Goal: Task Accomplishment & Management: Use online tool/utility

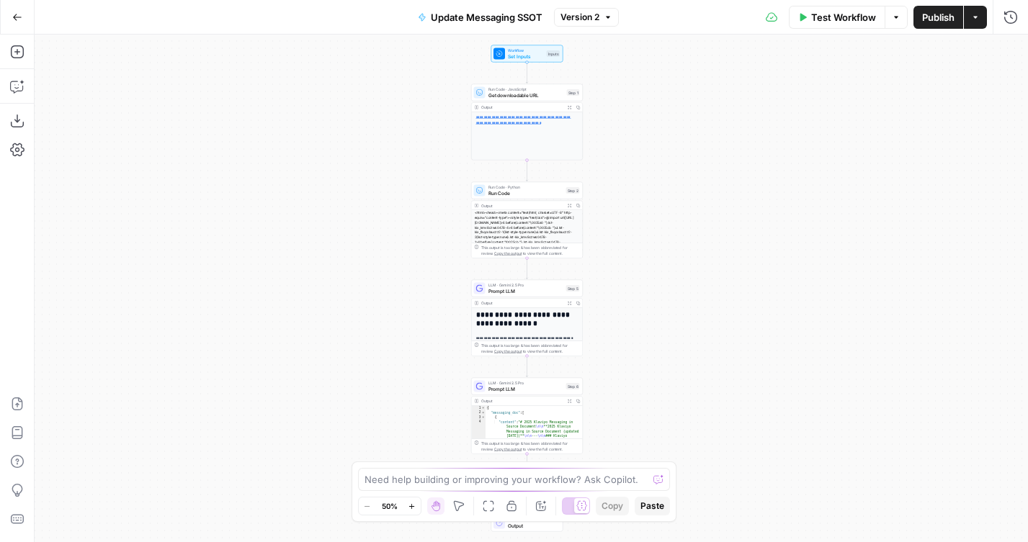
drag, startPoint x: 0, startPoint y: 0, endPoint x: 271, endPoint y: 155, distance: 311.9
click at [271, 155] on div "**********" at bounding box center [531, 289] width 993 height 508
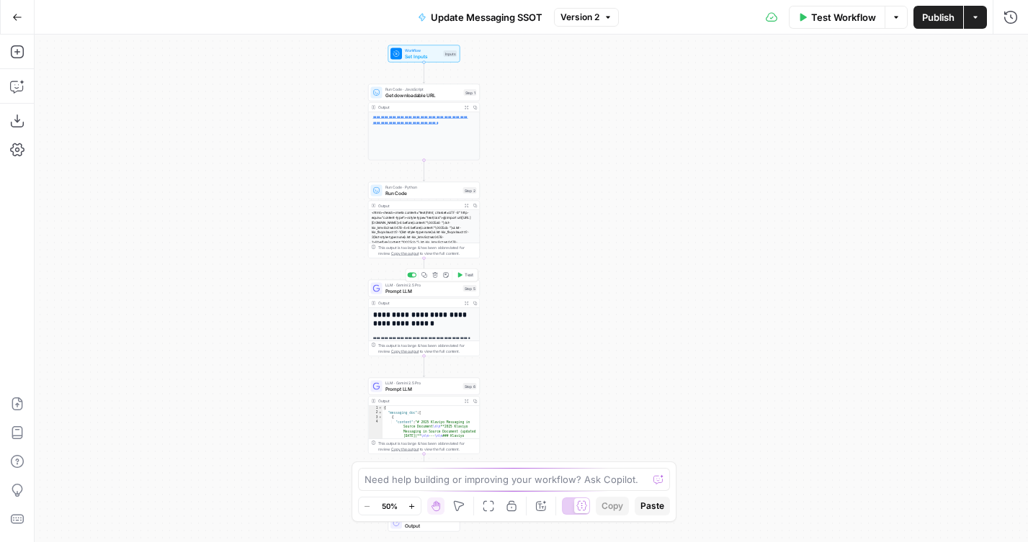
drag, startPoint x: 327, startPoint y: 325, endPoint x: 240, endPoint y: 282, distance: 96.9
click at [240, 282] on div "**********" at bounding box center [531, 289] width 993 height 508
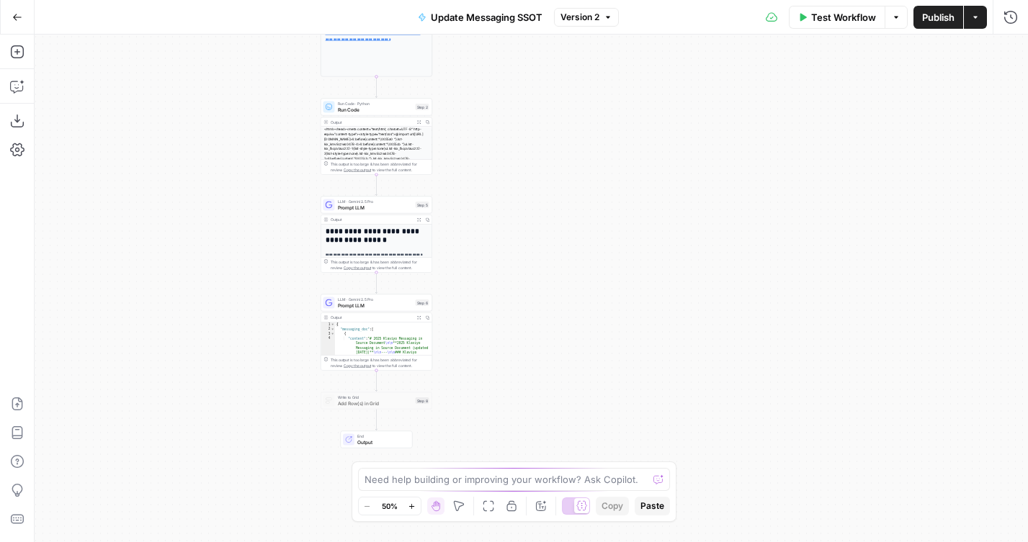
drag, startPoint x: 237, startPoint y: 275, endPoint x: 274, endPoint y: 235, distance: 55.0
click at [275, 235] on div "**********" at bounding box center [531, 289] width 993 height 508
drag, startPoint x: 245, startPoint y: 160, endPoint x: 220, endPoint y: 203, distance: 50.0
click at [220, 203] on div "**********" at bounding box center [531, 289] width 993 height 508
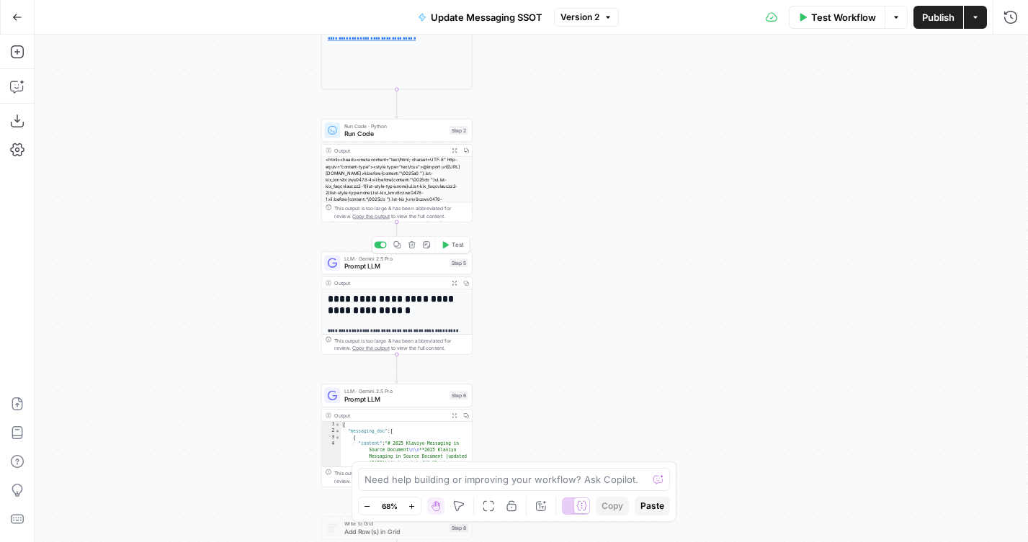
click at [333, 271] on div "LLM · Gemini 2.5 Pro Prompt LLM Step 5 Copy step Delete step Add Note Test" at bounding box center [396, 262] width 151 height 23
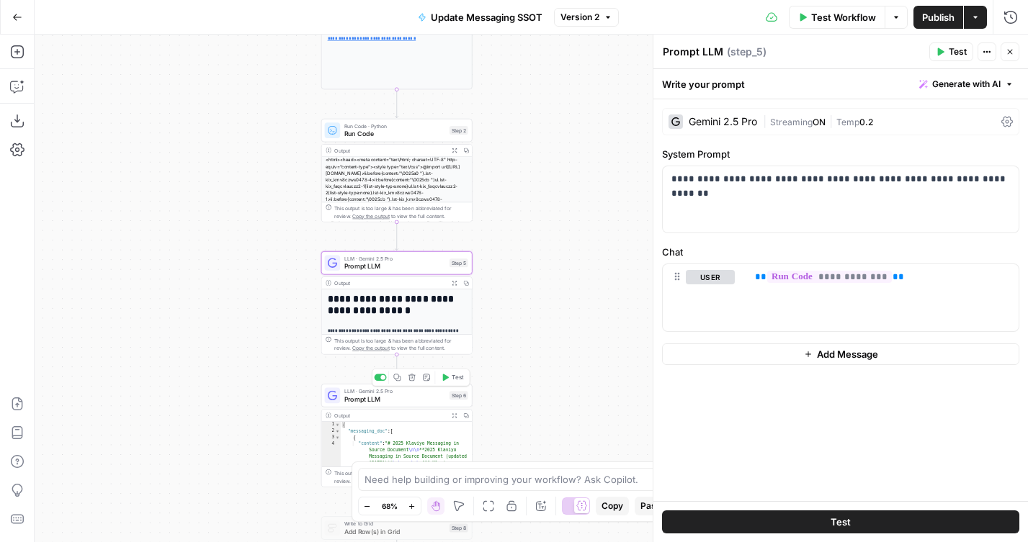
click at [345, 403] on span "Prompt LLM" at bounding box center [395, 399] width 102 height 10
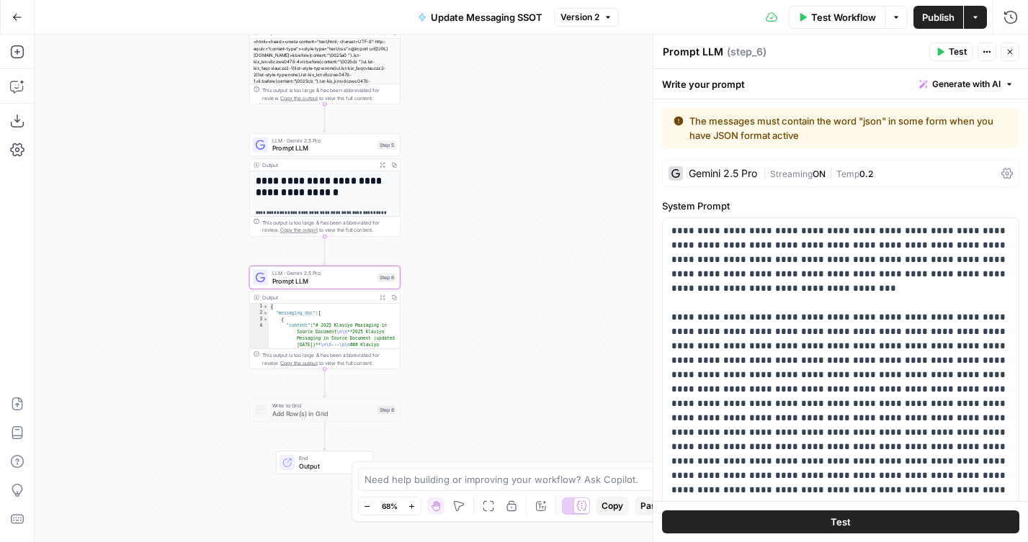
drag, startPoint x: 249, startPoint y: 390, endPoint x: 163, endPoint y: 248, distance: 166.3
click at [163, 248] on div "**********" at bounding box center [531, 289] width 993 height 508
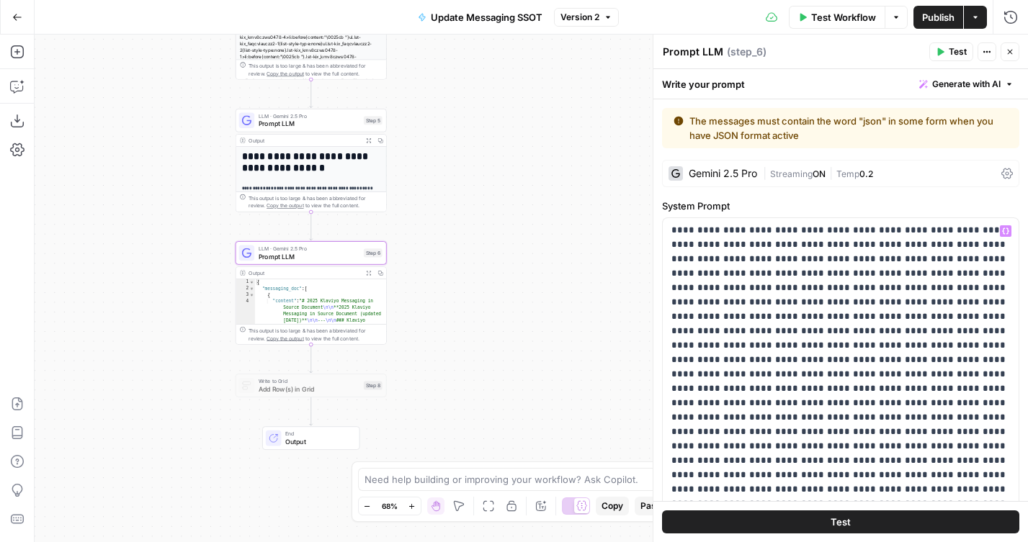
scroll to position [444, 0]
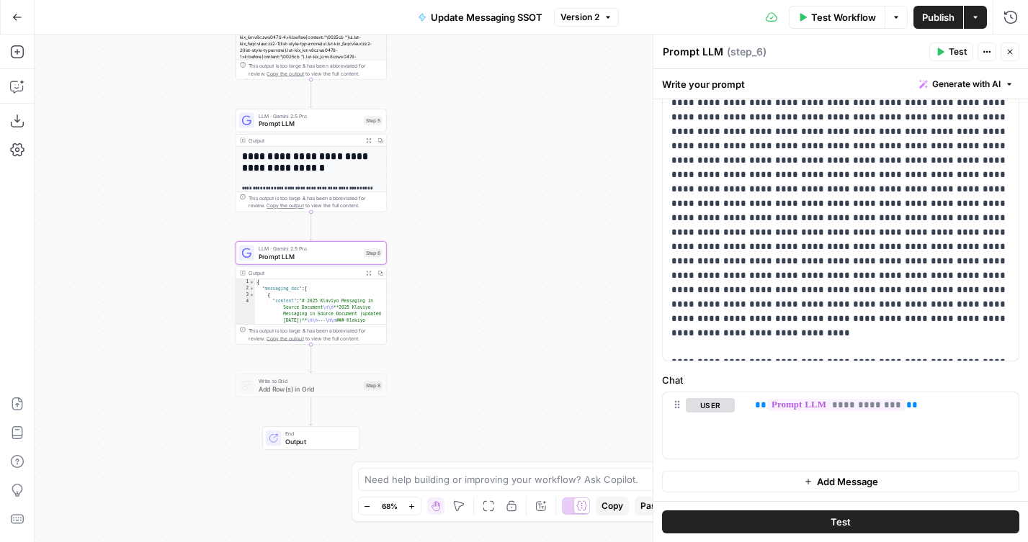
click at [454, 8] on button "Update Messaging SSOT" at bounding box center [480, 17] width 142 height 23
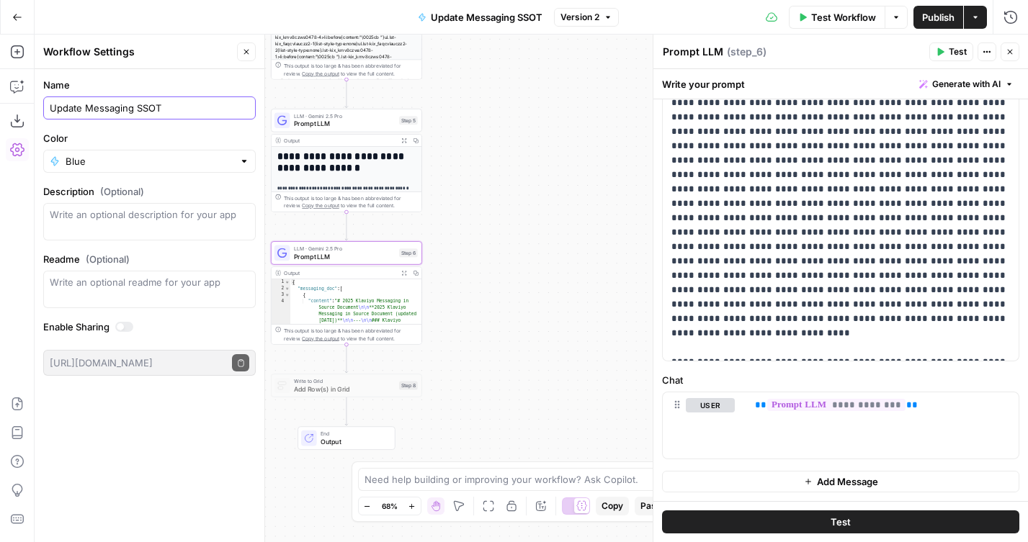
click at [76, 109] on input "Update Messaging SSOT" at bounding box center [149, 108] width 199 height 14
type input "[Preprocessing] Update Messaging SSOT"
click at [251, 51] on button "Close" at bounding box center [246, 51] width 19 height 19
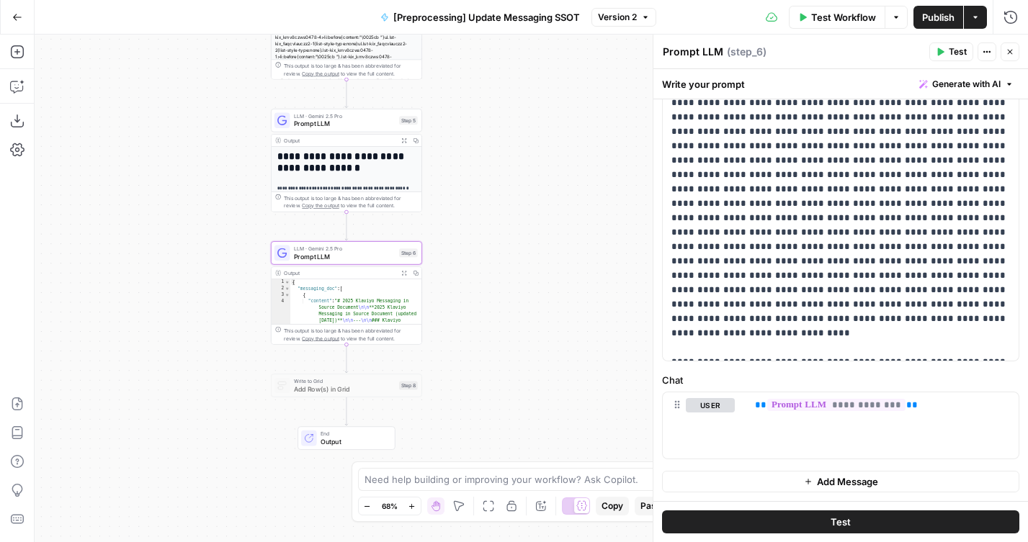
click at [12, 17] on icon "button" at bounding box center [17, 17] width 10 height 10
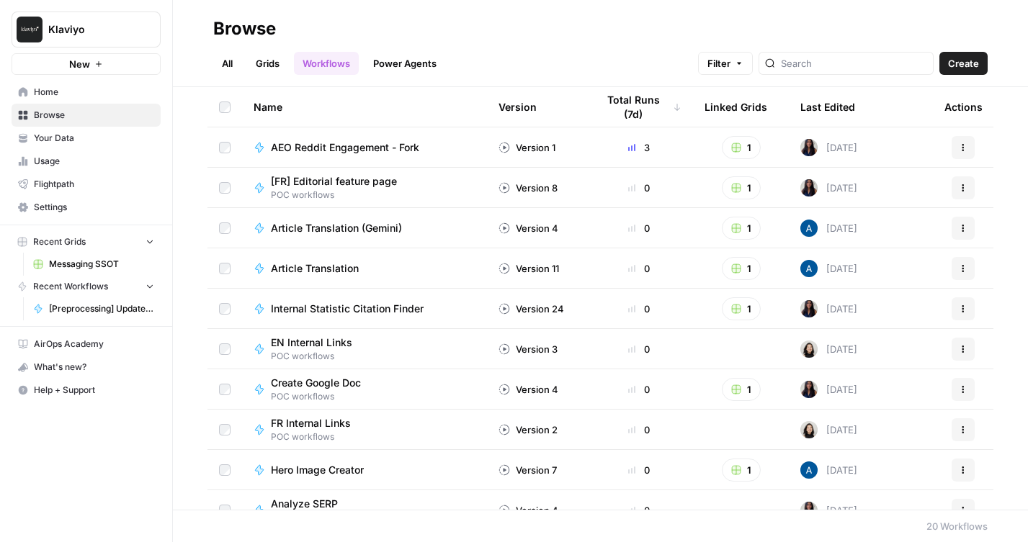
click at [836, 98] on div "Last Edited" at bounding box center [827, 107] width 55 height 40
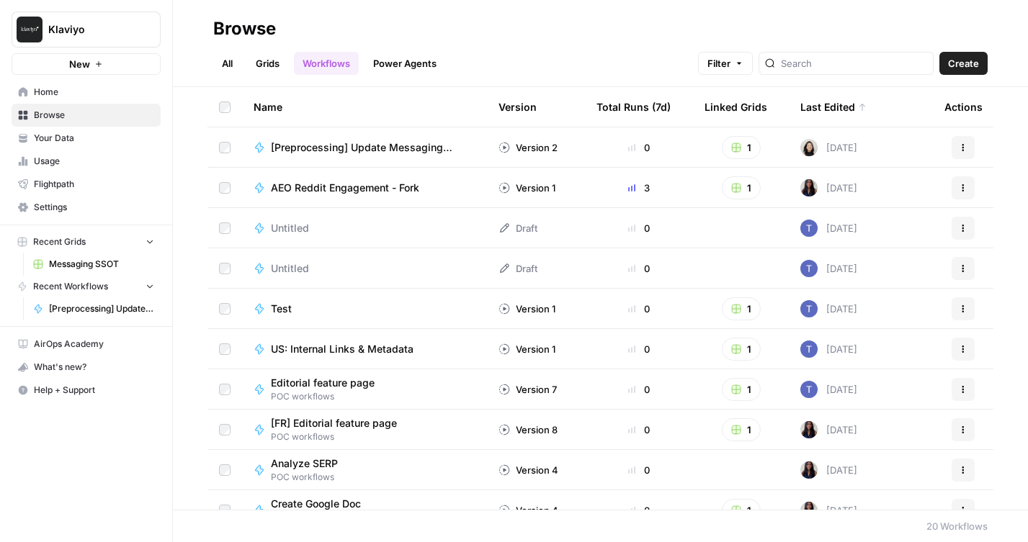
click at [967, 144] on button "Actions" at bounding box center [962, 147] width 23 height 23
click at [396, 140] on span "[Preprocessing] Update Messaging SSOT" at bounding box center [367, 147] width 193 height 14
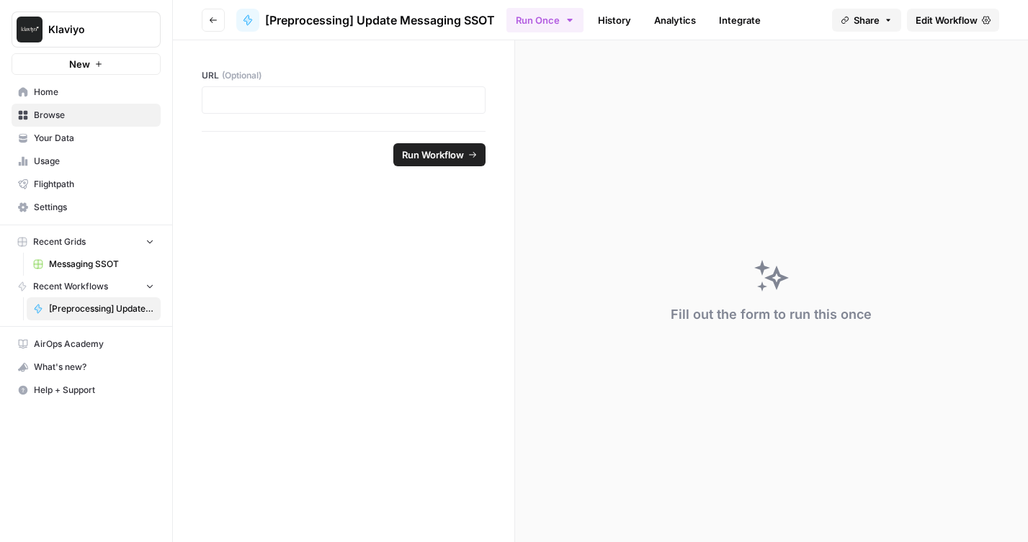
click at [948, 21] on span "Edit Workflow" at bounding box center [946, 20] width 62 height 14
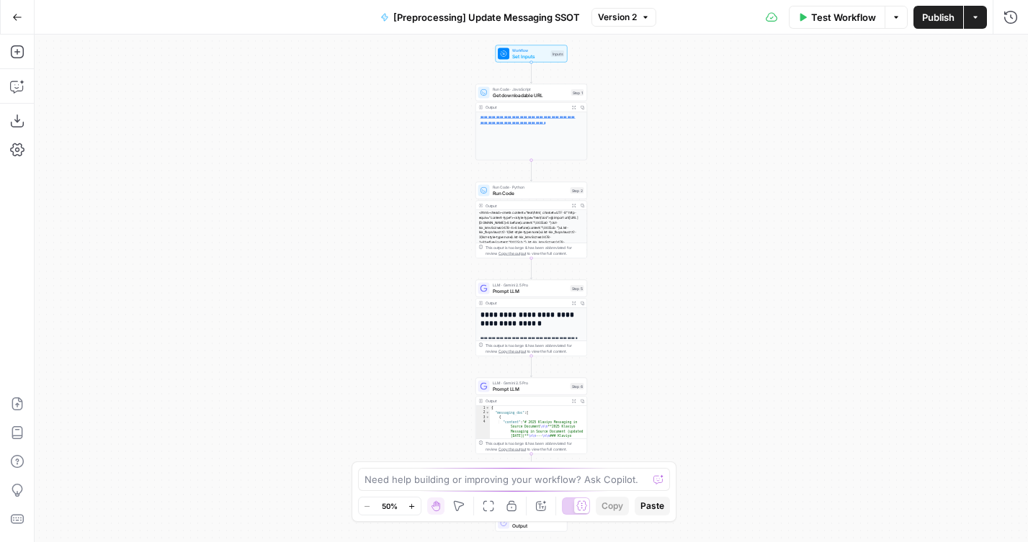
click at [487, 20] on span "[Preprocessing] Update Messaging SSOT" at bounding box center [486, 17] width 186 height 14
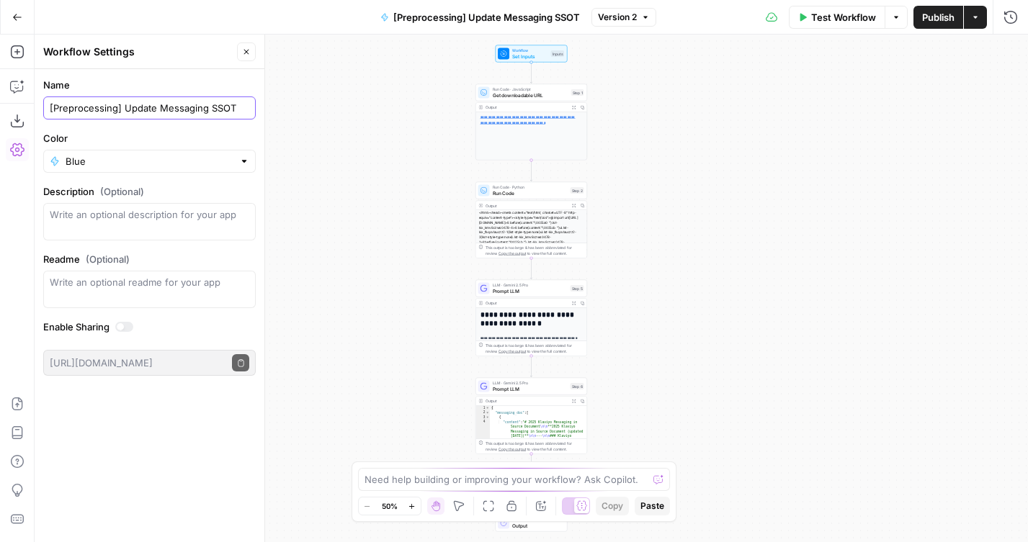
click at [177, 113] on input "[Preprocessing] Update Messaging SSOT" at bounding box center [149, 108] width 199 height 14
type input "[Preprocessing] Update SSOT"
click at [246, 61] on header "Workflow Settings Close" at bounding box center [150, 52] width 230 height 35
click at [246, 55] on icon "button" at bounding box center [246, 52] width 9 height 9
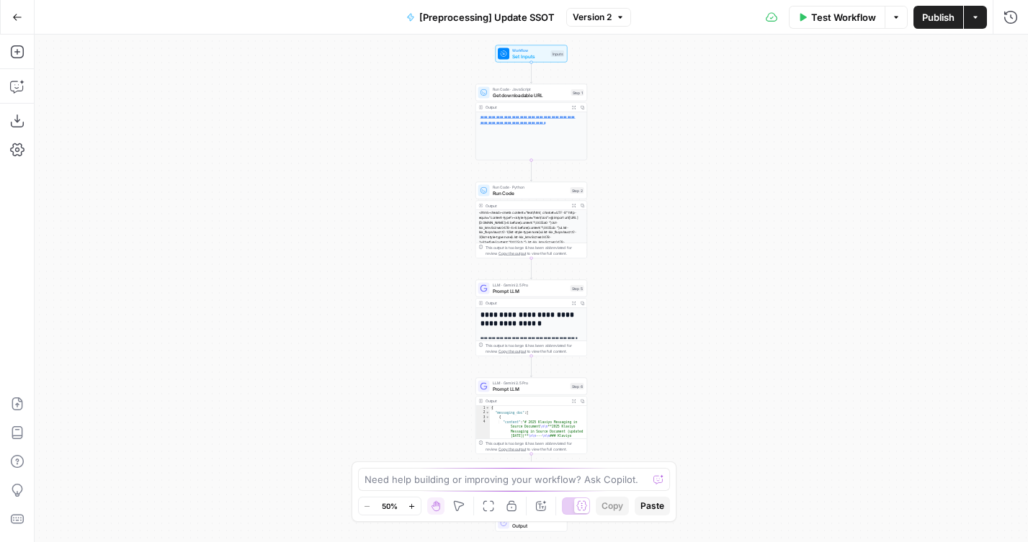
click at [9, 25] on button "Go Back" at bounding box center [17, 17] width 26 height 26
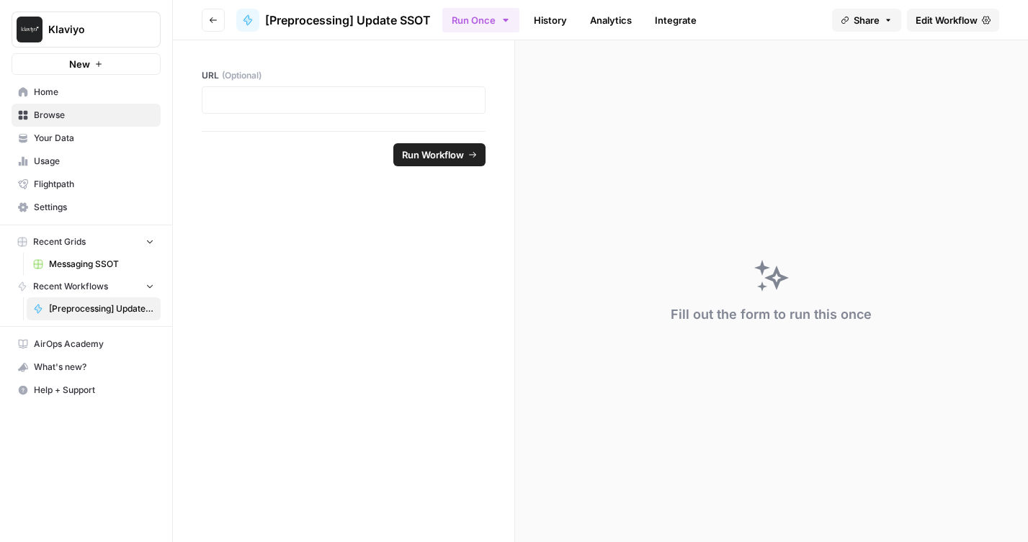
click at [228, 17] on header "Go back [Preprocessing] Update SSOT Run Once History Analytics Integrate Share …" at bounding box center [600, 20] width 855 height 40
click at [205, 17] on button "Go back" at bounding box center [213, 20] width 23 height 23
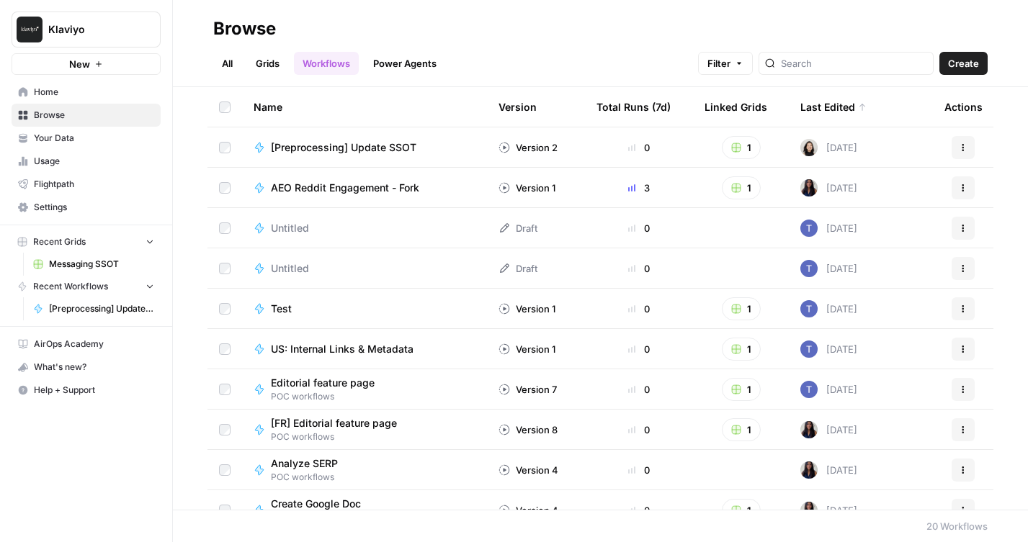
click at [952, 145] on button "Actions" at bounding box center [962, 147] width 23 height 23
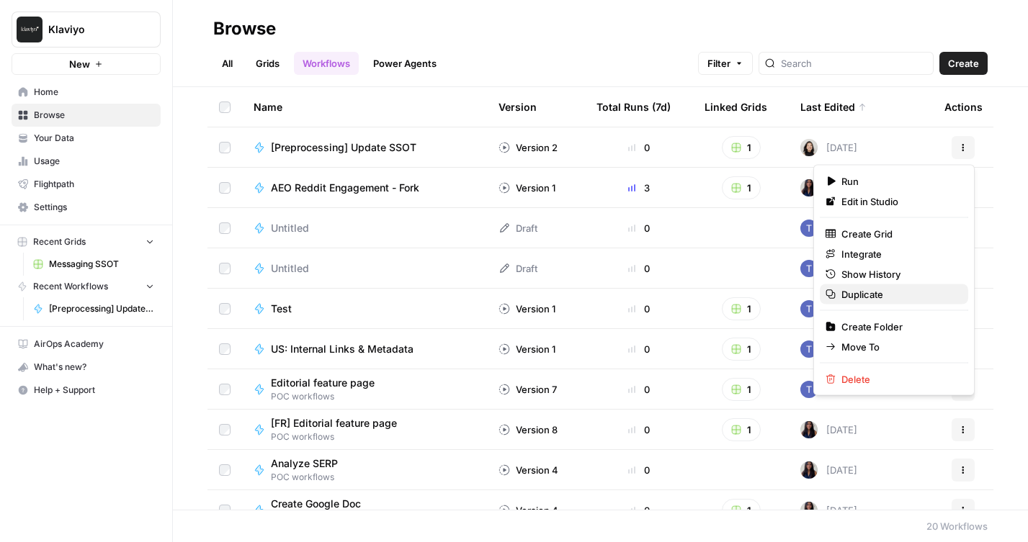
click at [865, 294] on span "Duplicate" at bounding box center [898, 294] width 115 height 14
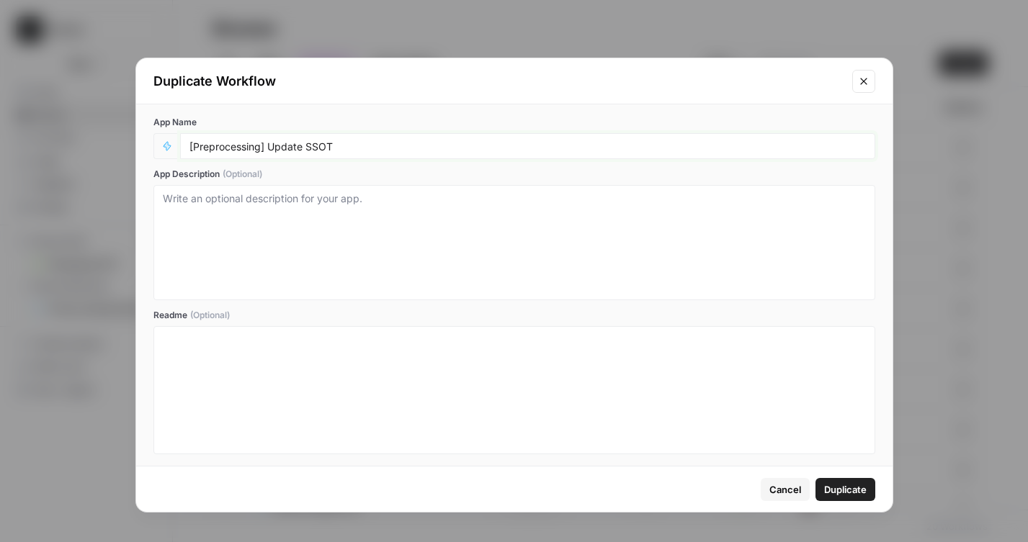
drag, startPoint x: 270, startPoint y: 144, endPoint x: 544, endPoint y: 144, distance: 274.3
click at [543, 144] on input "[Preprocessing] Update SSOT" at bounding box center [527, 146] width 676 height 13
type input "[Preprocessing] Add Doc"
click at [832, 487] on span "Duplicate" at bounding box center [845, 489] width 42 height 14
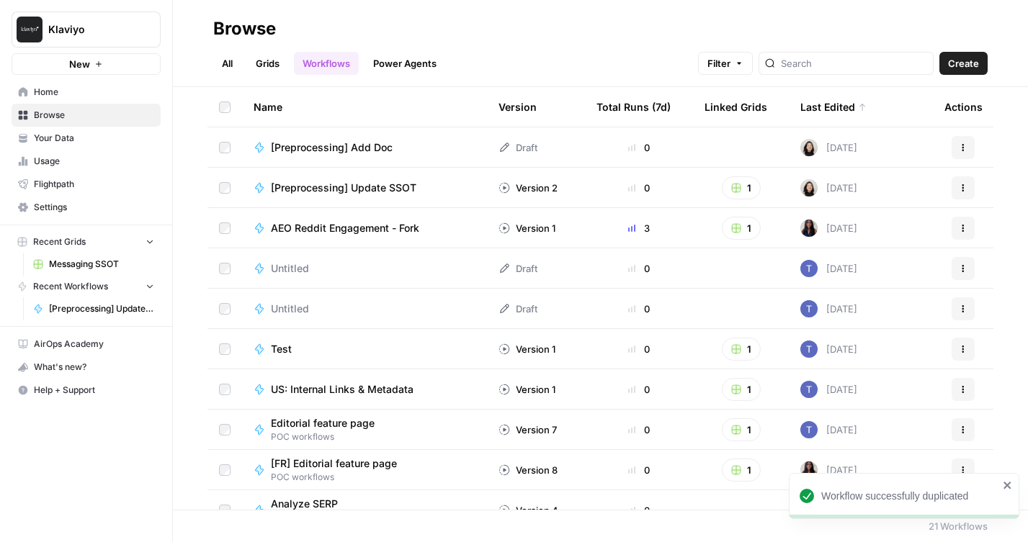
click at [304, 145] on span "[Preprocessing] Add Doc" at bounding box center [332, 147] width 122 height 14
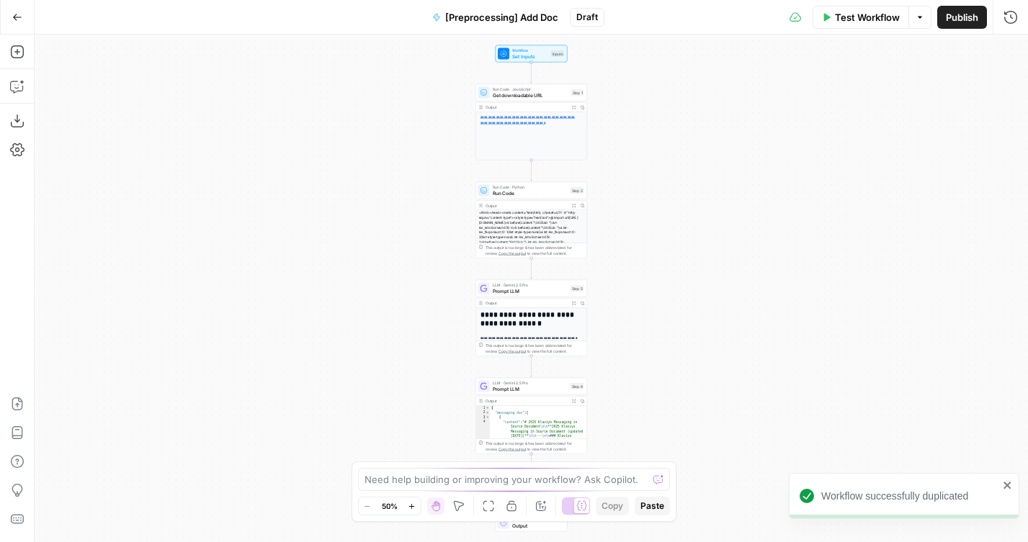
drag, startPoint x: 408, startPoint y: 169, endPoint x: 289, endPoint y: 303, distance: 179.0
click at [289, 303] on div "**********" at bounding box center [531, 289] width 993 height 508
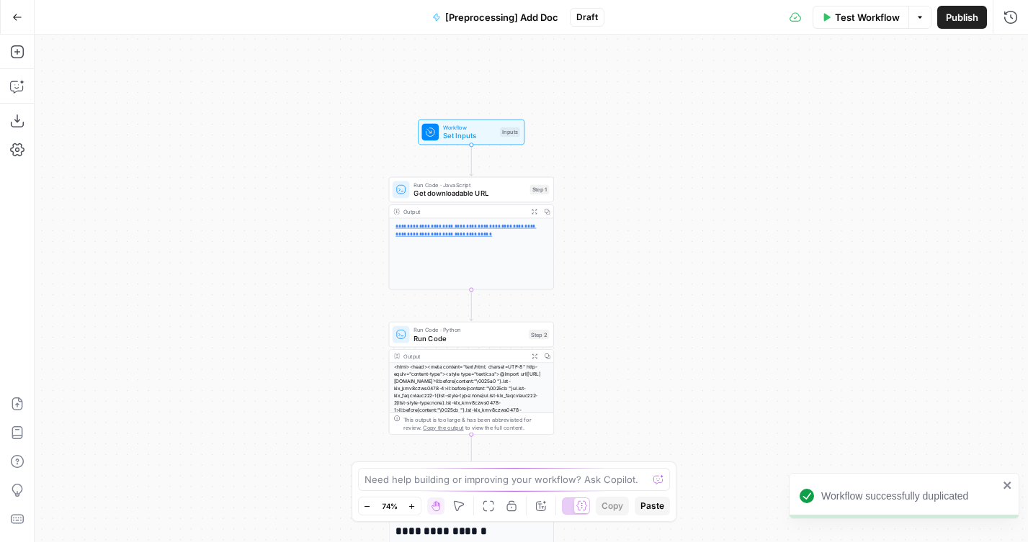
drag, startPoint x: 289, startPoint y: 303, endPoint x: 238, endPoint y: 260, distance: 67.5
click at [238, 260] on div "**********" at bounding box center [531, 289] width 993 height 508
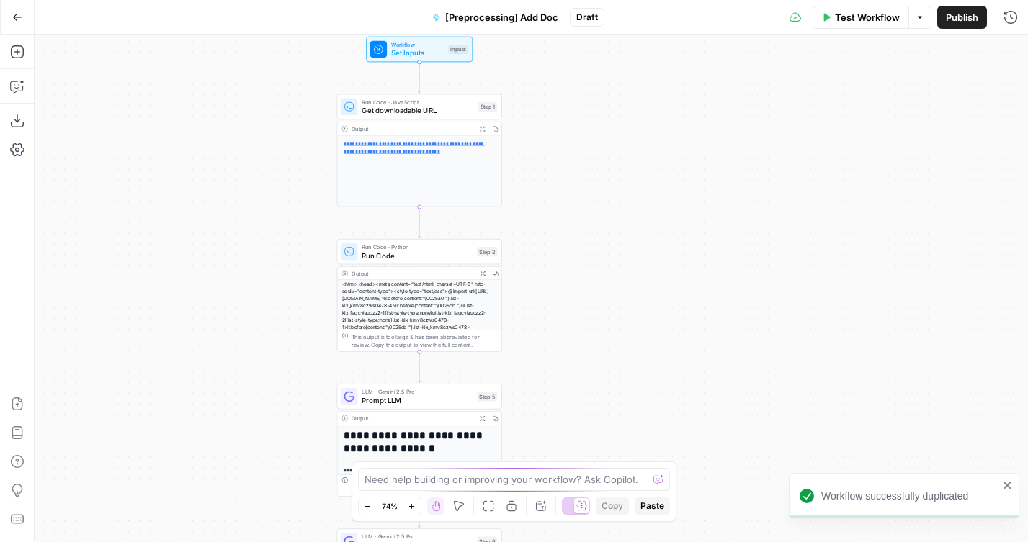
drag, startPoint x: 274, startPoint y: 286, endPoint x: 274, endPoint y: 159, distance: 126.7
click at [274, 159] on div "**********" at bounding box center [531, 289] width 993 height 508
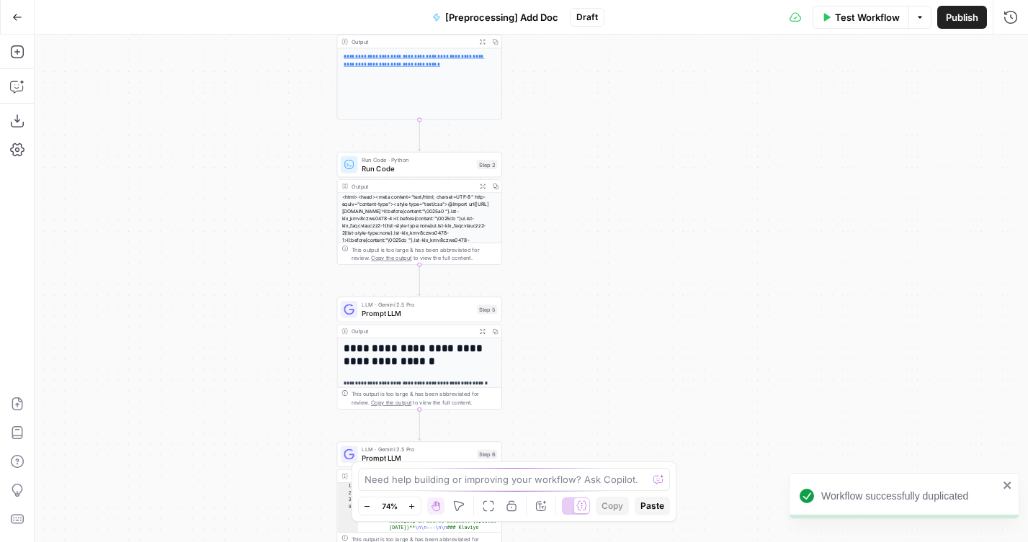
click at [387, 310] on span "Prompt LLM" at bounding box center [416, 313] width 111 height 11
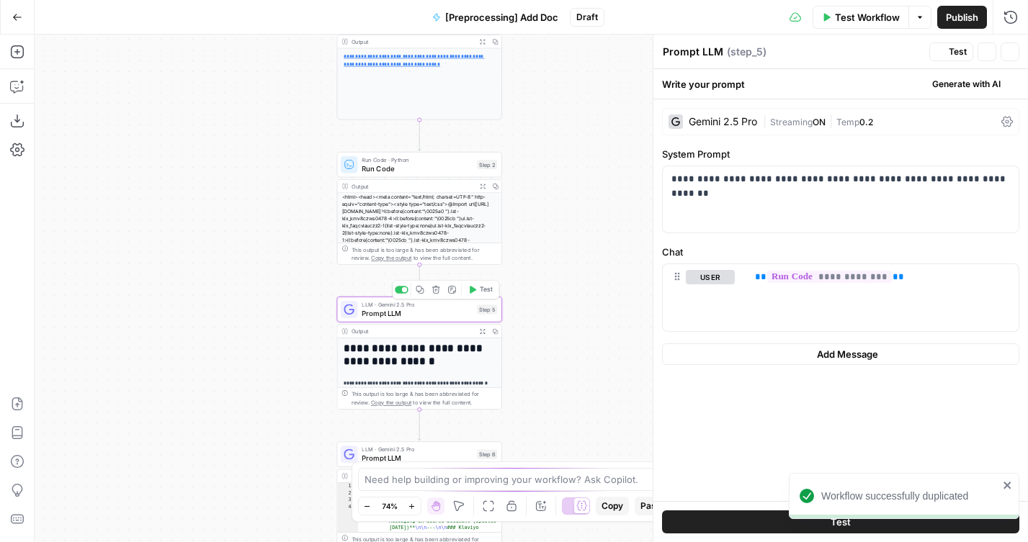
drag, startPoint x: 268, startPoint y: 336, endPoint x: 240, endPoint y: 216, distance: 122.6
click at [240, 216] on div "**********" at bounding box center [531, 289] width 993 height 508
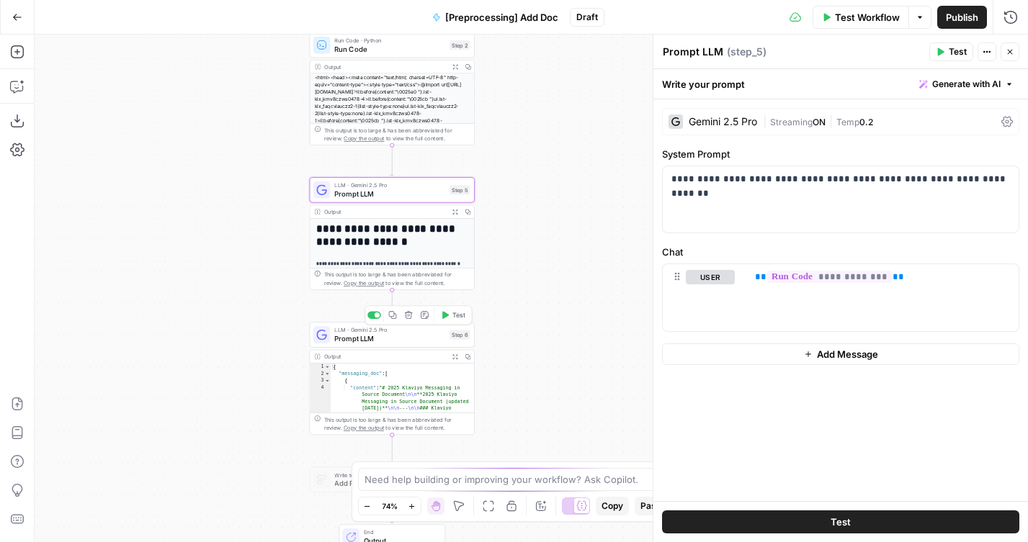
click at [342, 328] on span "LLM · Gemini 2.5 Pro" at bounding box center [389, 329] width 111 height 9
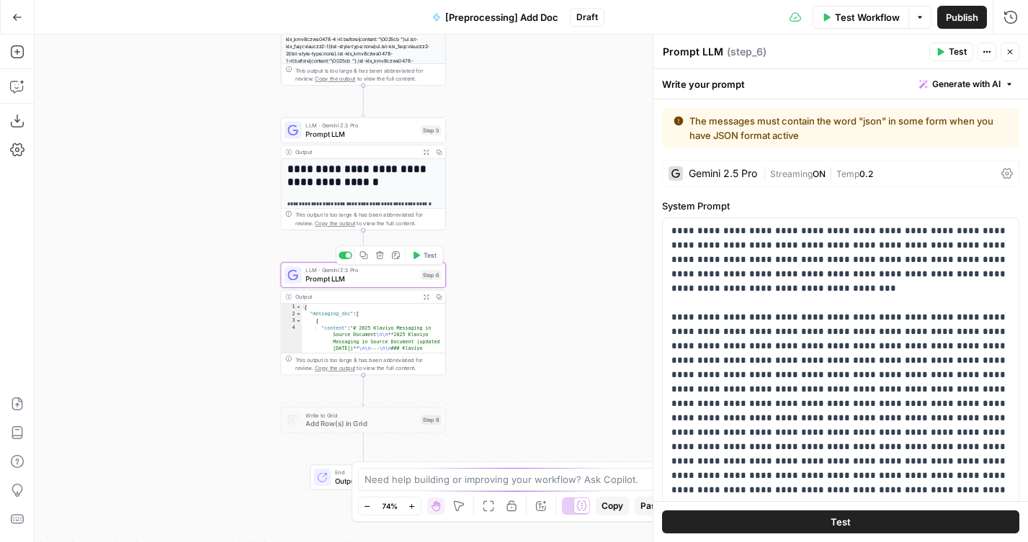
drag, startPoint x: 253, startPoint y: 344, endPoint x: 210, endPoint y: 259, distance: 95.3
click at [210, 259] on div "**********" at bounding box center [531, 289] width 993 height 508
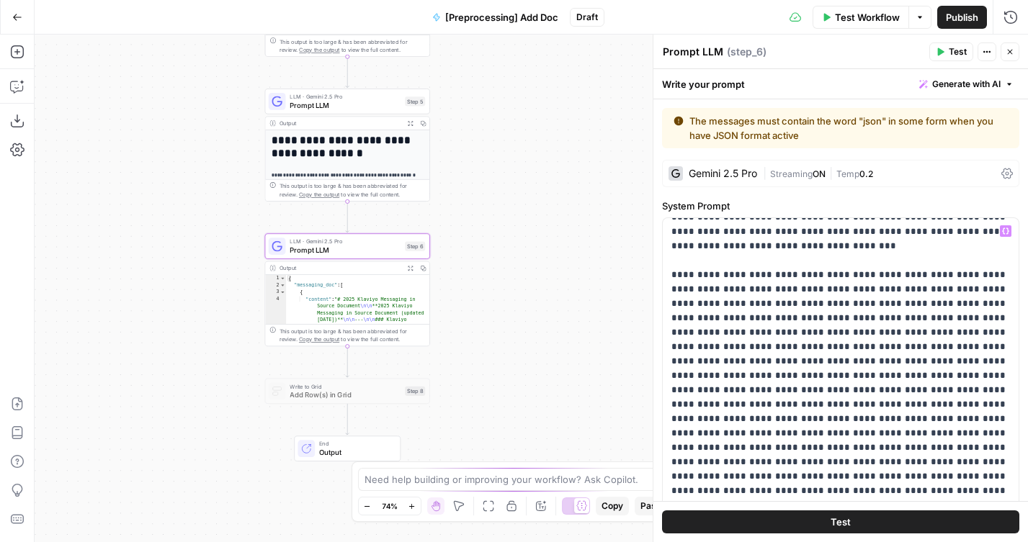
scroll to position [49, 0]
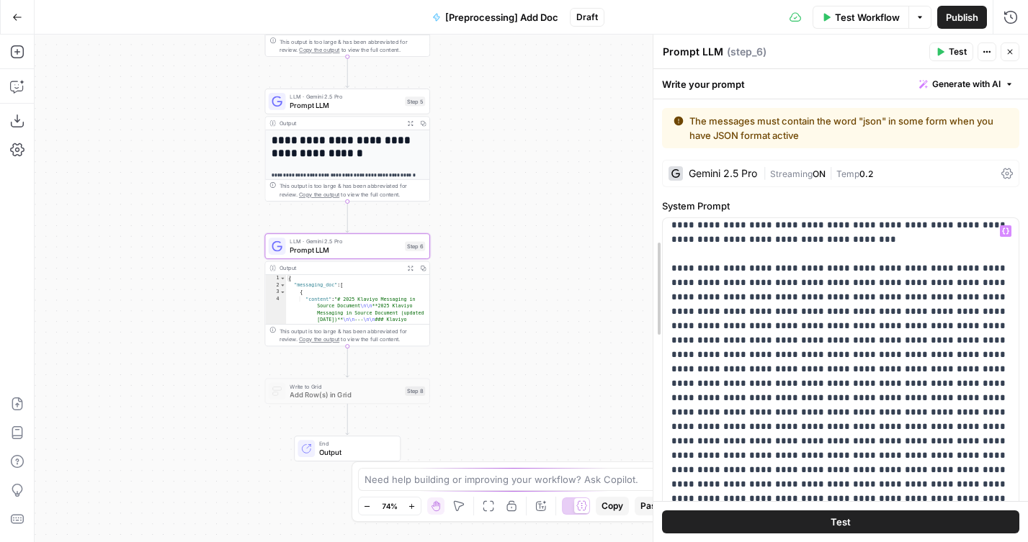
drag, startPoint x: 652, startPoint y: 279, endPoint x: 553, endPoint y: 263, distance: 100.7
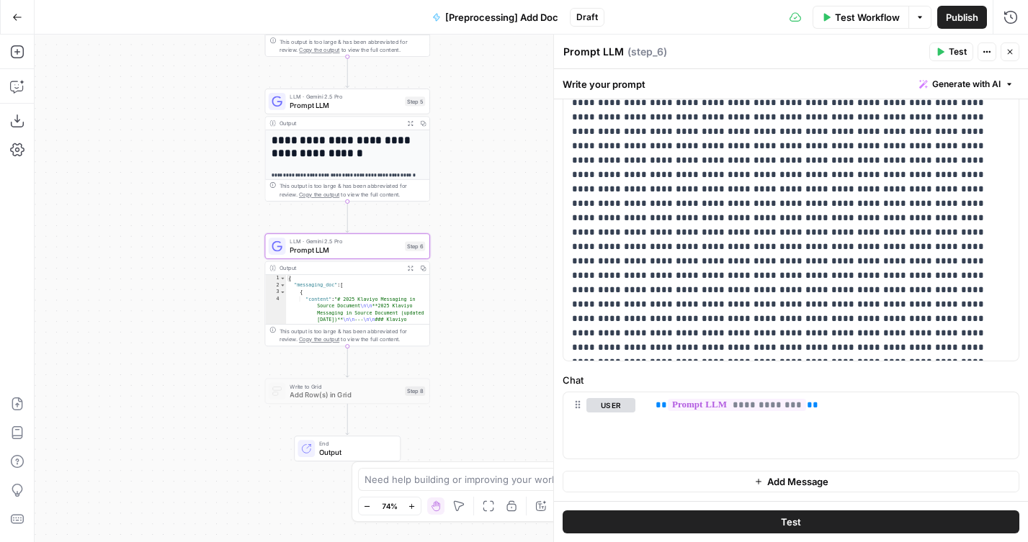
scroll to position [81, 0]
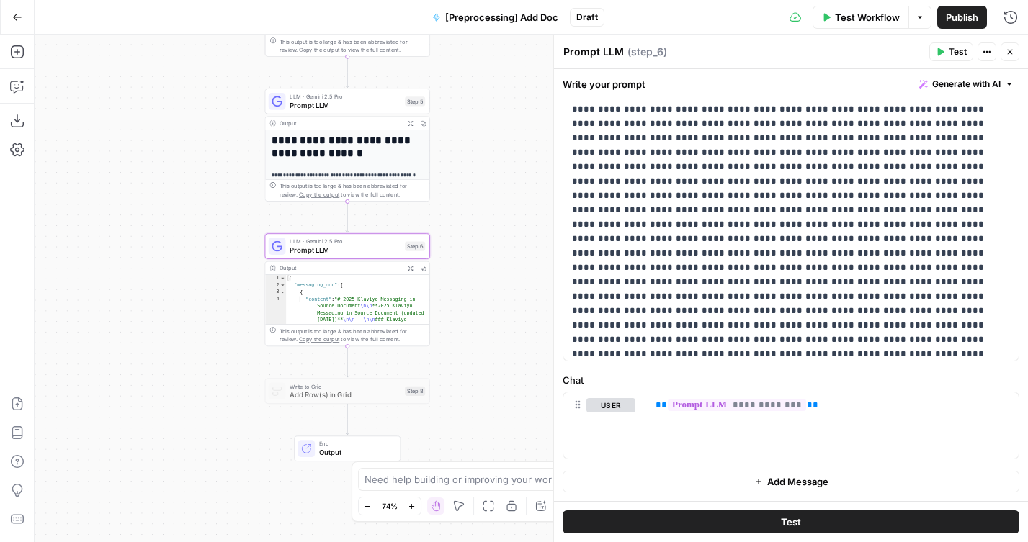
drag, startPoint x: 250, startPoint y: 144, endPoint x: 204, endPoint y: 429, distance: 288.7
click at [204, 429] on div "**********" at bounding box center [531, 289] width 993 height 508
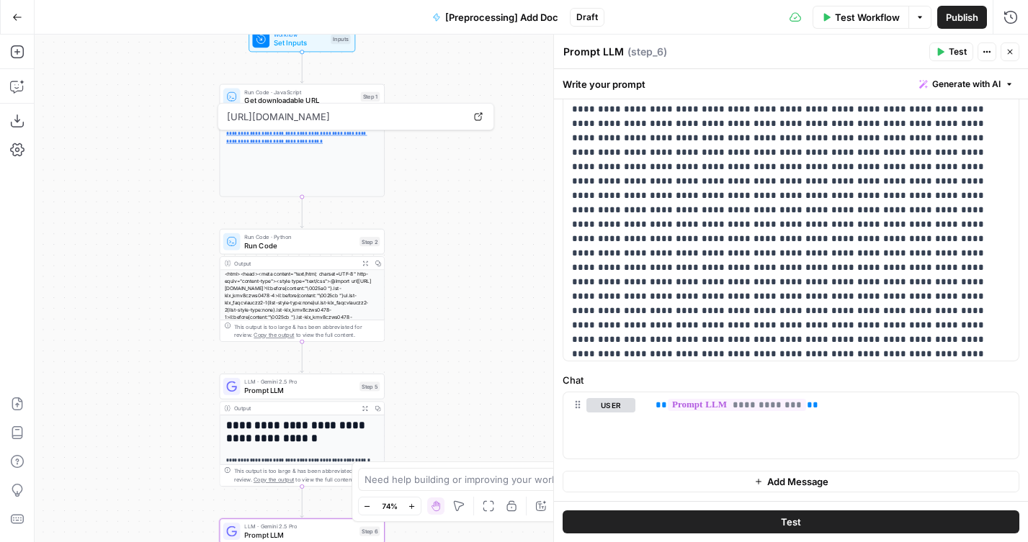
drag, startPoint x: 401, startPoint y: 58, endPoint x: 401, endPoint y: 121, distance: 63.4
click at [401, 121] on div "**********" at bounding box center [531, 289] width 993 height 508
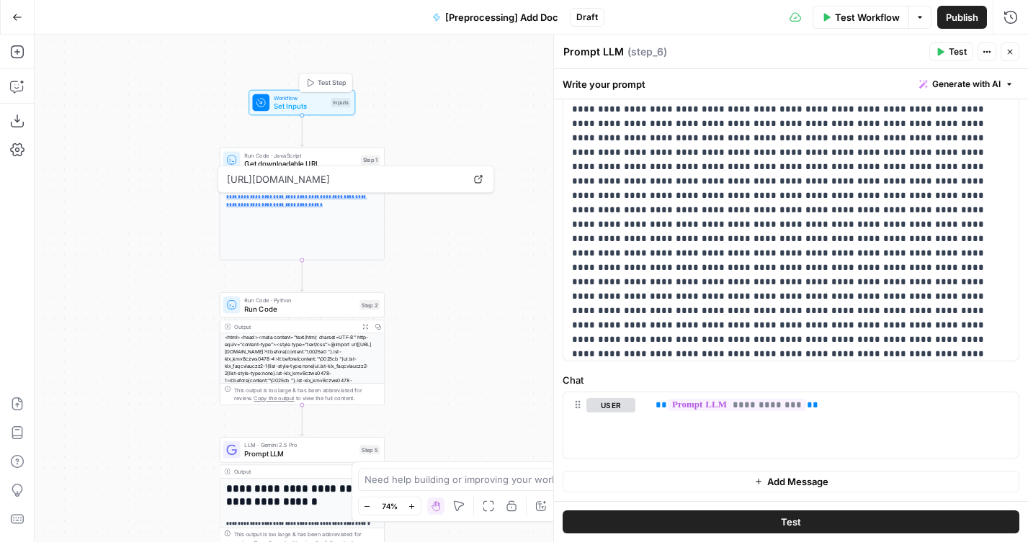
click at [318, 81] on span "Test Step" at bounding box center [332, 82] width 28 height 9
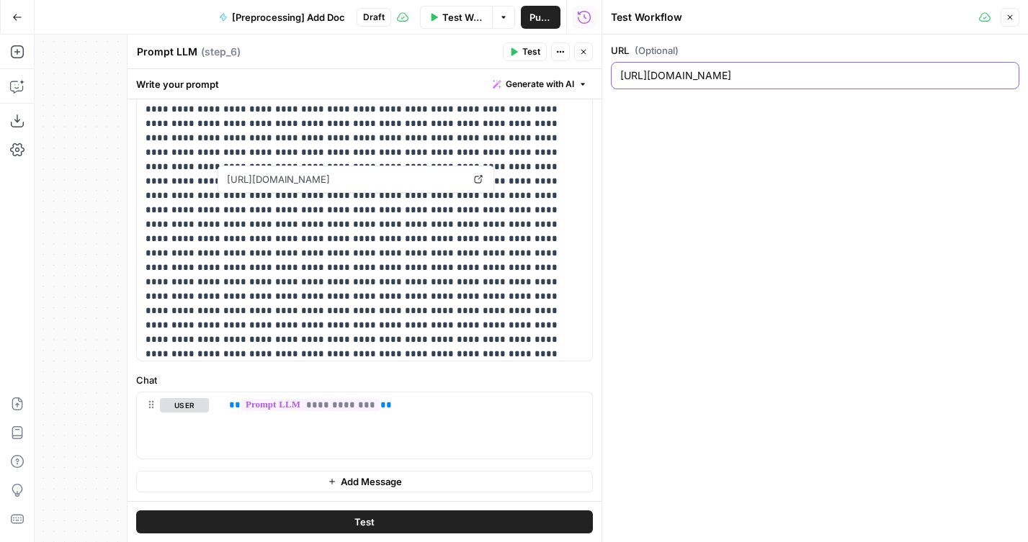
click at [698, 72] on input "https://docs.google.com/document/d/1yto_FMW30Qk9itjadyollKQnQjFNN0h6A8q5euZGT4M…" at bounding box center [815, 75] width 390 height 14
paste input "hFHN0cgq6ni5r24tOjTRx-R7J1WeiRhe6lrPyjeWCQ4"
type input "https://docs.google.com/document/d/1hFHN0cgq6ni5r24tOjTRx-R7J1WeiRhe6lrPyjeWCQ4…"
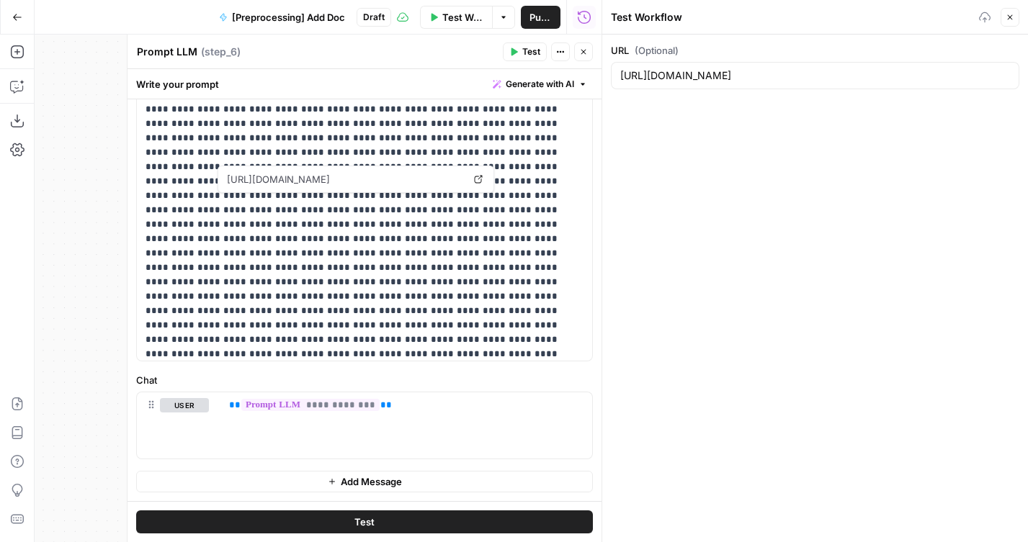
click at [583, 54] on icon "button" at bounding box center [583, 52] width 9 height 9
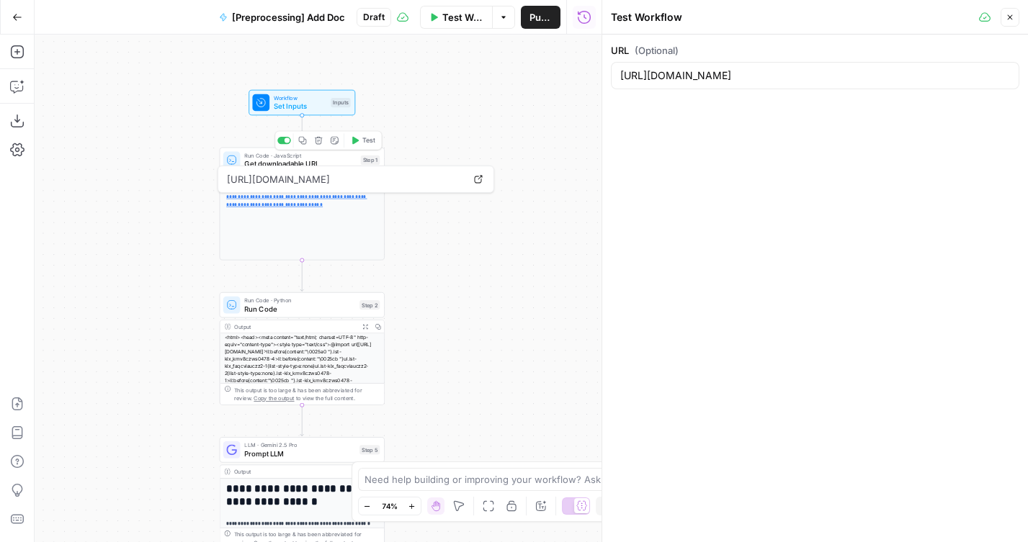
click at [354, 140] on icon "button" at bounding box center [355, 141] width 6 height 8
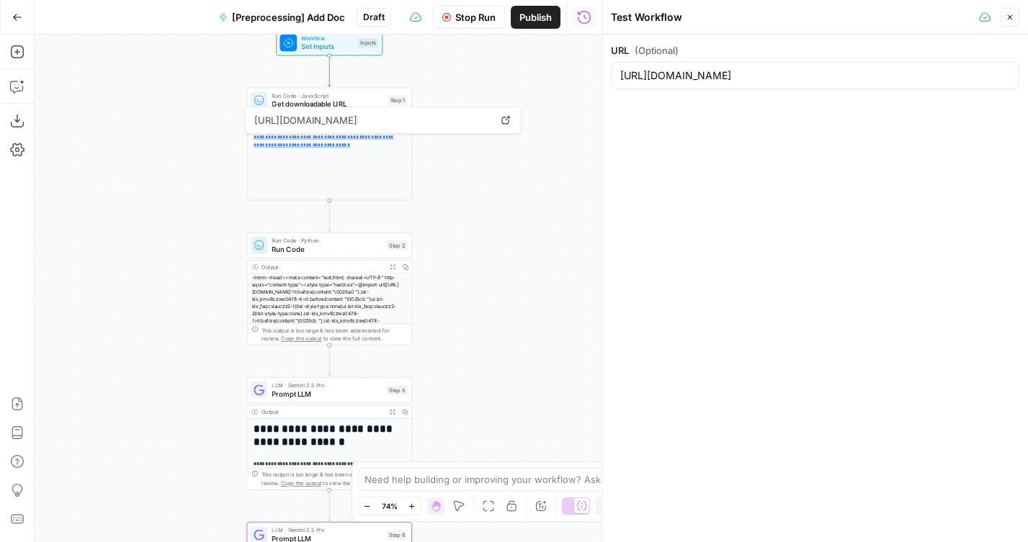
drag, startPoint x: 462, startPoint y: 289, endPoint x: 490, endPoint y: 230, distance: 65.7
click at [490, 230] on div "**********" at bounding box center [318, 289] width 567 height 508
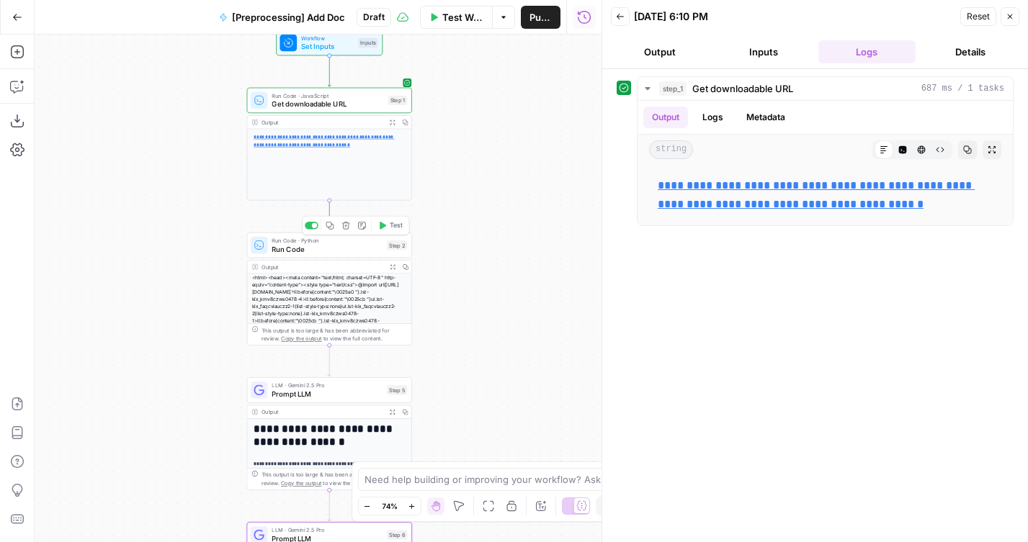
click at [393, 231] on button "Test" at bounding box center [390, 226] width 33 height 14
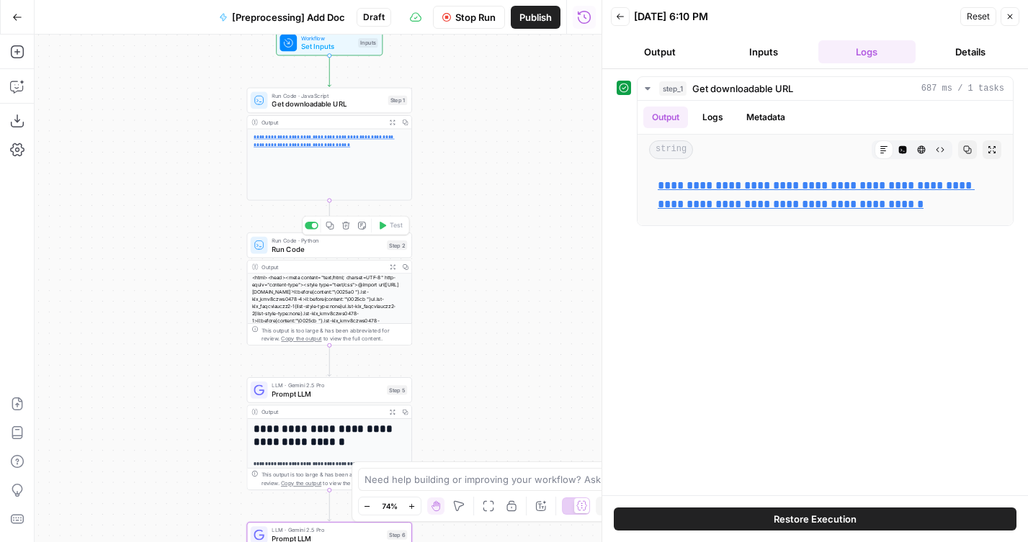
drag, startPoint x: 478, startPoint y: 361, endPoint x: 478, endPoint y: 183, distance: 178.6
click at [478, 183] on div "**********" at bounding box center [318, 289] width 567 height 508
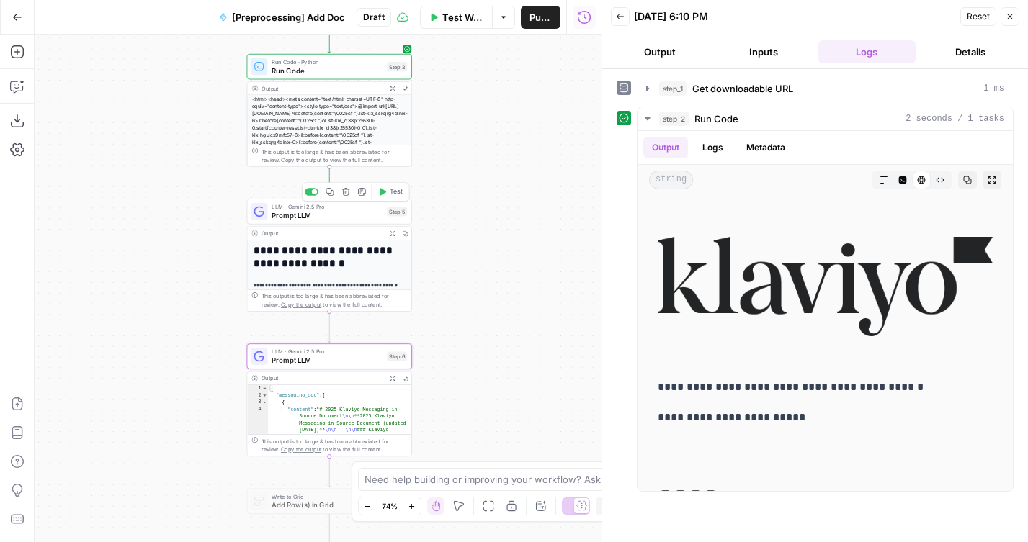
click at [397, 189] on span "Test" at bounding box center [396, 191] width 13 height 9
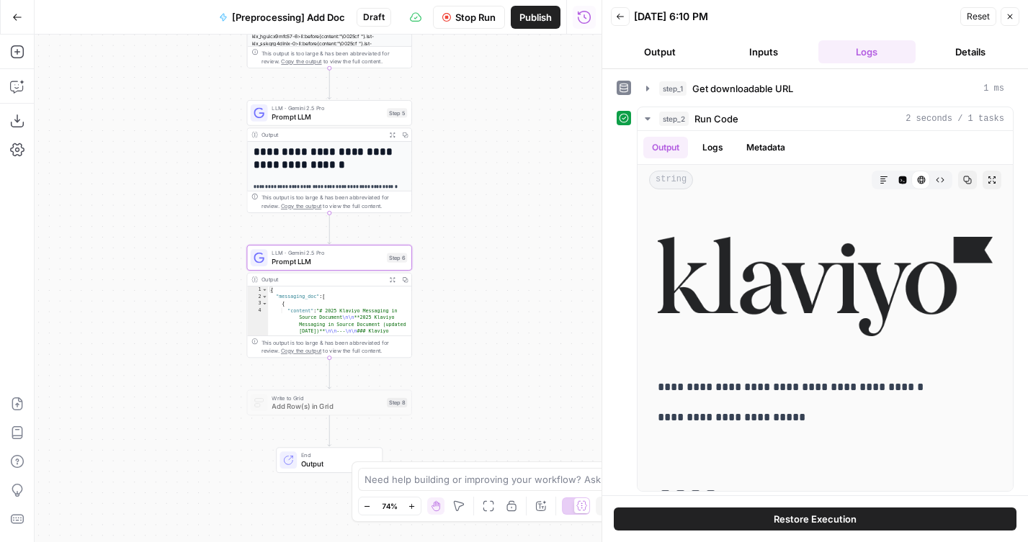
drag, startPoint x: 490, startPoint y: 297, endPoint x: 490, endPoint y: 192, distance: 105.8
click at [490, 192] on div "**********" at bounding box center [318, 289] width 567 height 508
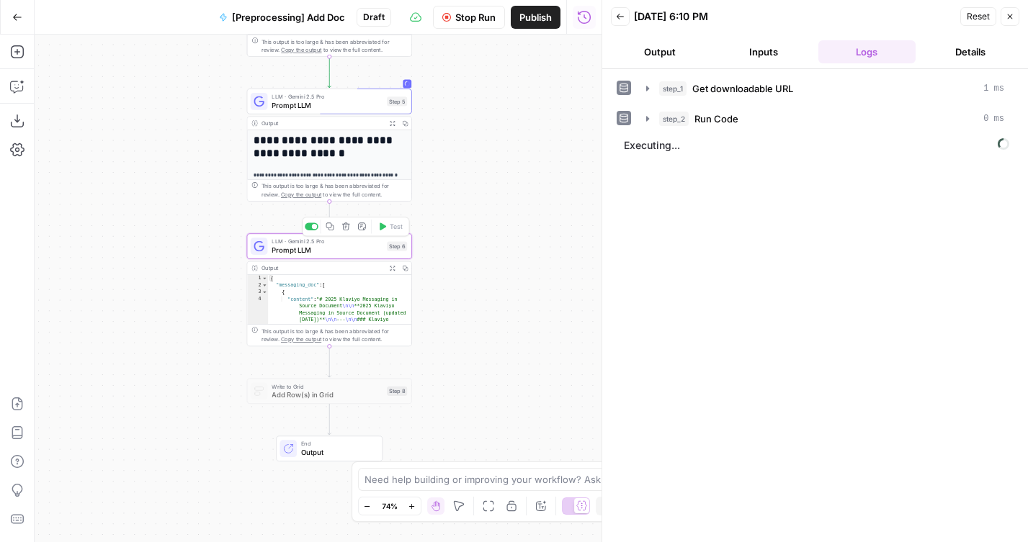
click at [301, 256] on div "LLM · Gemini 2.5 Pro Prompt LLM Step 6 Copy step Delete step Add Note Test" at bounding box center [329, 246] width 165 height 26
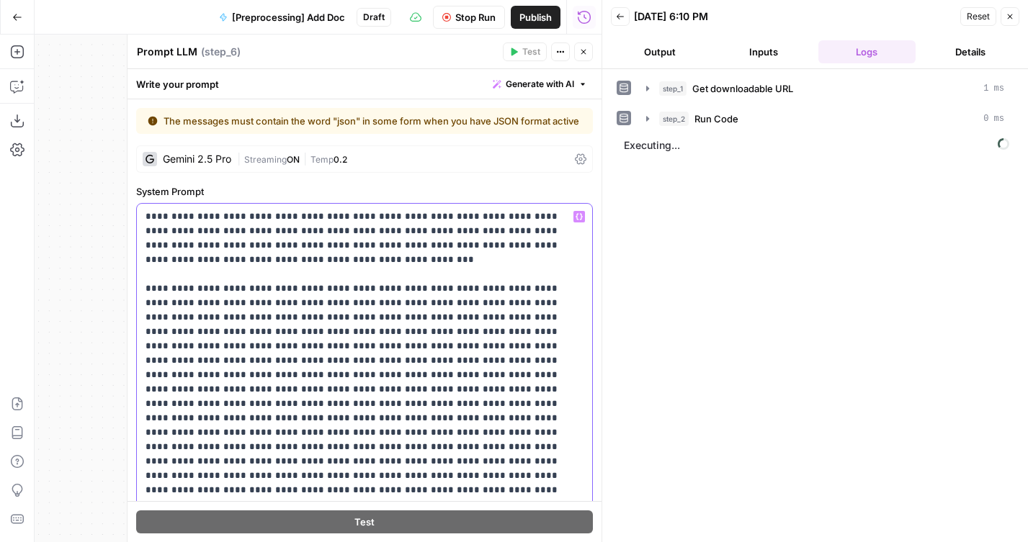
drag, startPoint x: 169, startPoint y: 262, endPoint x: 354, endPoint y: 228, distance: 187.4
click at [354, 229] on p "**********" at bounding box center [364, 541] width 438 height 662
drag, startPoint x: 354, startPoint y: 228, endPoint x: 171, endPoint y: 265, distance: 185.8
click at [171, 265] on p "**********" at bounding box center [364, 541] width 438 height 662
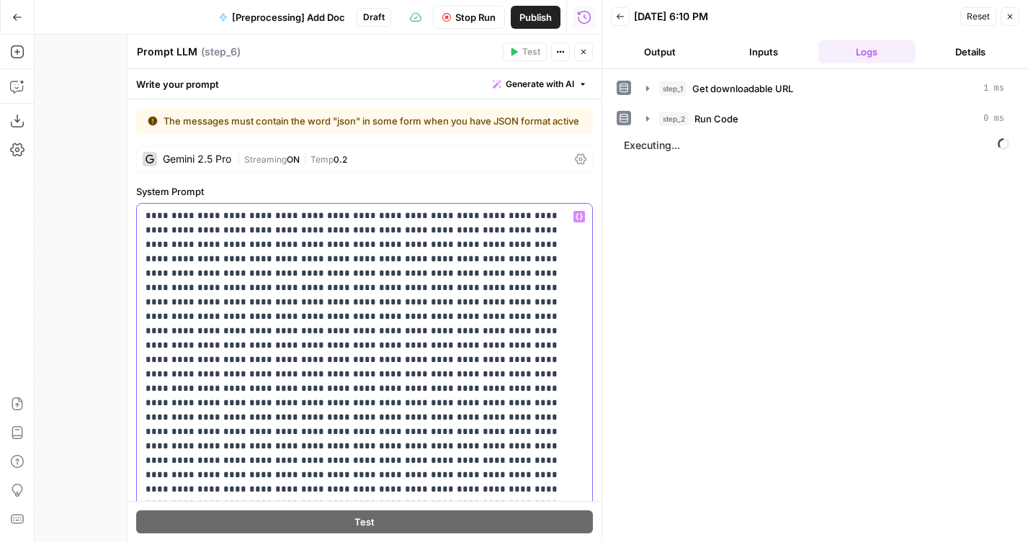
scroll to position [444, 0]
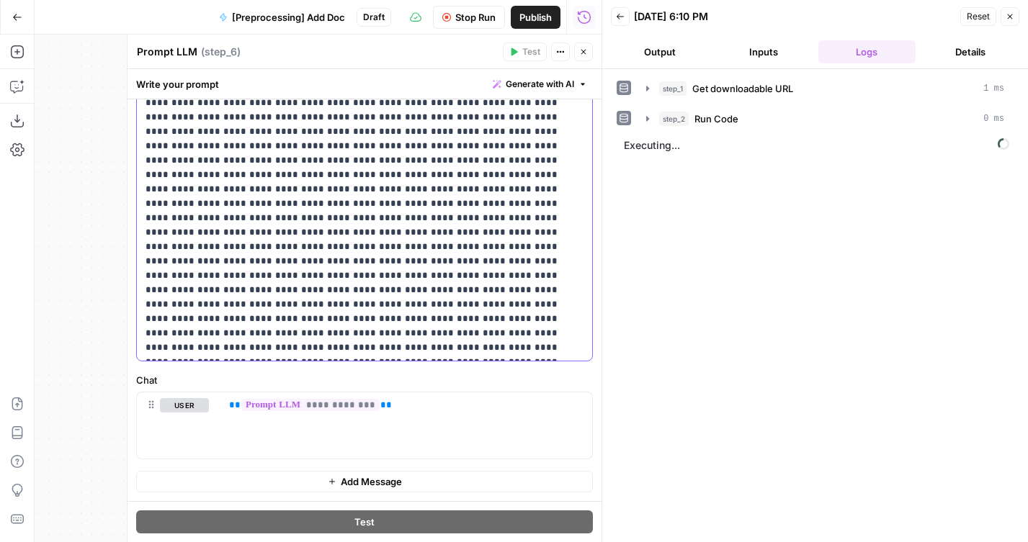
drag, startPoint x: 516, startPoint y: 337, endPoint x: 305, endPoint y: 338, distance: 211.0
click at [305, 338] on p "**********" at bounding box center [364, 38] width 438 height 634
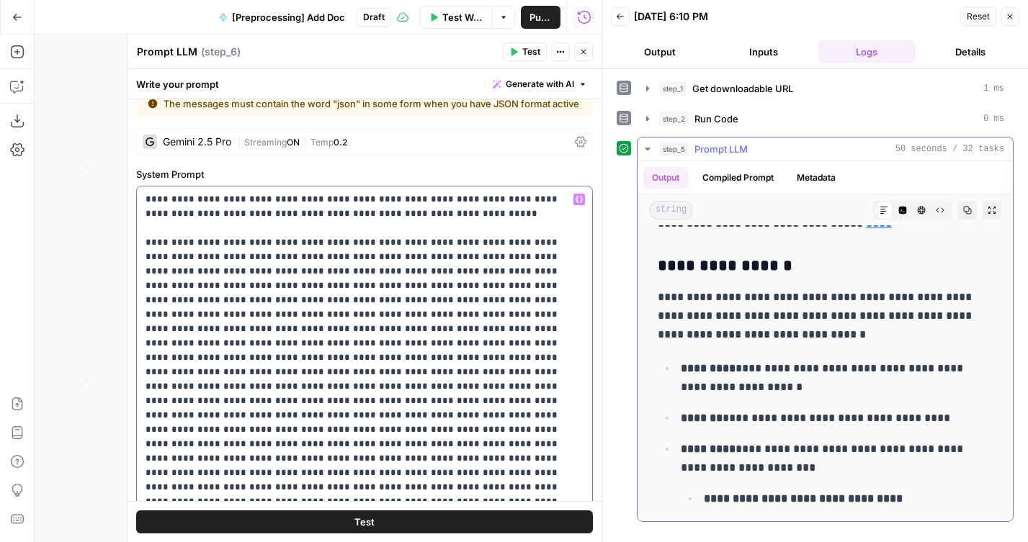
scroll to position [2843, 0]
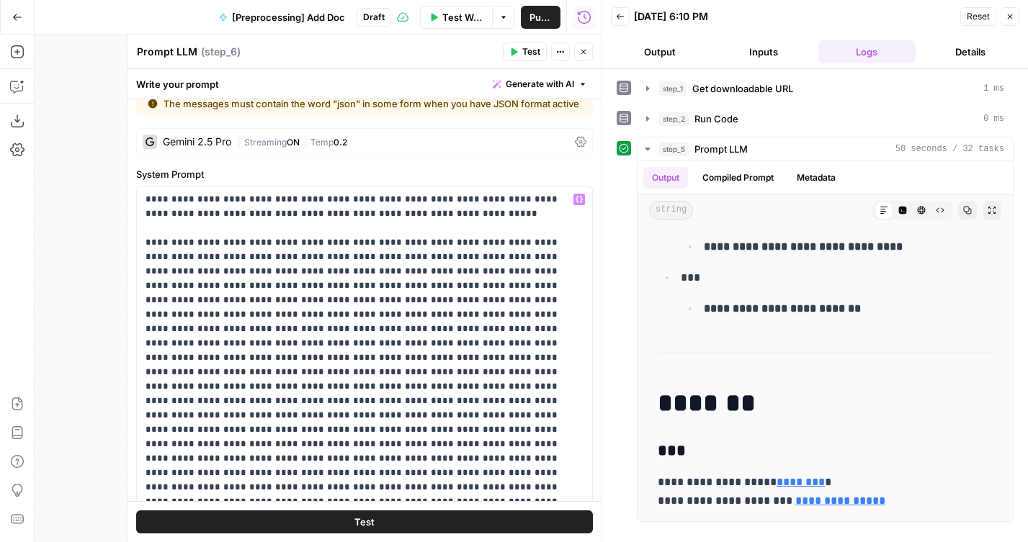
click at [584, 55] on icon "button" at bounding box center [583, 52] width 9 height 9
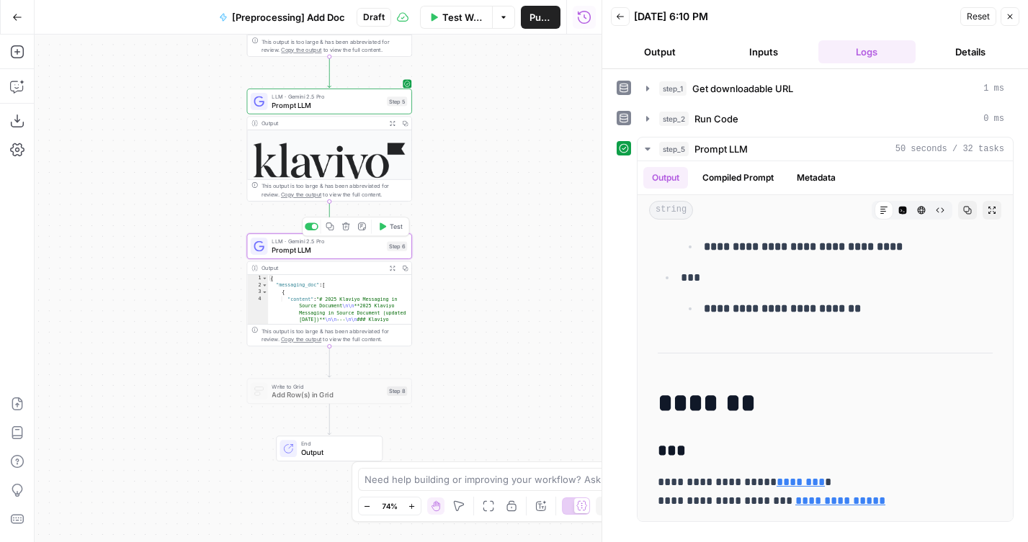
click at [338, 241] on span "LLM · Gemini 2.5 Pro" at bounding box center [326, 241] width 111 height 9
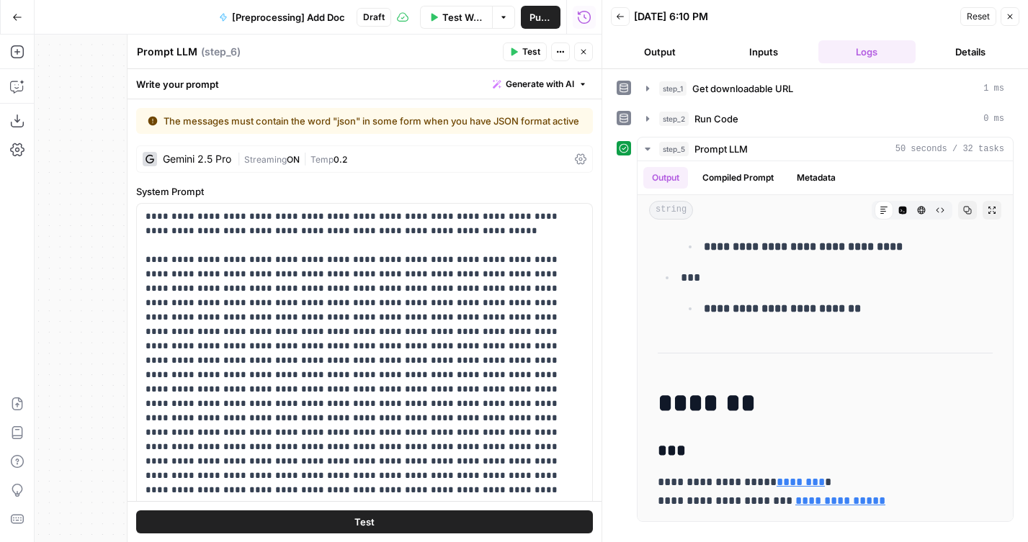
click at [513, 51] on icon "button" at bounding box center [514, 52] width 6 height 8
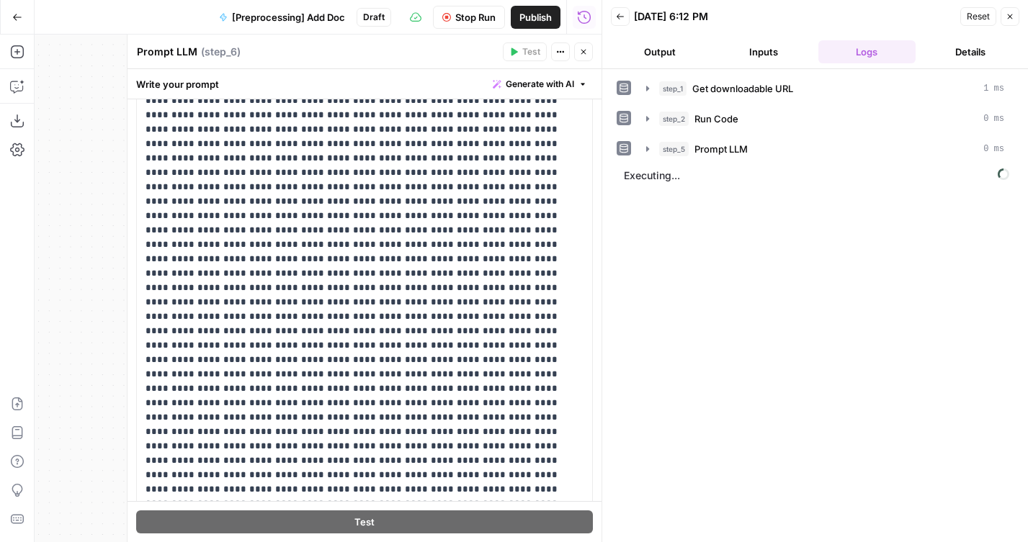
scroll to position [444, 0]
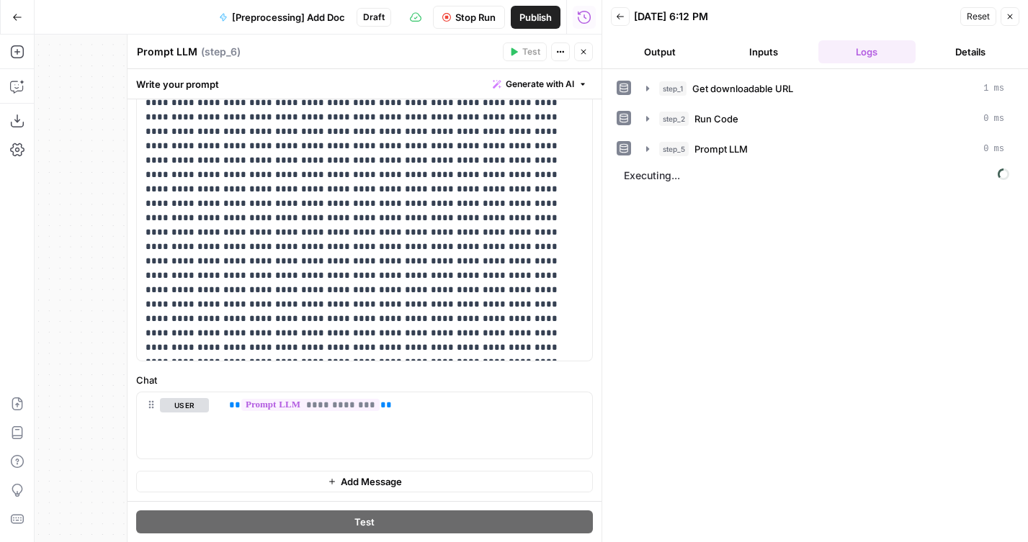
click at [678, 53] on button "Output" at bounding box center [660, 51] width 98 height 23
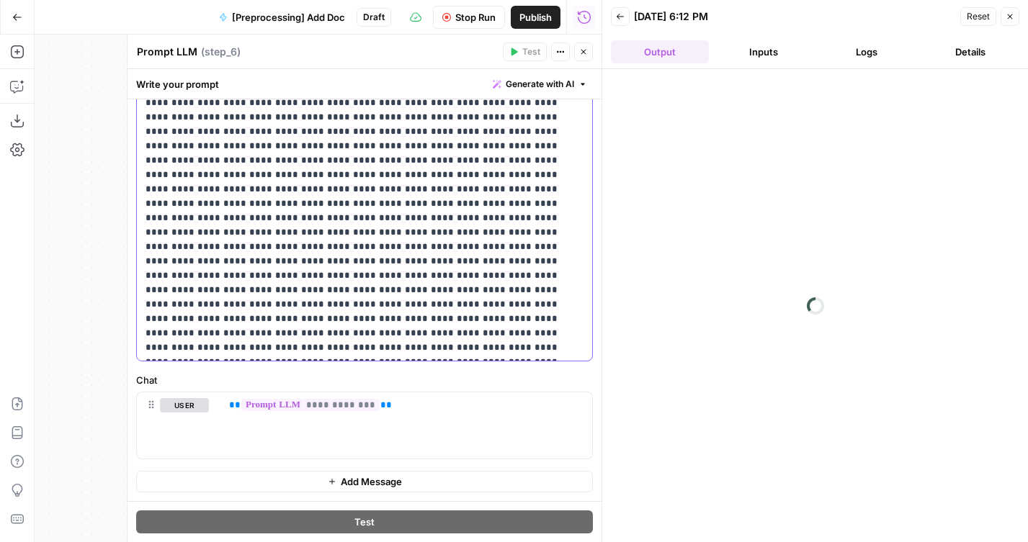
drag, startPoint x: 209, startPoint y: 318, endPoint x: 158, endPoint y: 318, distance: 50.4
click at [158, 318] on p "**********" at bounding box center [364, 38] width 438 height 634
click at [471, 12] on span "Stop Run" at bounding box center [475, 17] width 40 height 14
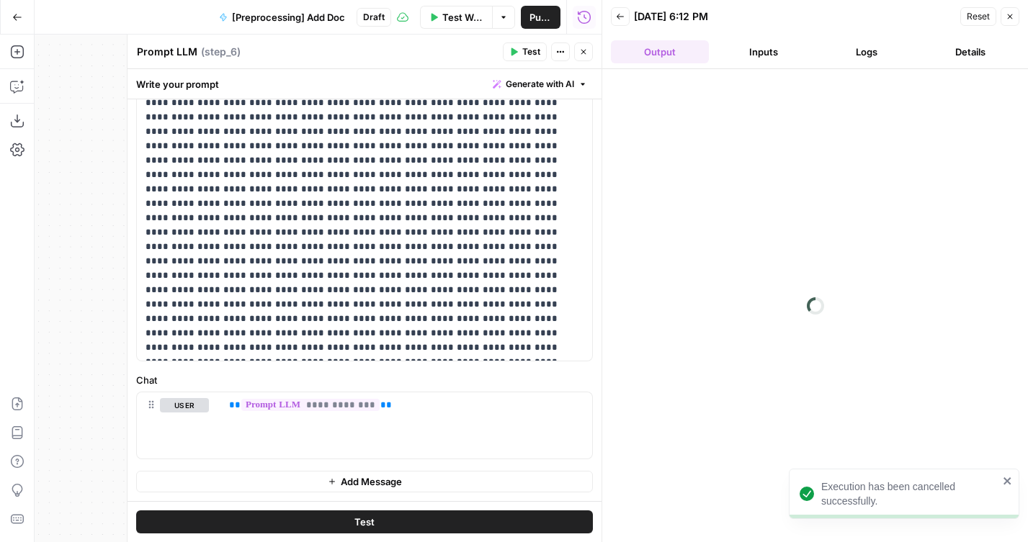
click at [581, 54] on icon "button" at bounding box center [583, 52] width 5 height 5
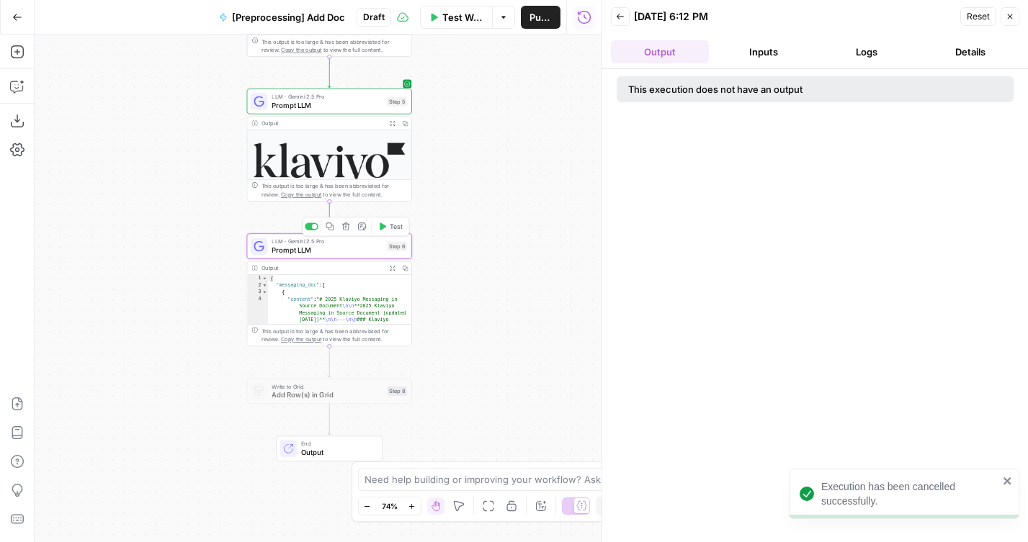
click at [382, 228] on icon "button" at bounding box center [382, 226] width 6 height 8
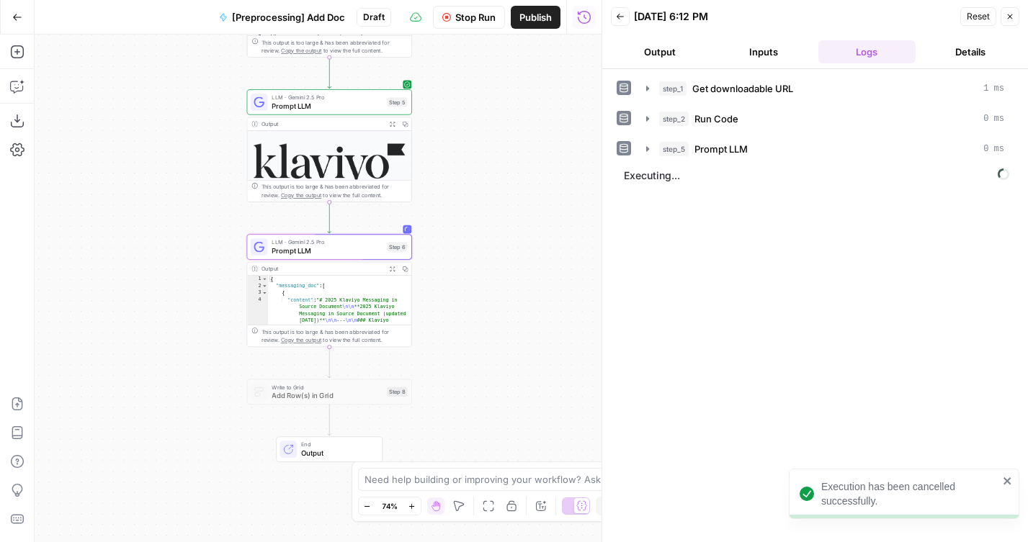
drag, startPoint x: 467, startPoint y: 86, endPoint x: 467, endPoint y: 238, distance: 151.2
click at [467, 238] on div "**********" at bounding box center [318, 289] width 567 height 508
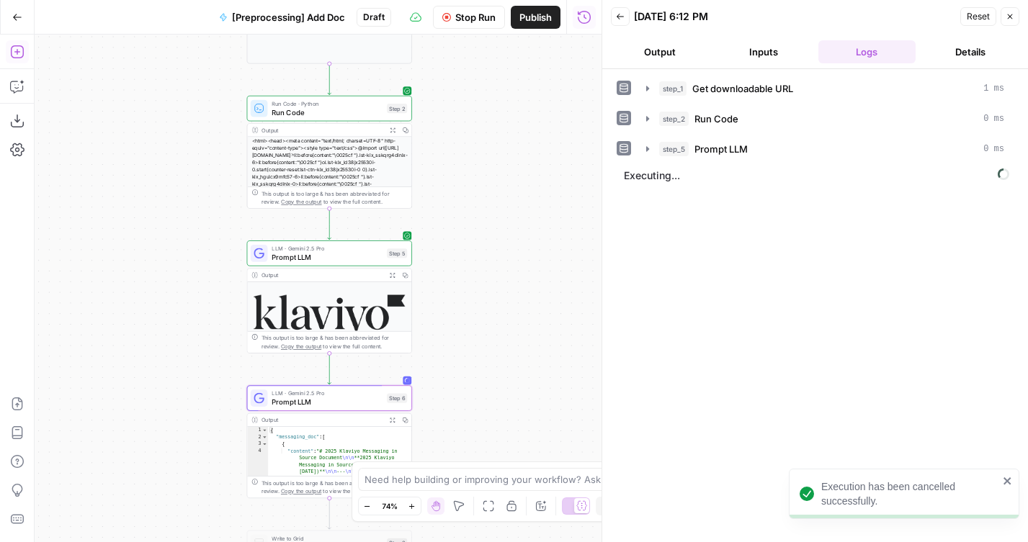
click at [16, 55] on icon "button" at bounding box center [17, 52] width 14 height 14
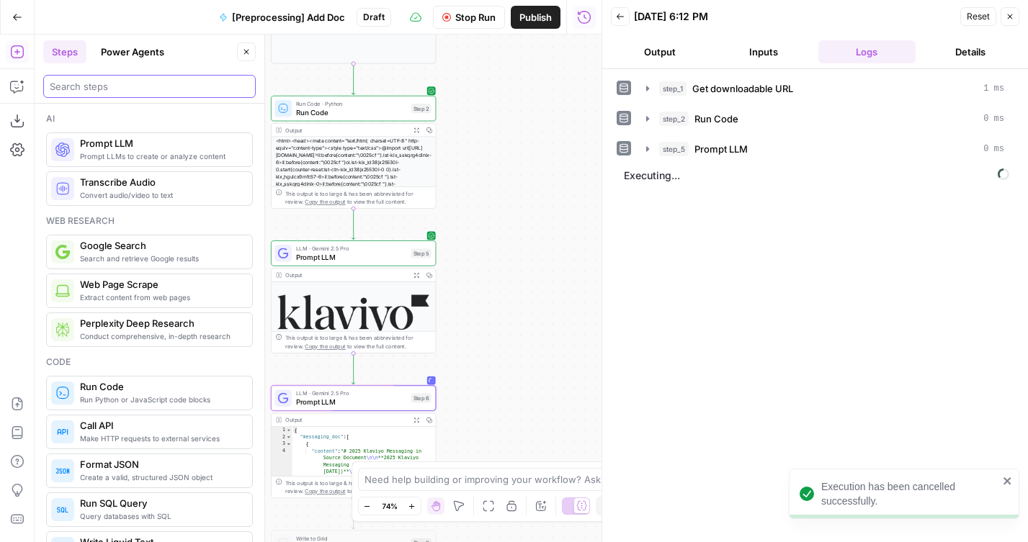
click at [104, 90] on input "search" at bounding box center [149, 86] width 199 height 14
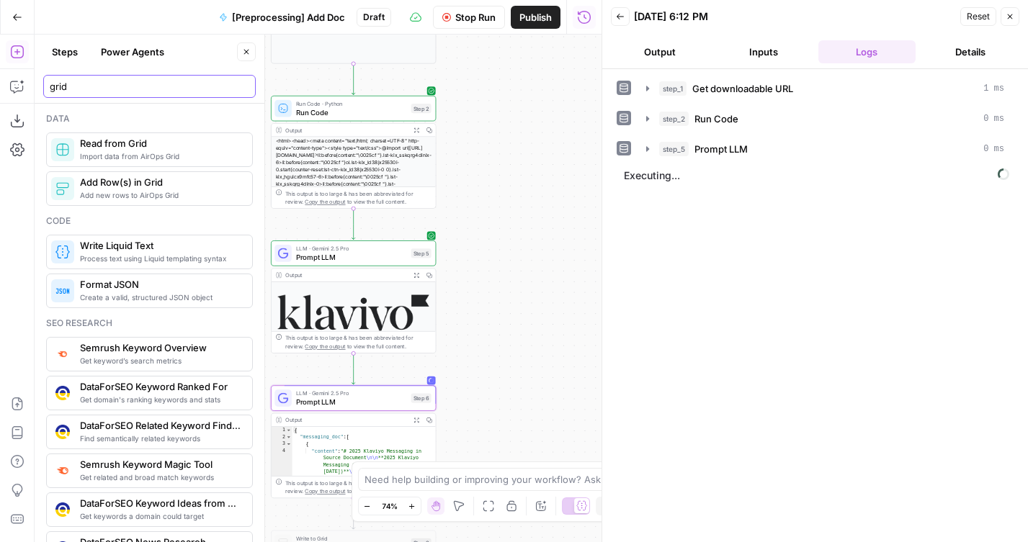
type input "grid"
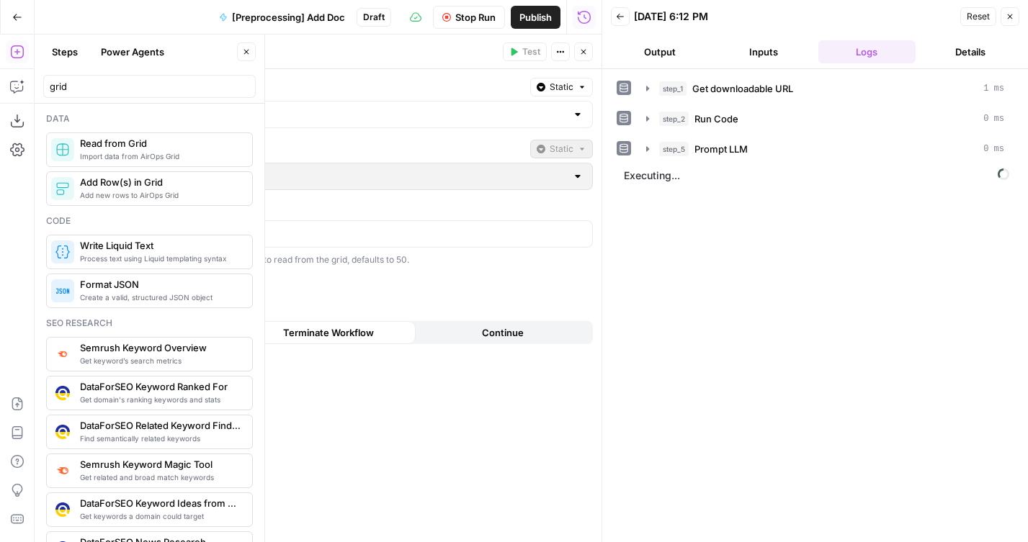
click at [382, 131] on div "Select Grid Static Select Sheet Static Rows Limit 50 The maximum number of rows…" at bounding box center [364, 305] width 474 height 473
click at [368, 115] on input "Select Grid" at bounding box center [355, 114] width 421 height 14
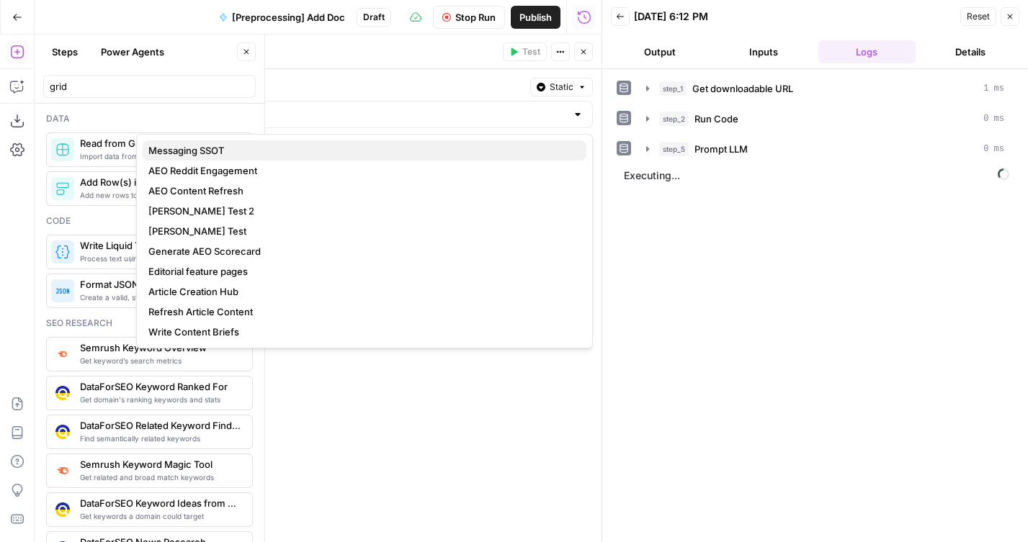
click at [319, 146] on span "Messaging SSOT" at bounding box center [361, 150] width 426 height 14
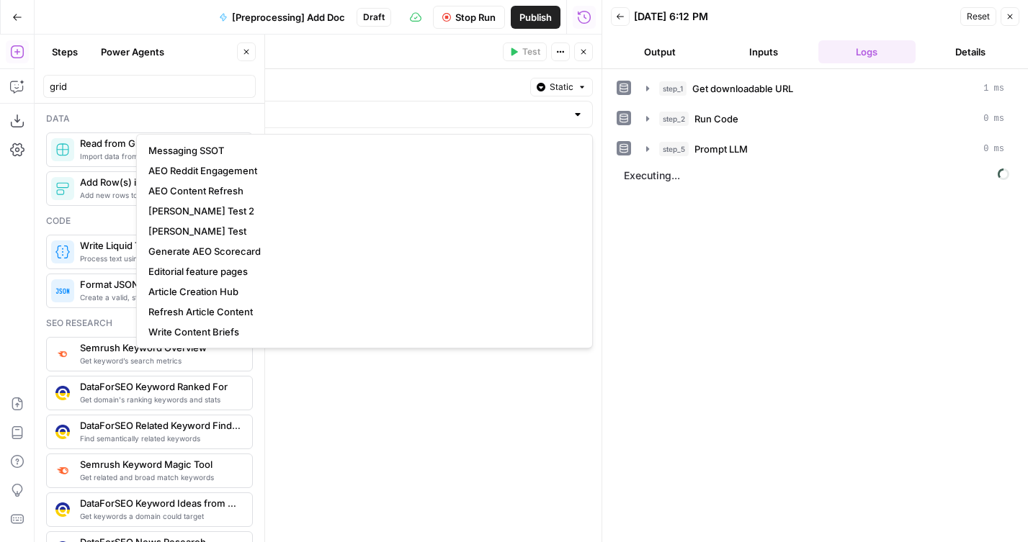
type input "Messaging SSOT"
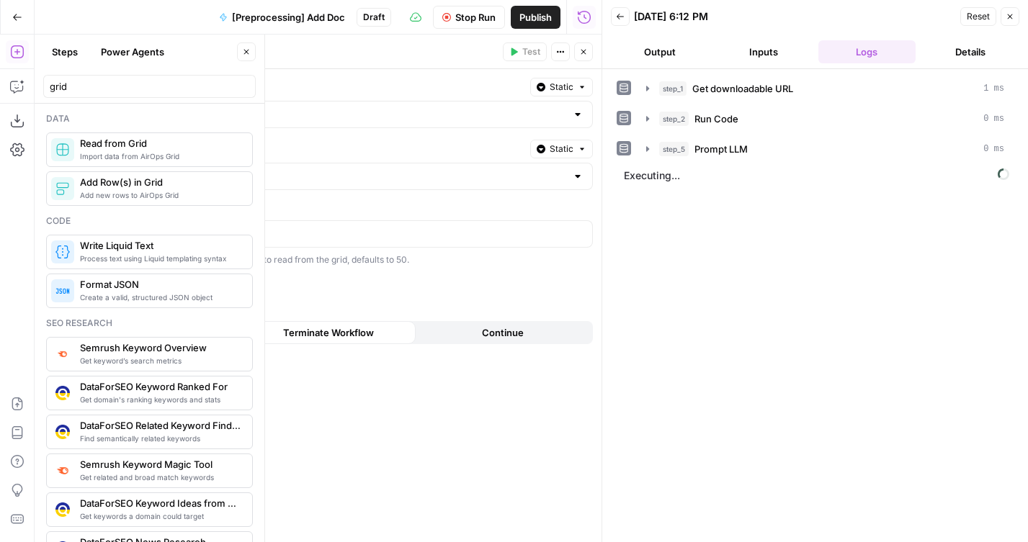
click at [291, 161] on div "Select Sheet Static" at bounding box center [364, 165] width 457 height 50
click at [291, 179] on input "Select Sheet" at bounding box center [355, 176] width 421 height 14
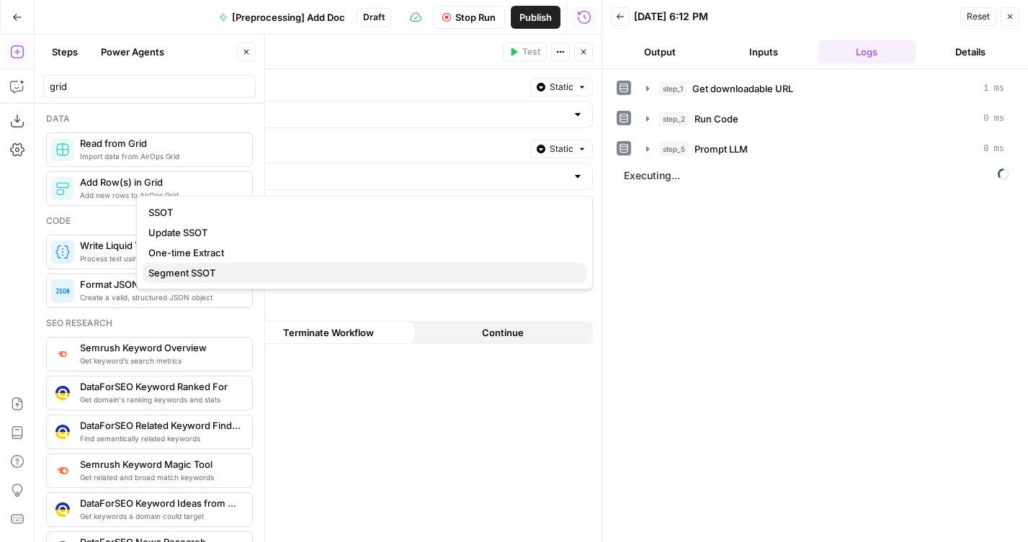
click at [182, 278] on span "Segment SSOT" at bounding box center [361, 273] width 426 height 14
type input "Segment SSOT"
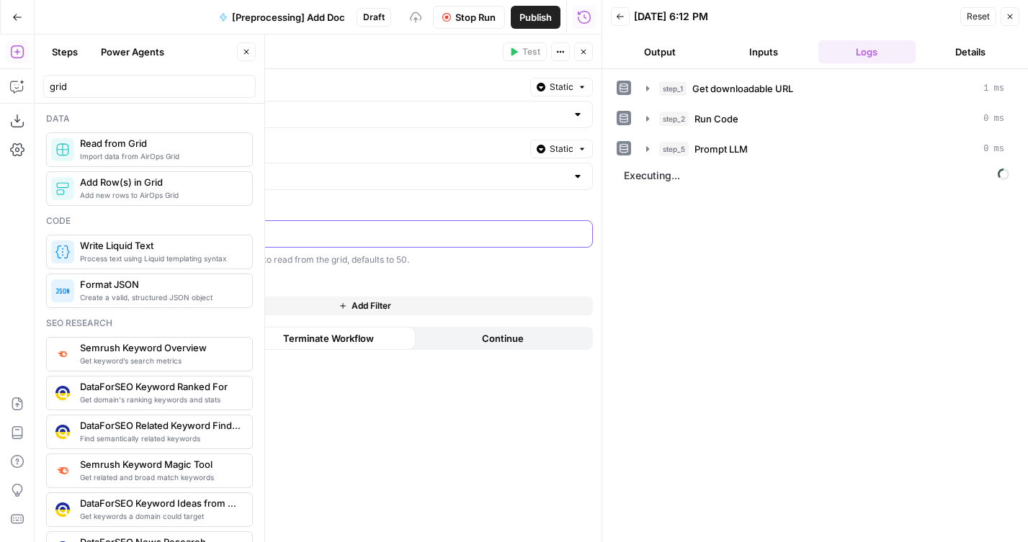
click at [300, 238] on input "50" at bounding box center [364, 234] width 438 height 14
click at [585, 50] on icon "button" at bounding box center [583, 52] width 9 height 9
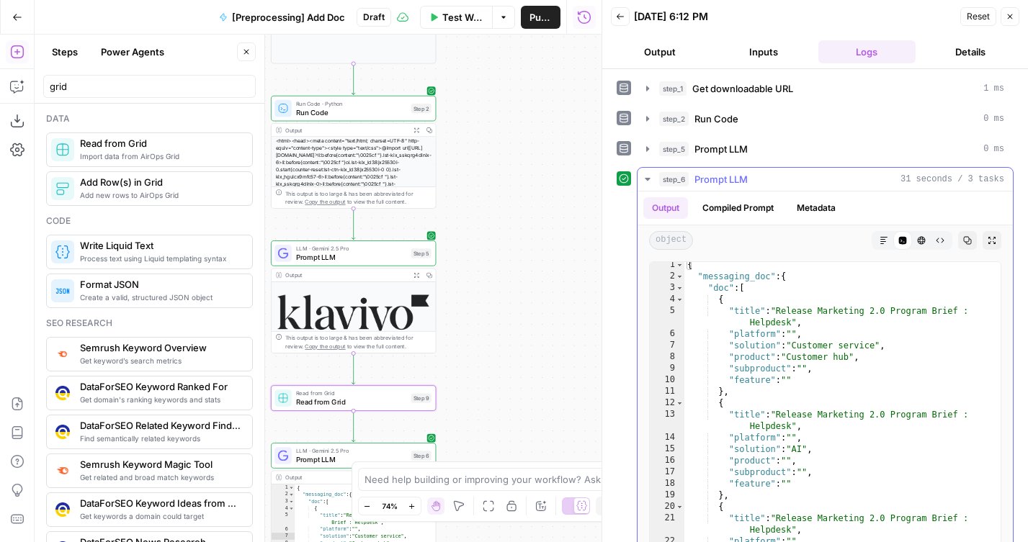
scroll to position [9, 0]
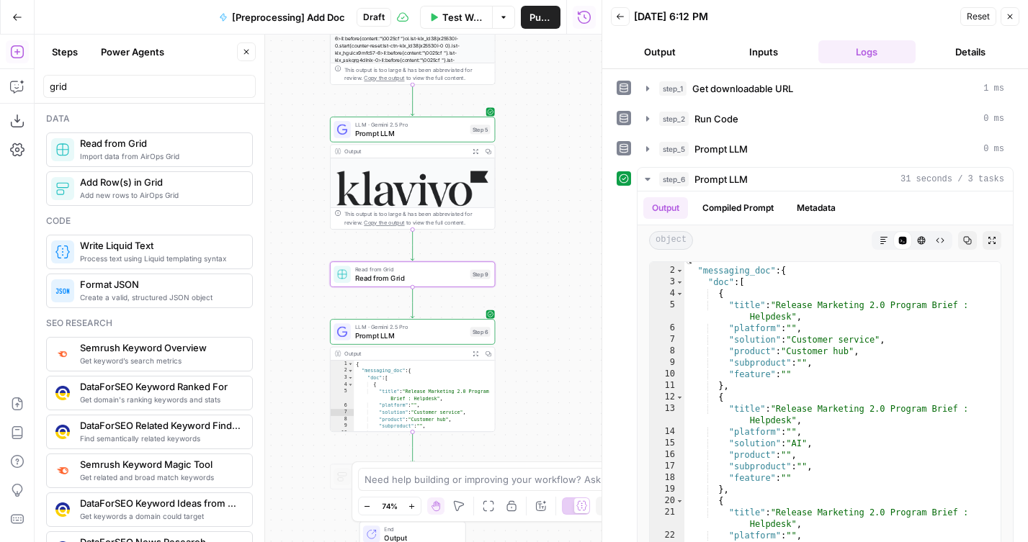
drag, startPoint x: 516, startPoint y: 334, endPoint x: 574, endPoint y: 207, distance: 139.5
click at [574, 207] on div "**********" at bounding box center [318, 289] width 567 height 508
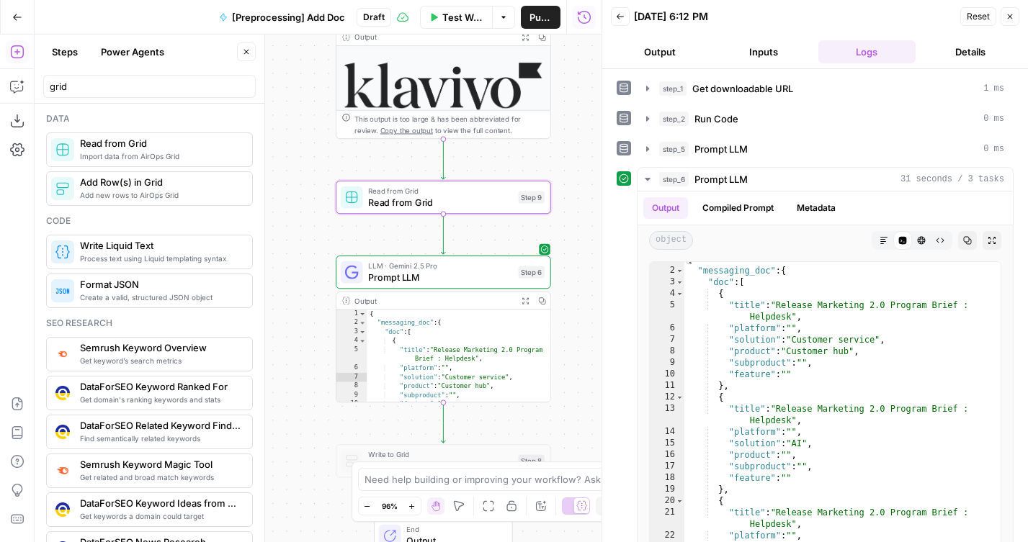
drag, startPoint x: 529, startPoint y: 305, endPoint x: 584, endPoint y: 249, distance: 77.9
click at [585, 249] on div "**********" at bounding box center [318, 289] width 567 height 508
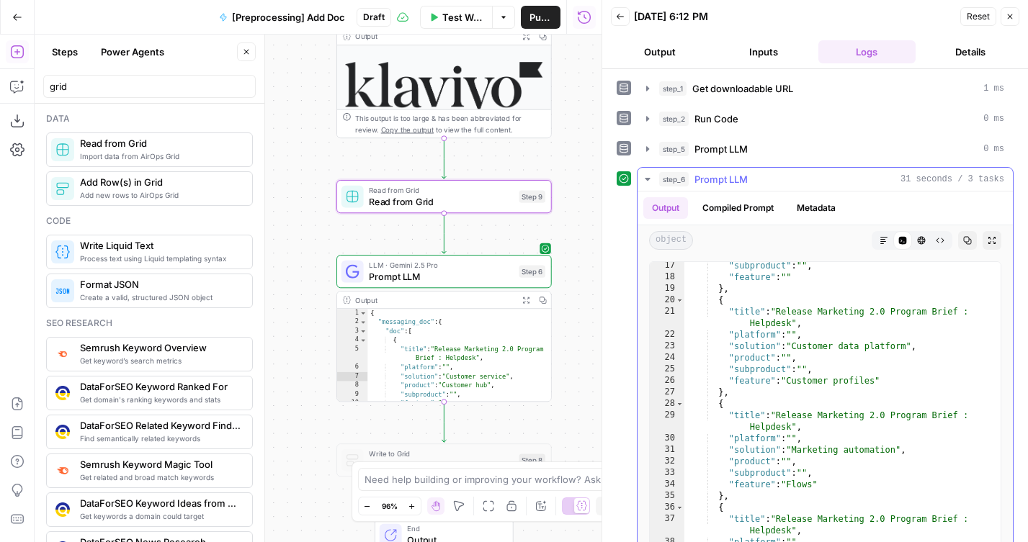
scroll to position [0, 0]
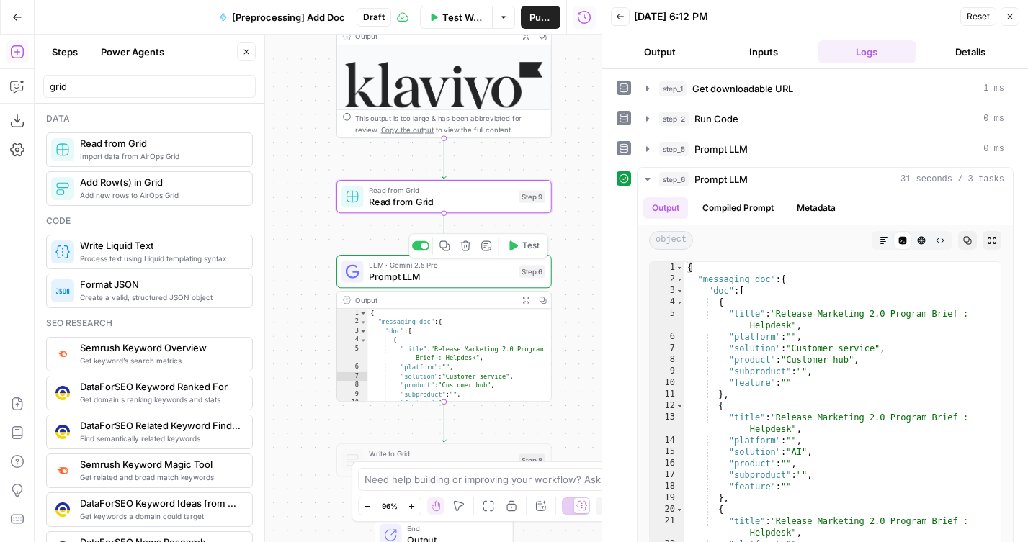
click at [415, 283] on span "Prompt LLM" at bounding box center [441, 276] width 144 height 14
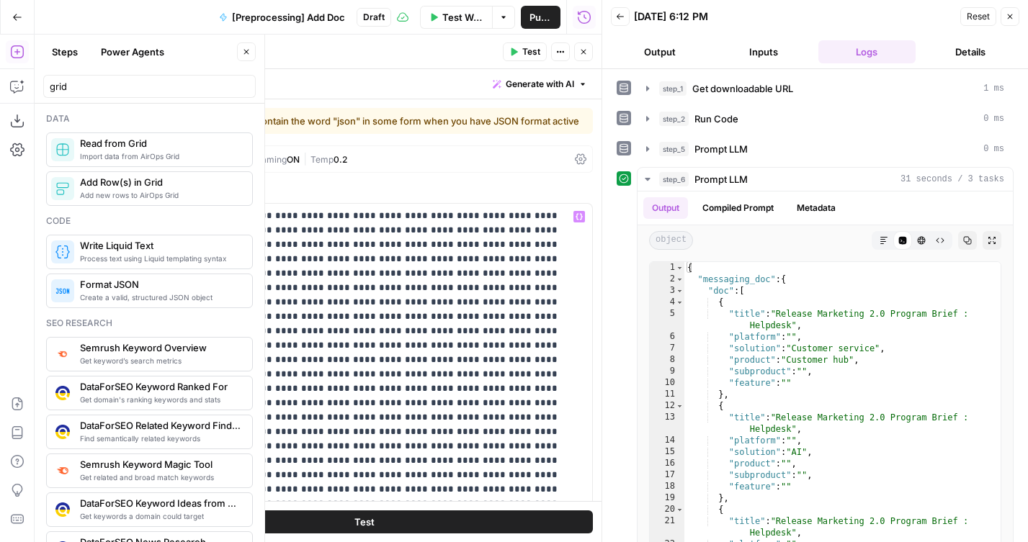
scroll to position [444, 0]
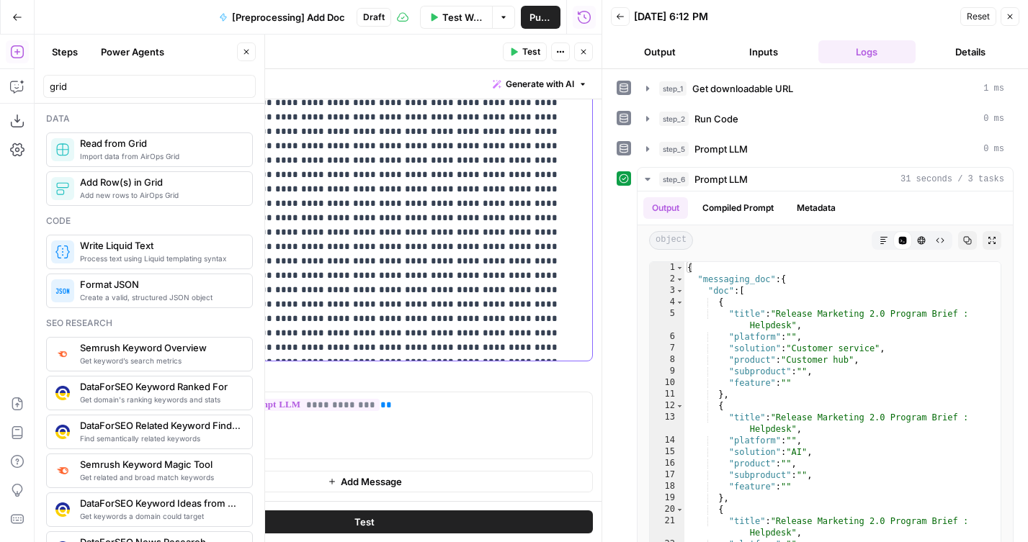
drag, startPoint x: 148, startPoint y: 333, endPoint x: 143, endPoint y: 318, distance: 15.9
click at [143, 318] on div "**********" at bounding box center [364, 67] width 455 height 587
click at [360, 340] on p "**********" at bounding box center [364, 45] width 438 height 619
click at [341, 349] on p "**********" at bounding box center [364, 45] width 438 height 619
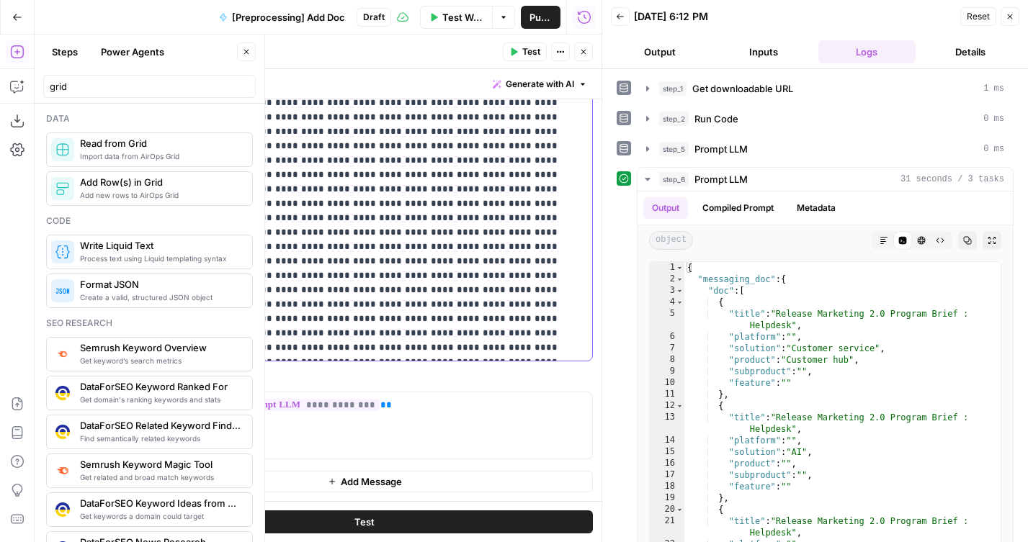
click at [333, 350] on p "**********" at bounding box center [364, 45] width 438 height 619
drag, startPoint x: 373, startPoint y: 318, endPoint x: 534, endPoint y: 318, distance: 161.3
click at [534, 318] on p "**********" at bounding box center [364, 45] width 438 height 619
click at [253, 316] on p "**********" at bounding box center [364, 45] width 438 height 619
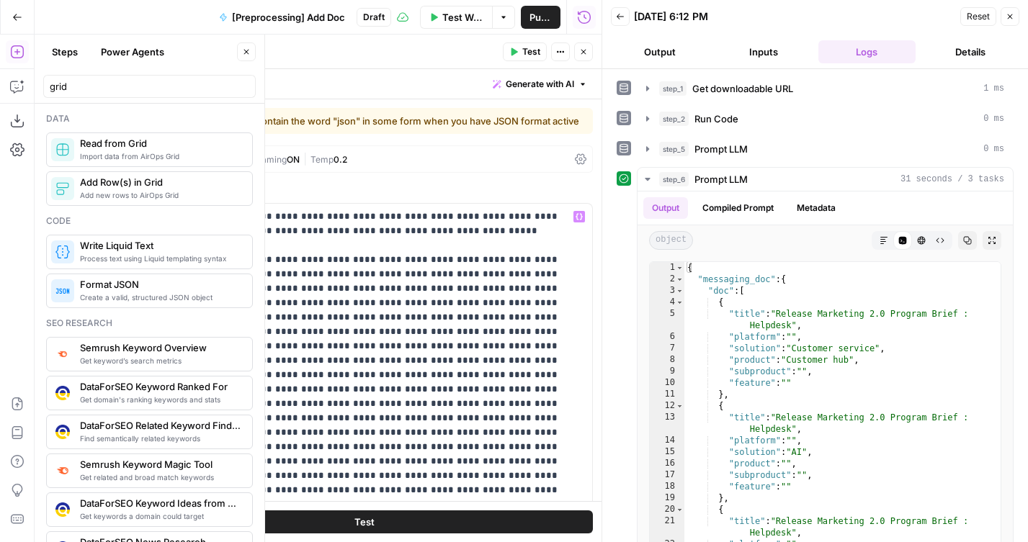
click at [306, 516] on button "Test" at bounding box center [364, 522] width 457 height 23
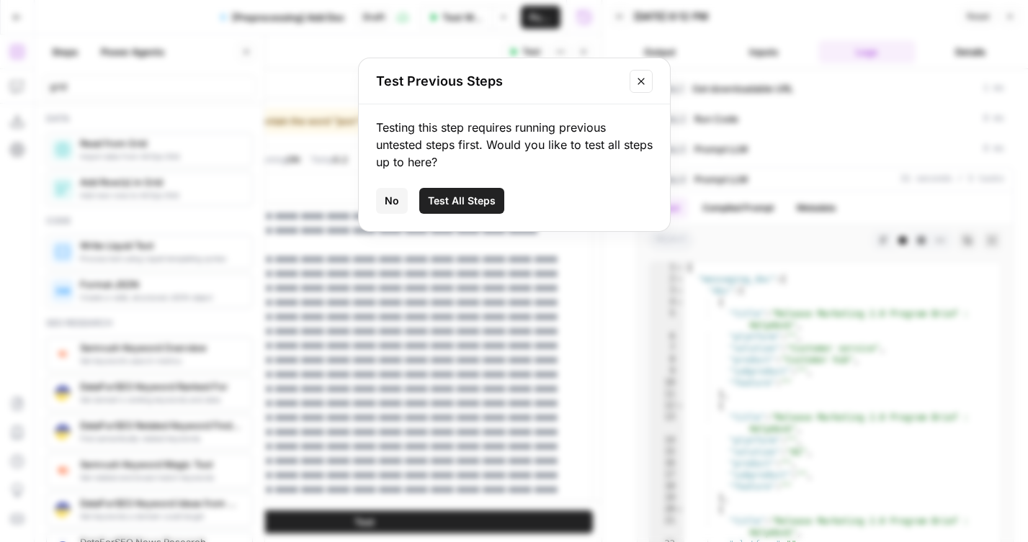
click at [397, 184] on div "Testing this step requires running previous untested steps first. Would you lik…" at bounding box center [514, 167] width 311 height 127
click at [397, 192] on button "No" at bounding box center [392, 201] width 32 height 26
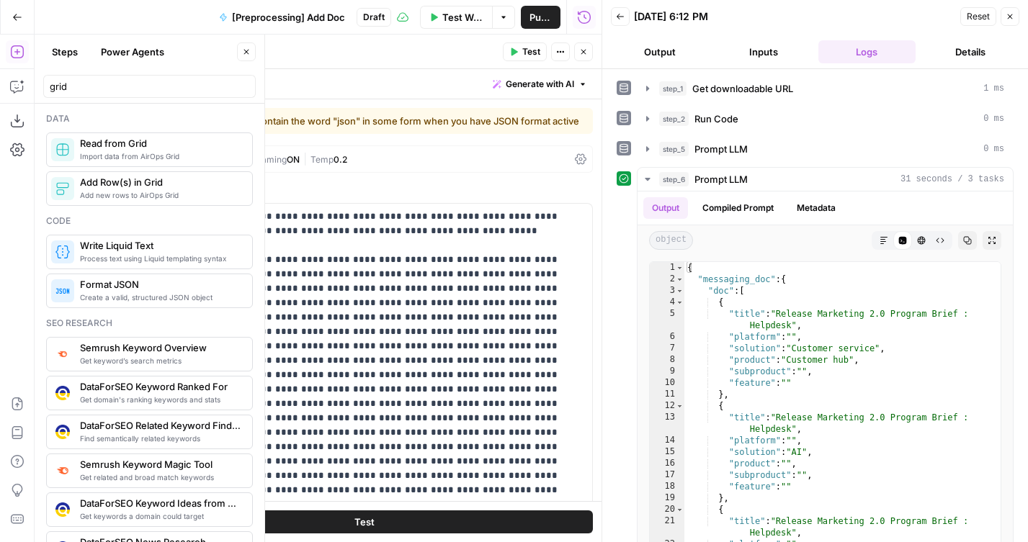
click at [581, 58] on button "Close" at bounding box center [583, 51] width 19 height 19
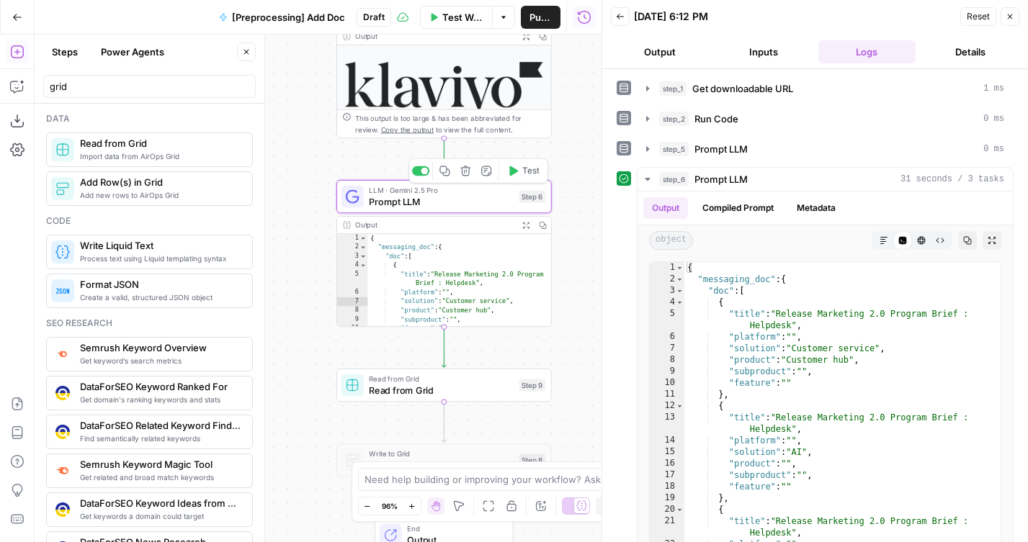
click at [518, 175] on button "Test" at bounding box center [522, 171] width 43 height 18
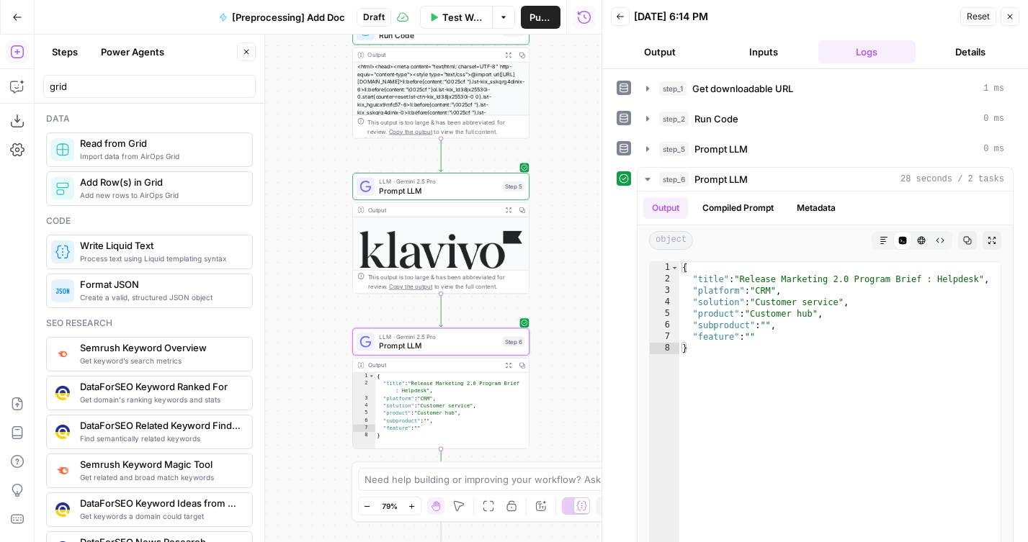
drag, startPoint x: 334, startPoint y: 216, endPoint x: 312, endPoint y: 336, distance: 121.6
click at [312, 336] on div "**********" at bounding box center [318, 289] width 567 height 508
click at [392, 192] on span "Prompt LLM" at bounding box center [437, 190] width 119 height 12
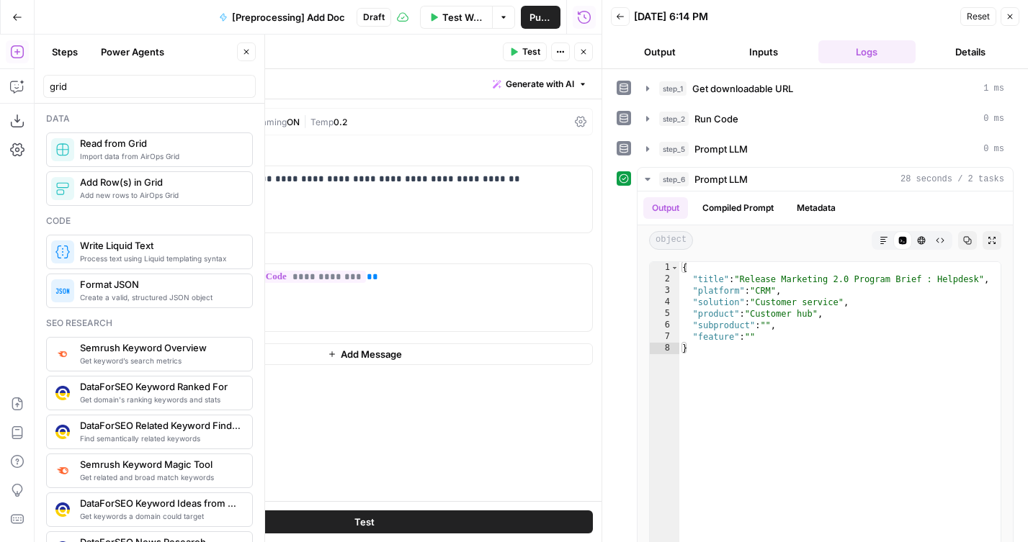
click at [582, 49] on icon "button" at bounding box center [583, 52] width 9 height 9
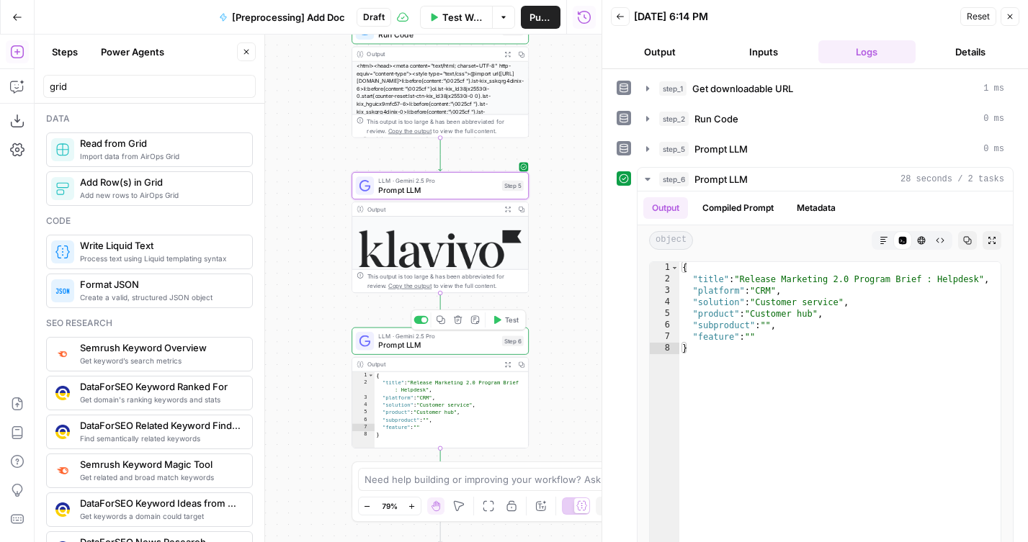
click at [374, 343] on div "LLM · Gemini 2.5 Pro Prompt LLM Step 6 Copy step Delete step Add Note Test" at bounding box center [440, 340] width 168 height 19
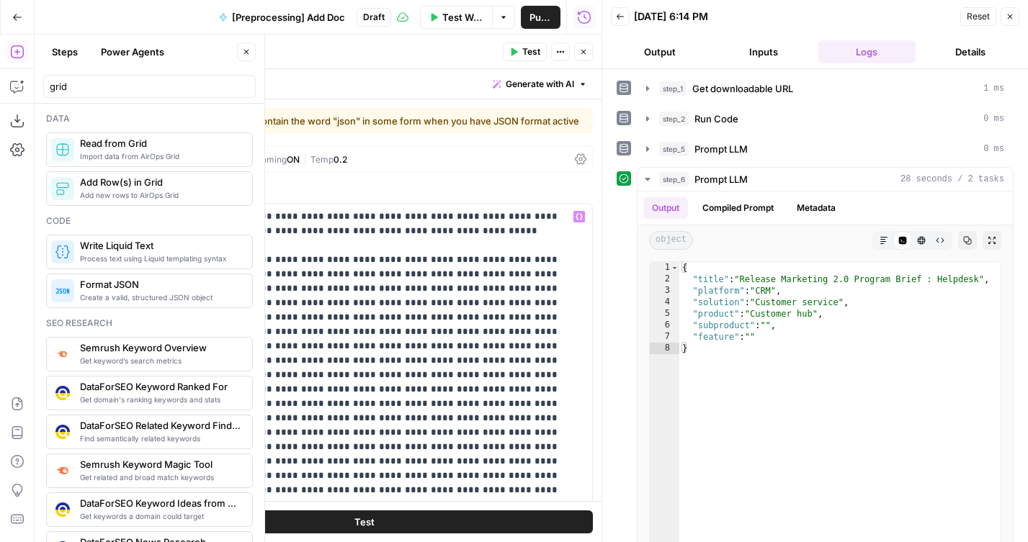
scroll to position [44, 0]
click at [580, 44] on button "Close" at bounding box center [583, 51] width 19 height 19
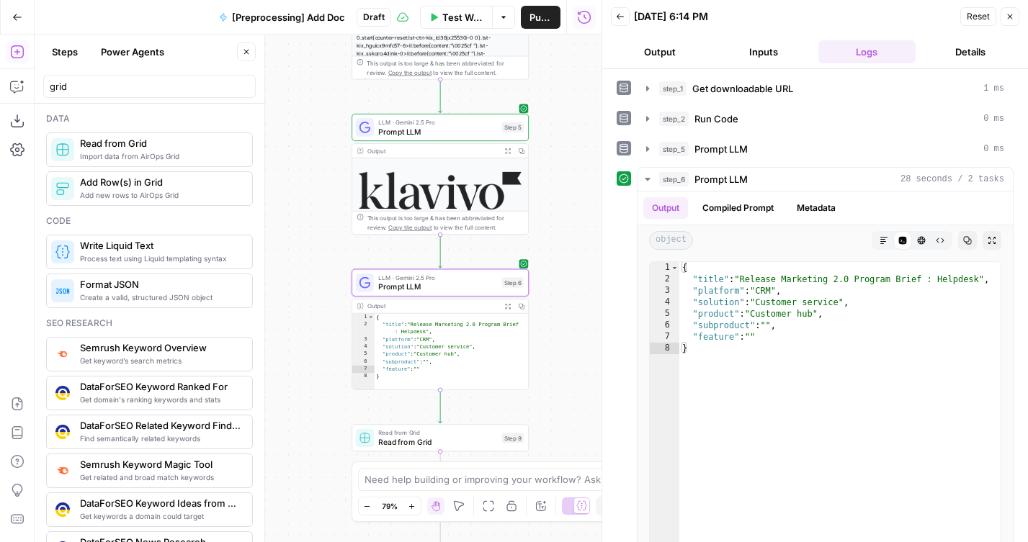
drag, startPoint x: 562, startPoint y: 130, endPoint x: 562, endPoint y: 71, distance: 58.3
click at [562, 71] on div "**********" at bounding box center [318, 289] width 567 height 508
click at [502, 421] on button "Test" at bounding box center [504, 417] width 35 height 15
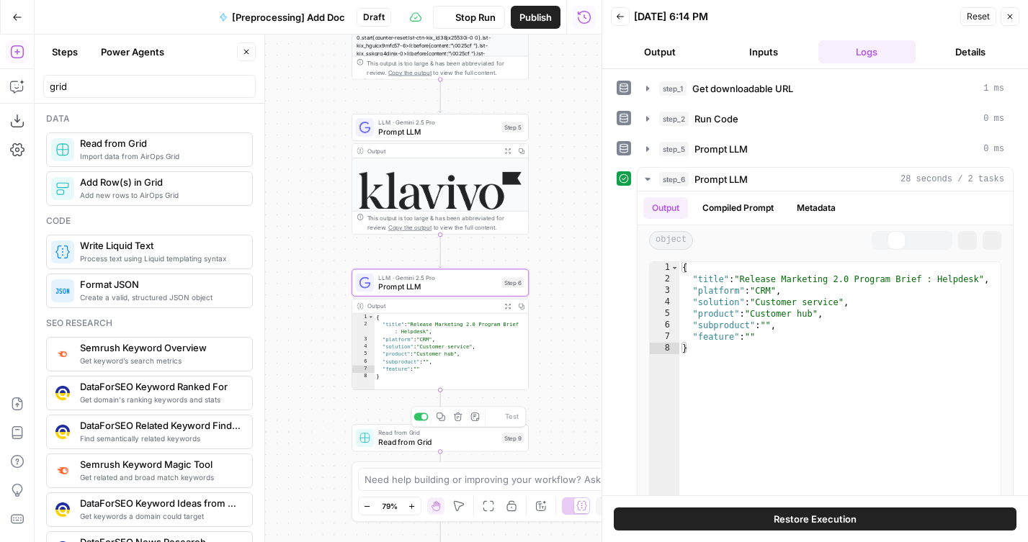
drag, startPoint x: 567, startPoint y: 419, endPoint x: 539, endPoint y: 305, distance: 118.1
click at [539, 305] on div "**********" at bounding box center [318, 289] width 567 height 508
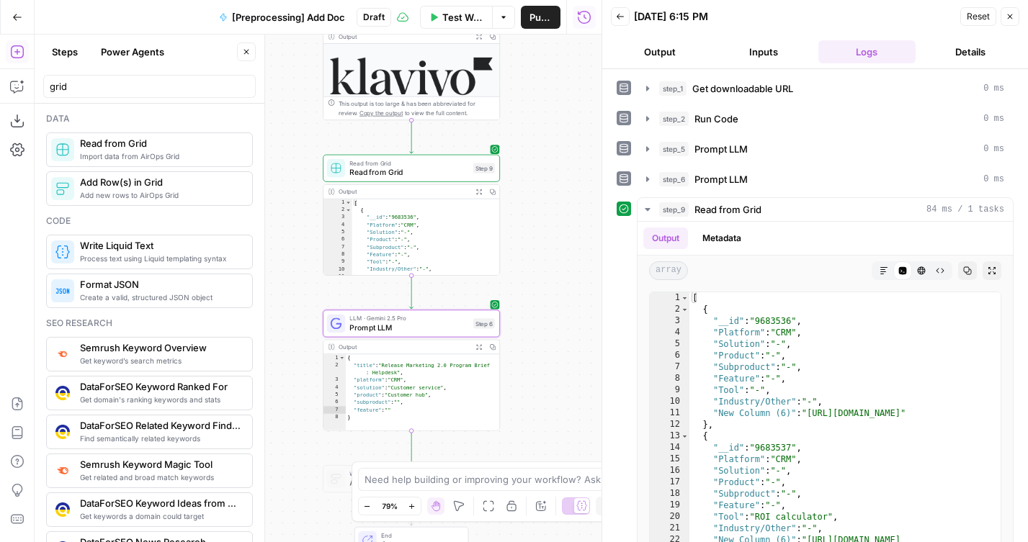
drag, startPoint x: 534, startPoint y: 245, endPoint x: 534, endPoint y: 156, distance: 88.6
click at [534, 156] on div "**********" at bounding box center [318, 289] width 567 height 508
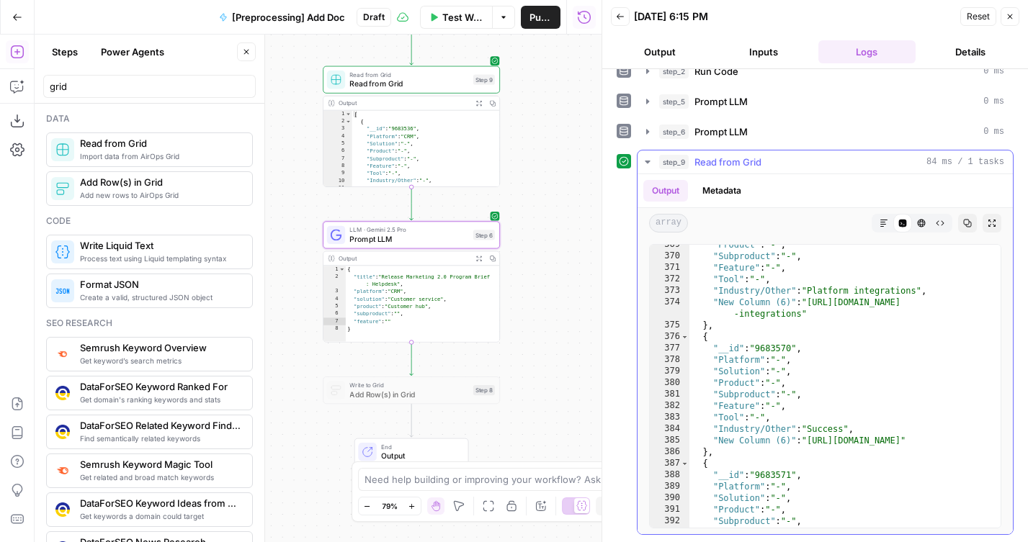
scroll to position [4683, 0]
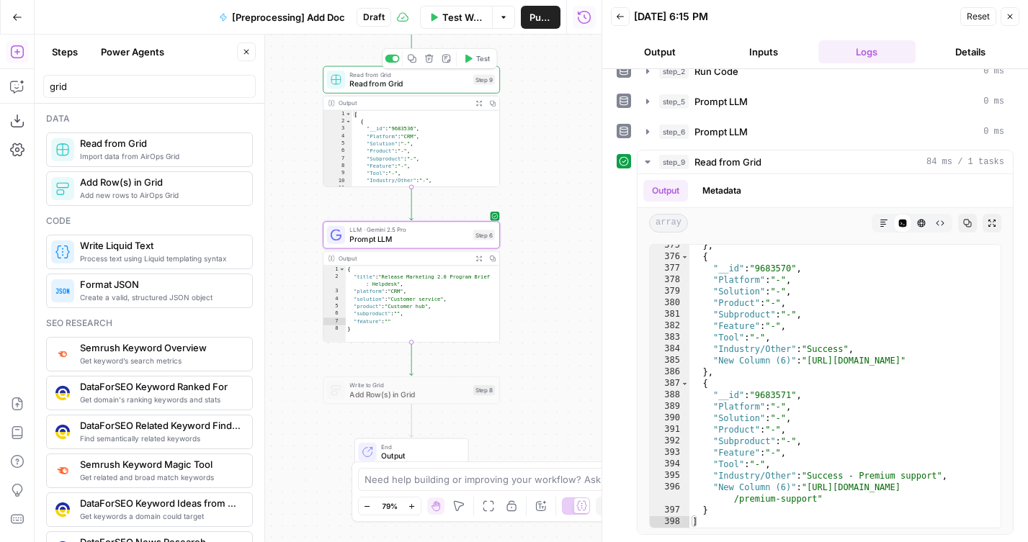
click at [480, 61] on span "Test" at bounding box center [483, 58] width 14 height 10
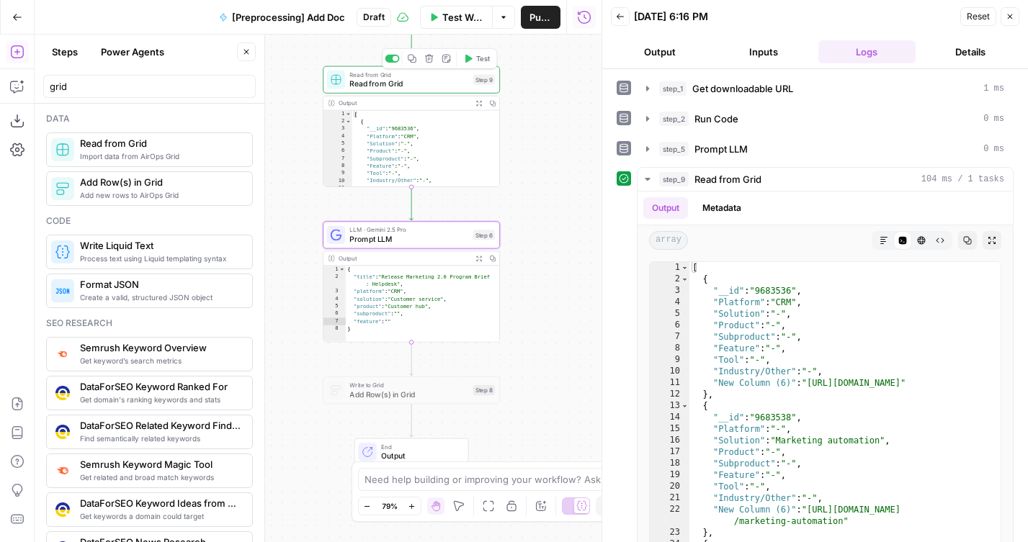
click at [472, 61] on icon "button" at bounding box center [467, 58] width 9 height 9
click at [467, 210] on icon "button" at bounding box center [467, 214] width 9 height 9
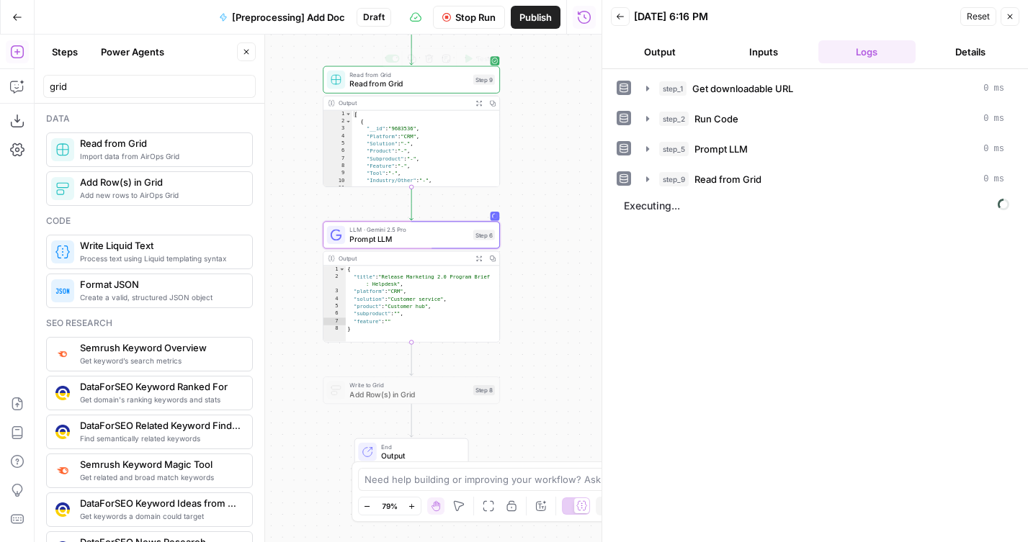
click at [449, 23] on button "Stop Run" at bounding box center [469, 17] width 72 height 23
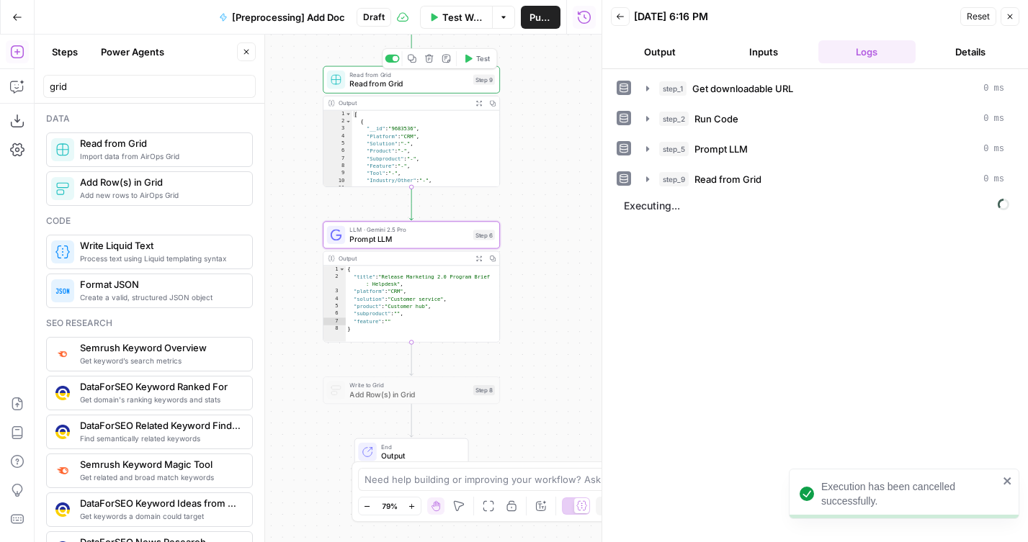
click at [476, 63] on span "Test" at bounding box center [483, 58] width 14 height 10
click at [655, 186] on button "step_9 Read from Grid 80 ms / 1 tasks" at bounding box center [824, 179] width 375 height 23
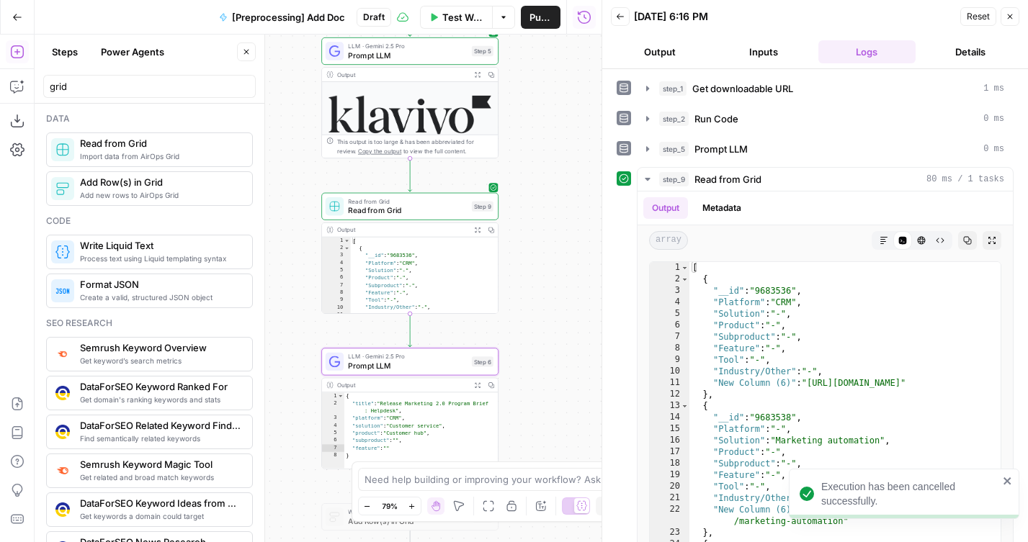
drag, startPoint x: 542, startPoint y: 135, endPoint x: 541, endPoint y: 283, distance: 148.3
click at [541, 279] on div "**********" at bounding box center [318, 289] width 567 height 508
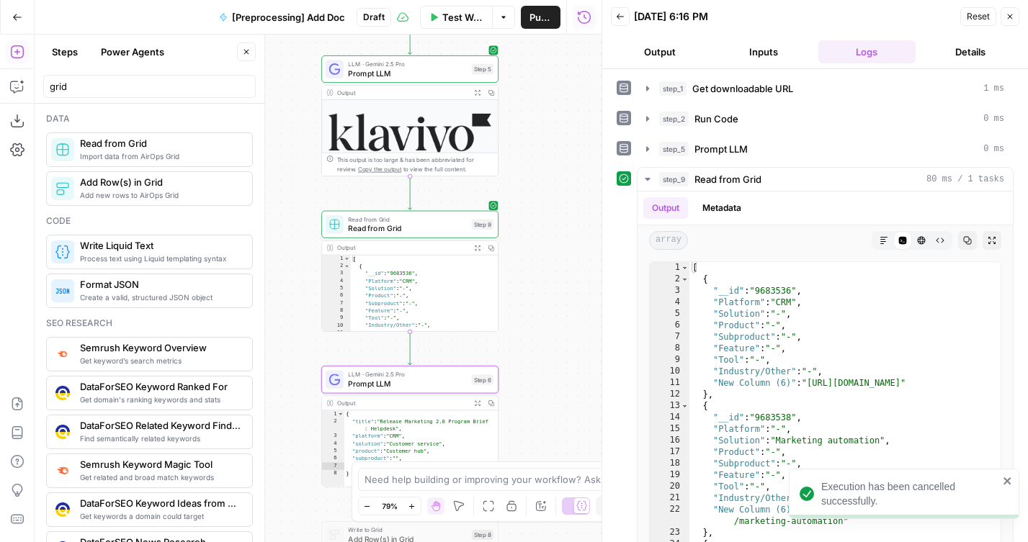
click at [469, 198] on button "Test" at bounding box center [474, 203] width 35 height 15
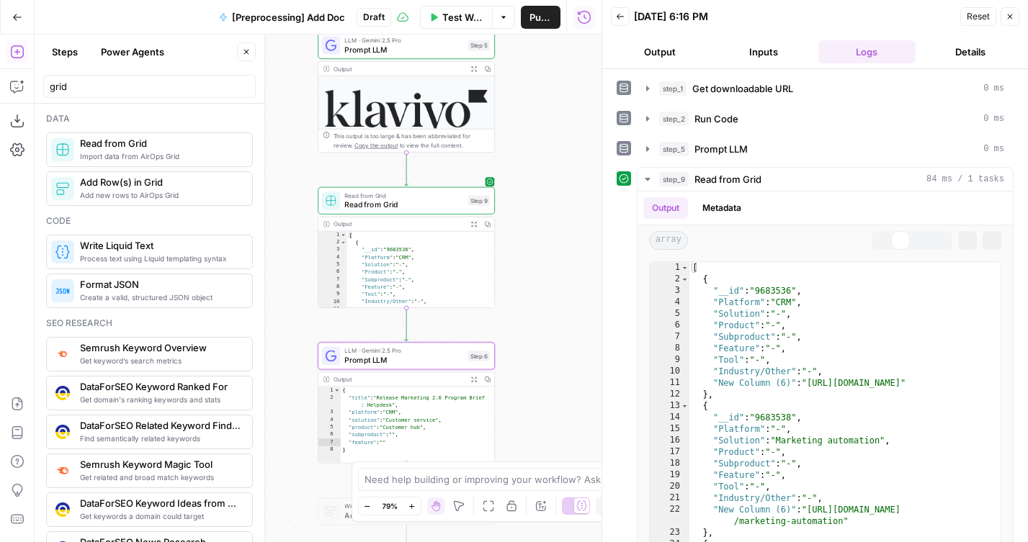
drag, startPoint x: 535, startPoint y: 177, endPoint x: 527, endPoint y: 145, distance: 32.7
click at [527, 145] on div "**********" at bounding box center [318, 289] width 567 height 508
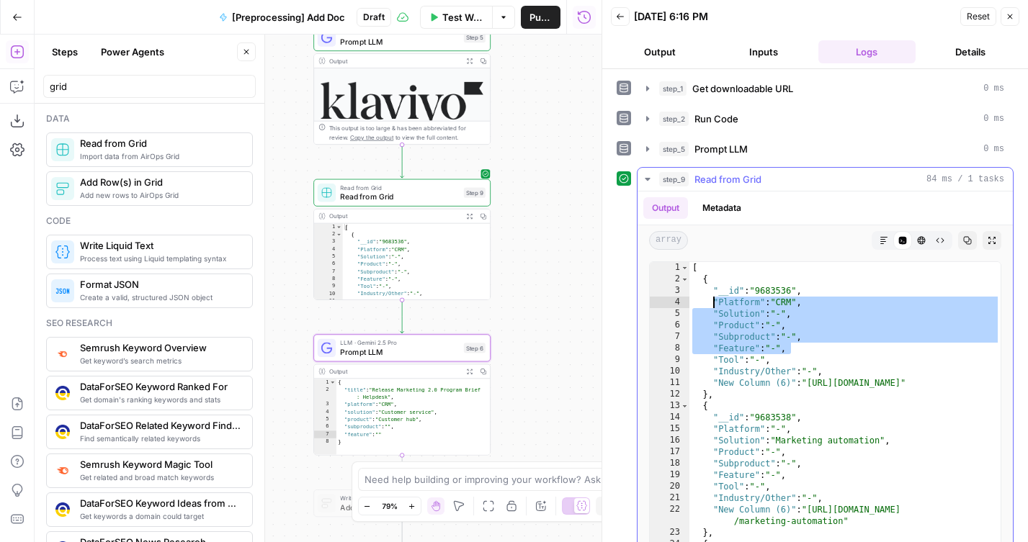
drag, startPoint x: 799, startPoint y: 348, endPoint x: 711, endPoint y: 302, distance: 98.2
click at [711, 302] on div "[ { "__id" : "9683536" , "Platform" : "CRM" , "Solution" : "-" , "Product" : "-…" at bounding box center [844, 415] width 311 height 306
type textarea "**********"
click at [73, 89] on input "grid" at bounding box center [149, 86] width 199 height 14
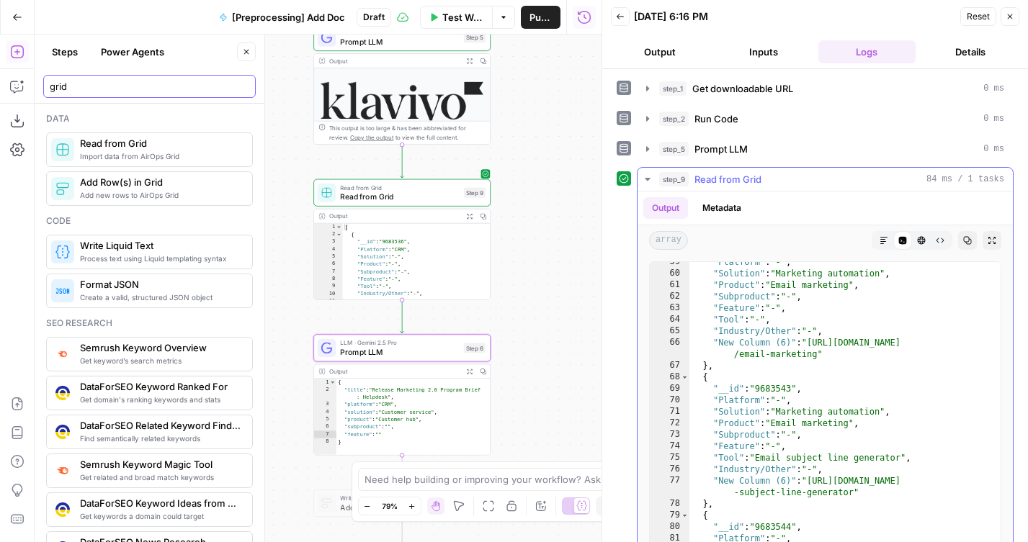
scroll to position [0, 0]
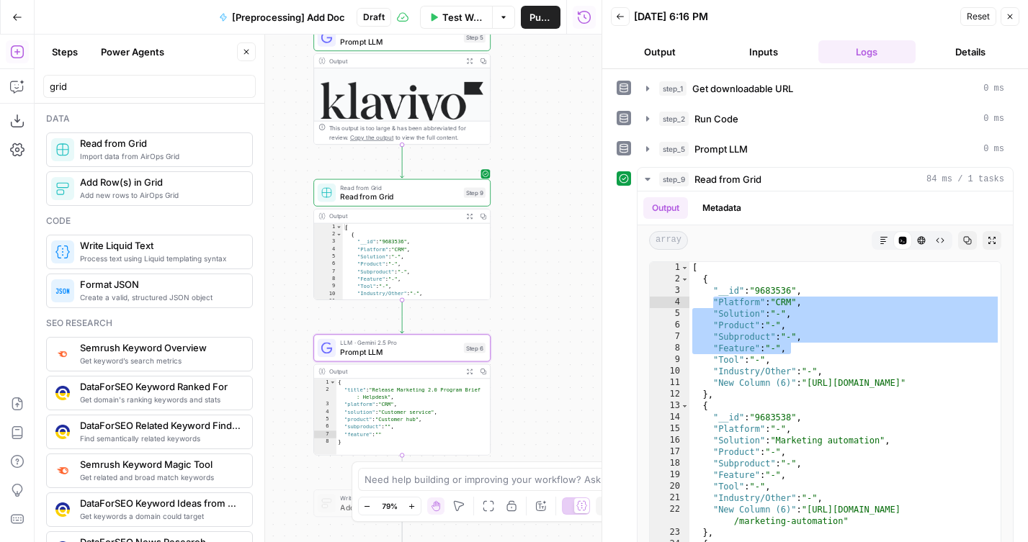
click at [91, 81] on div "Copilot C" at bounding box center [67, 85] width 63 height 25
click at [132, 80] on input "grid" at bounding box center [149, 86] width 199 height 14
type input "c"
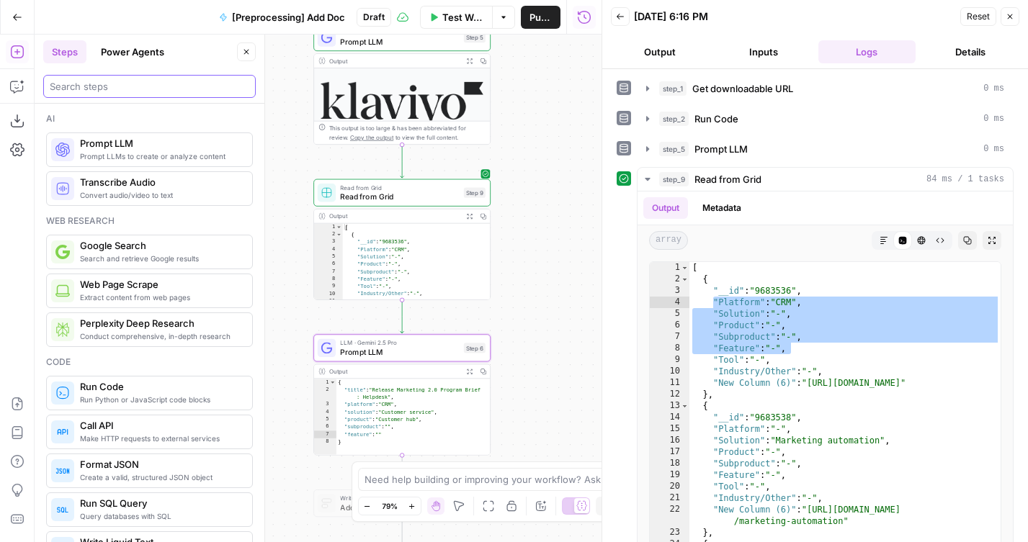
click at [88, 90] on input "search" at bounding box center [149, 86] width 199 height 14
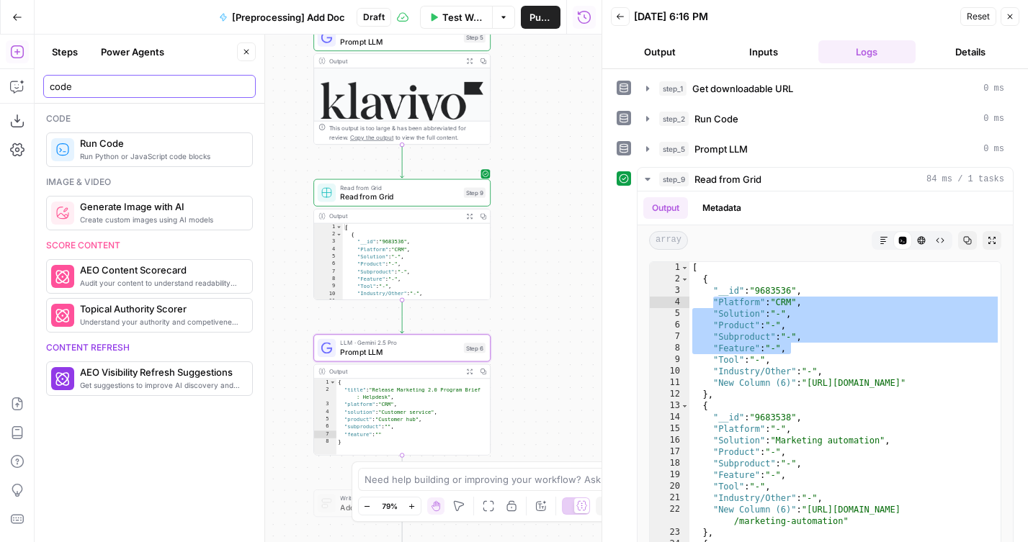
type input "code"
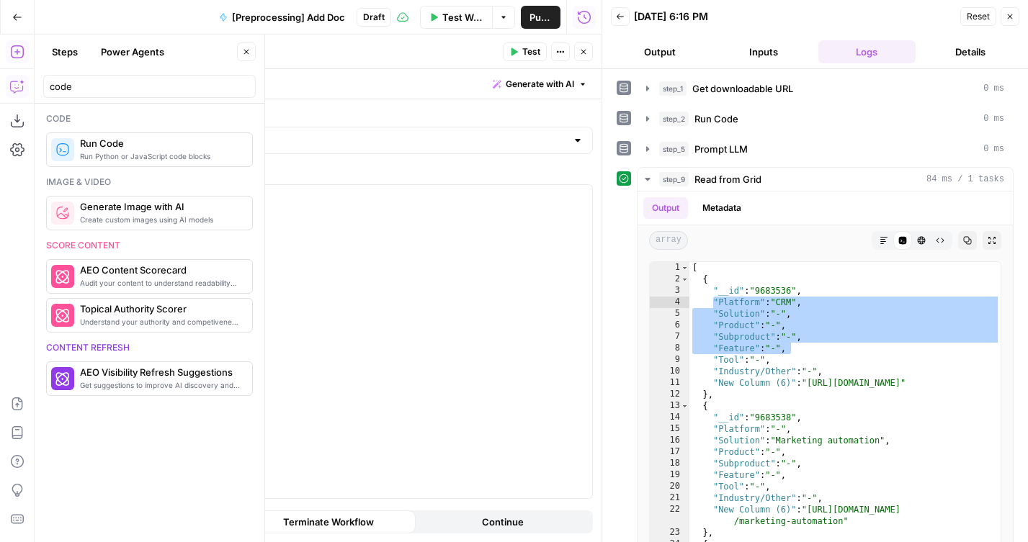
drag, startPoint x: 106, startPoint y: 146, endPoint x: 24, endPoint y: 89, distance: 99.9
click at [23, 89] on icon "button" at bounding box center [17, 86] width 14 height 14
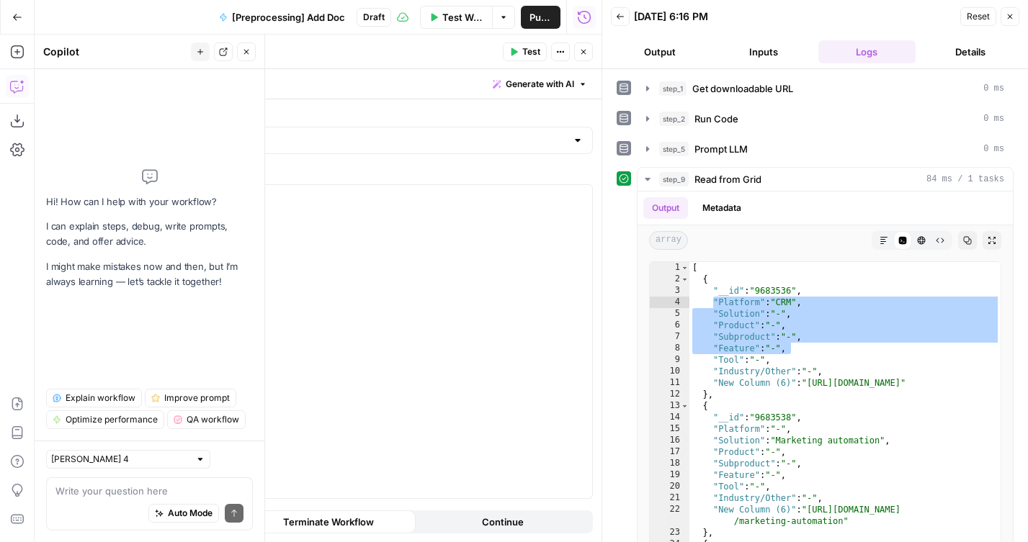
click at [157, 490] on textarea at bounding box center [149, 491] width 188 height 14
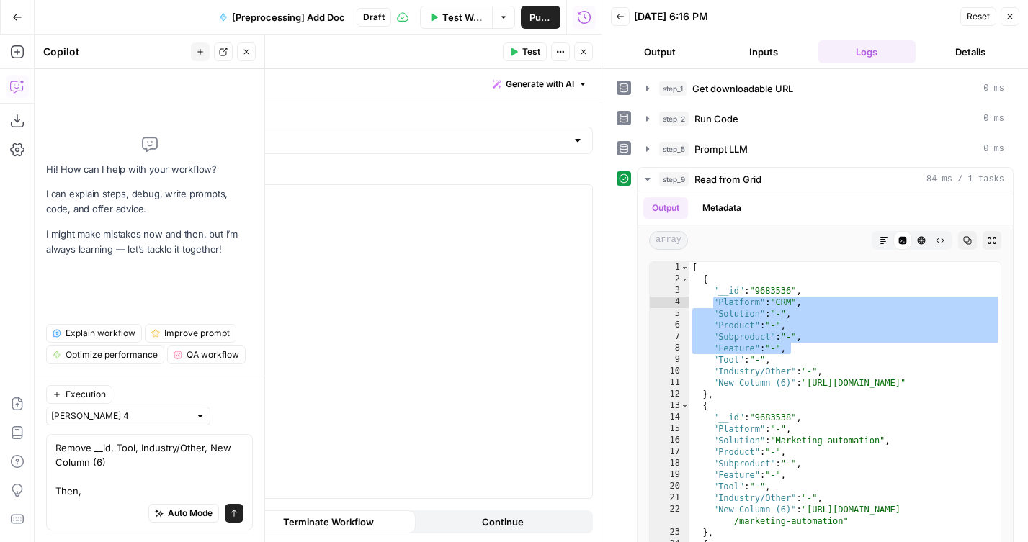
click at [89, 451] on textarea "Remove __id, Tool, Industry/Other, New Column (6) Then," at bounding box center [149, 470] width 188 height 58
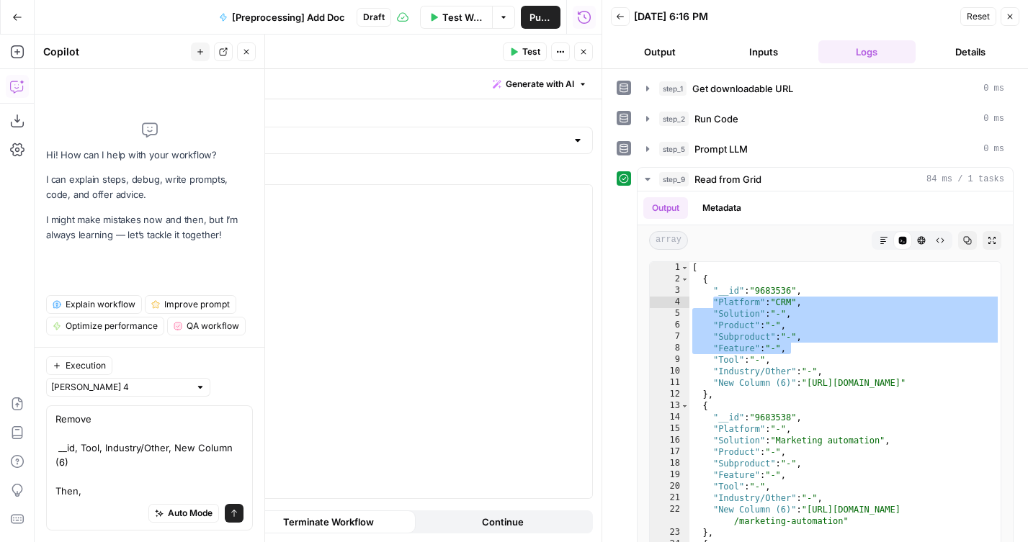
click at [98, 426] on textarea "Remove __id, Tool, Industry/Other, New Column (6) Then," at bounding box center [149, 455] width 188 height 86
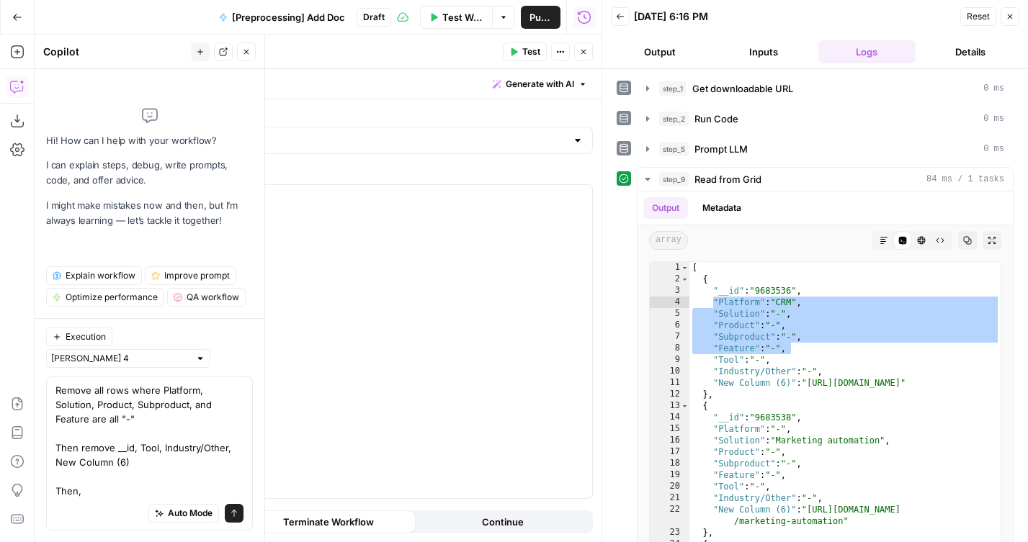
drag, startPoint x: 125, startPoint y: 491, endPoint x: 29, endPoint y: 491, distance: 95.8
click at [29, 491] on body "**********" at bounding box center [514, 271] width 1028 height 542
type textarea "Remove all rows where Platform, Solution, Product, Subproduct, and Feature are …"
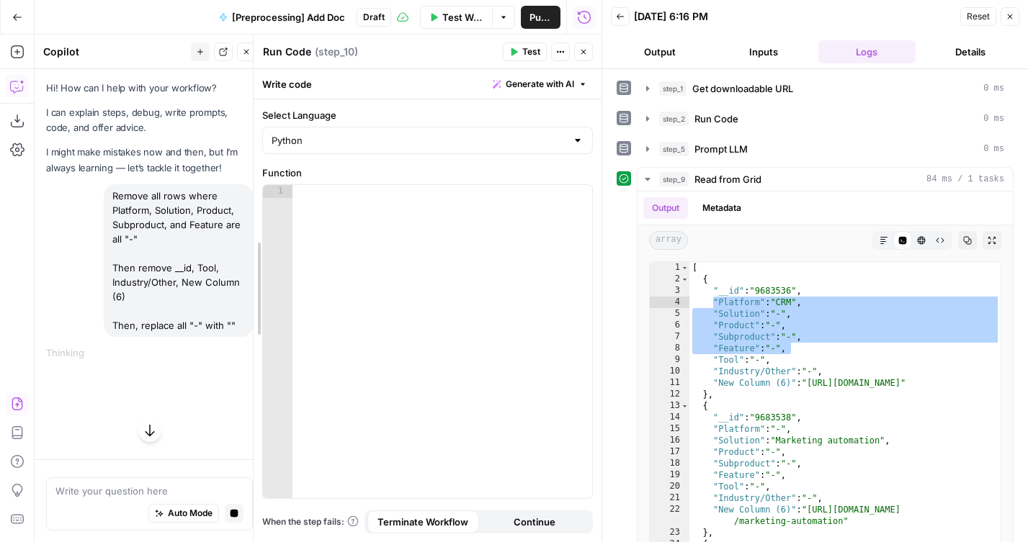
drag, startPoint x: 131, startPoint y: 184, endPoint x: 257, endPoint y: 186, distance: 126.0
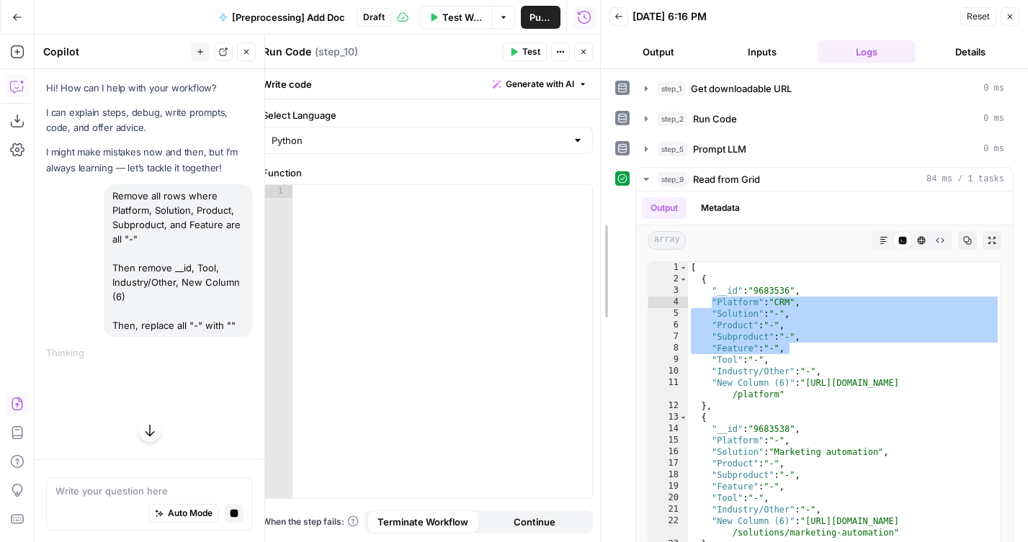
drag, startPoint x: 605, startPoint y: 99, endPoint x: 605, endPoint y: 120, distance: 21.6
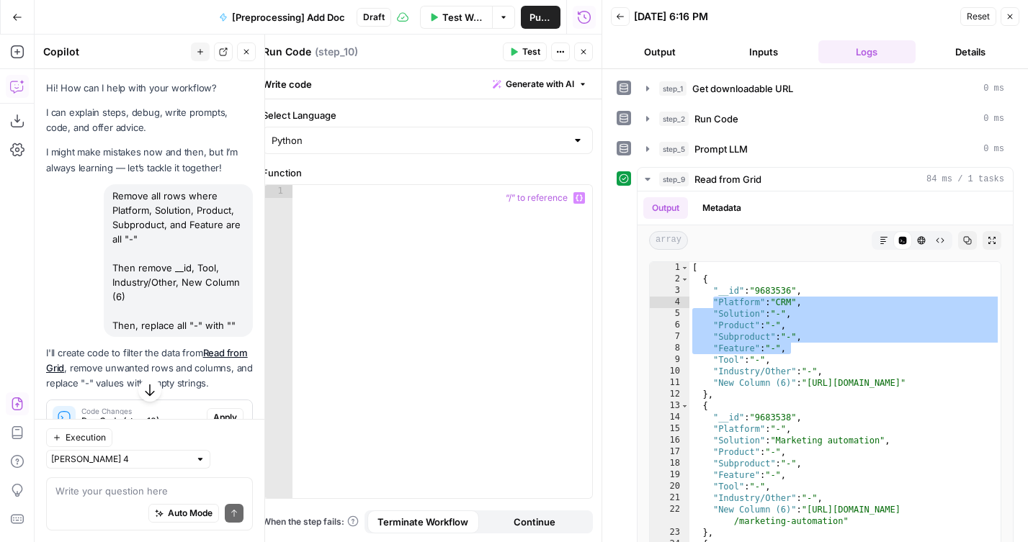
click at [232, 419] on span "Apply" at bounding box center [225, 417] width 24 height 13
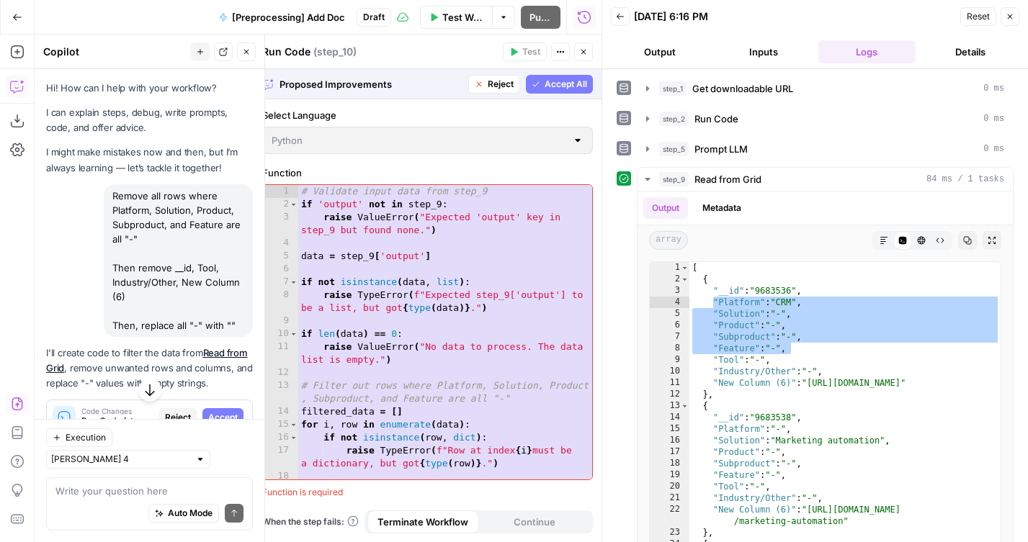
click at [557, 70] on div "Proposed Improvements Reject Accept All" at bounding box center [427, 84] width 348 height 30
click at [557, 84] on span "Accept All" at bounding box center [565, 84] width 42 height 13
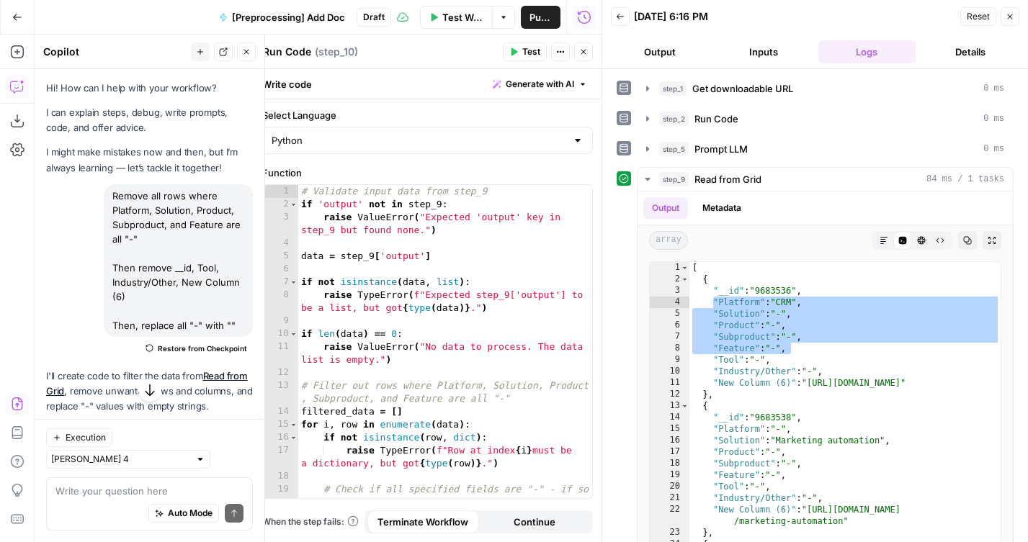
click at [523, 52] on span "Test" at bounding box center [531, 51] width 18 height 13
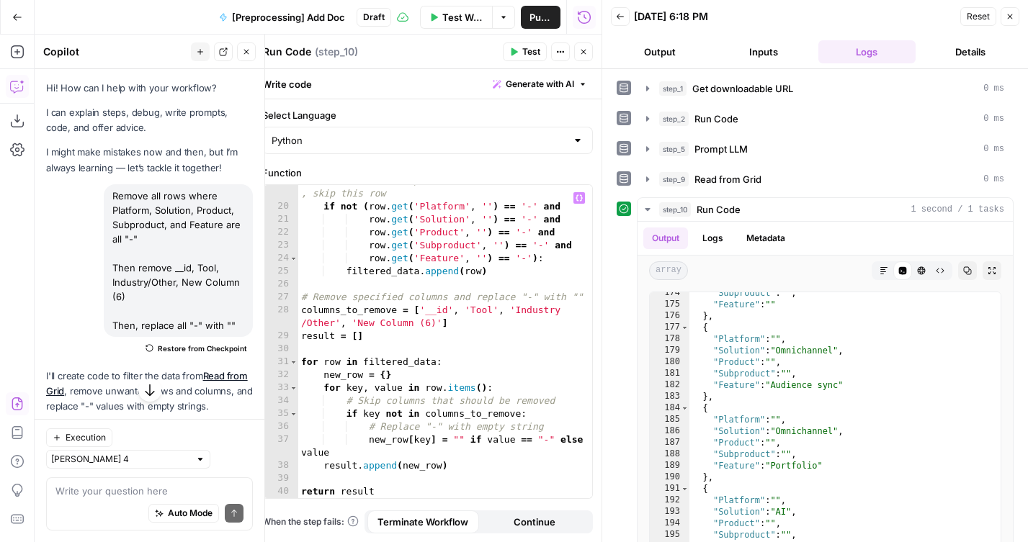
scroll to position [309, 0]
click at [585, 46] on button "Close" at bounding box center [583, 51] width 19 height 19
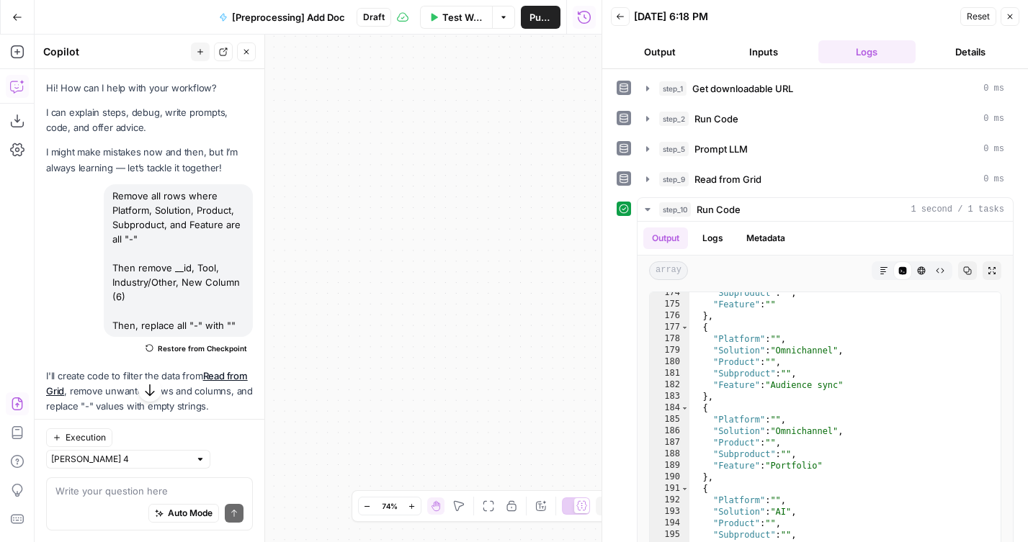
click at [485, 508] on icon "button" at bounding box center [488, 506] width 12 height 12
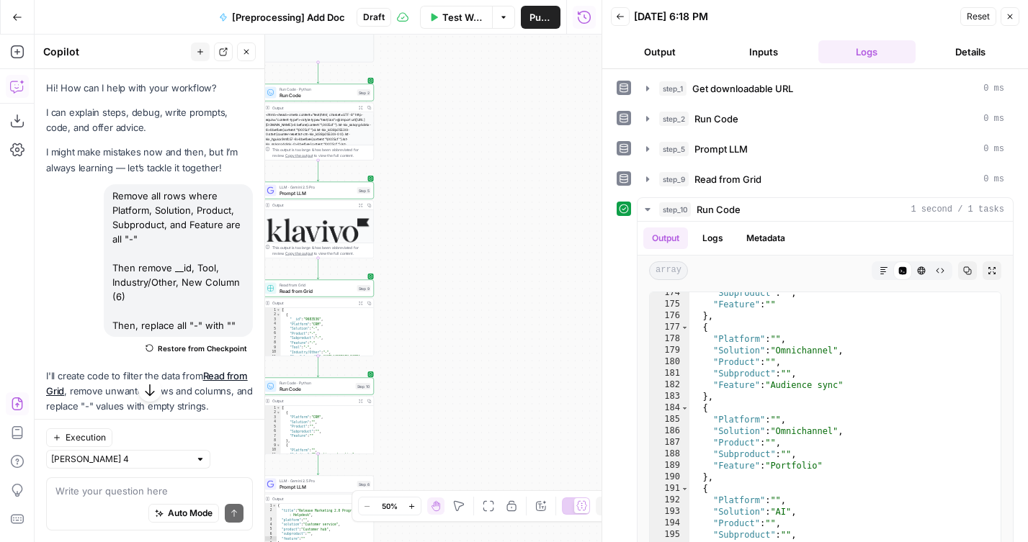
drag, startPoint x: 405, startPoint y: 350, endPoint x: 513, endPoint y: 312, distance: 114.6
click at [513, 312] on div "**********" at bounding box center [318, 289] width 567 height 508
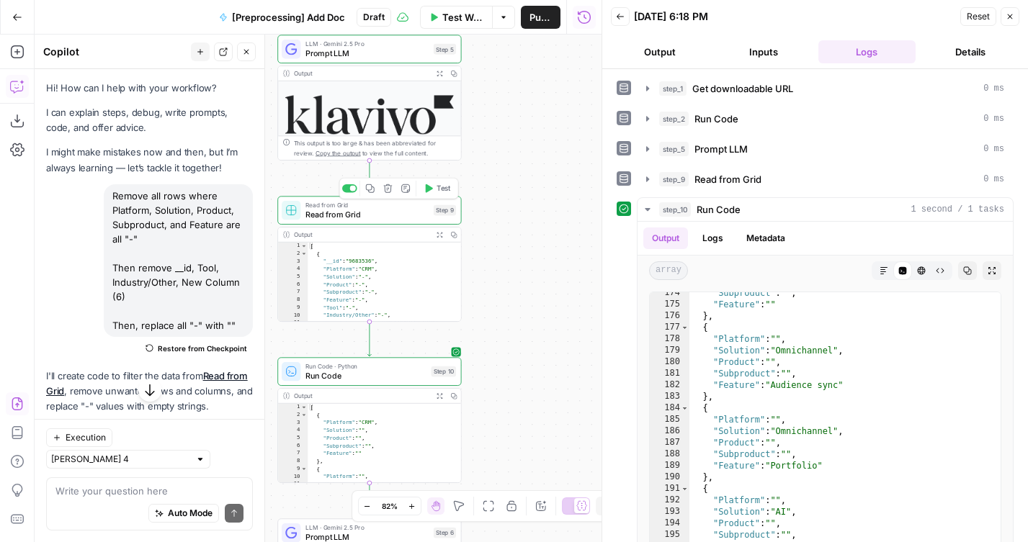
click at [432, 188] on icon "button" at bounding box center [429, 188] width 7 height 9
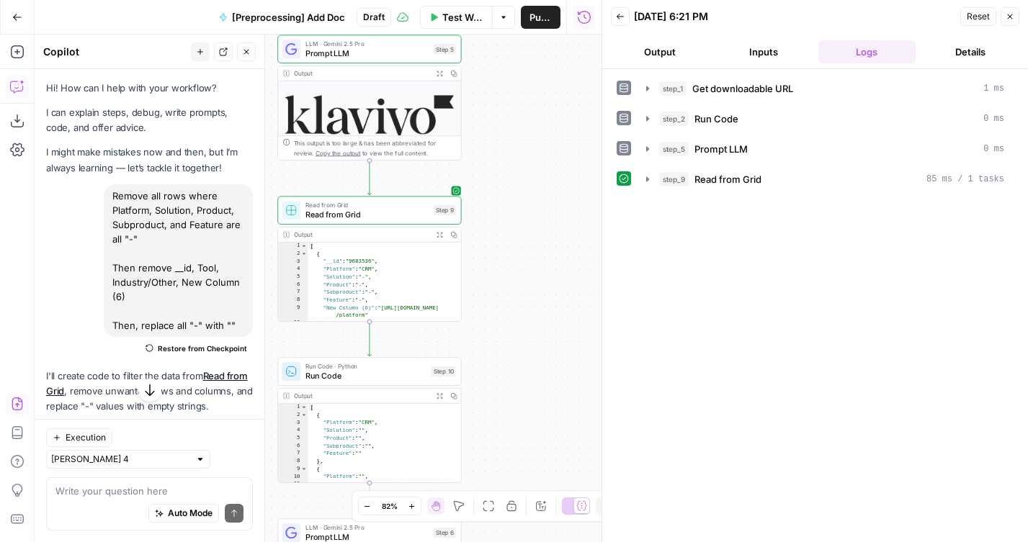
drag, startPoint x: 539, startPoint y: 256, endPoint x: 582, endPoint y: 168, distance: 98.2
click at [579, 170] on div "**********" at bounding box center [318, 289] width 567 height 508
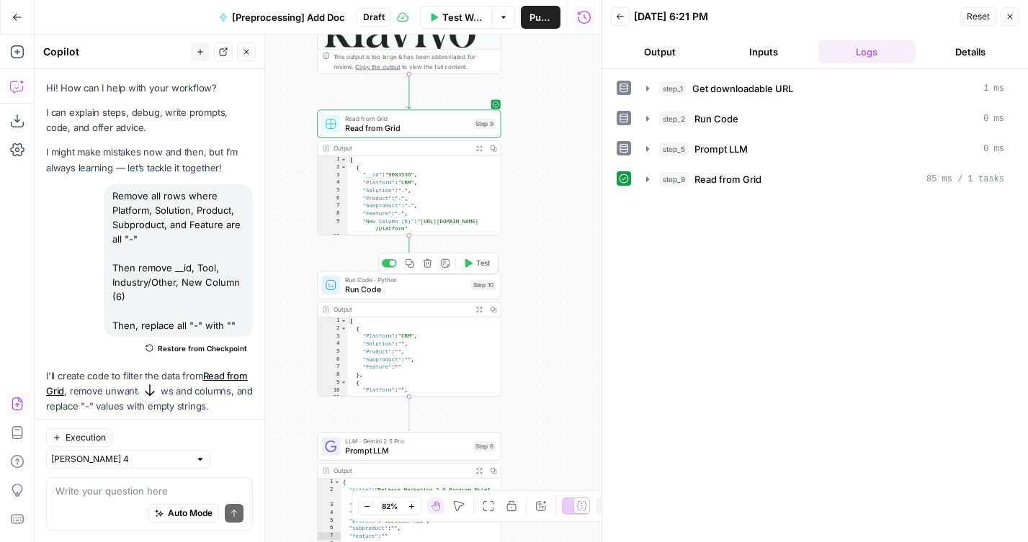
click at [485, 258] on span "Test" at bounding box center [483, 263] width 14 height 11
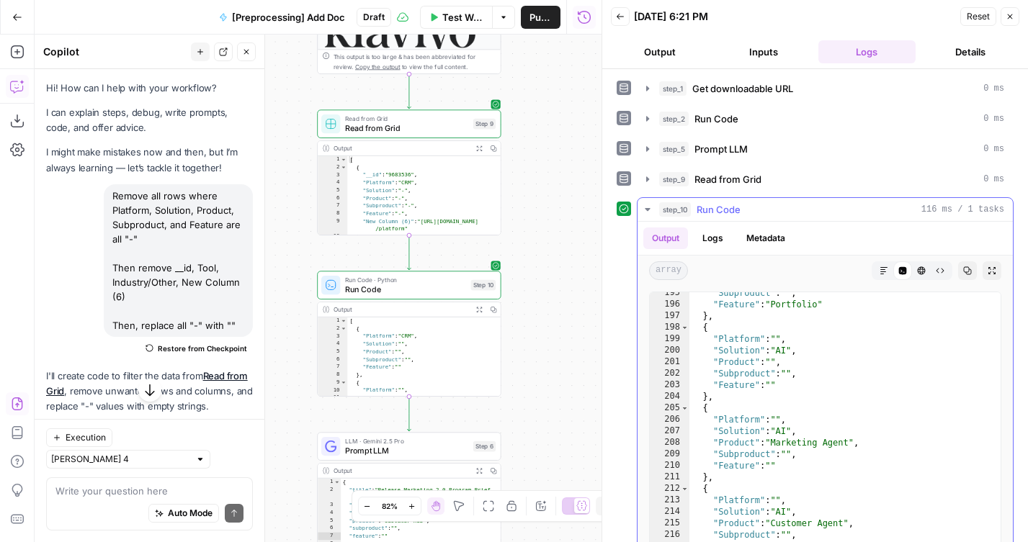
scroll to position [48, 0]
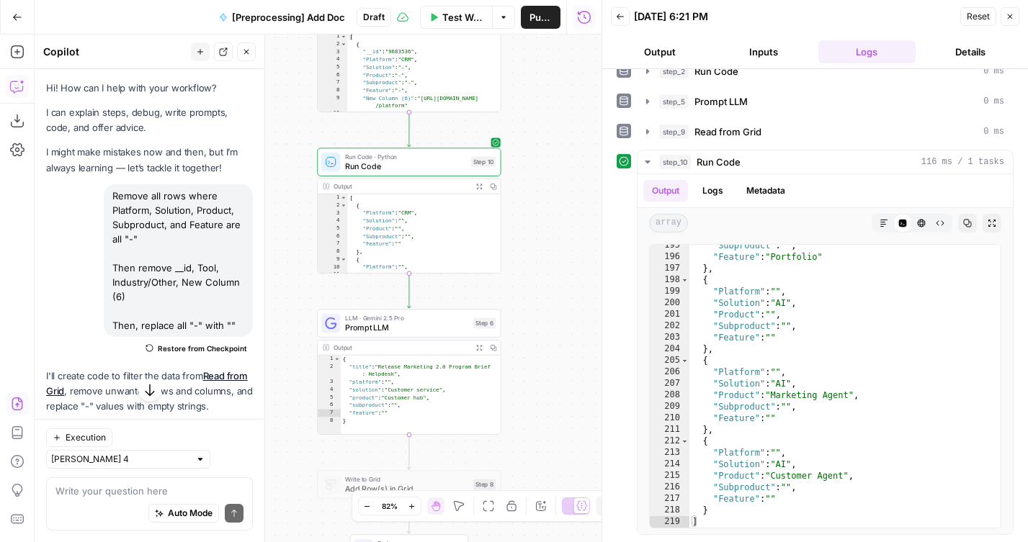
drag, startPoint x: 573, startPoint y: 381, endPoint x: 573, endPoint y: 258, distance: 123.1
click at [573, 258] on div "**********" at bounding box center [318, 289] width 567 height 508
click at [523, 346] on div "**********" at bounding box center [318, 289] width 567 height 508
drag, startPoint x: 525, startPoint y: 346, endPoint x: 525, endPoint y: 222, distance: 123.1
click at [525, 222] on div "**********" at bounding box center [318, 289] width 567 height 508
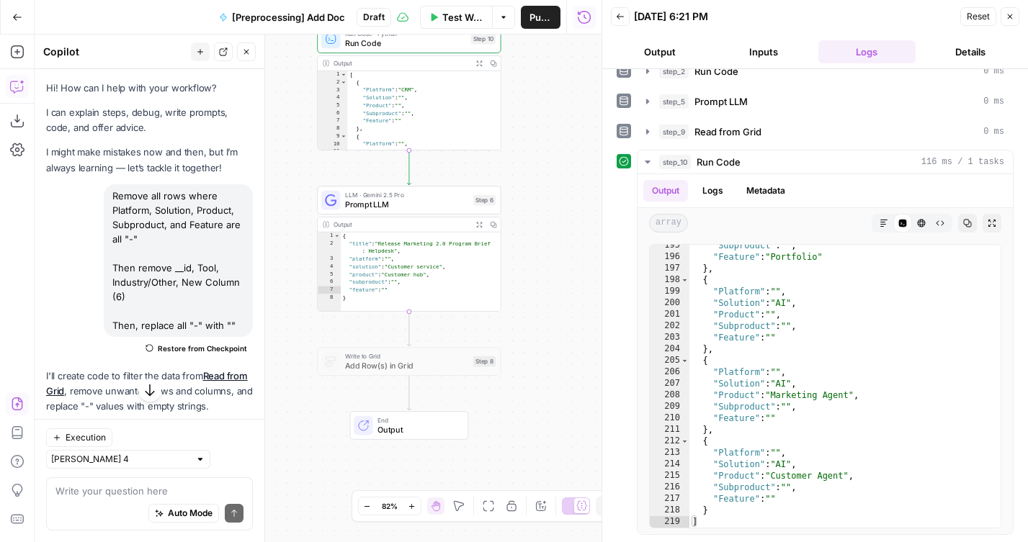
click at [474, 179] on button "Test" at bounding box center [476, 178] width 37 height 15
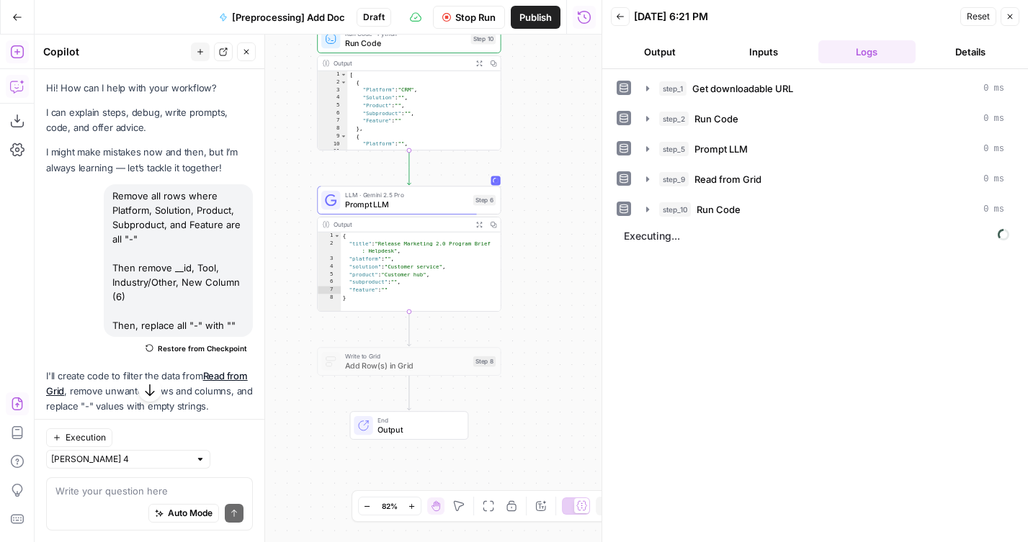
click at [17, 55] on icon "button" at bounding box center [17, 52] width 14 height 14
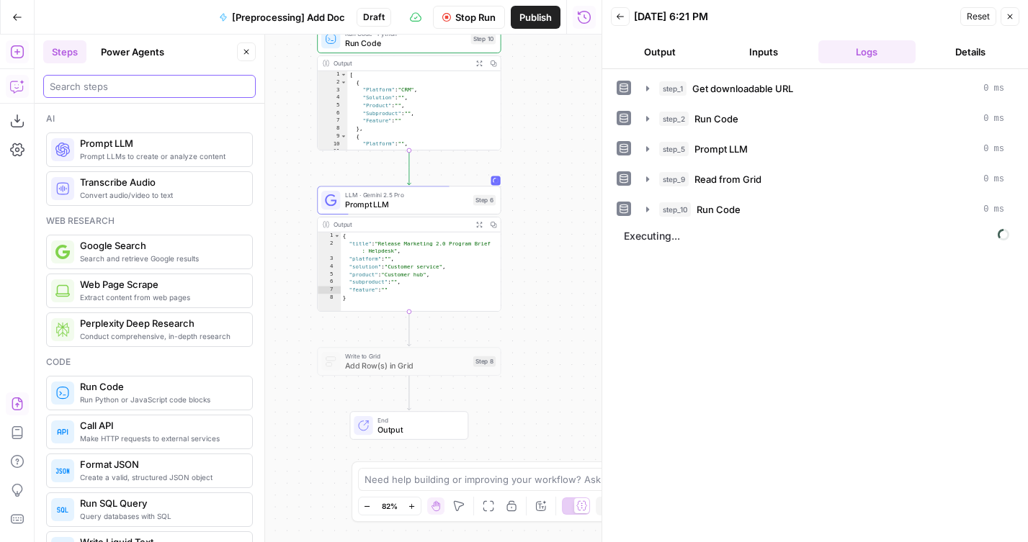
click at [71, 86] on input "search" at bounding box center [149, 86] width 199 height 14
type input "c"
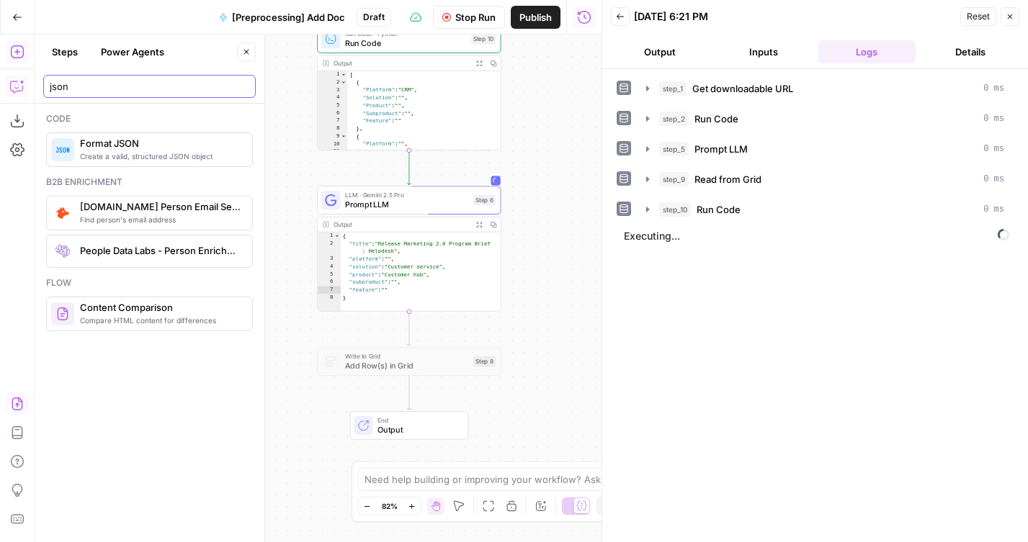
type input "json"
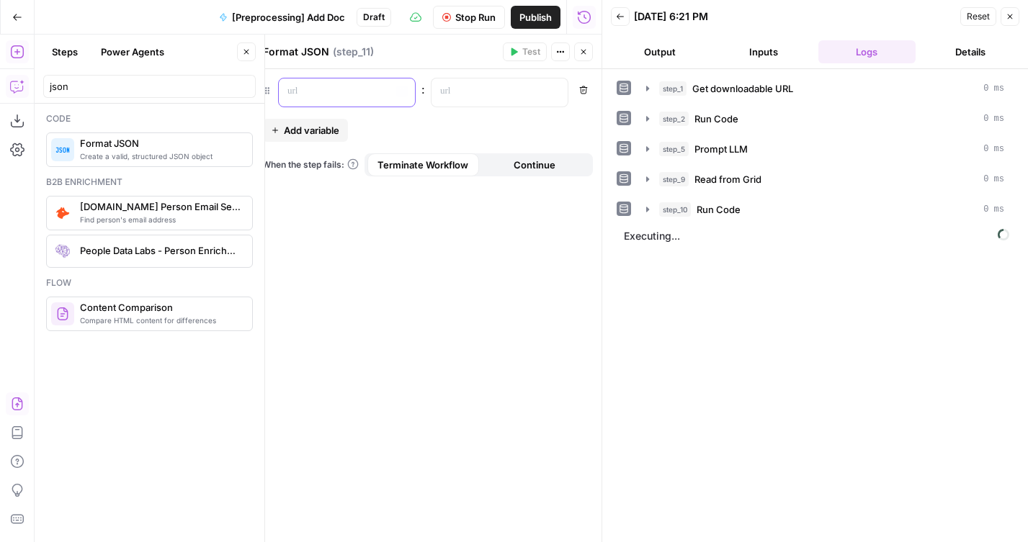
click at [346, 96] on p at bounding box center [335, 91] width 96 height 14
click at [323, 120] on button "Add variable" at bounding box center [305, 130] width 86 height 23
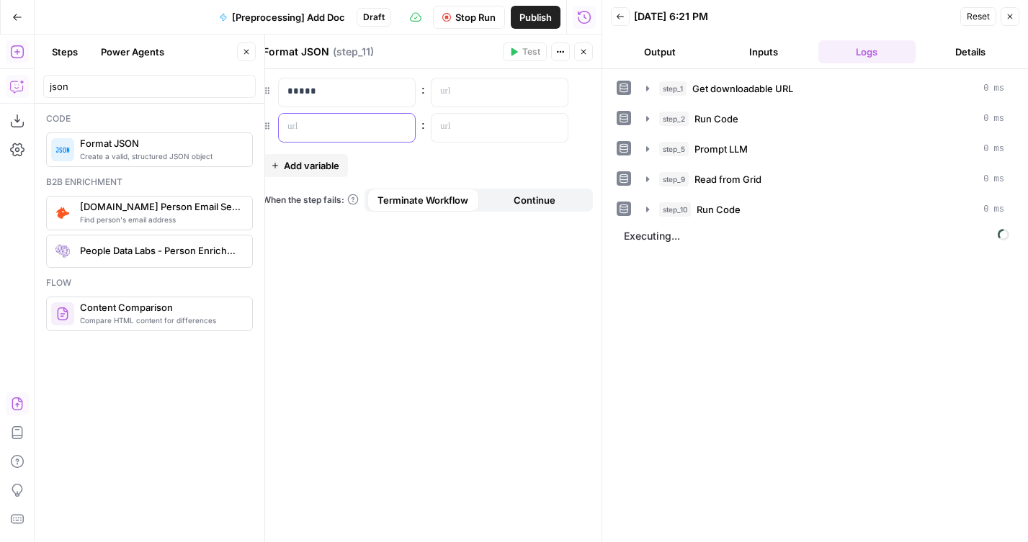
click at [324, 132] on p at bounding box center [335, 127] width 96 height 14
click at [327, 163] on span "Add variable" at bounding box center [311, 165] width 55 height 14
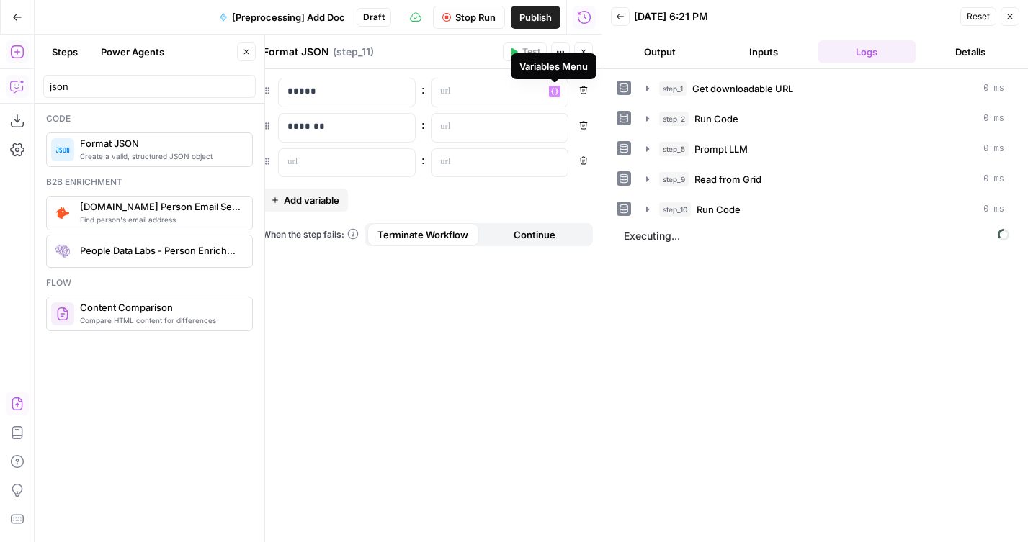
click at [584, 50] on icon "button" at bounding box center [583, 52] width 5 height 5
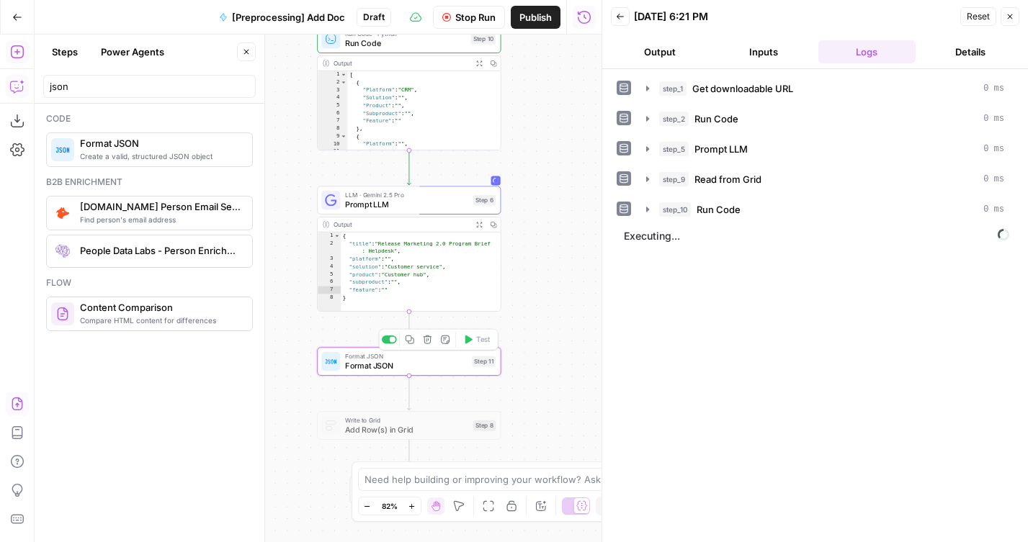
click at [374, 365] on span "Format JSON" at bounding box center [406, 366] width 122 height 12
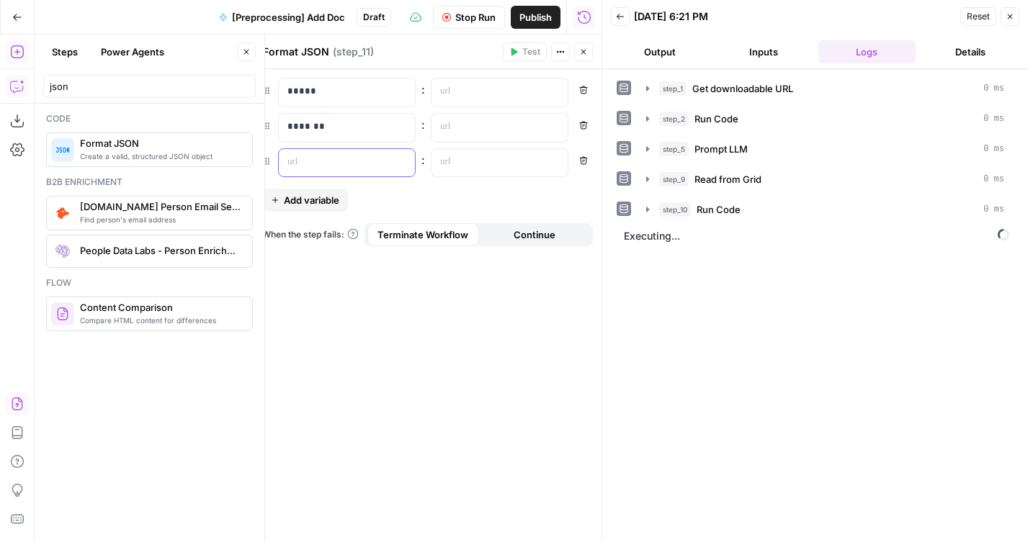
click at [297, 166] on p at bounding box center [335, 162] width 96 height 14
click at [301, 199] on span "Add variable" at bounding box center [311, 200] width 55 height 14
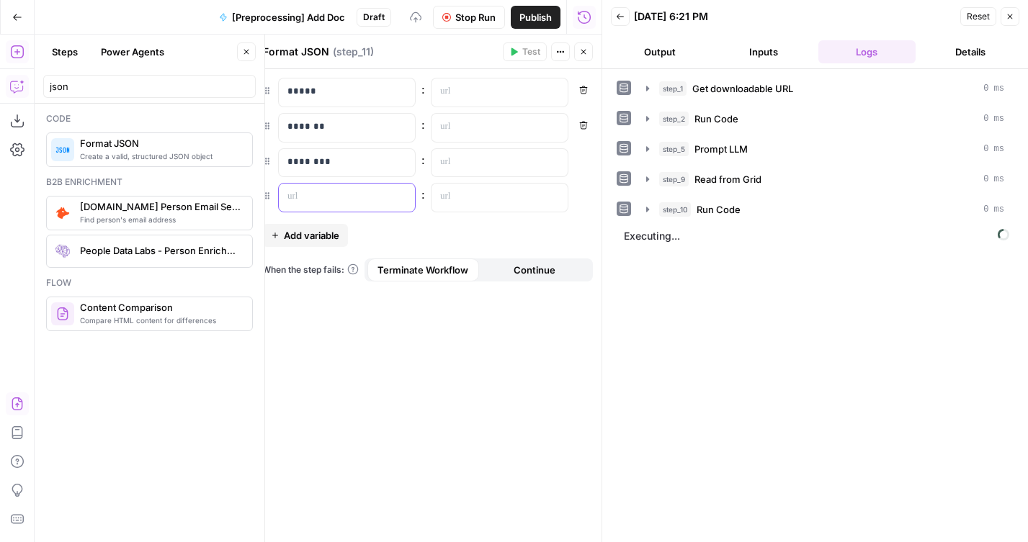
click at [309, 195] on p at bounding box center [335, 196] width 96 height 14
click at [580, 55] on icon "button" at bounding box center [583, 52] width 9 height 9
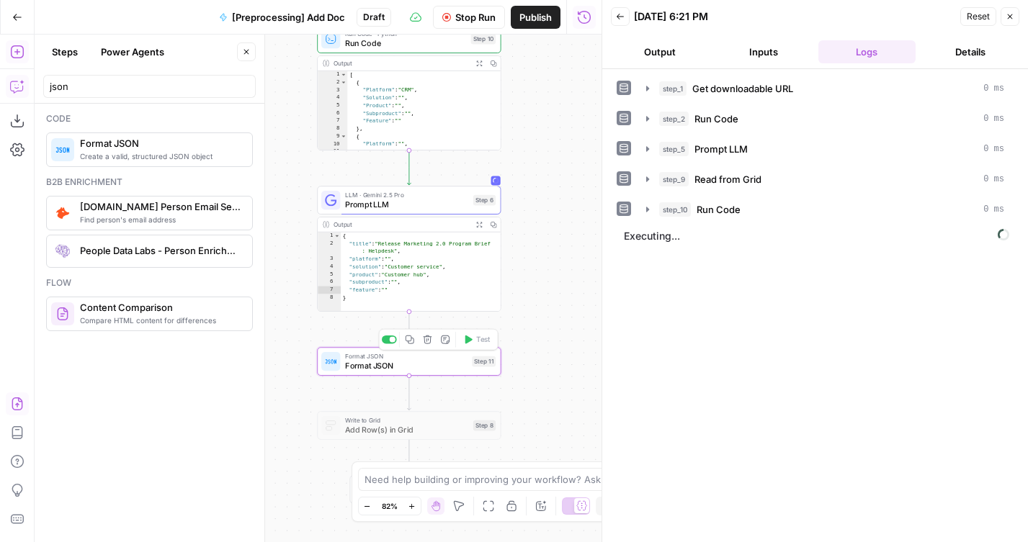
click at [366, 361] on span "Format JSON" at bounding box center [406, 366] width 122 height 12
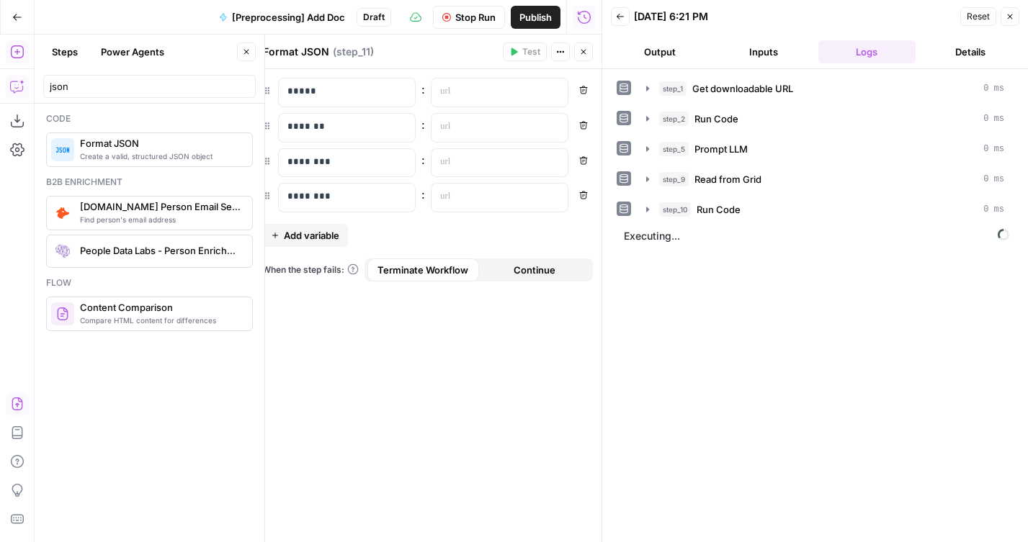
click at [311, 238] on span "Add variable" at bounding box center [311, 235] width 55 height 14
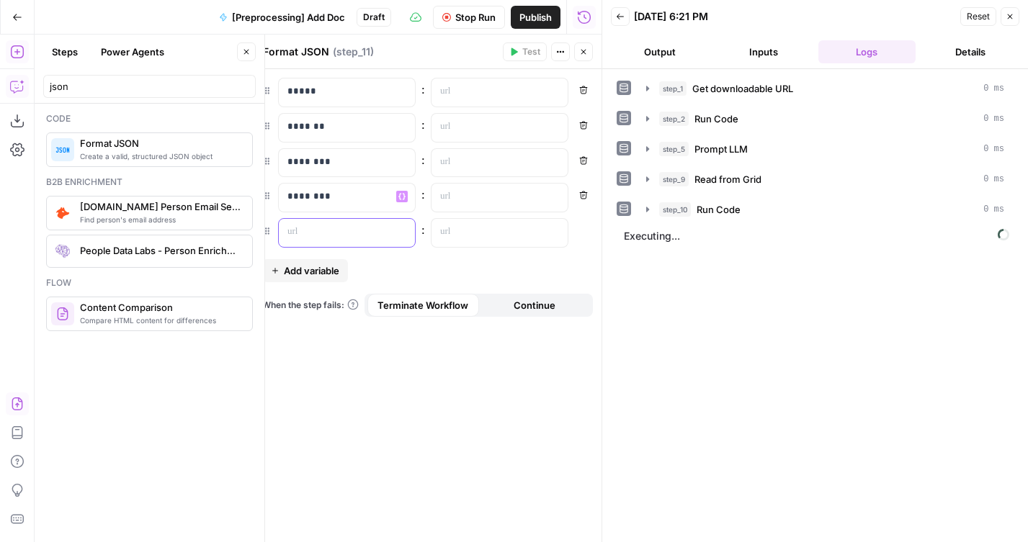
click at [324, 233] on p at bounding box center [335, 232] width 96 height 14
click at [317, 261] on button "Add variable" at bounding box center [305, 270] width 86 height 23
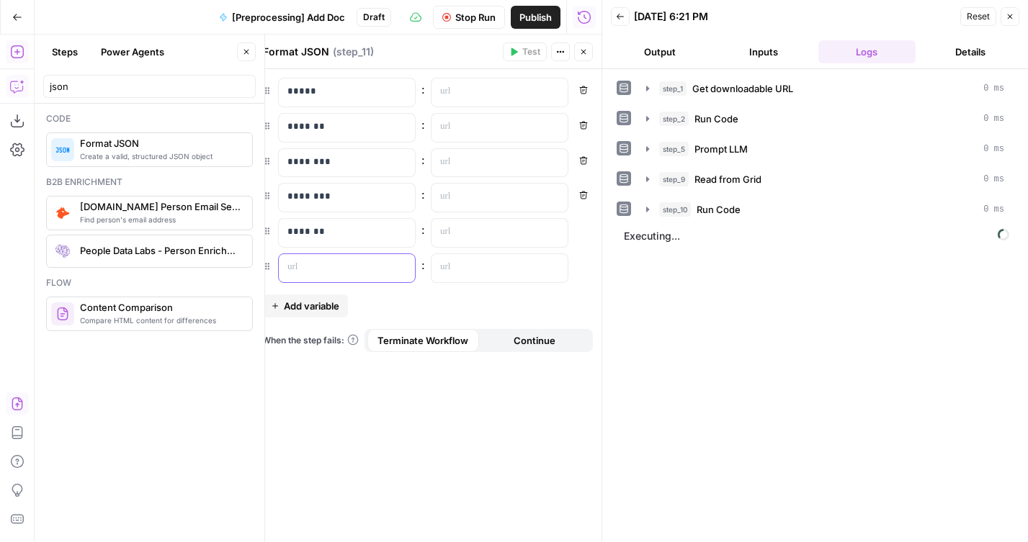
click at [317, 266] on p at bounding box center [335, 267] width 96 height 14
click at [331, 314] on button "Add variable" at bounding box center [305, 306] width 86 height 23
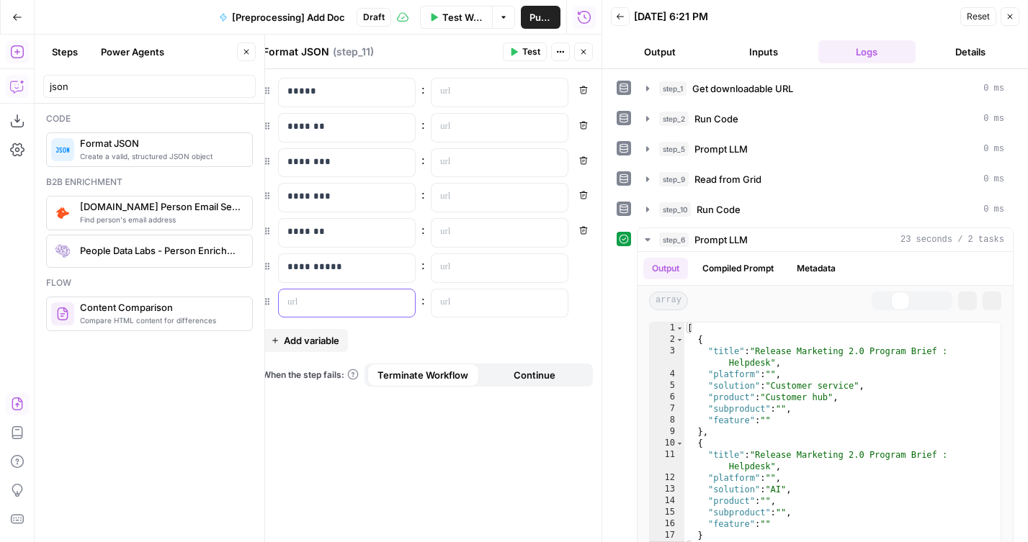
click at [326, 306] on p at bounding box center [335, 302] width 96 height 14
click at [490, 102] on div at bounding box center [487, 92] width 113 height 28
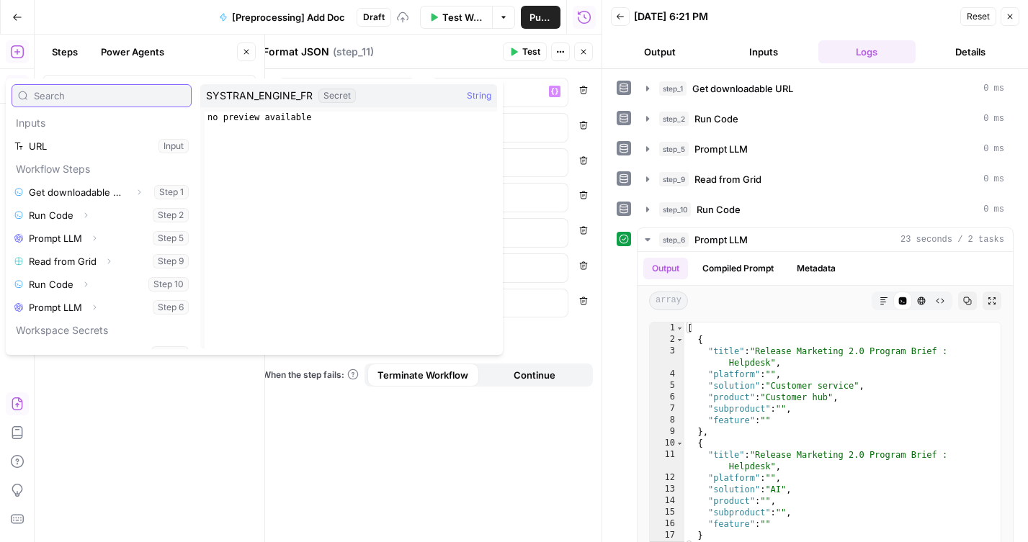
scroll to position [16, 0]
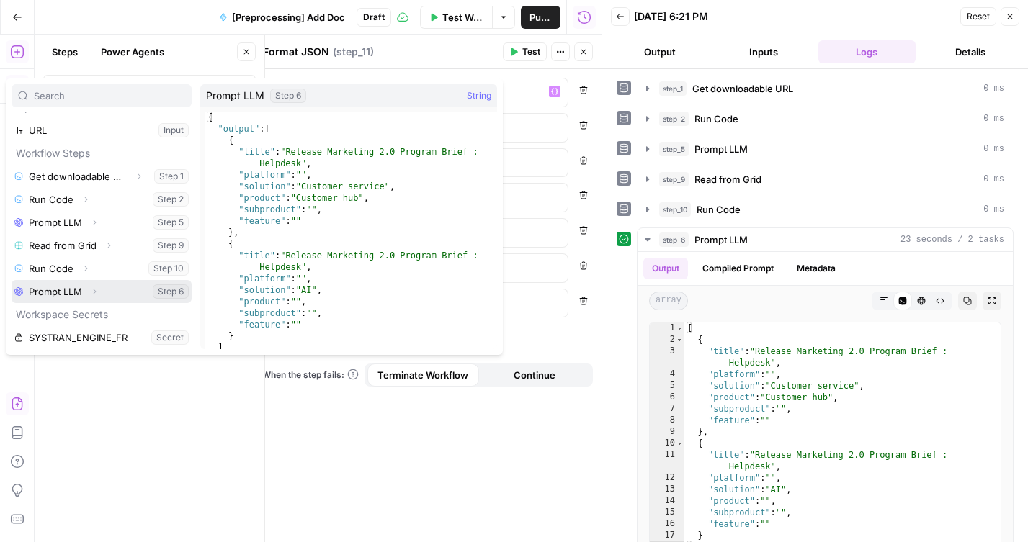
click at [99, 287] on button "Expand" at bounding box center [94, 291] width 19 height 19
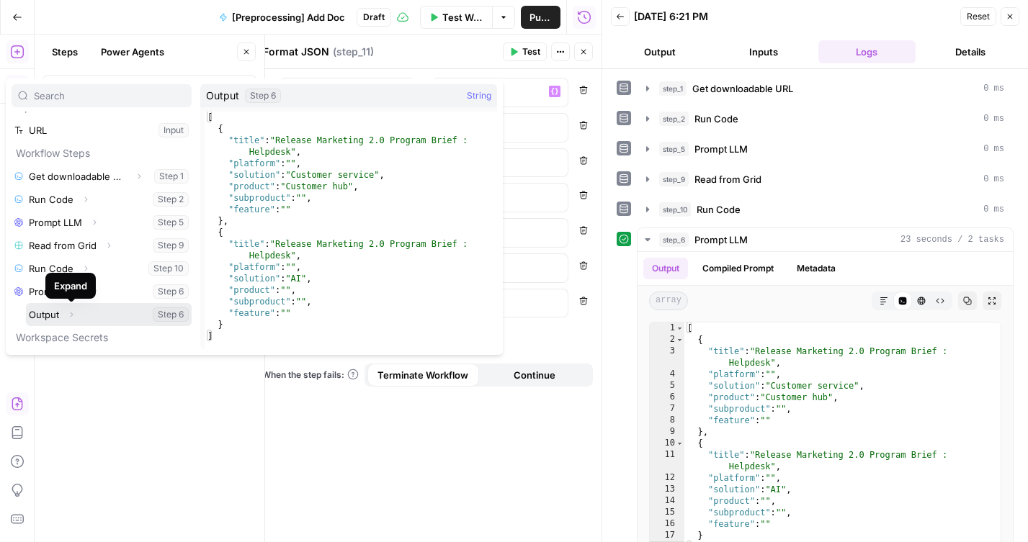
click at [76, 315] on button "Expand" at bounding box center [71, 314] width 19 height 19
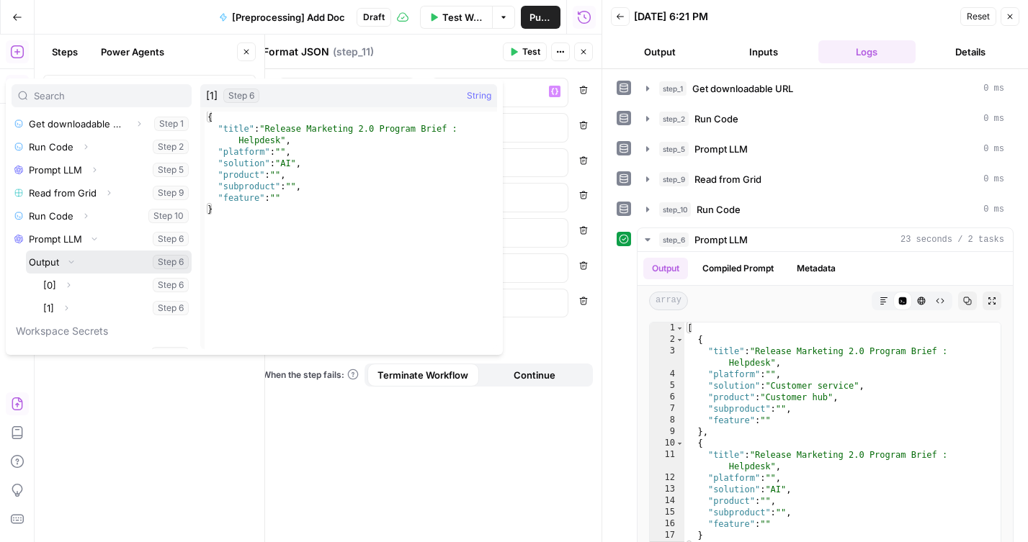
scroll to position [71, 0]
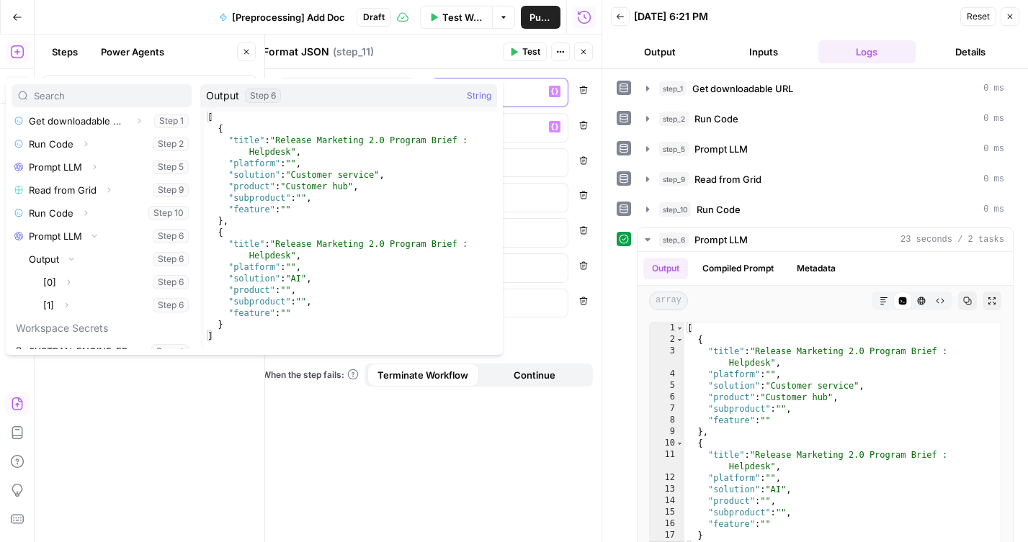
click at [516, 94] on p "*" at bounding box center [499, 91] width 119 height 14
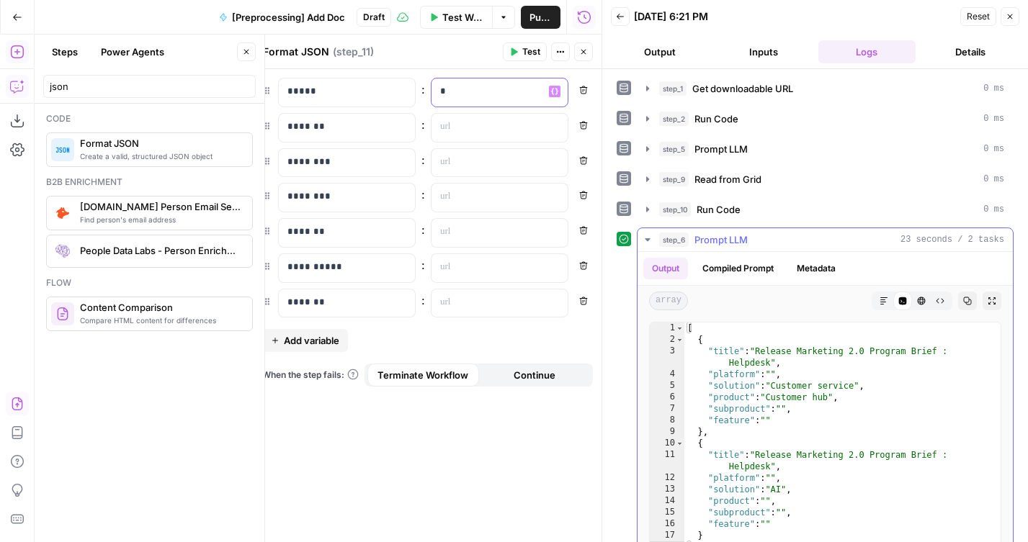
scroll to position [78, 0]
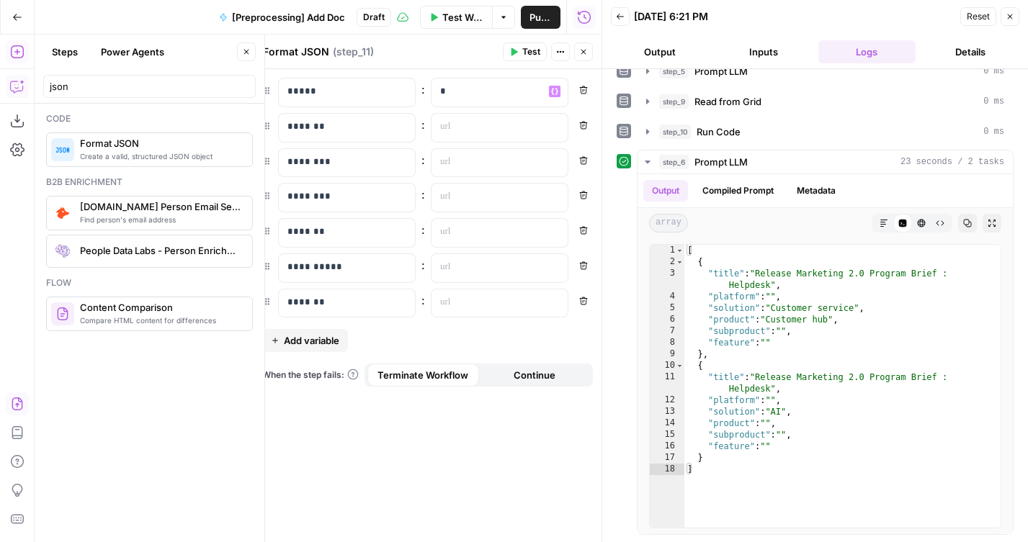
click at [584, 49] on icon "button" at bounding box center [583, 52] width 9 height 9
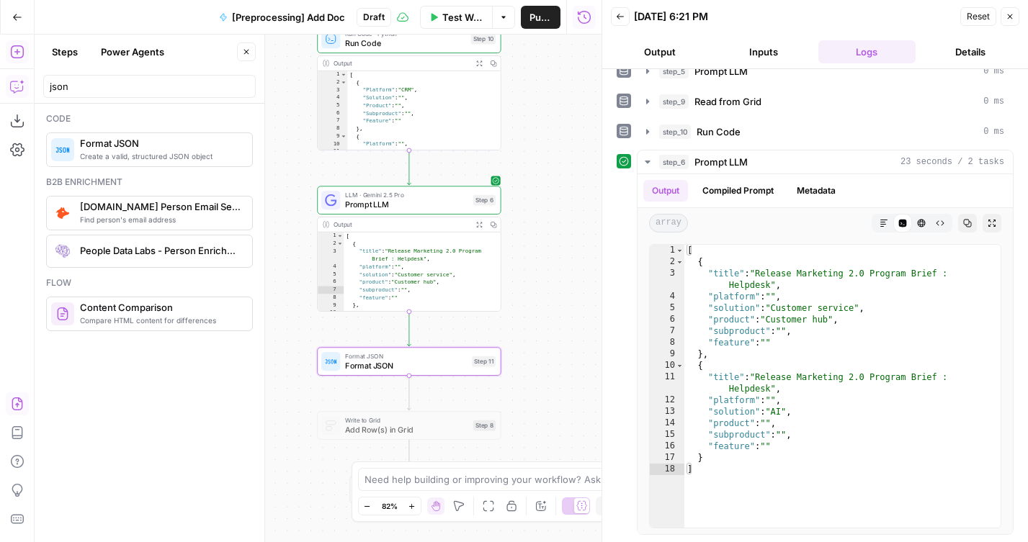
click at [418, 210] on span "Prompt LLM" at bounding box center [406, 205] width 123 height 12
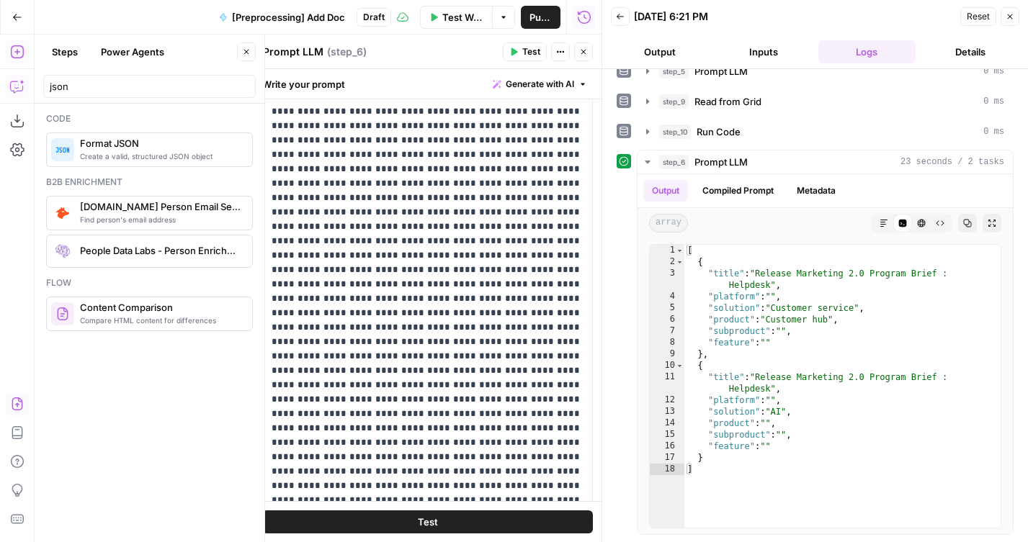
scroll to position [0, 0]
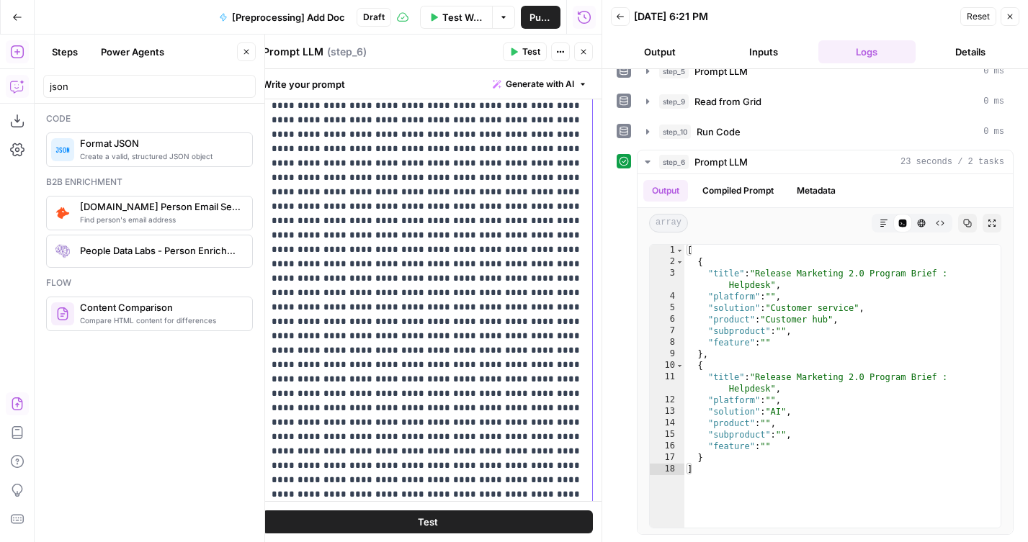
scroll to position [444, 0]
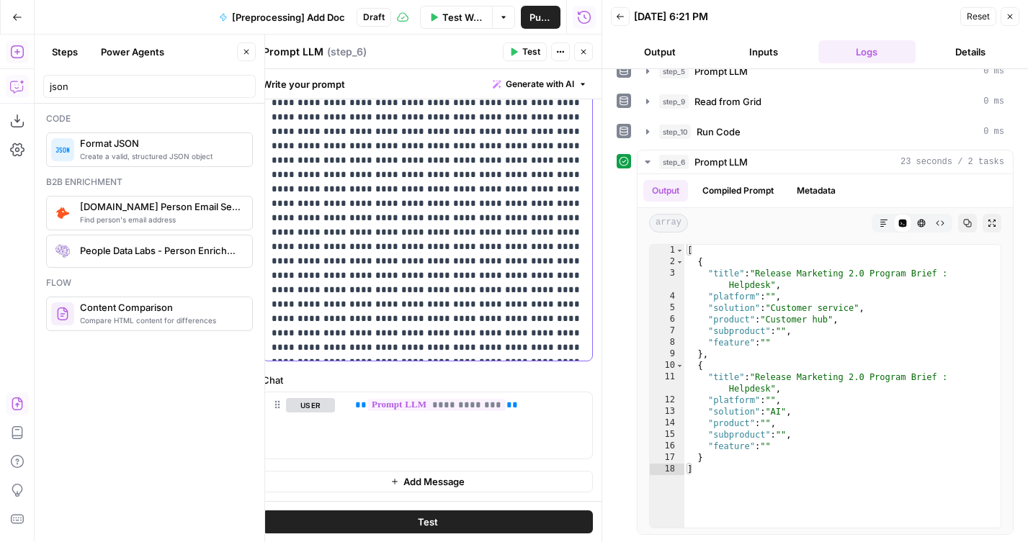
click at [401, 505] on div "Test" at bounding box center [427, 521] width 348 height 41
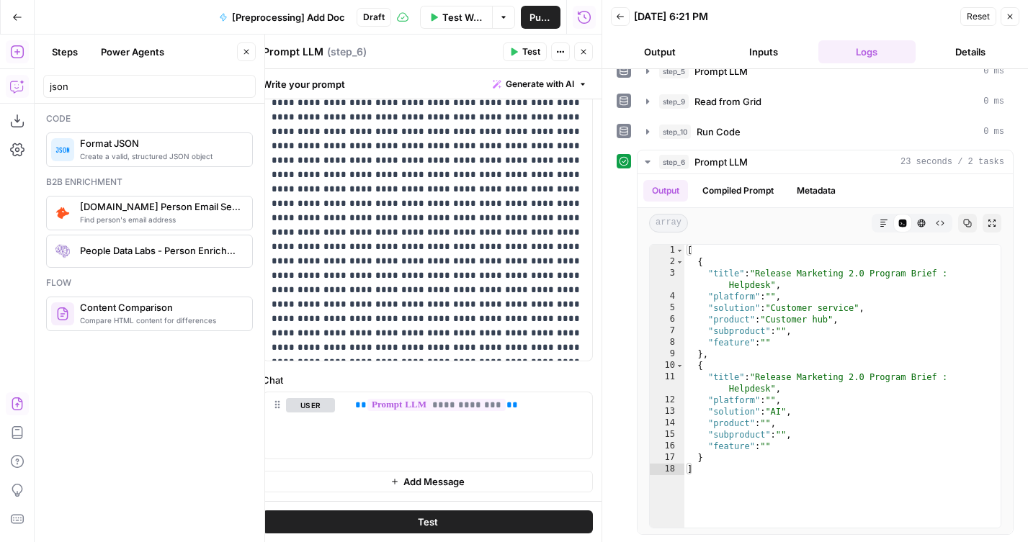
click at [457, 526] on button "Test" at bounding box center [427, 522] width 331 height 23
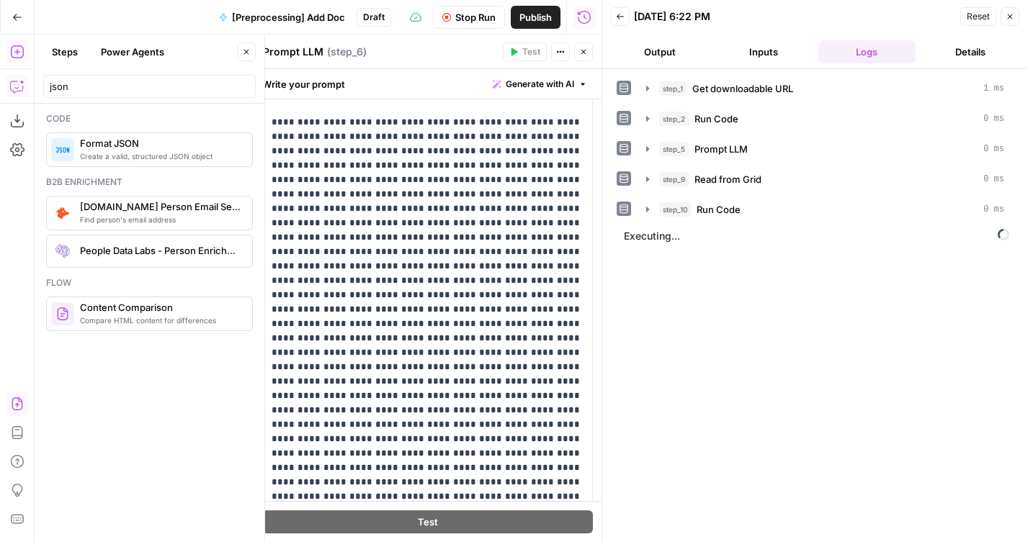
scroll to position [96, 0]
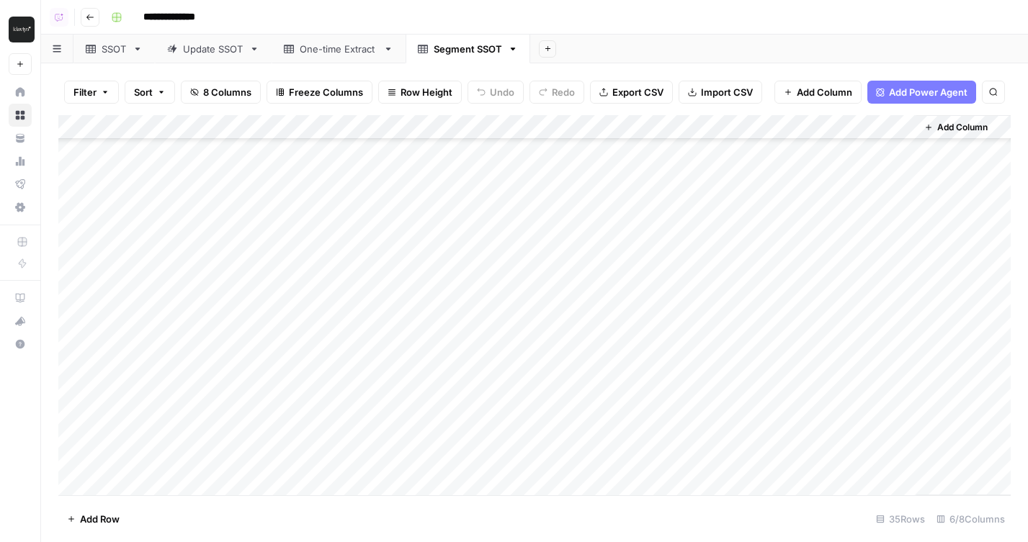
scroll to position [262, 0]
click at [59, 277] on div "Add Column" at bounding box center [534, 305] width 952 height 380
click at [67, 274] on div "Add Column" at bounding box center [534, 305] width 952 height 380
click at [63, 277] on div "Add Column" at bounding box center [534, 305] width 952 height 380
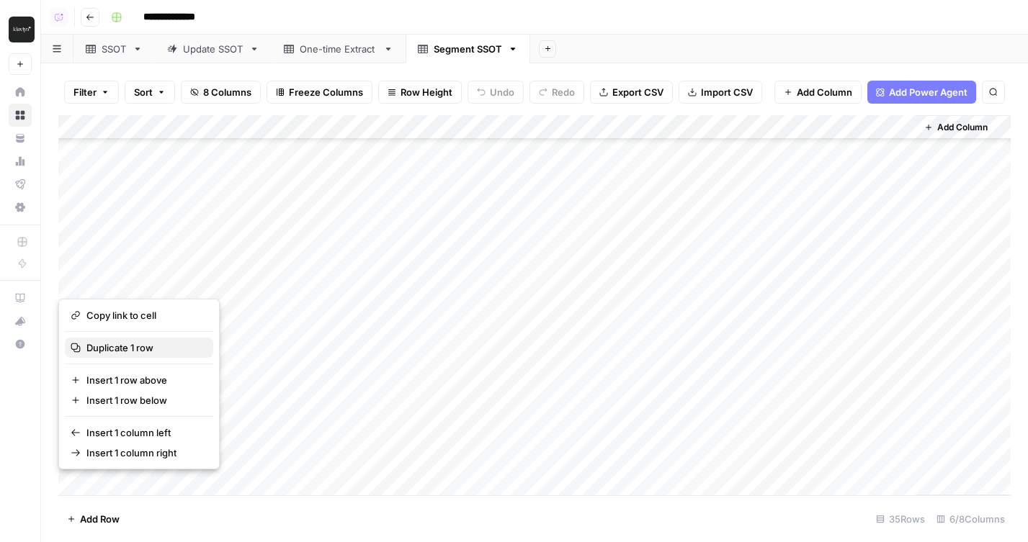
click at [106, 352] on span "Duplicate 1 row" at bounding box center [143, 348] width 115 height 14
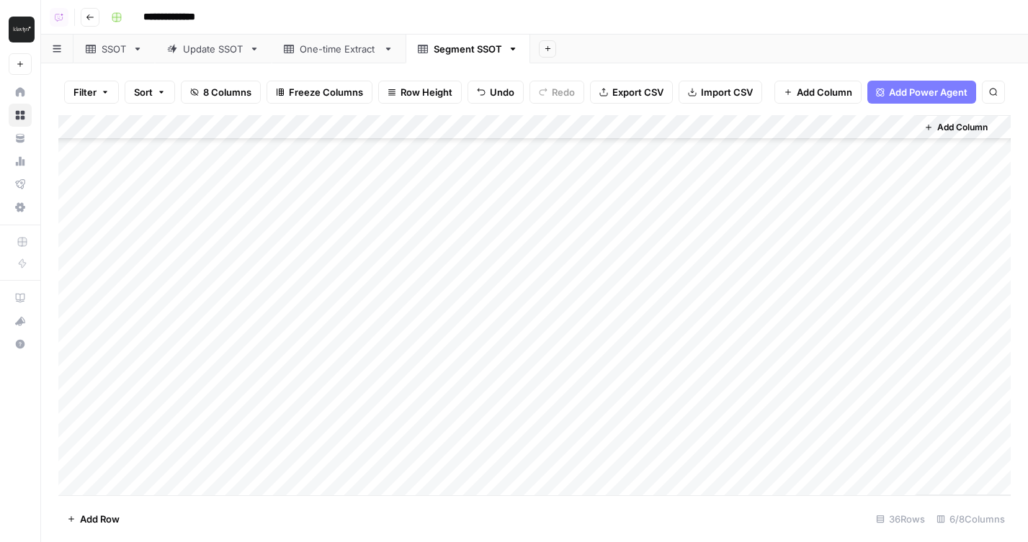
click at [392, 302] on div "Add Column" at bounding box center [534, 305] width 952 height 380
type textarea "********"
click at [878, 307] on div "Add Column" at bounding box center [534, 305] width 952 height 380
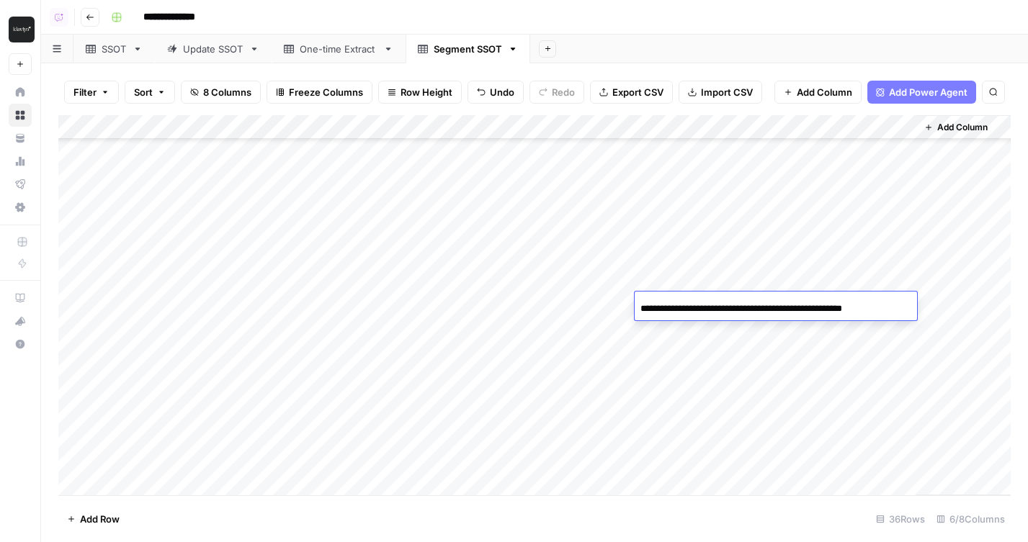
scroll to position [0, 40]
click at [755, 308] on input "**********" at bounding box center [755, 308] width 230 height 17
type input "**********"
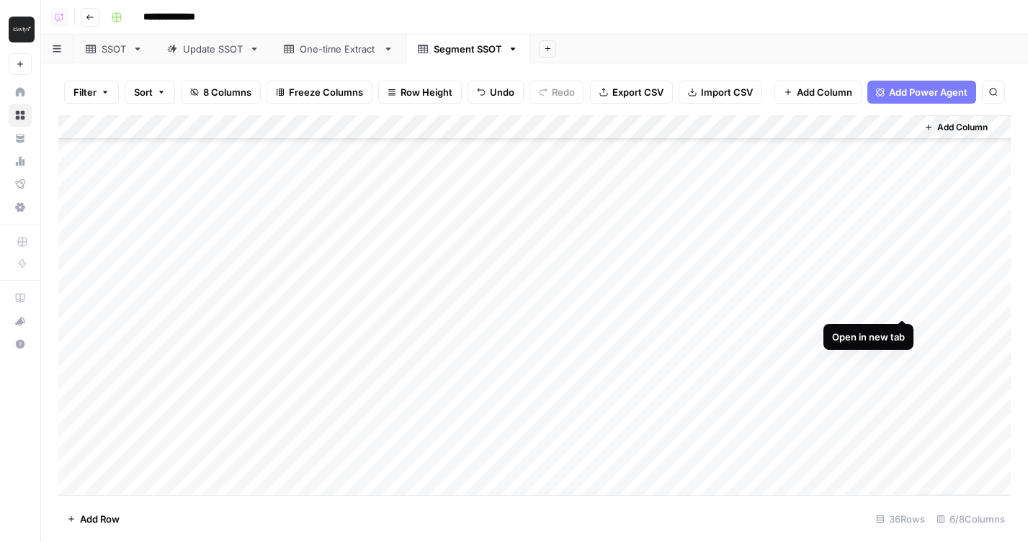
click at [899, 303] on div "Add Column" at bounding box center [534, 305] width 952 height 380
click at [65, 345] on div "Add Column" at bounding box center [534, 305] width 952 height 380
click at [66, 345] on div "Add Column" at bounding box center [534, 305] width 952 height 380
click at [63, 343] on div "Add Column" at bounding box center [534, 305] width 952 height 380
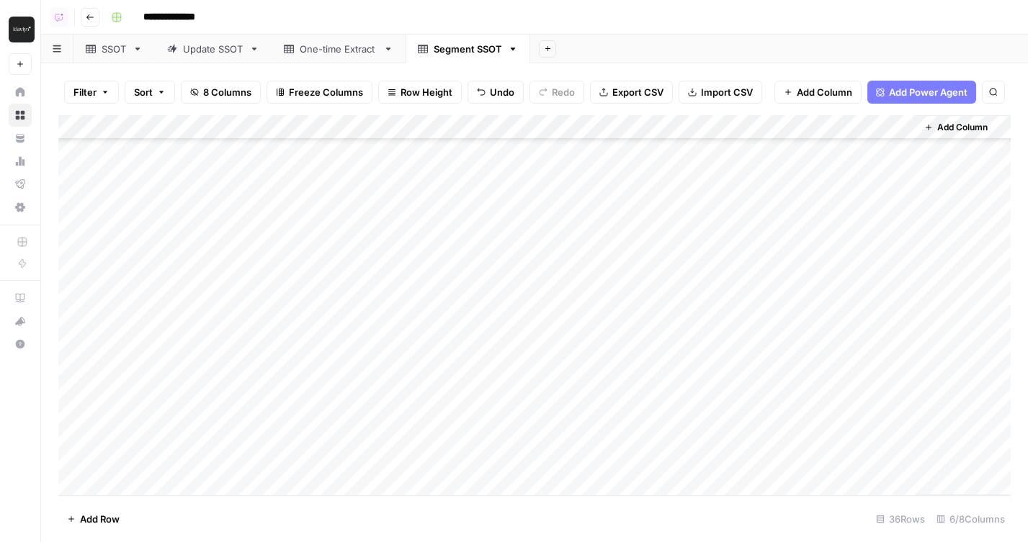
click at [63, 333] on div "Add Column" at bounding box center [534, 305] width 952 height 380
click at [76, 342] on div "Add Column" at bounding box center [534, 305] width 952 height 380
click at [63, 342] on div "Add Column" at bounding box center [534, 305] width 952 height 380
click at [61, 284] on div "Add Column" at bounding box center [534, 305] width 952 height 380
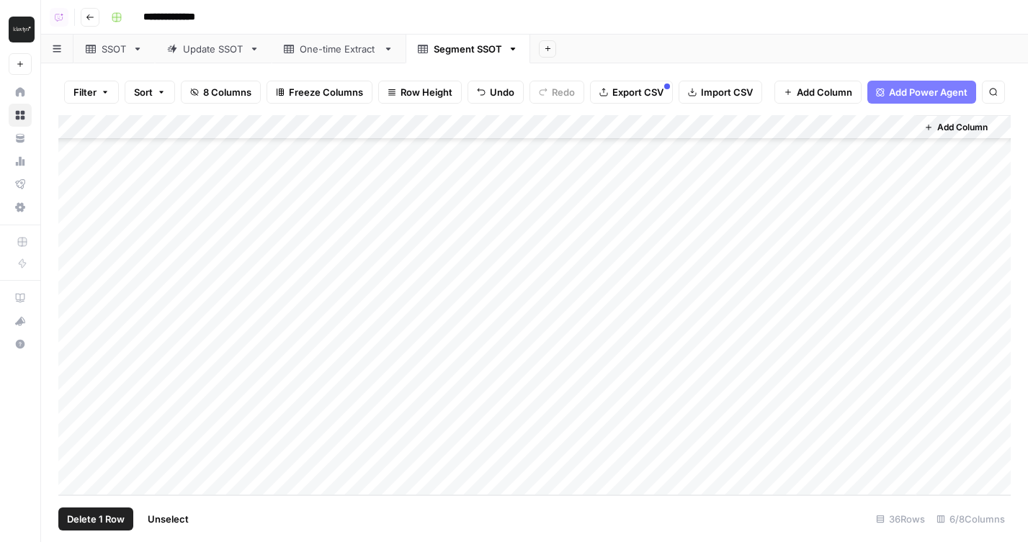
click at [61, 284] on div "Add Column" at bounding box center [534, 305] width 952 height 380
click at [77, 277] on div "Add Column" at bounding box center [534, 305] width 952 height 380
click at [60, 277] on div "Add Column" at bounding box center [534, 305] width 952 height 380
click at [53, 292] on div "Filter Sort 8 Columns Freeze Columns Row Height Undo Redo Export CSV Import CSV…" at bounding box center [534, 302] width 986 height 479
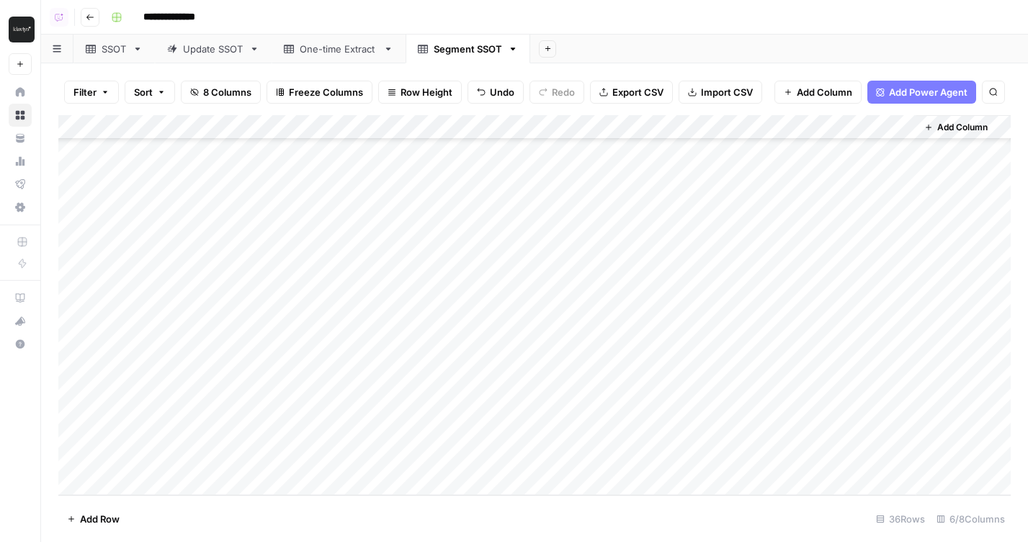
click at [58, 290] on div "Add Column" at bounding box center [534, 305] width 952 height 380
click at [59, 290] on div "Add Column" at bounding box center [534, 305] width 952 height 380
click at [64, 290] on div "Add Column" at bounding box center [534, 305] width 952 height 380
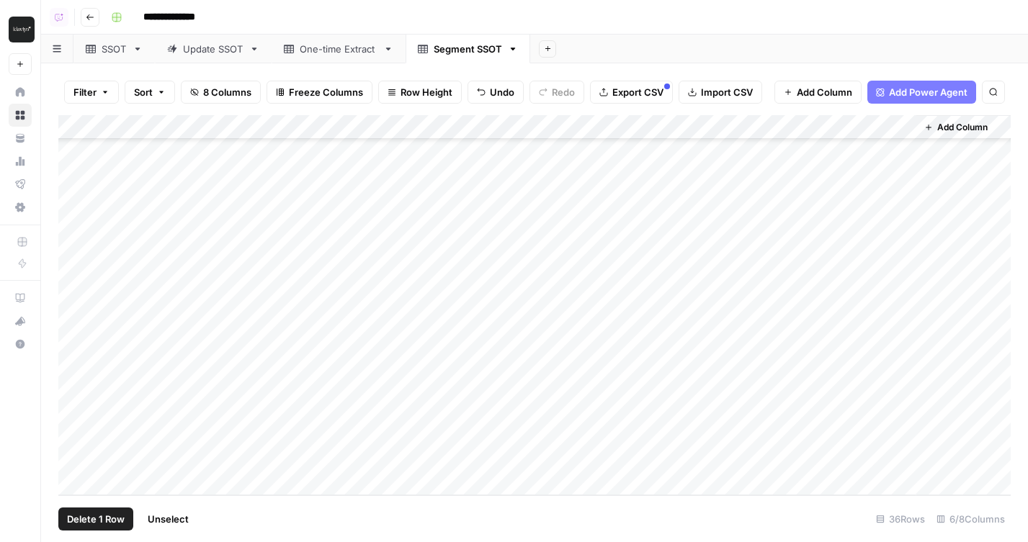
click at [76, 287] on div "Add Column" at bounding box center [534, 305] width 952 height 380
click at [78, 287] on div "Add Column" at bounding box center [534, 305] width 952 height 380
click at [78, 295] on div "Add Column" at bounding box center [534, 305] width 952 height 380
click at [77, 293] on div "Add Column" at bounding box center [534, 305] width 952 height 380
click at [132, 285] on div "Add Column" at bounding box center [534, 305] width 952 height 380
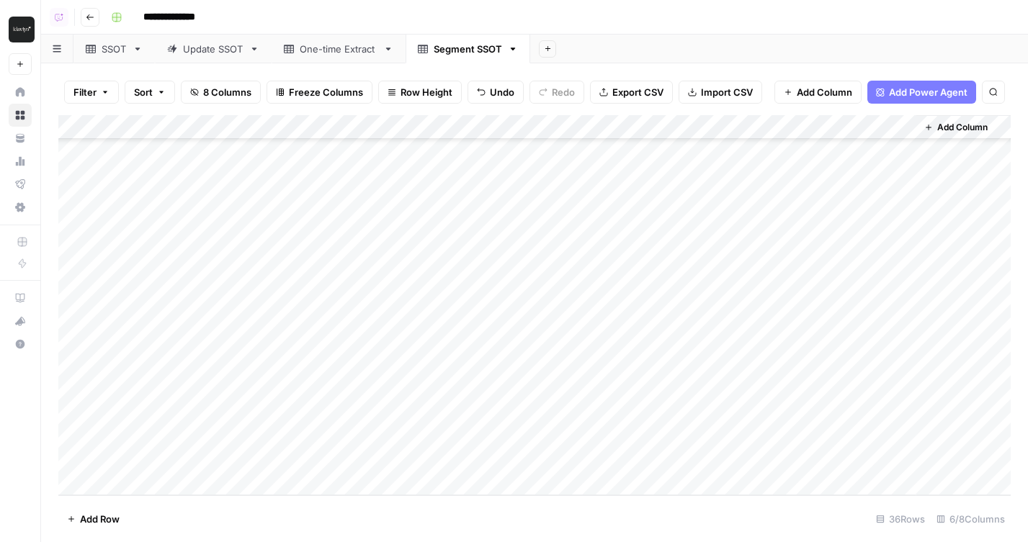
click at [116, 284] on div "Add Column" at bounding box center [534, 305] width 952 height 380
click at [85, 286] on div "Add Column" at bounding box center [534, 305] width 952 height 380
click at [133, 286] on div "Add Column" at bounding box center [534, 305] width 952 height 380
click at [130, 259] on div "Add Column" at bounding box center [534, 305] width 952 height 380
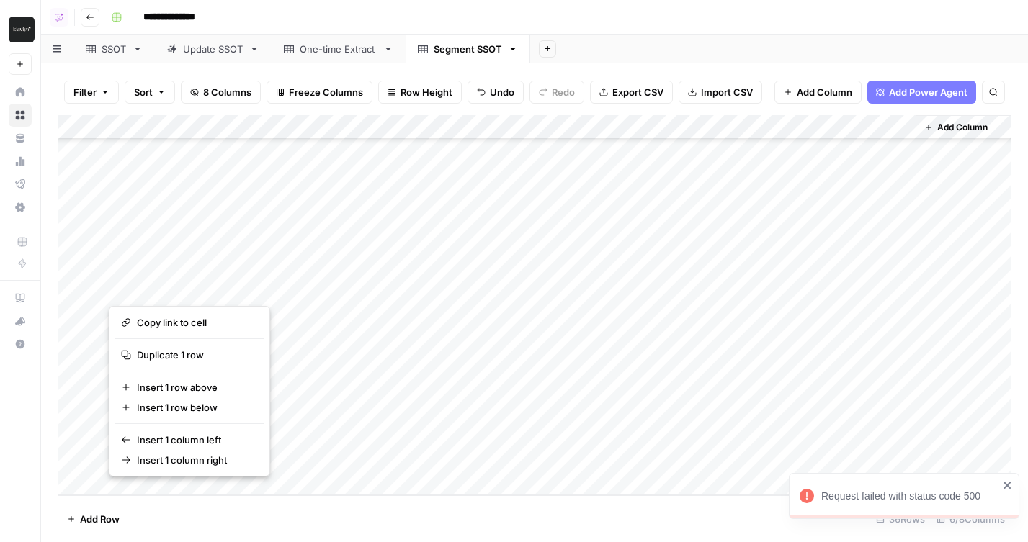
click at [130, 291] on button "button" at bounding box center [151, 287] width 84 height 25
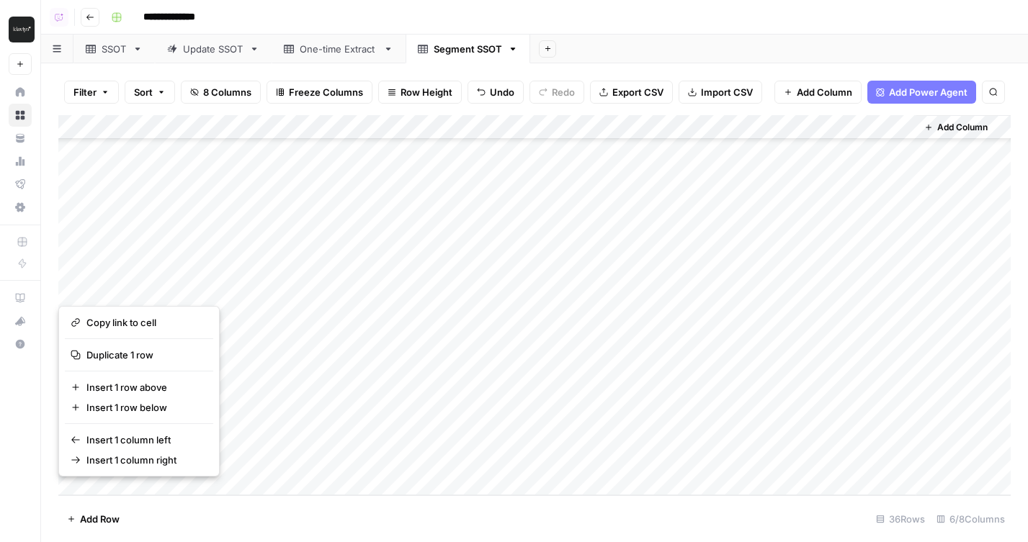
click at [161, 295] on div "Add Column" at bounding box center [534, 305] width 952 height 380
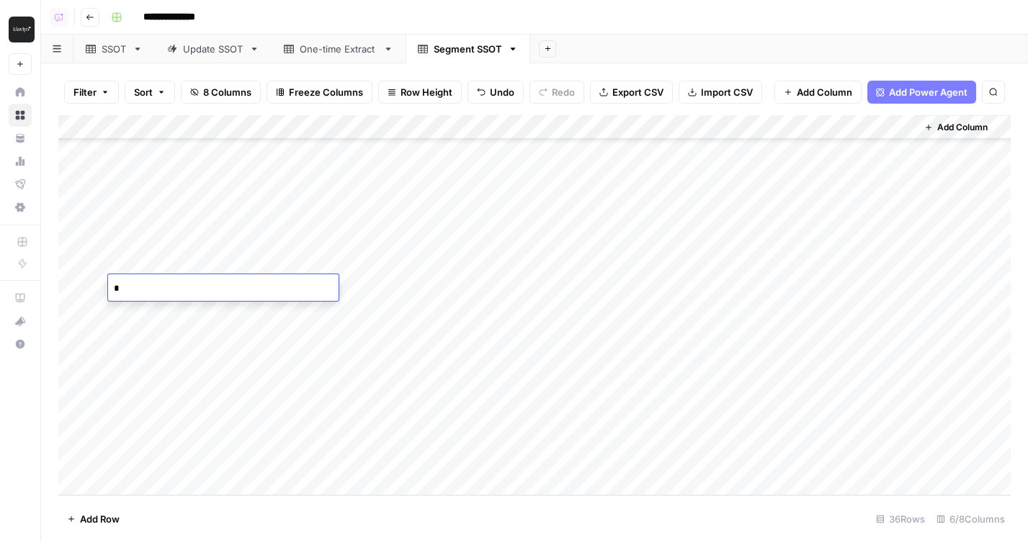
click at [251, 317] on div "Add Column" at bounding box center [534, 305] width 952 height 380
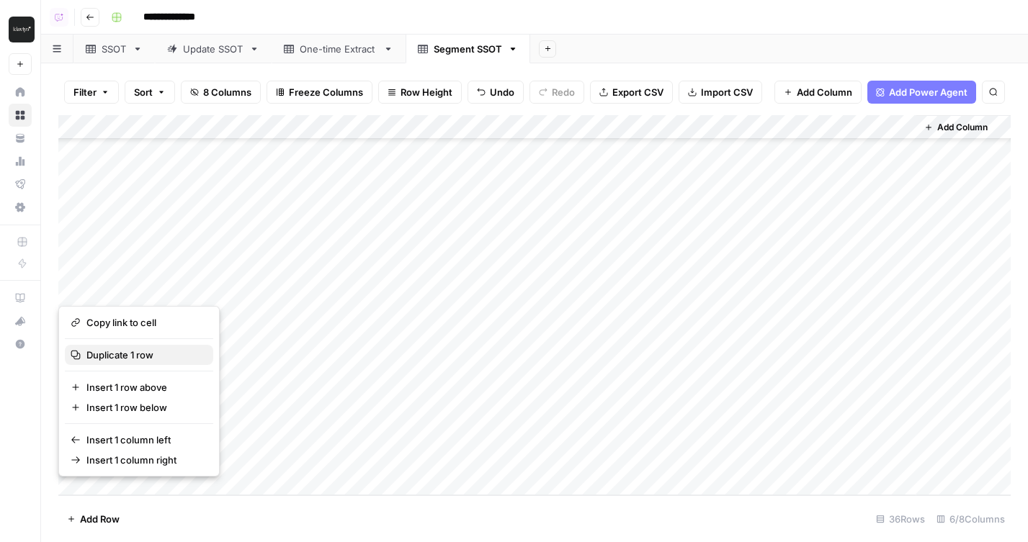
click at [97, 351] on span "Duplicate 1 row" at bounding box center [143, 355] width 115 height 14
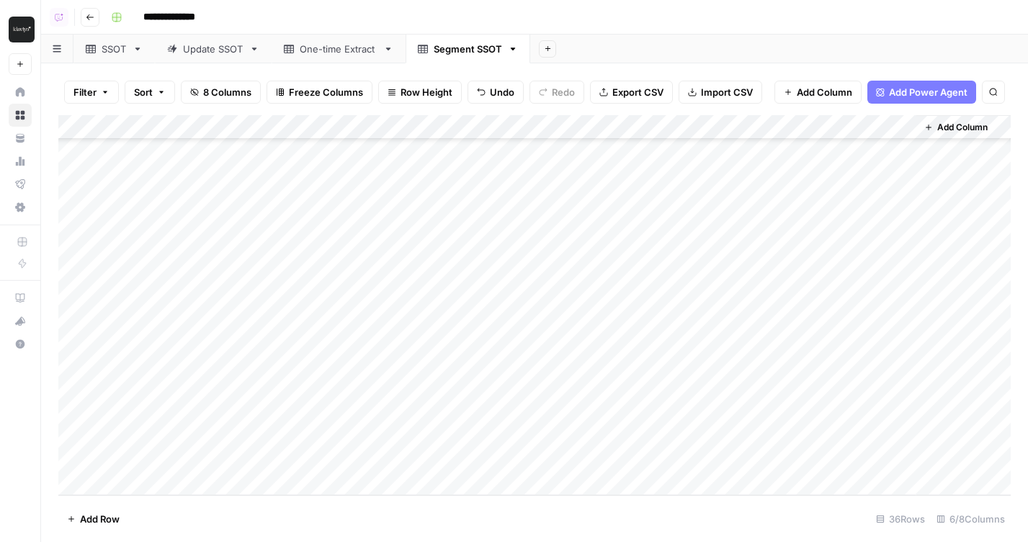
scroll to position [573, 0]
click at [346, 264] on div "Add Column" at bounding box center [534, 305] width 952 height 380
click at [331, 292] on div "Add Column" at bounding box center [534, 305] width 952 height 380
type textarea "**********"
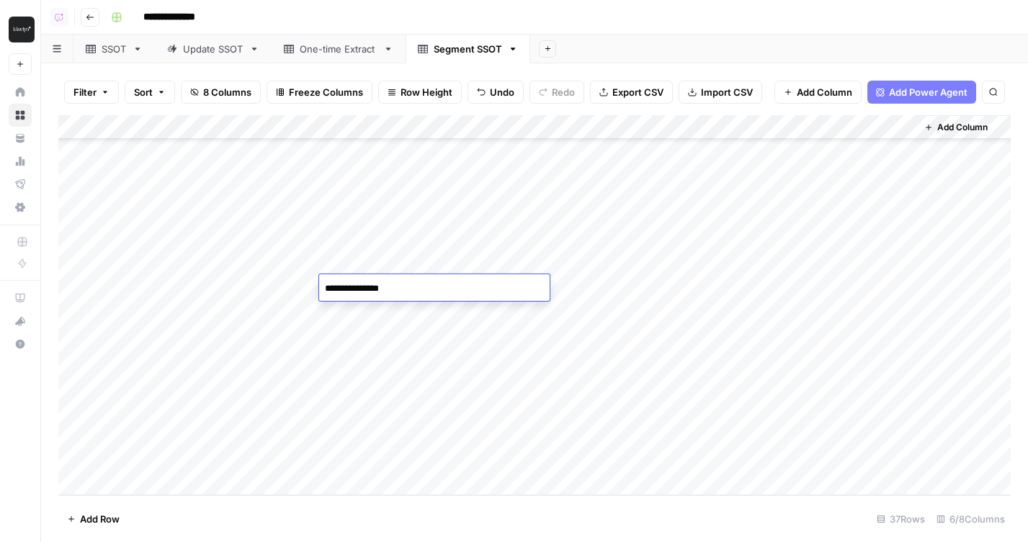
click at [320, 308] on div "Add Column" at bounding box center [534, 305] width 952 height 380
click at [243, 307] on div "Add Column" at bounding box center [534, 305] width 952 height 380
click at [76, 309] on div "Add Column" at bounding box center [534, 305] width 952 height 380
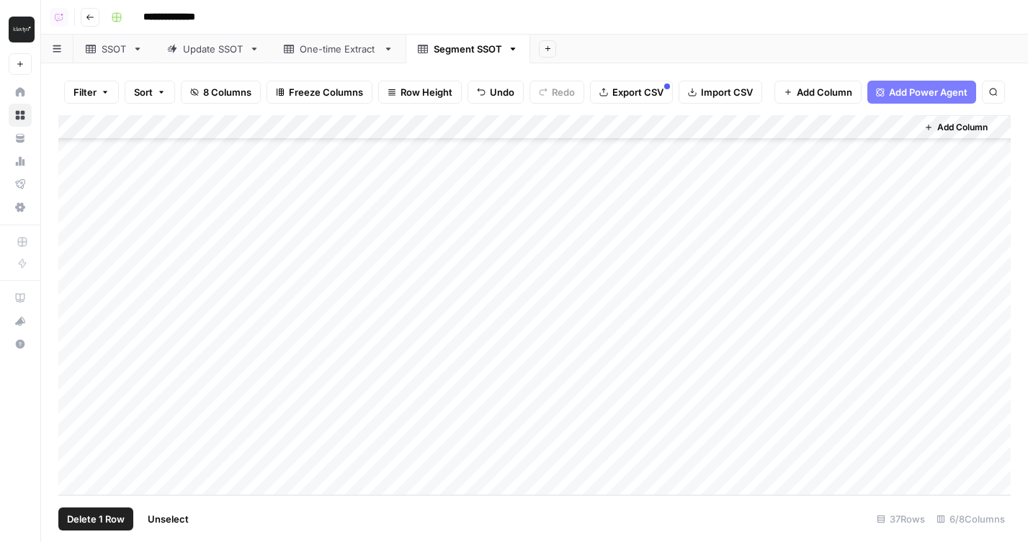
click at [74, 459] on div "Add Column" at bounding box center [534, 305] width 952 height 380
click at [102, 520] on span "Delete 7 Rows" at bounding box center [98, 519] width 63 height 14
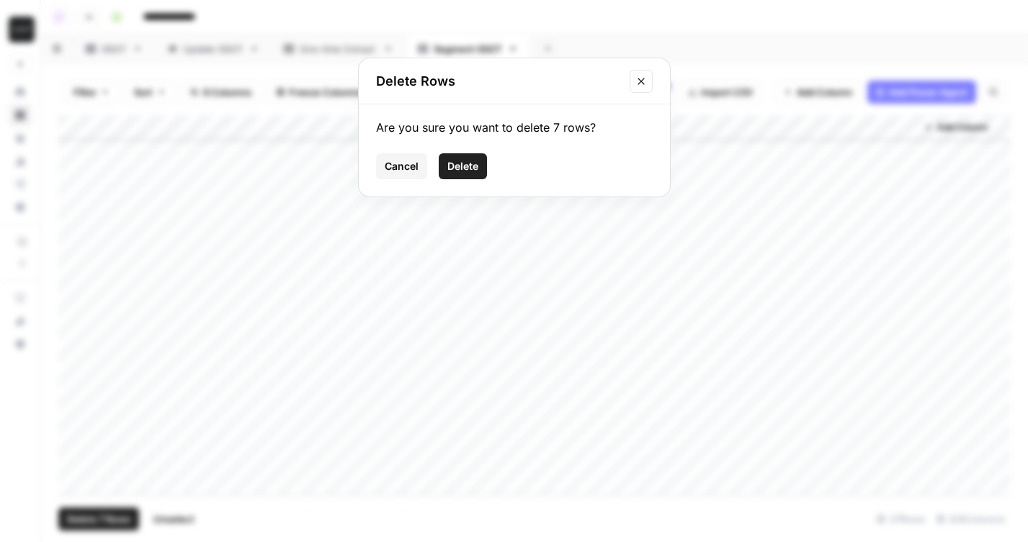
click at [464, 164] on span "Delete" at bounding box center [462, 166] width 31 height 14
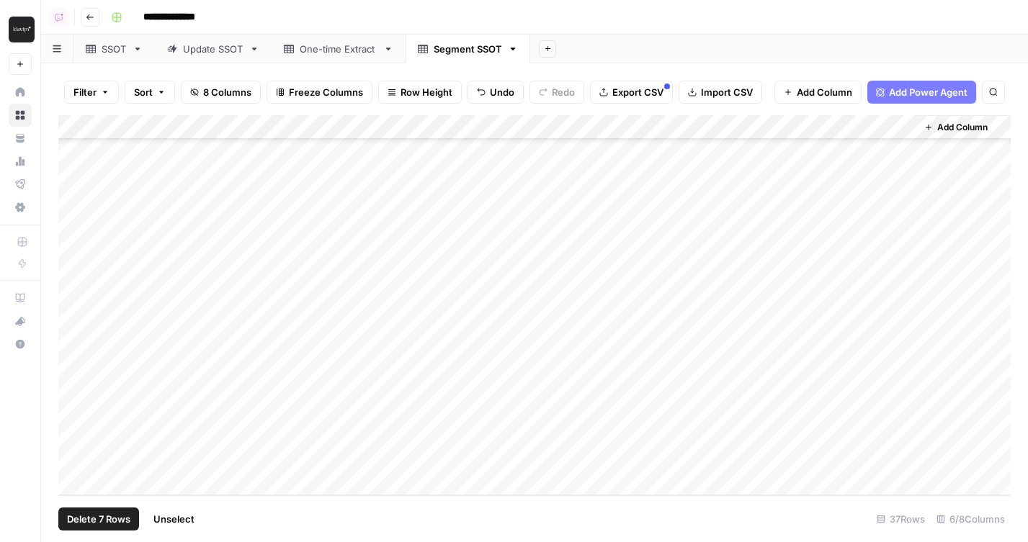
scroll to position [402, 0]
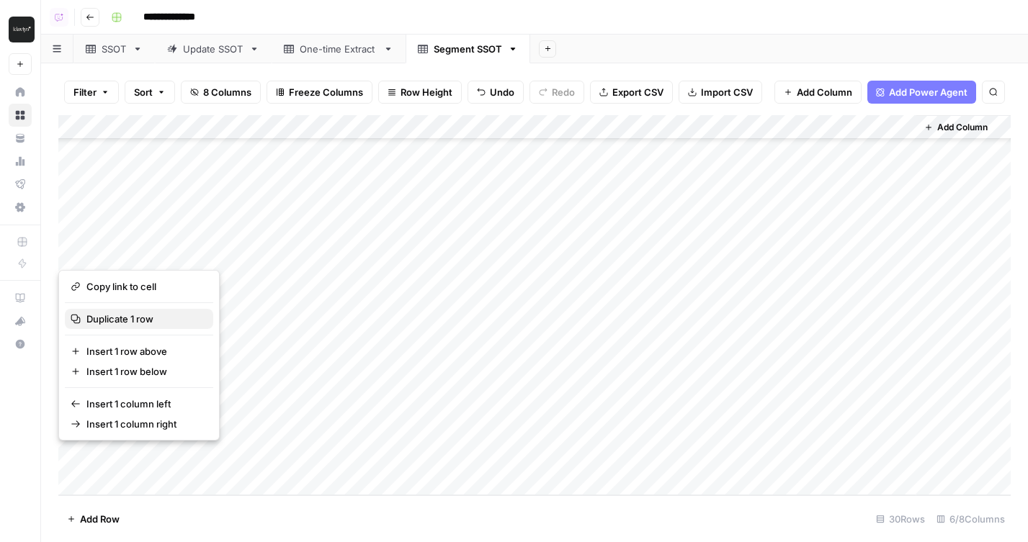
click at [141, 320] on span "Duplicate 1 row" at bounding box center [143, 319] width 115 height 14
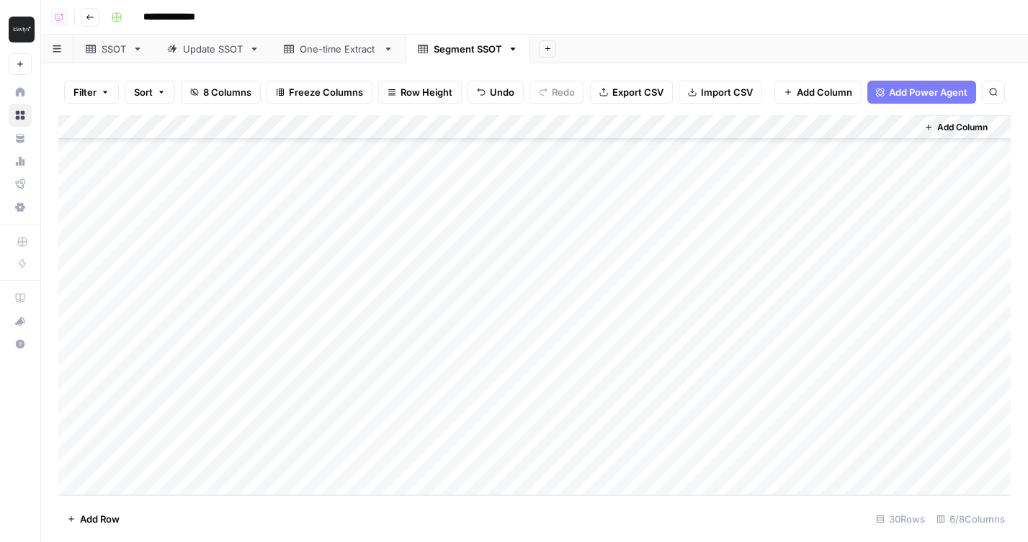
scroll to position [426, 0]
click at [240, 457] on div "Add Column" at bounding box center [534, 305] width 952 height 380
click at [402, 460] on div "Add Column" at bounding box center [534, 305] width 952 height 380
click at [352, 457] on textarea "**********" at bounding box center [434, 460] width 230 height 20
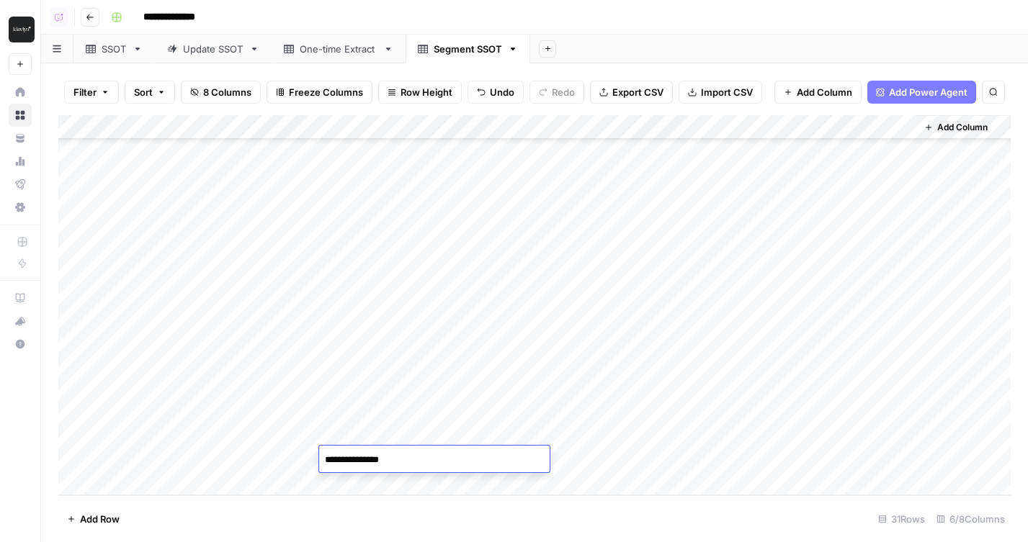
click at [352, 457] on textarea "**********" at bounding box center [434, 460] width 230 height 20
type textarea "**********"
click at [837, 431] on div "Add Column" at bounding box center [534, 305] width 952 height 380
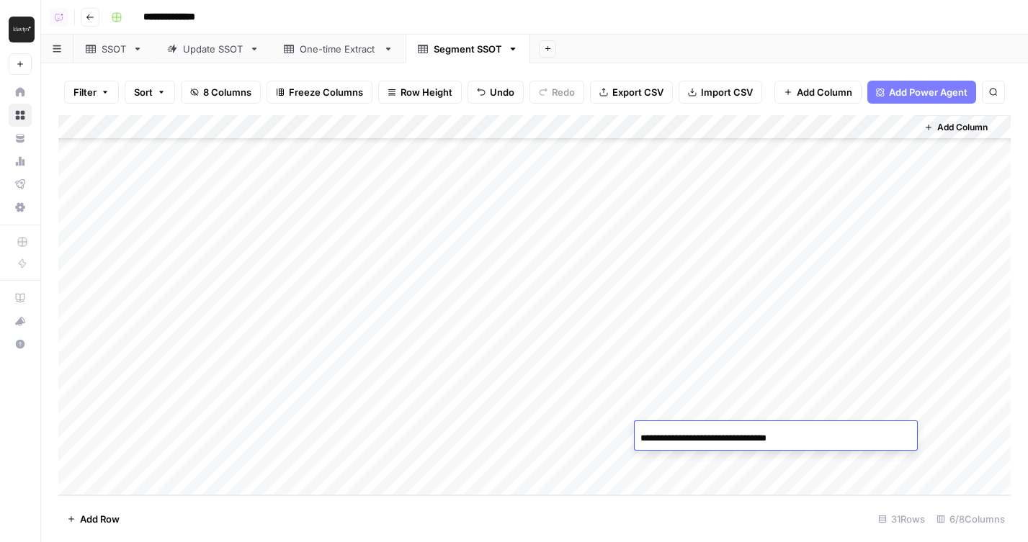
click at [822, 436] on input "**********" at bounding box center [755, 438] width 230 height 17
click at [793, 436] on input "**********" at bounding box center [755, 438] width 230 height 17
click at [756, 439] on input "**********" at bounding box center [755, 438] width 230 height 17
drag, startPoint x: 755, startPoint y: 439, endPoint x: 860, endPoint y: 439, distance: 105.1
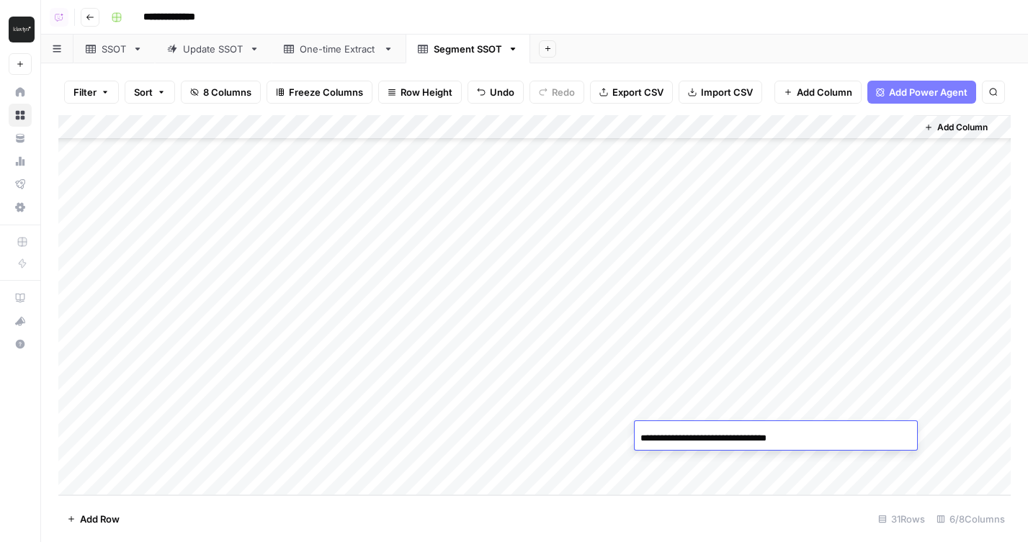
click at [860, 439] on input "**********" at bounding box center [755, 438] width 230 height 17
click at [743, 438] on input "**********" at bounding box center [755, 438] width 230 height 17
type input "**********"
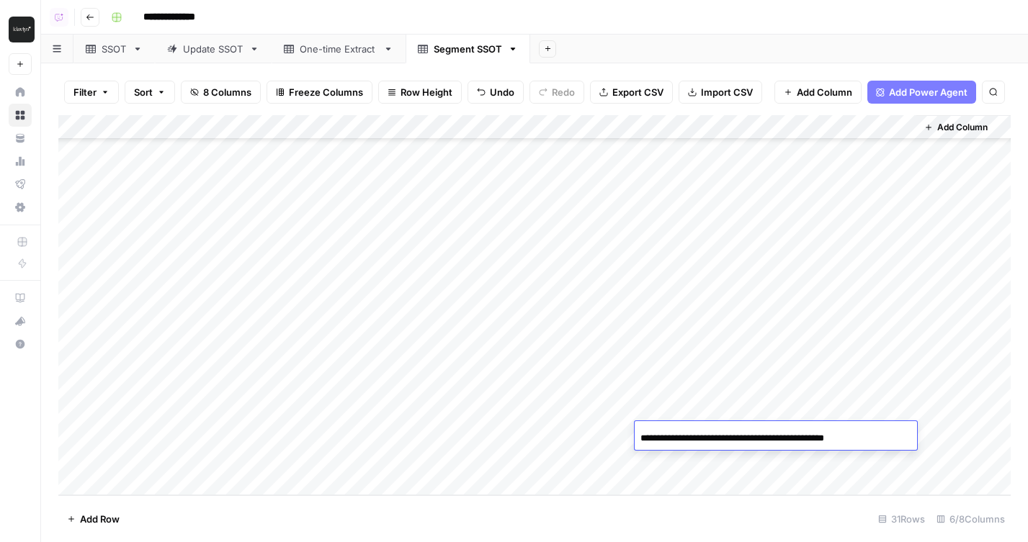
click at [772, 418] on div "Add Column" at bounding box center [534, 305] width 952 height 380
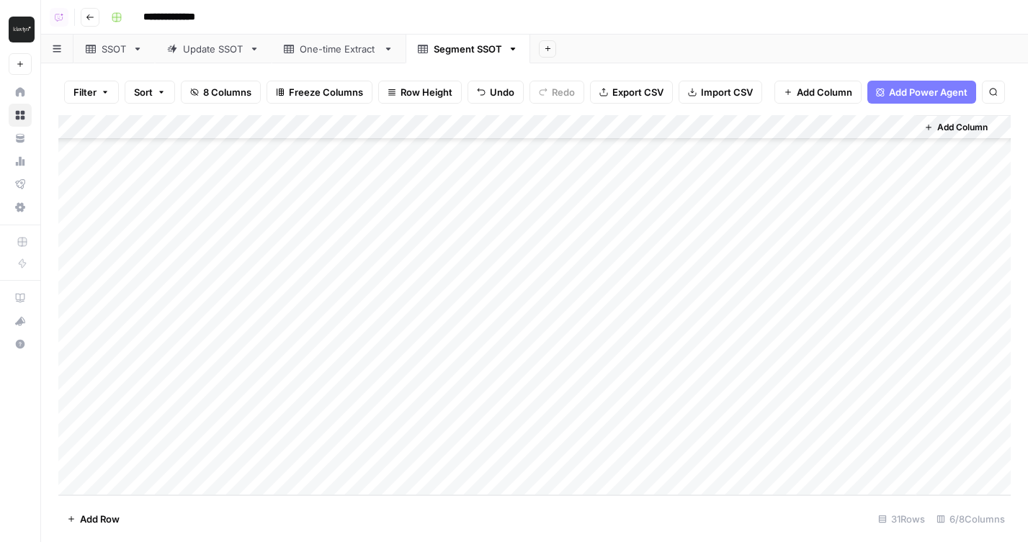
click at [770, 405] on div "Add Column" at bounding box center [534, 305] width 952 height 380
type input "**********"
click at [846, 440] on div "Add Column" at bounding box center [534, 305] width 952 height 380
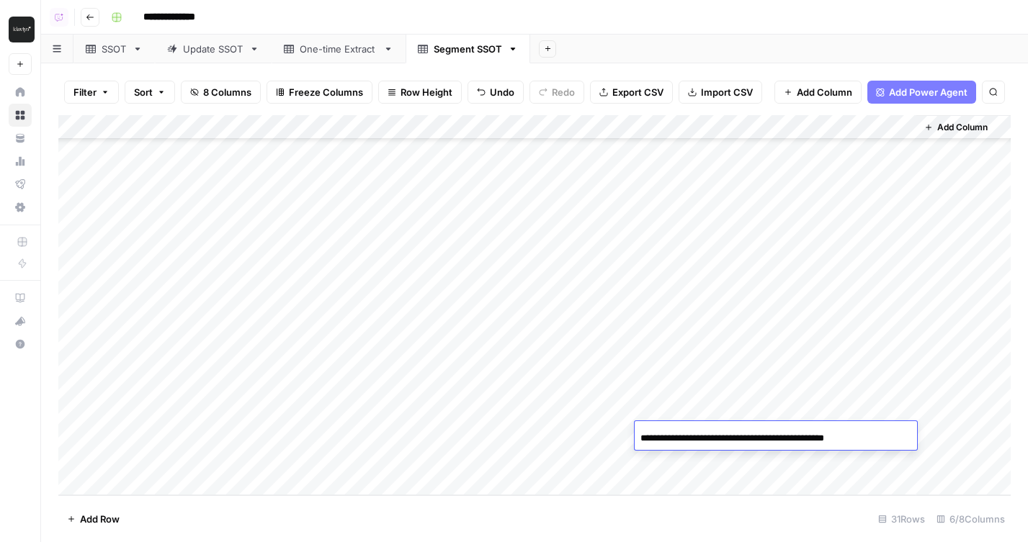
click at [818, 438] on input "**********" at bounding box center [755, 438] width 230 height 17
type input "**********"
click at [820, 464] on div "Add Column" at bounding box center [534, 305] width 952 height 380
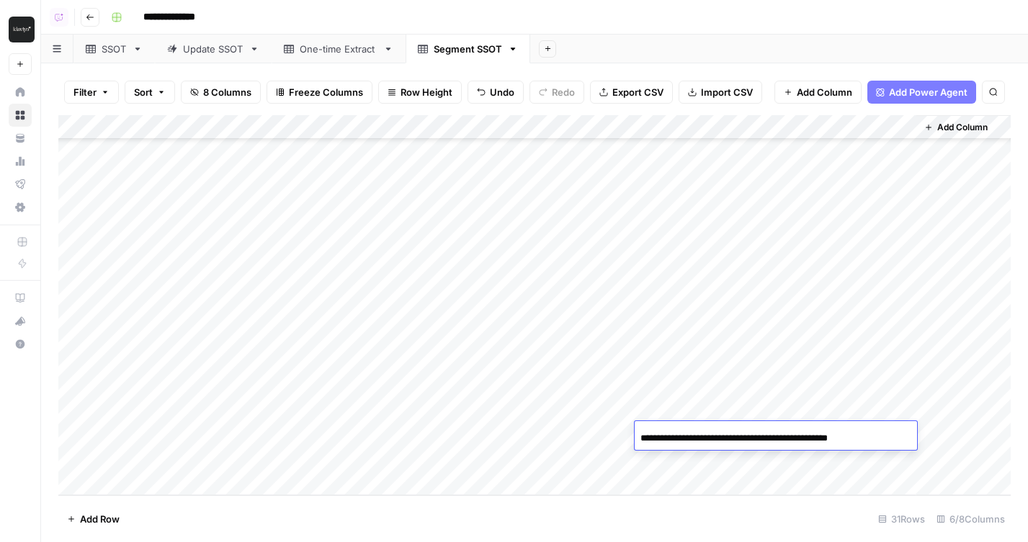
click at [820, 464] on div "Add Column" at bounding box center [534, 305] width 952 height 380
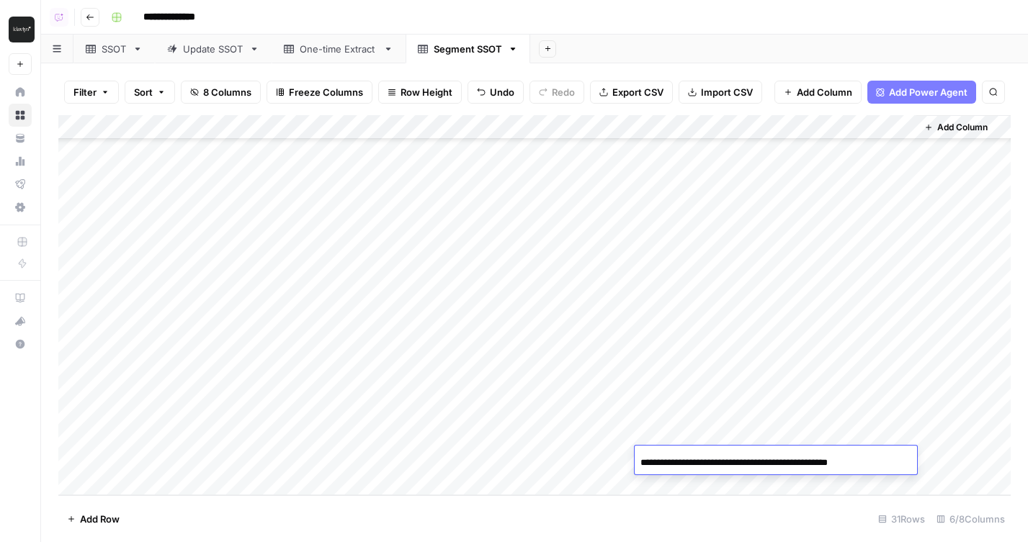
scroll to position [0, 9]
click at [820, 463] on input "**********" at bounding box center [755, 462] width 230 height 17
type input "**********"
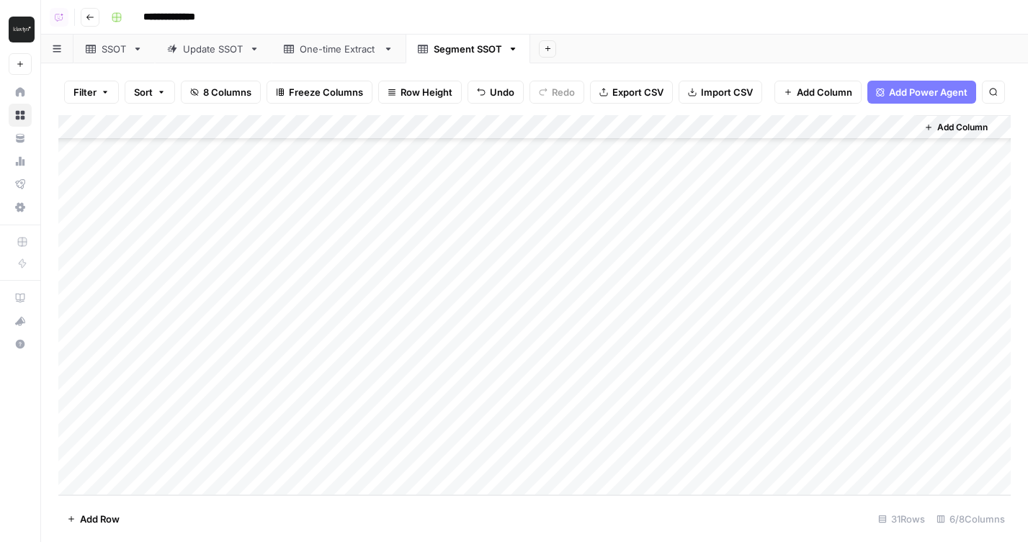
click at [683, 120] on div "Add Column" at bounding box center [534, 305] width 952 height 380
click at [683, 158] on input "New Column (6)" at bounding box center [721, 162] width 146 height 14
type input "Y"
type input "URL"
click at [661, 44] on div "Add Sheet" at bounding box center [779, 49] width 498 height 29
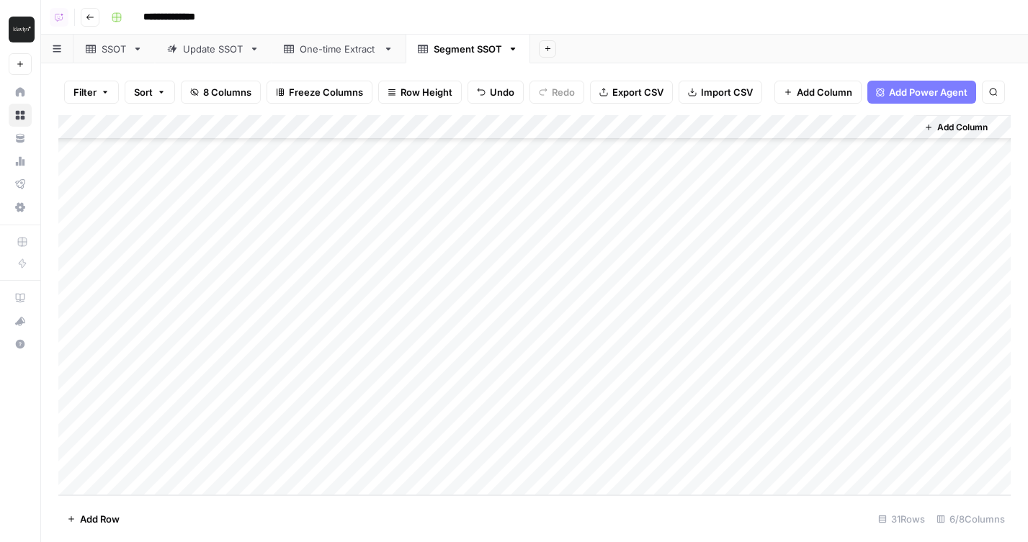
click at [220, 92] on span "8 Columns" at bounding box center [227, 92] width 48 height 14
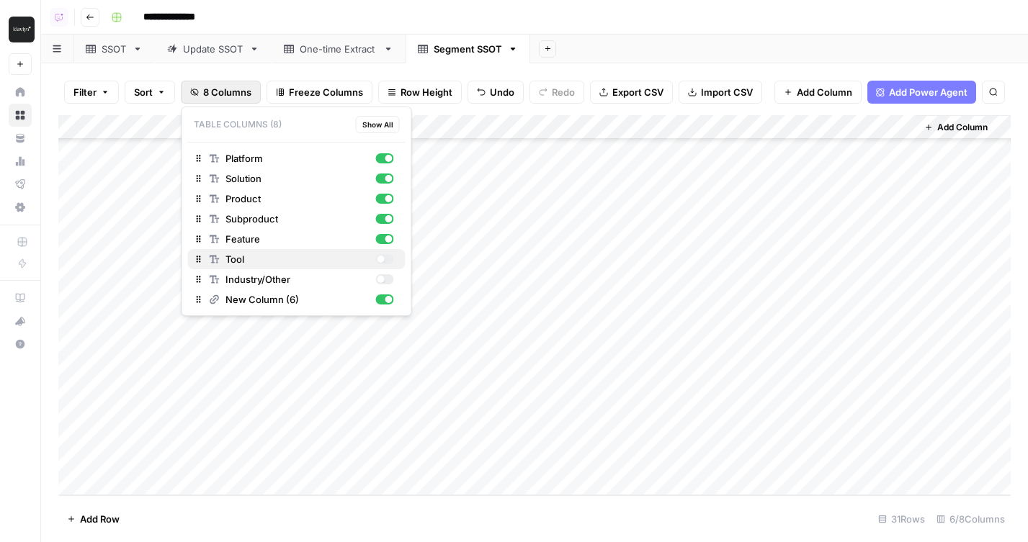
click at [384, 261] on div "button" at bounding box center [384, 259] width 18 height 10
click at [384, 277] on div "button" at bounding box center [384, 279] width 18 height 10
click at [700, 42] on div "Add Sheet" at bounding box center [779, 49] width 498 height 29
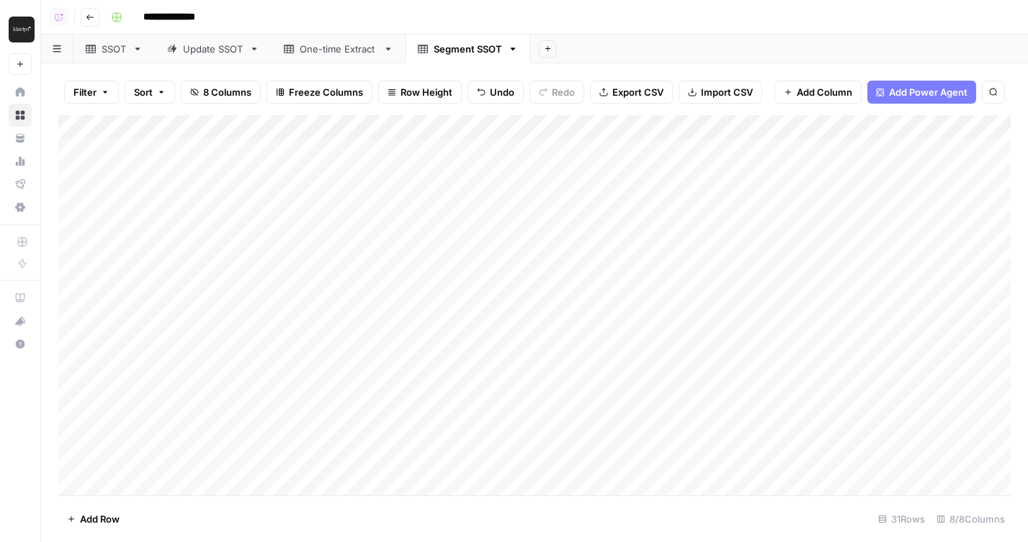
click at [678, 128] on div "Add Column" at bounding box center [534, 305] width 952 height 380
click at [691, 325] on span "Remove Column" at bounding box center [726, 321] width 126 height 14
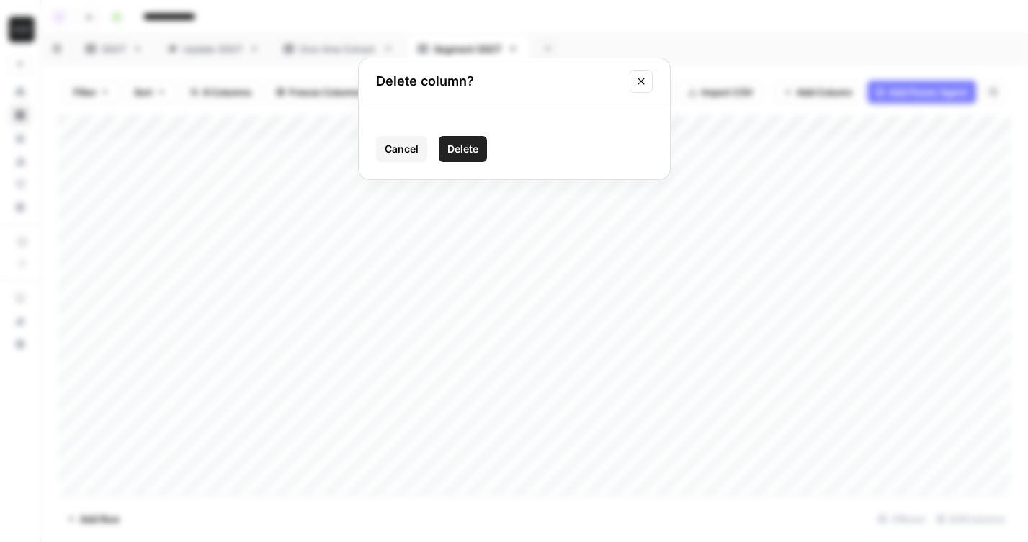
click at [453, 147] on span "Delete" at bounding box center [462, 149] width 31 height 14
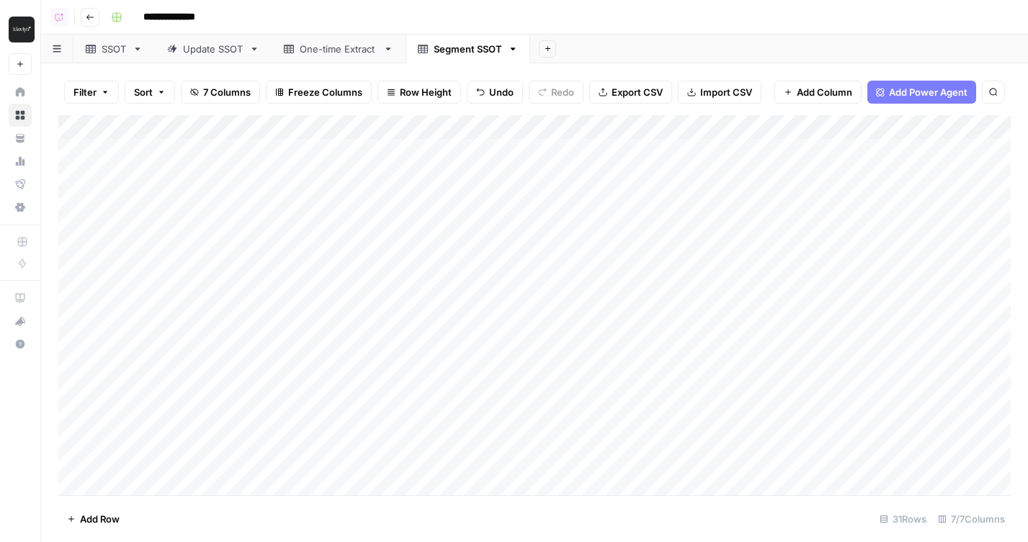
click at [701, 131] on div "Add Column" at bounding box center [534, 305] width 952 height 380
click at [701, 323] on span "Remove Column" at bounding box center [726, 321] width 126 height 14
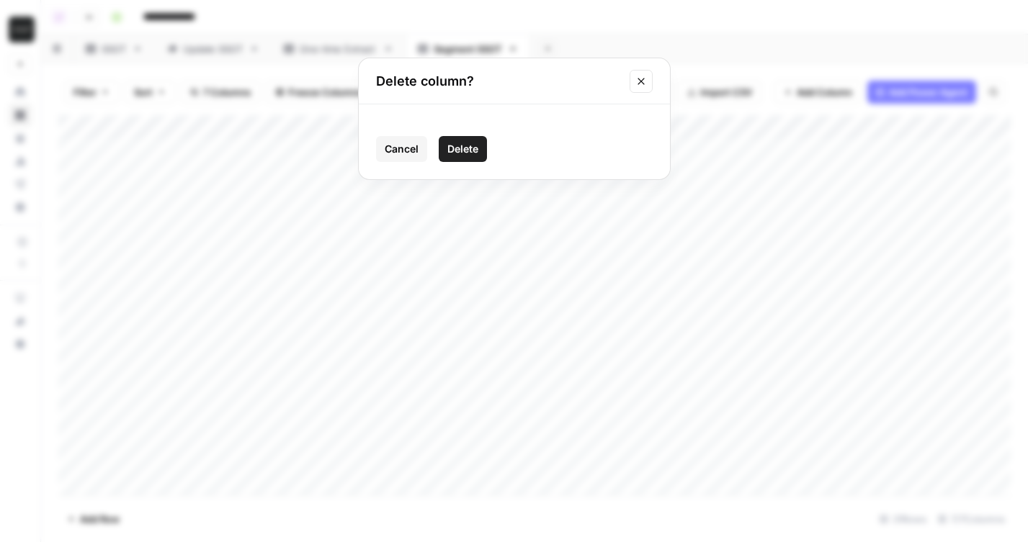
click at [466, 147] on span "Delete" at bounding box center [462, 149] width 31 height 14
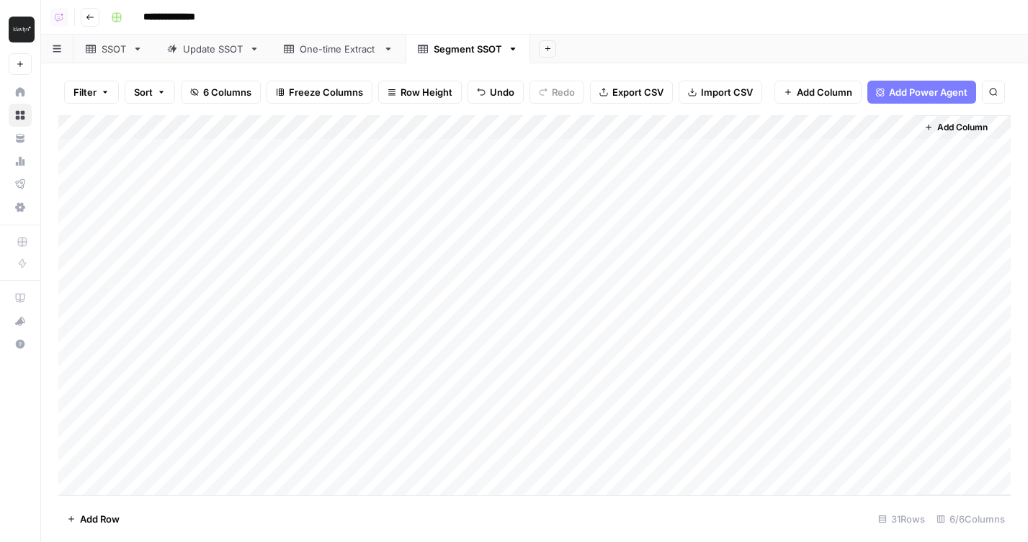
click at [311, 54] on div "One-time Extract" at bounding box center [339, 49] width 78 height 14
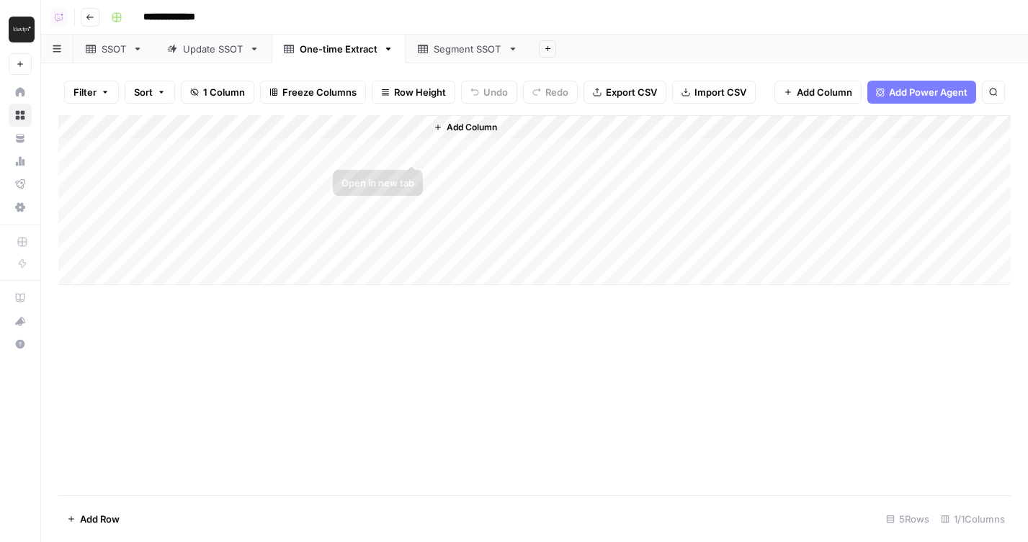
click at [476, 126] on span "Add Column" at bounding box center [471, 127] width 50 height 13
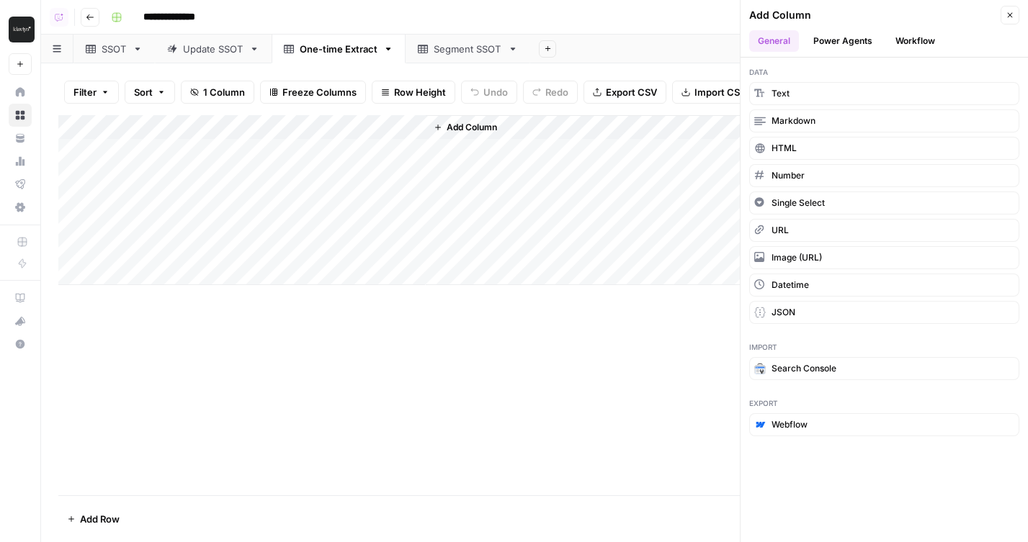
click at [914, 43] on button "Workflow" at bounding box center [914, 41] width 57 height 22
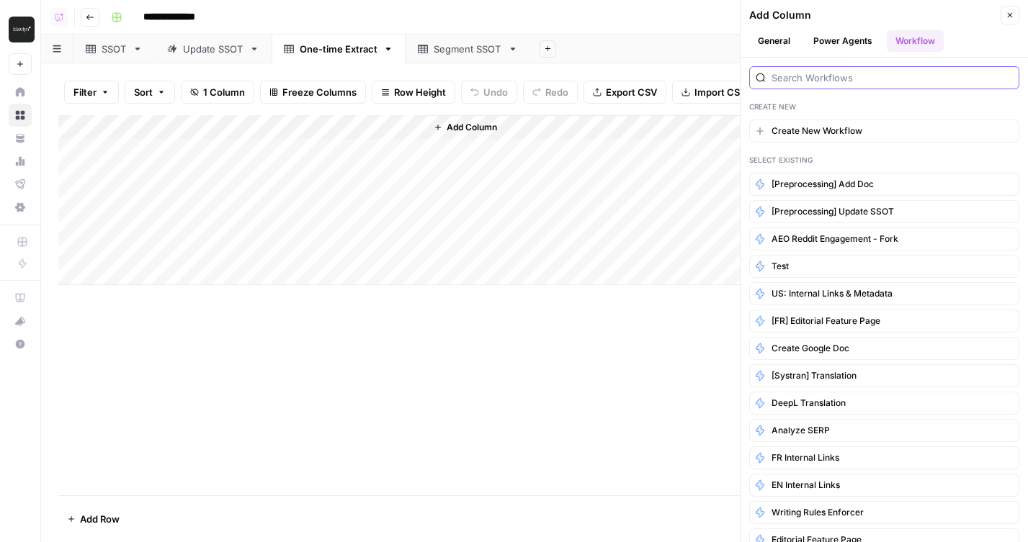
click at [836, 76] on input "search" at bounding box center [891, 78] width 241 height 14
click at [894, 178] on button "[Preprocessing] Add Doc" at bounding box center [884, 184] width 270 height 23
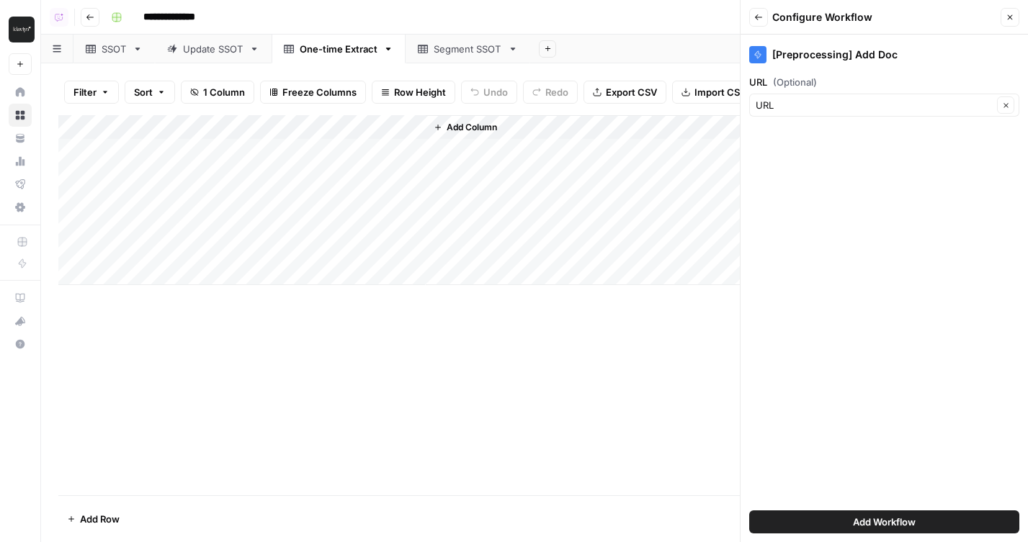
click at [853, 521] on span "Add Workflow" at bounding box center [884, 522] width 63 height 14
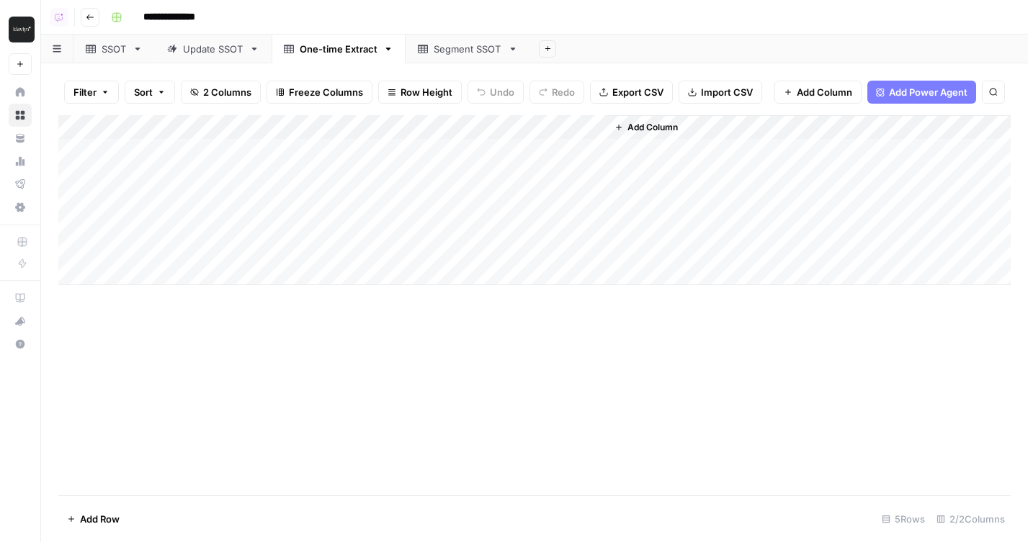
click at [538, 149] on div "Add Column" at bounding box center [534, 200] width 952 height 170
click at [515, 180] on div "Add Column" at bounding box center [534, 200] width 952 height 170
click at [106, 48] on div "SSOT" at bounding box center [114, 49] width 25 height 14
click at [194, 49] on div "Update SSOT" at bounding box center [213, 49] width 60 height 14
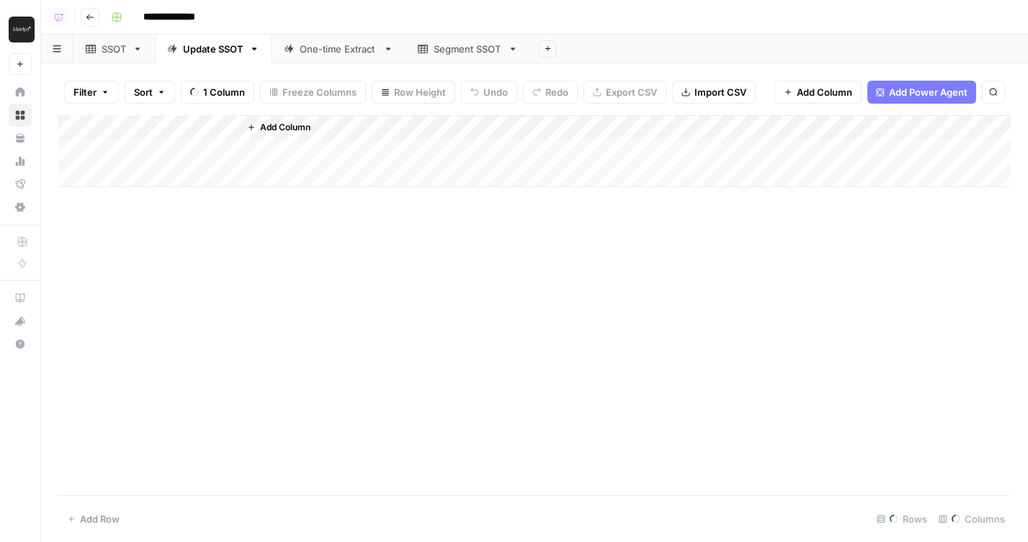
click at [194, 49] on div "Update SSOT" at bounding box center [213, 49] width 60 height 14
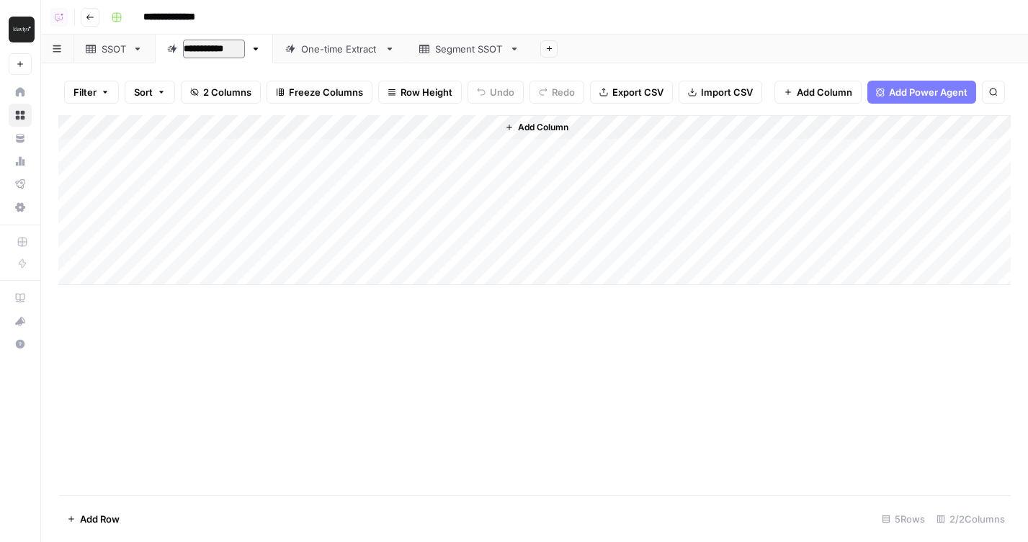
click at [186, 55] on input "**********" at bounding box center [214, 49] width 62 height 19
type input "**********"
click at [369, 12] on div "**********" at bounding box center [559, 17] width 908 height 23
click at [231, 53] on div "[WIP] Update SSOT" at bounding box center [227, 49] width 88 height 14
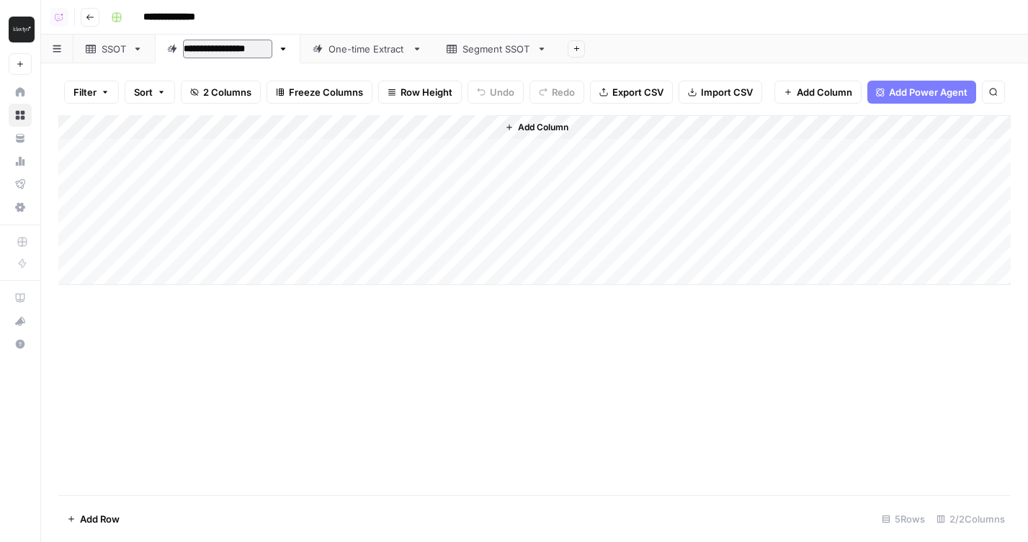
click at [225, 50] on input "**********" at bounding box center [227, 49] width 89 height 19
type input "**********"
click at [311, 29] on header "**********" at bounding box center [534, 17] width 986 height 35
drag, startPoint x: 266, startPoint y: 52, endPoint x: 545, endPoint y: 52, distance: 279.4
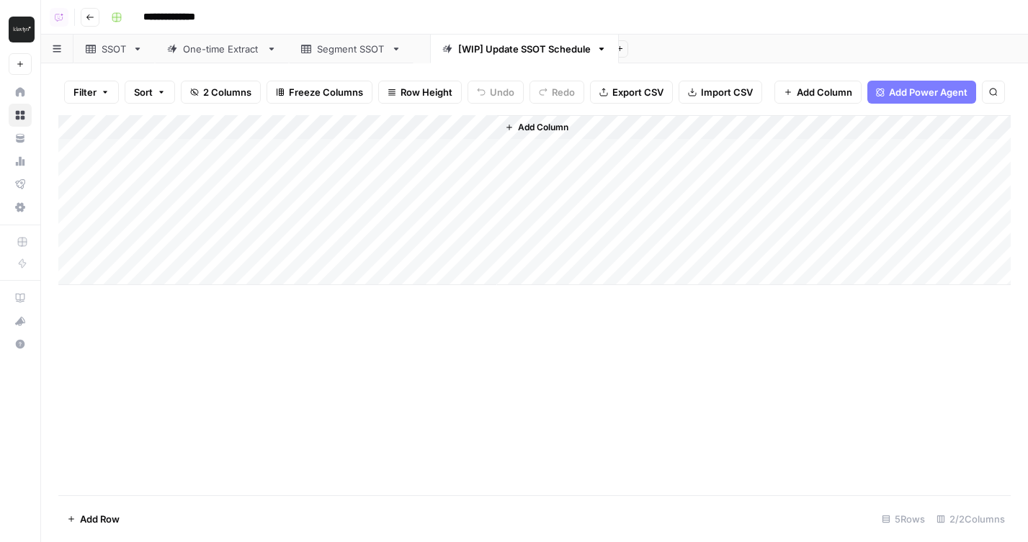
click at [545, 52] on div "SSOT [WIP] Update SSOT Schedule One-time Extract Segment SSOT Add Sheet" at bounding box center [534, 49] width 986 height 29
click at [345, 50] on div "Segment SSOT" at bounding box center [351, 49] width 68 height 14
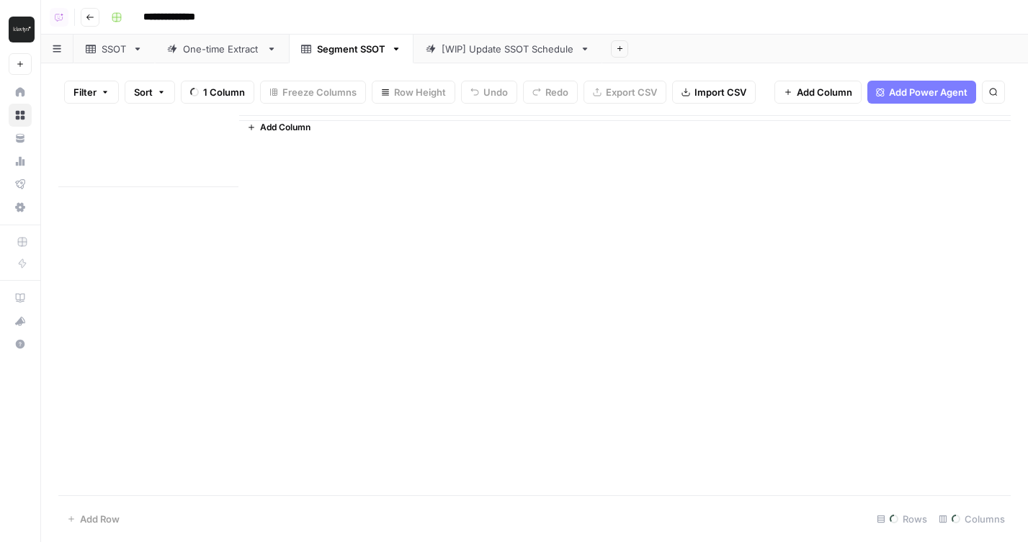
click at [345, 50] on div "Segment SSOT" at bounding box center [351, 49] width 68 height 14
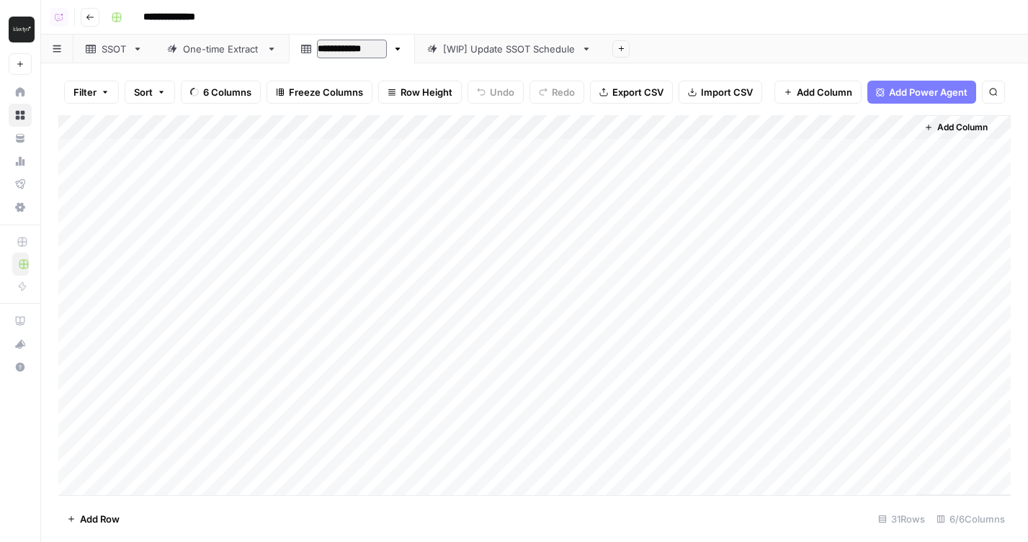
click at [330, 51] on input "**********" at bounding box center [352, 49] width 70 height 19
click at [318, 50] on input "**********" at bounding box center [352, 49] width 70 height 19
click at [357, 50] on input "**********" at bounding box center [352, 49] width 70 height 19
click at [347, 50] on div "Segment SSOT" at bounding box center [351, 49] width 68 height 14
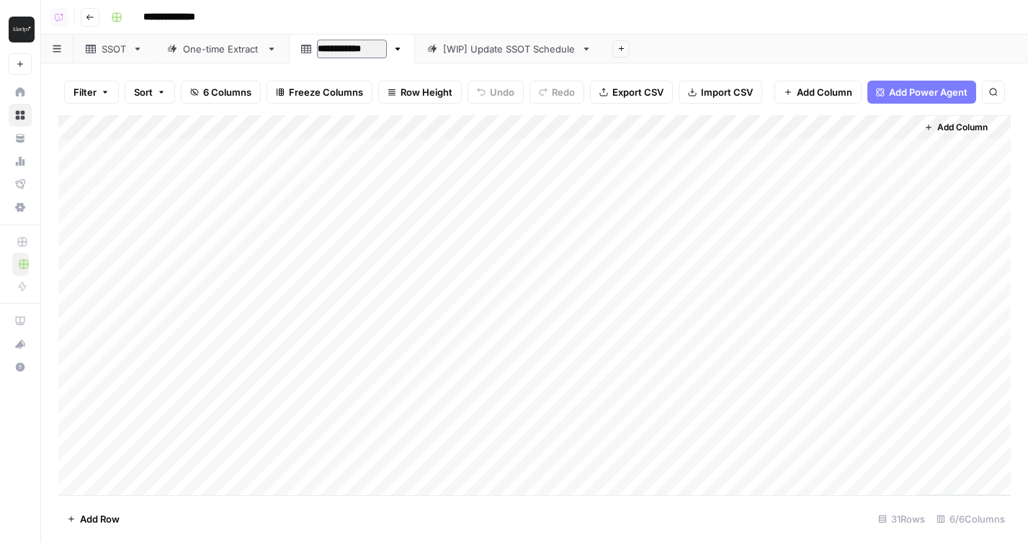
click at [347, 50] on input "**********" at bounding box center [352, 49] width 70 height 19
type input "**********"
drag, startPoint x: 212, startPoint y: 51, endPoint x: 397, endPoint y: 52, distance: 185.1
click at [397, 52] on div "SSOT One-time Extract Context Matrix SSOT [WIP] Update SSOT Schedule Add Sheet" at bounding box center [534, 49] width 986 height 29
click at [113, 50] on div "SSOT" at bounding box center [114, 49] width 25 height 14
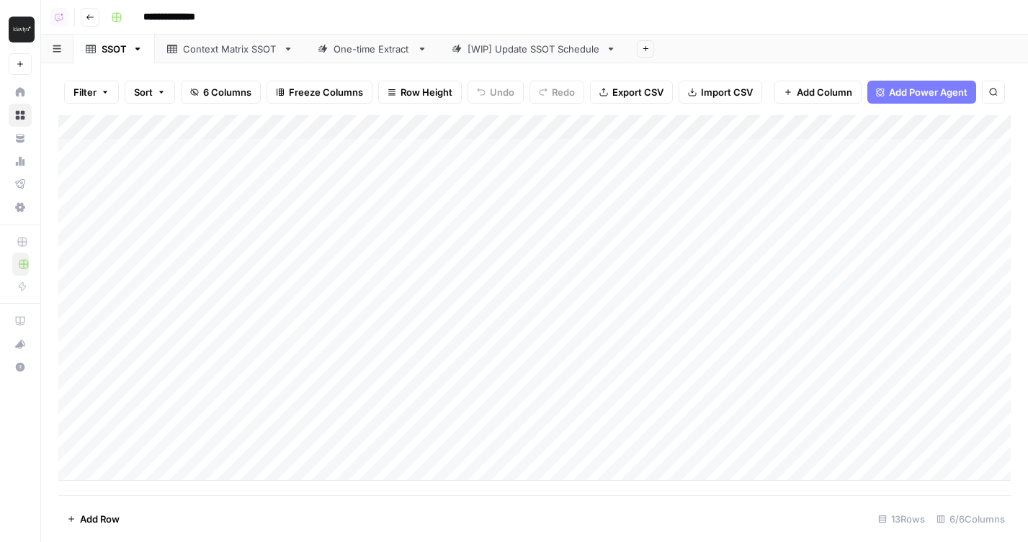
click at [320, 48] on icon at bounding box center [323, 49] width 10 height 10
click at [346, 49] on div "One-time Extract" at bounding box center [372, 49] width 78 height 14
type input "**********"
click at [490, 32] on header "**********" at bounding box center [534, 17] width 986 height 35
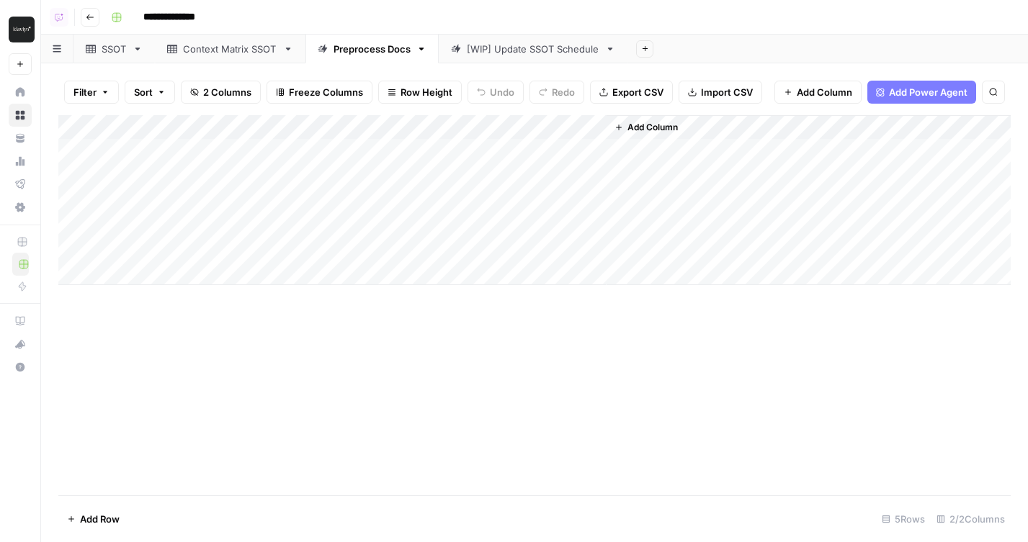
click at [486, 18] on div "**********" at bounding box center [559, 17] width 908 height 23
click at [127, 46] on link "SSOT" at bounding box center [113, 49] width 81 height 29
drag, startPoint x: 526, startPoint y: 124, endPoint x: 444, endPoint y: 124, distance: 81.4
click at [444, 124] on div "Add Column" at bounding box center [534, 298] width 952 height 366
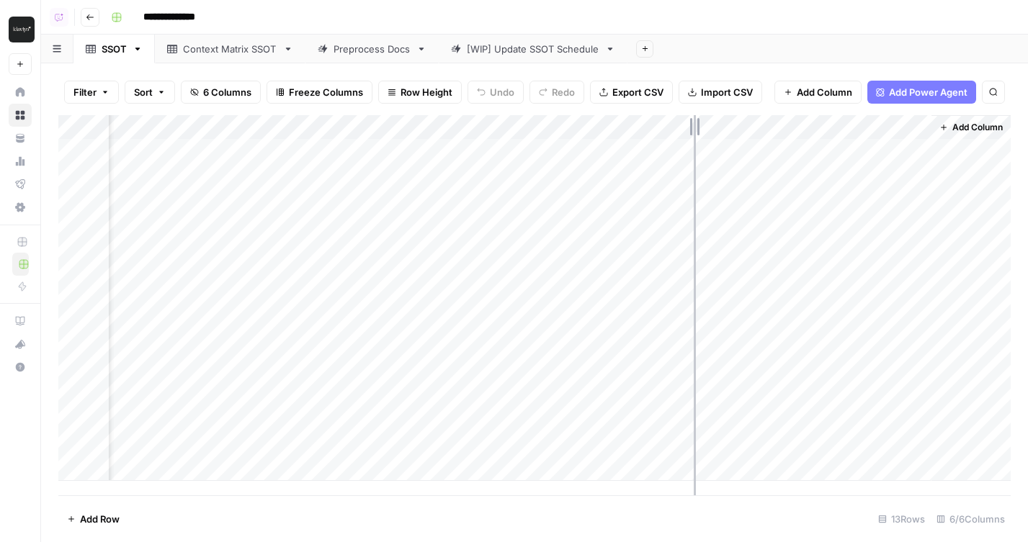
drag, startPoint x: 721, startPoint y: 126, endPoint x: 694, endPoint y: 126, distance: 27.4
click at [694, 126] on div "Add Column" at bounding box center [534, 298] width 952 height 366
click at [363, 48] on div "Preprocess Docs" at bounding box center [371, 49] width 77 height 14
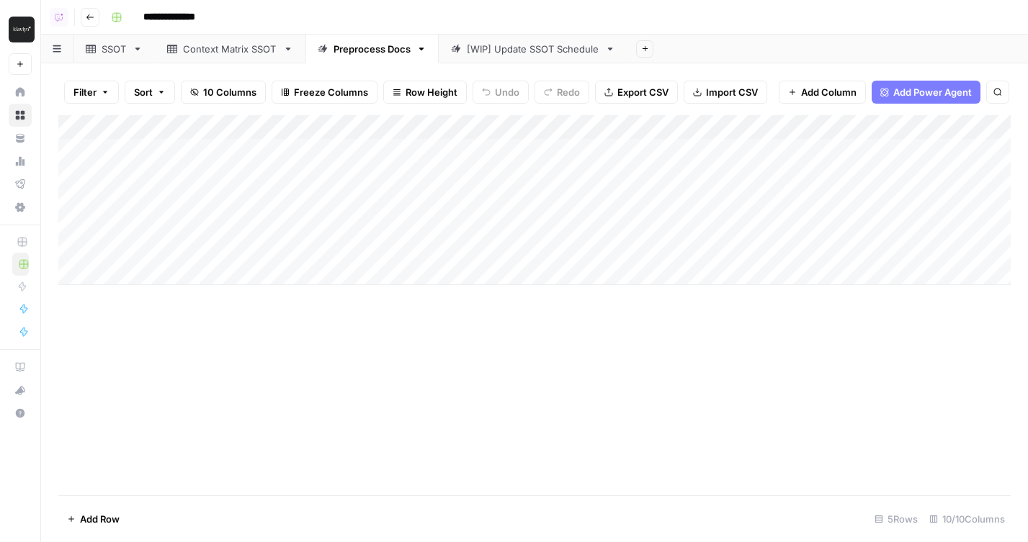
click at [108, 49] on div "SSOT" at bounding box center [114, 49] width 25 height 14
click at [363, 46] on div "Preprocess Docs" at bounding box center [371, 49] width 77 height 14
click at [576, 151] on div "Add Column" at bounding box center [534, 200] width 952 height 170
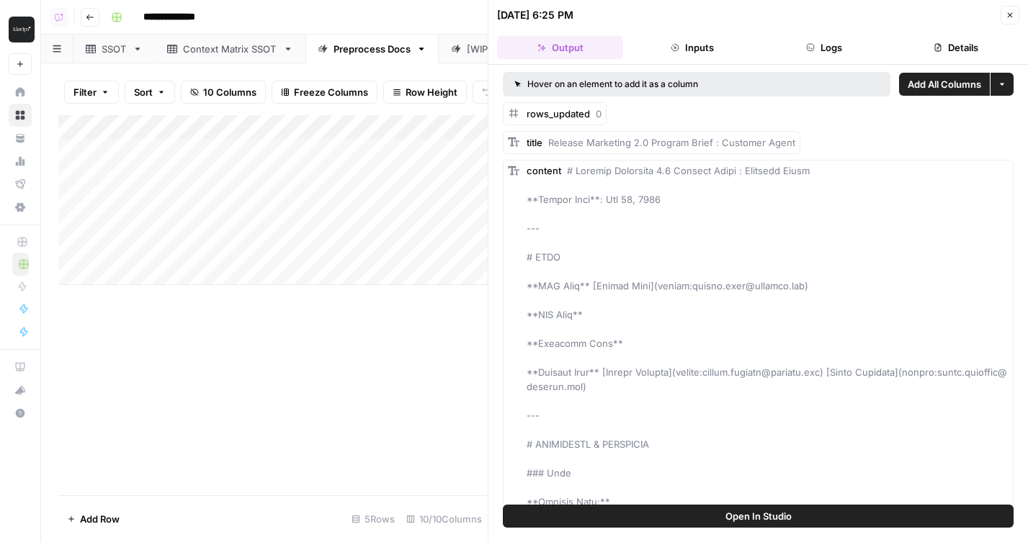
click at [840, 50] on button "Logs" at bounding box center [824, 47] width 126 height 23
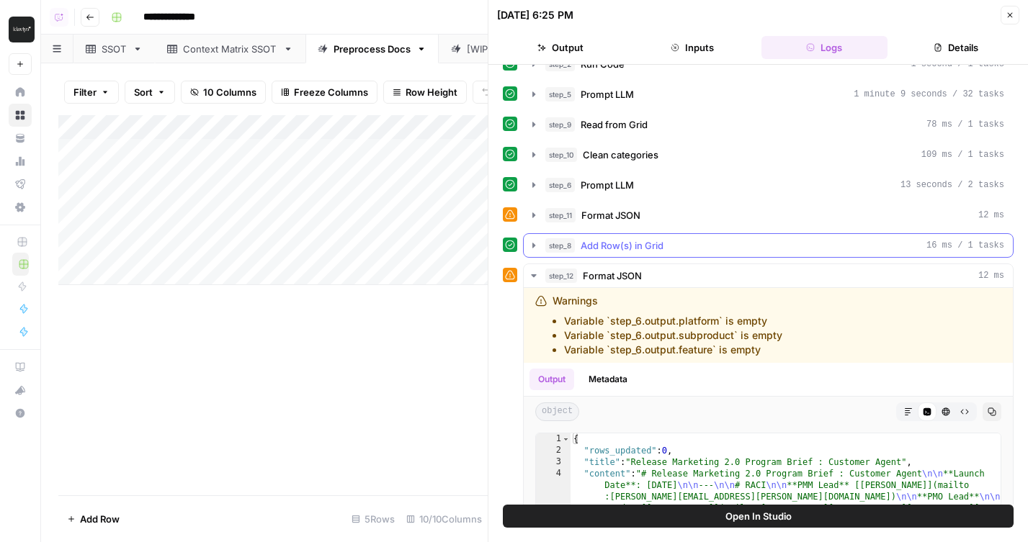
scroll to position [89, 0]
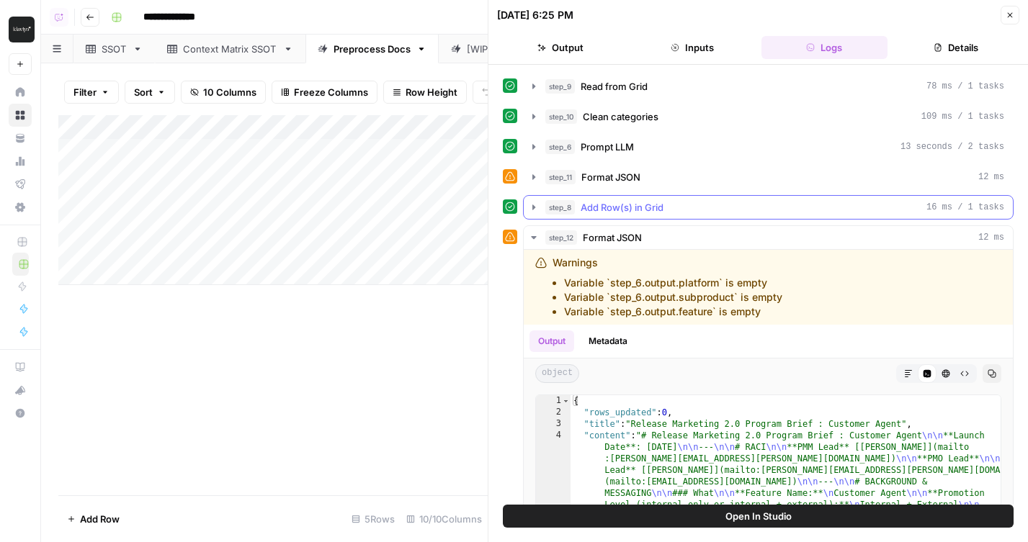
click at [627, 213] on span "Add Row(s) in Grid" at bounding box center [621, 207] width 83 height 14
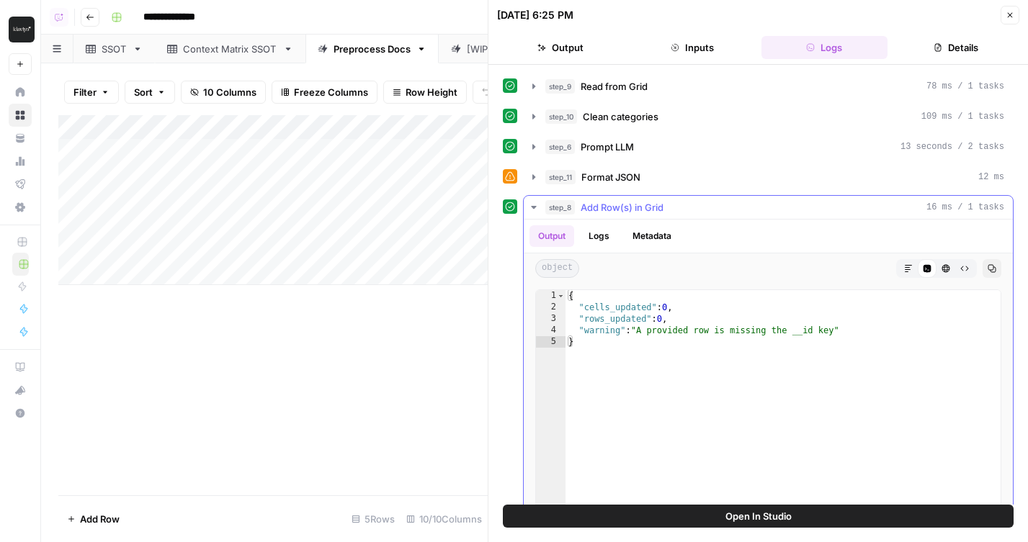
click at [627, 213] on span "Add Row(s) in Grid" at bounding box center [621, 207] width 83 height 14
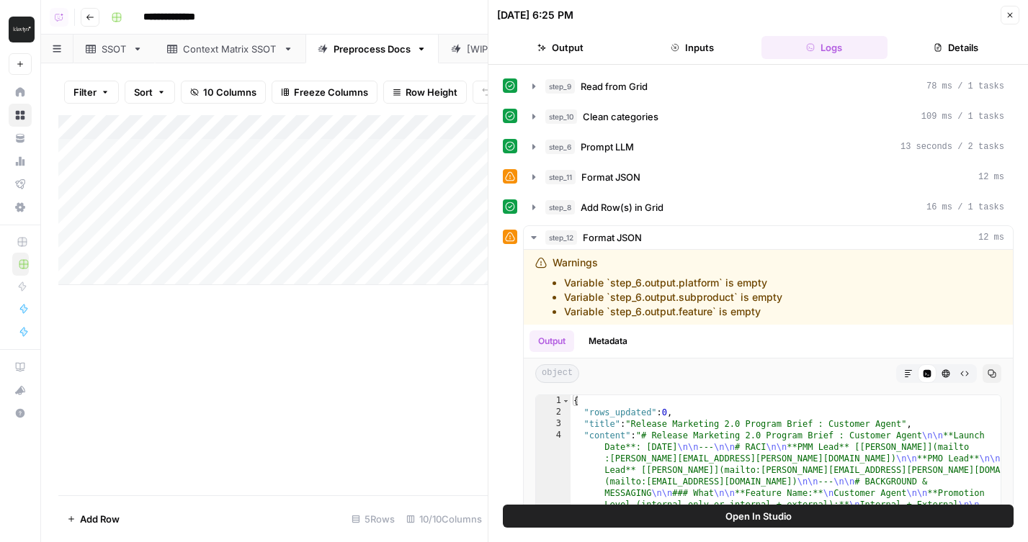
click at [663, 516] on button "Open In Studio" at bounding box center [758, 516] width 511 height 23
click at [1012, 15] on icon "button" at bounding box center [1009, 15] width 9 height 9
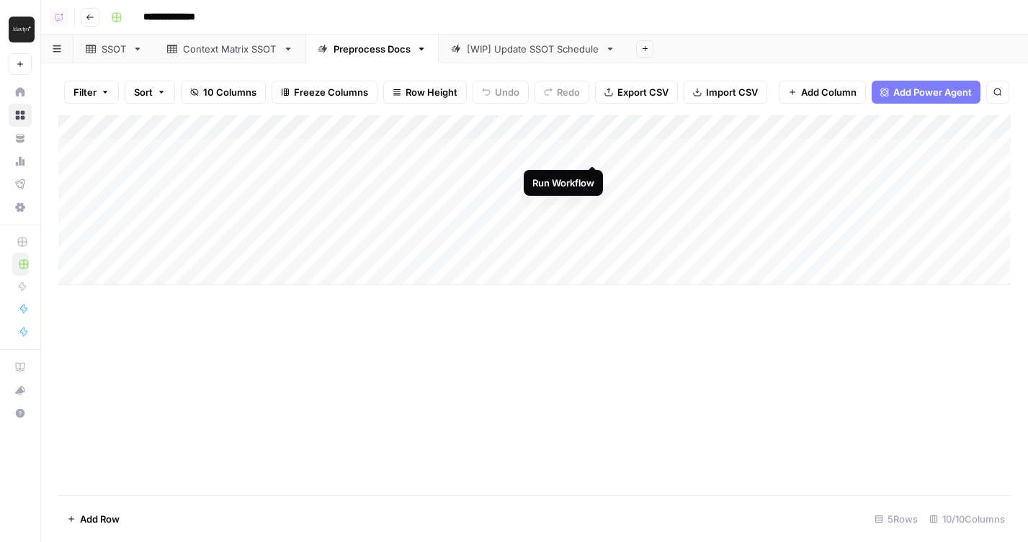
click at [595, 148] on div "Add Column" at bounding box center [534, 200] width 952 height 170
click at [595, 176] on div "Add Column" at bounding box center [534, 200] width 952 height 170
click at [570, 150] on div "Add Column" at bounding box center [534, 200] width 952 height 170
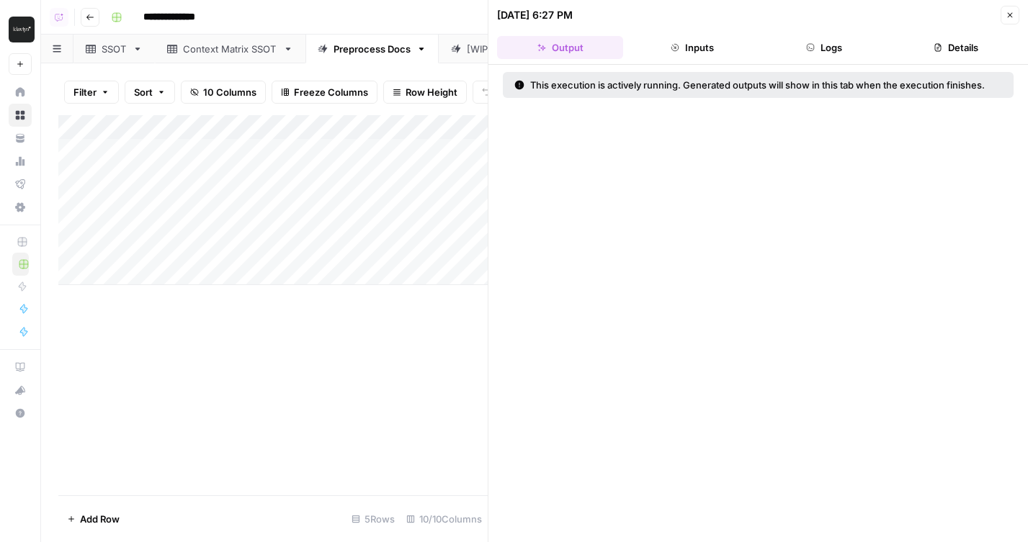
click at [857, 59] on header "08/19/25 at 6:27 PM Close Output Inputs Logs Details" at bounding box center [757, 32] width 539 height 65
click at [847, 48] on button "Logs" at bounding box center [824, 47] width 126 height 23
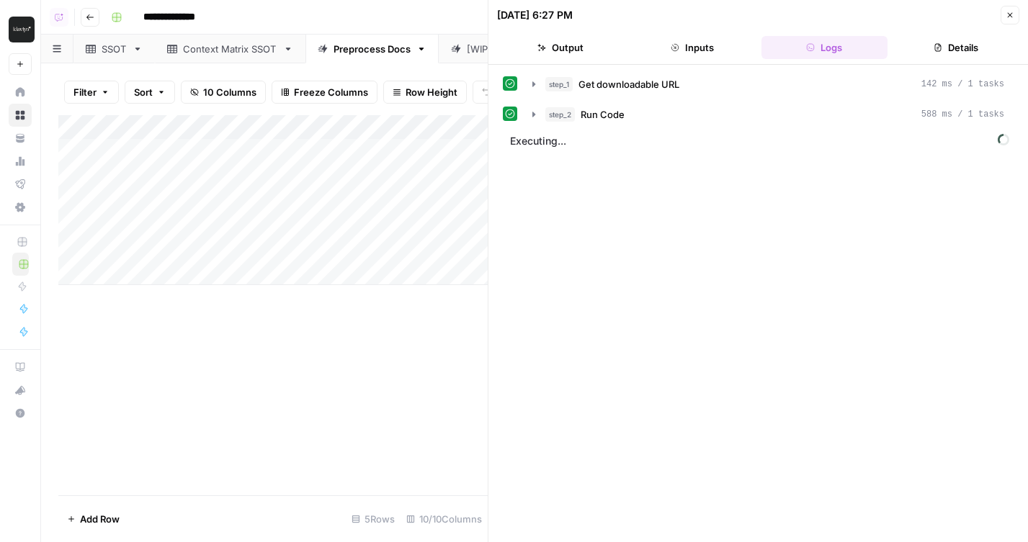
click at [939, 48] on icon "button" at bounding box center [937, 47] width 9 height 9
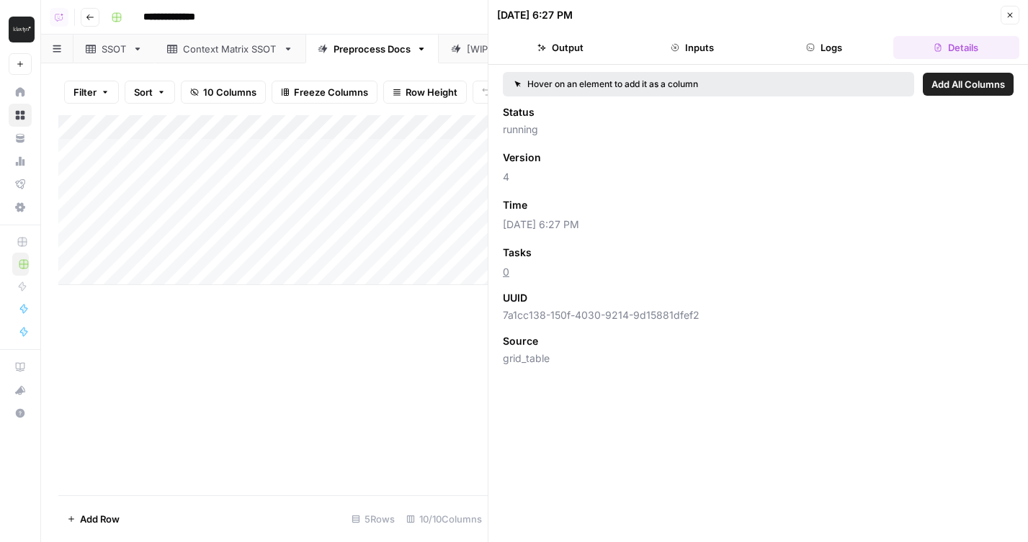
click at [572, 205] on span "Add as Column" at bounding box center [570, 205] width 63 height 13
click at [1012, 10] on button "Close" at bounding box center [1009, 15] width 19 height 19
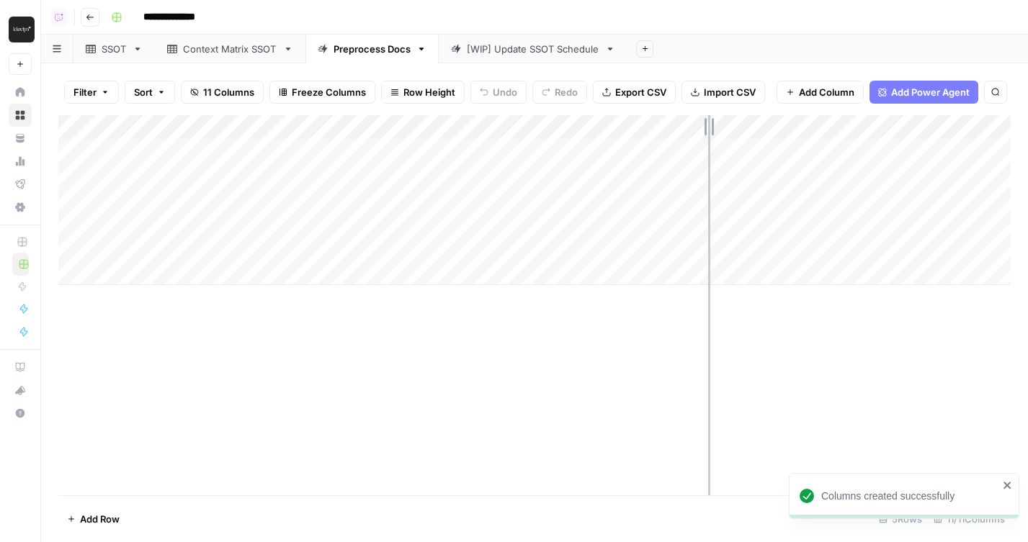
drag, startPoint x: 734, startPoint y: 124, endPoint x: 708, endPoint y: 124, distance: 25.9
click at [708, 124] on div "Add Column" at bounding box center [534, 200] width 952 height 170
click at [124, 43] on div "SSOT" at bounding box center [114, 49] width 25 height 14
click at [222, 54] on div "Context Matrix SSOT" at bounding box center [230, 49] width 94 height 14
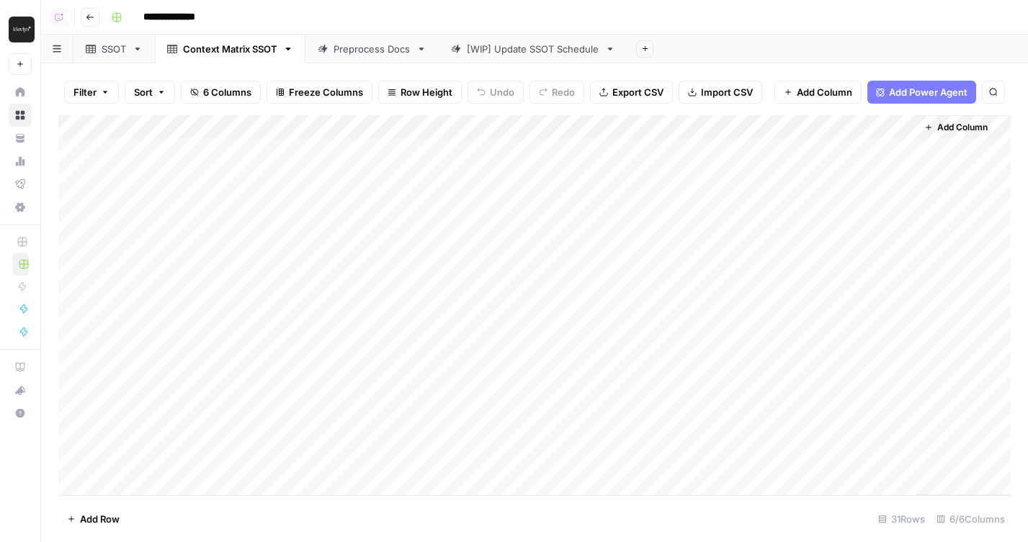
click at [350, 50] on div "Preprocess Docs" at bounding box center [371, 49] width 77 height 14
click at [788, 144] on div "Add Column" at bounding box center [534, 200] width 952 height 170
click at [541, 25] on div "**********" at bounding box center [559, 17] width 908 height 23
click at [99, 47] on div "SSOT" at bounding box center [106, 49] width 41 height 14
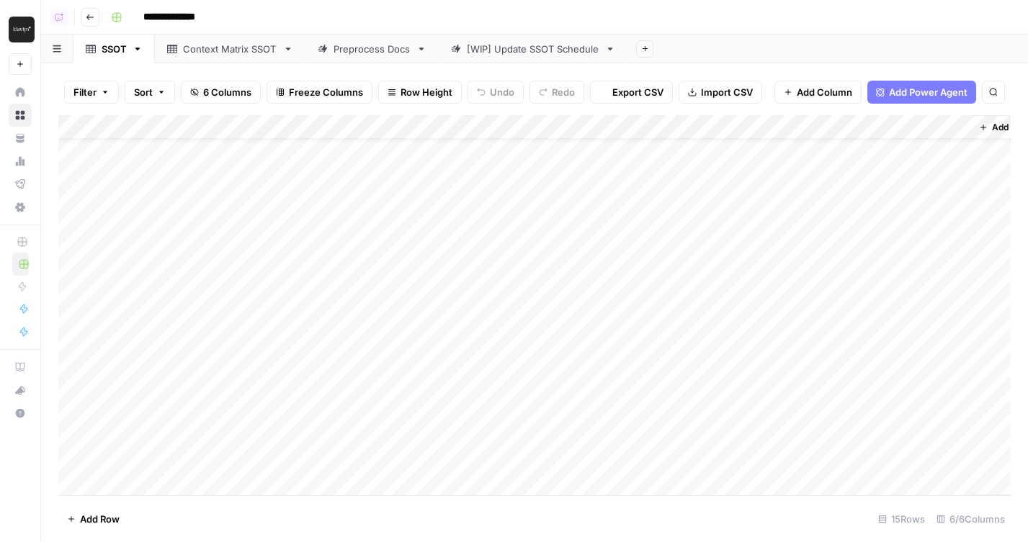
scroll to position [35, 0]
click at [260, 49] on div "Context Matrix SSOT" at bounding box center [230, 49] width 94 height 14
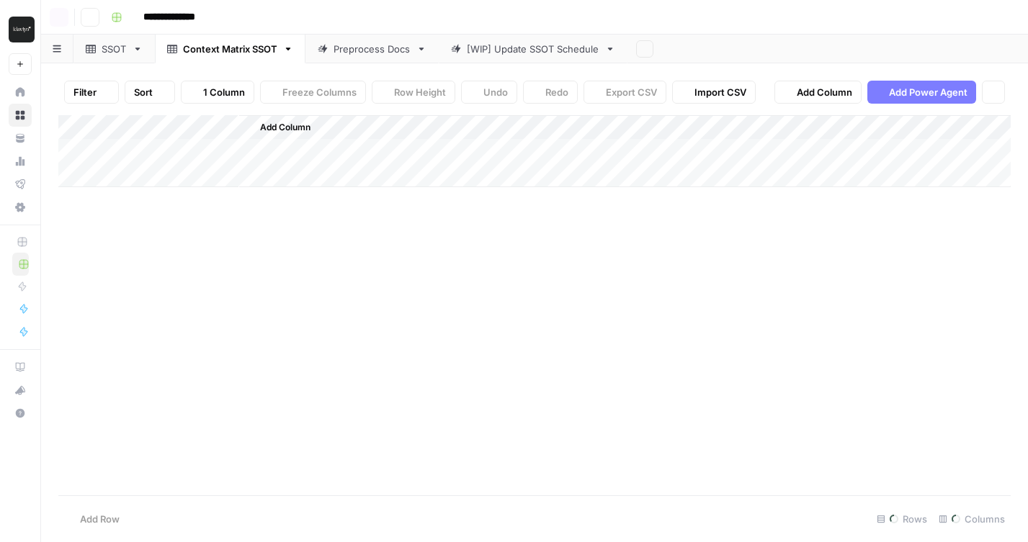
click at [336, 48] on div "Preprocess Docs" at bounding box center [371, 49] width 77 height 14
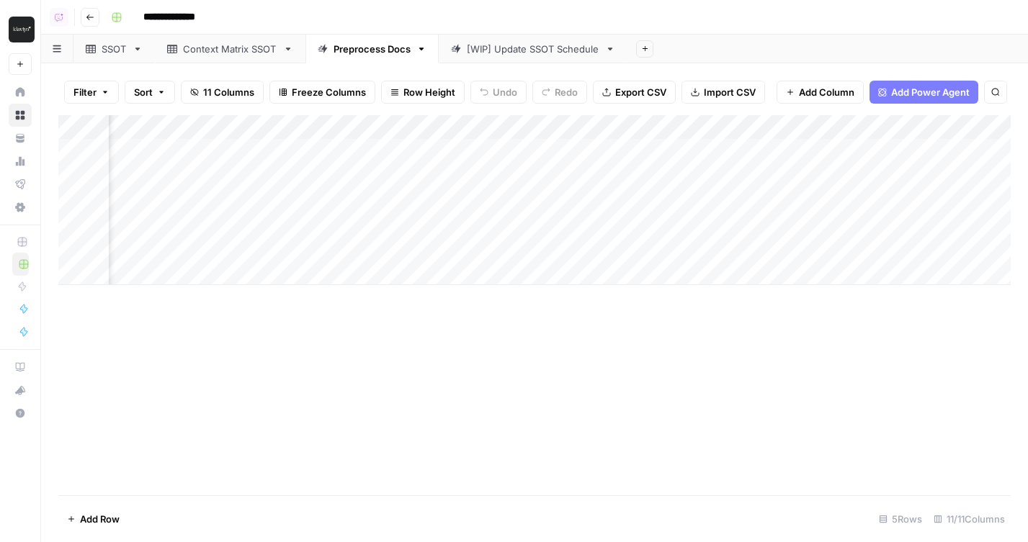
scroll to position [0, 201]
click at [485, 147] on div "Add Column" at bounding box center [534, 200] width 952 height 170
click at [554, 147] on div "Add Column" at bounding box center [534, 200] width 952 height 170
click at [549, 195] on div "Add Column" at bounding box center [534, 200] width 952 height 170
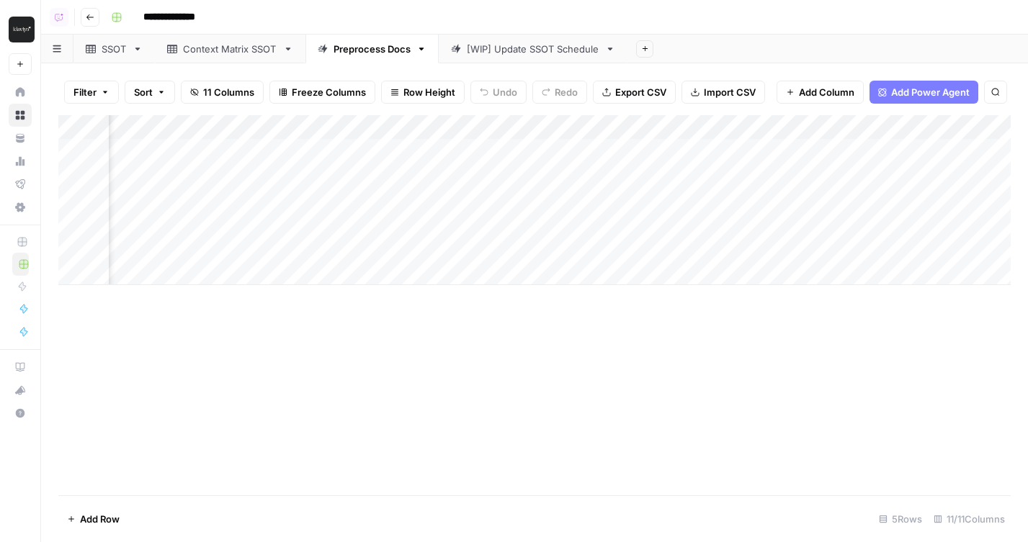
click at [548, 127] on div "Add Column" at bounding box center [534, 200] width 952 height 170
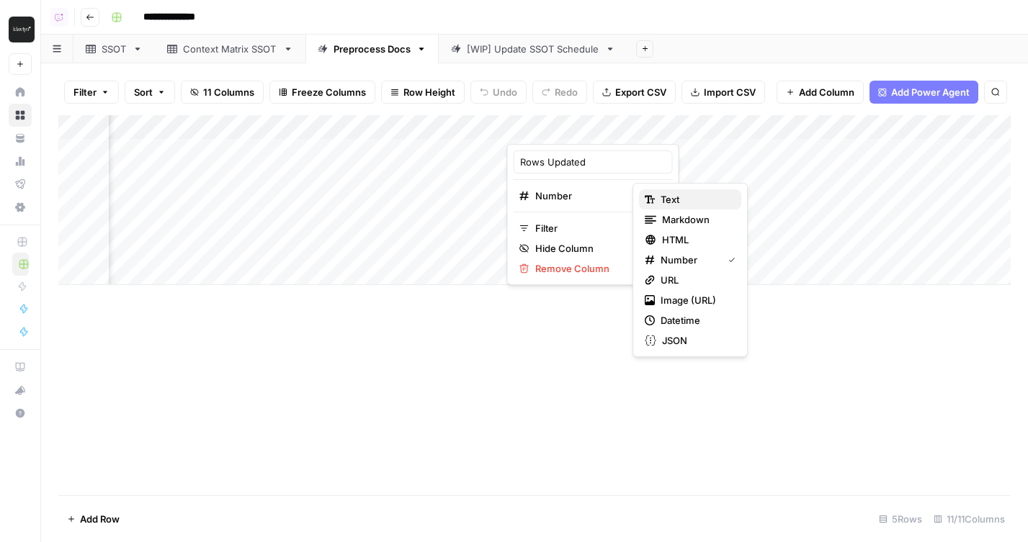
click at [684, 207] on button "Text" at bounding box center [690, 199] width 102 height 20
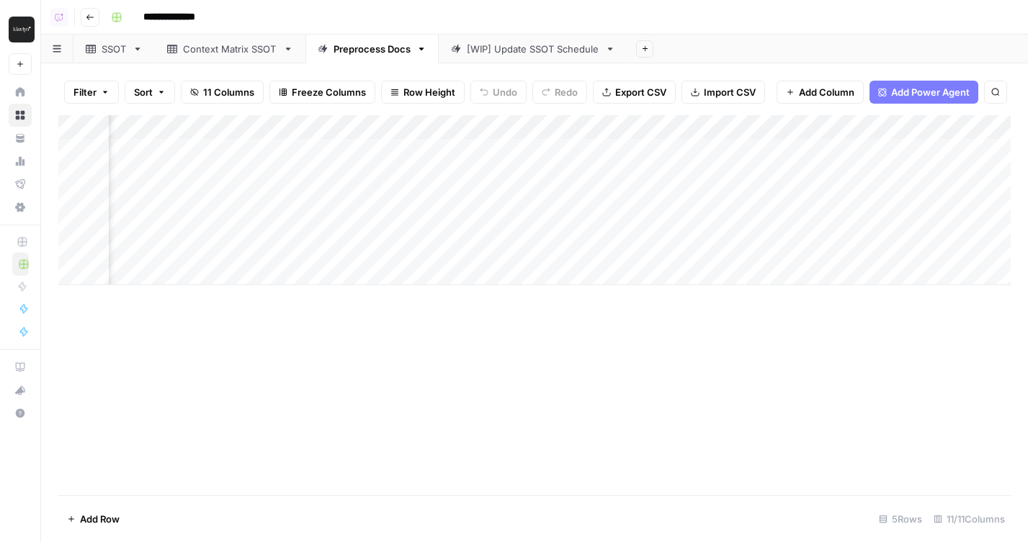
click at [580, 117] on div "Add Column" at bounding box center [534, 200] width 952 height 170
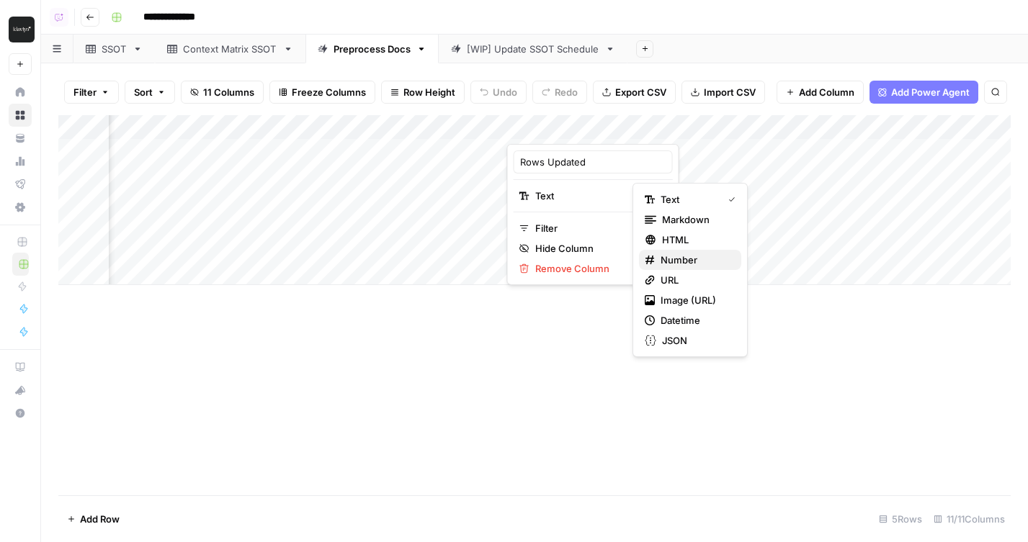
click at [679, 262] on span "Number" at bounding box center [694, 260] width 69 height 14
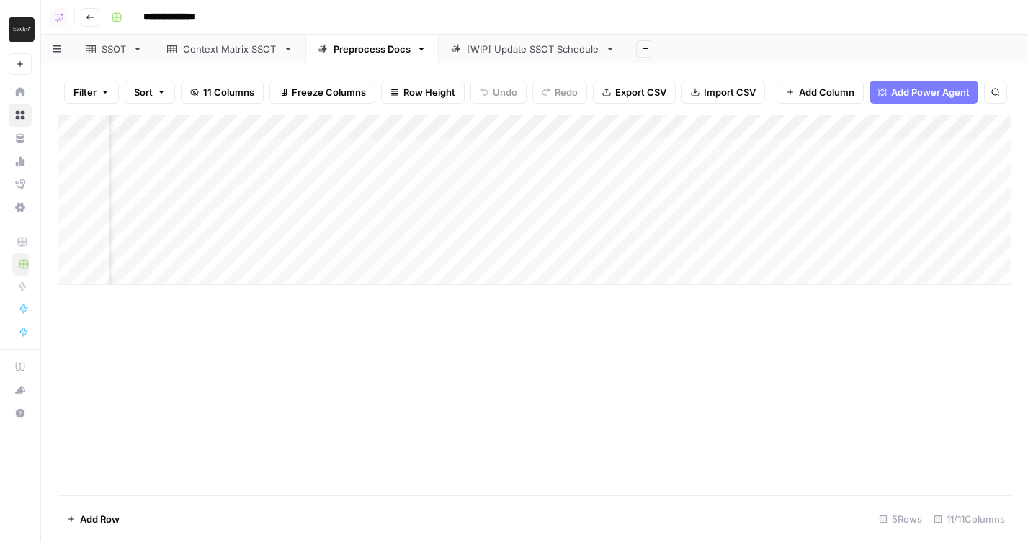
click at [583, 173] on div "Add Column" at bounding box center [534, 200] width 952 height 170
click at [583, 199] on div "Add Column" at bounding box center [534, 200] width 952 height 170
click at [218, 152] on div "Add Column" at bounding box center [534, 200] width 952 height 170
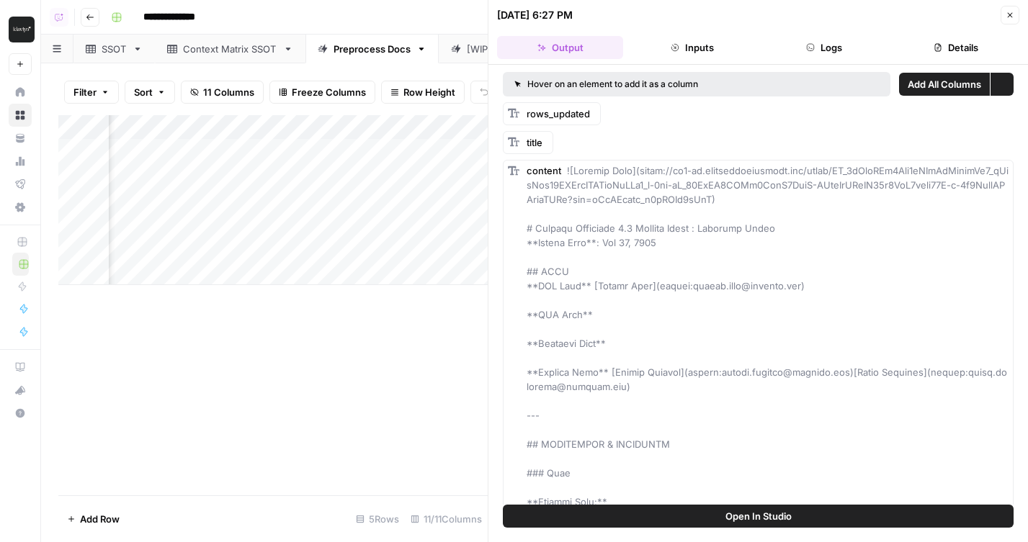
click at [830, 51] on button "Logs" at bounding box center [824, 47] width 126 height 23
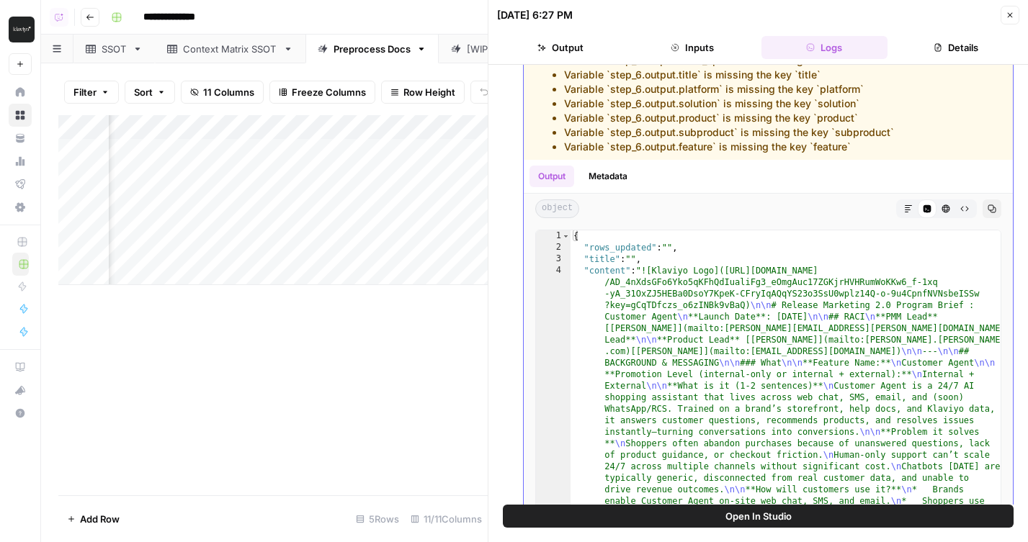
scroll to position [121, 0]
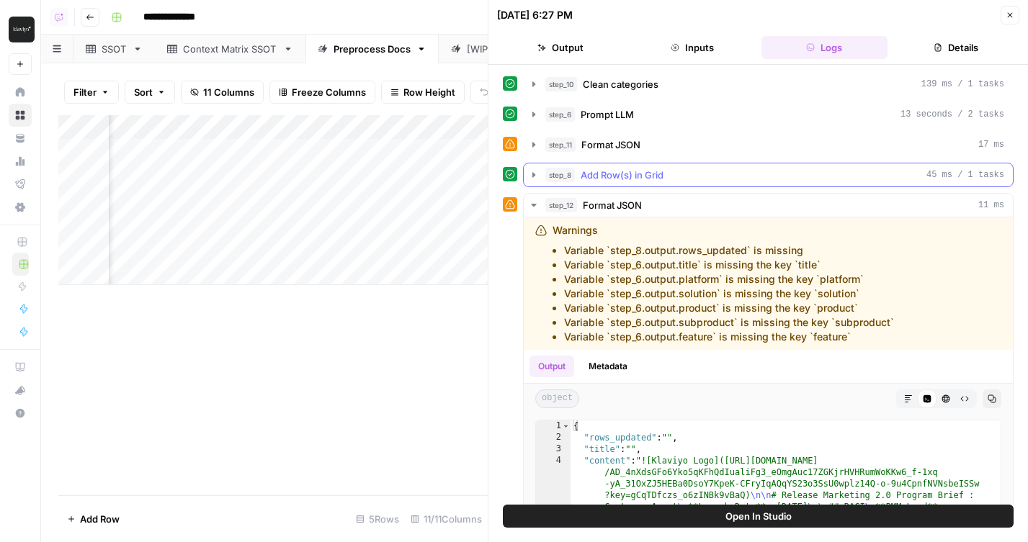
click at [562, 178] on span "step_8" at bounding box center [560, 175] width 30 height 14
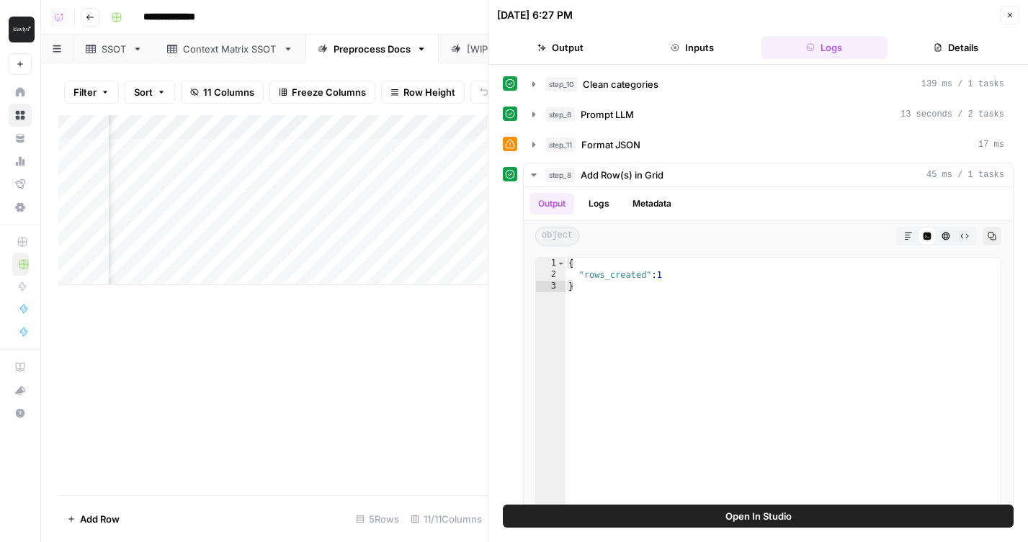
click at [1007, 21] on button "Close" at bounding box center [1009, 15] width 19 height 19
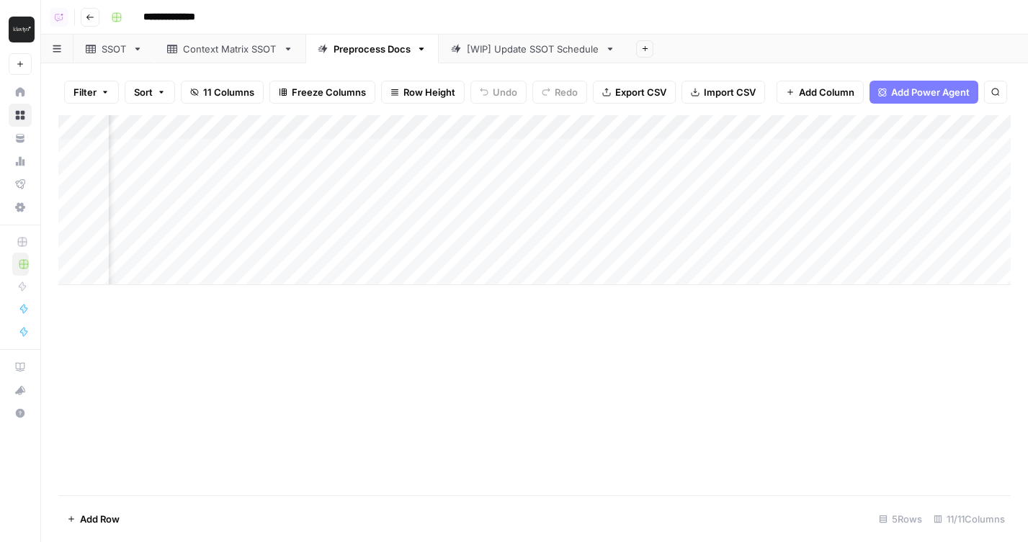
click at [408, 129] on div "Add Column" at bounding box center [534, 200] width 952 height 170
click at [783, 32] on header "**********" at bounding box center [534, 17] width 986 height 35
click at [493, 152] on div "Add Column" at bounding box center [534, 200] width 952 height 170
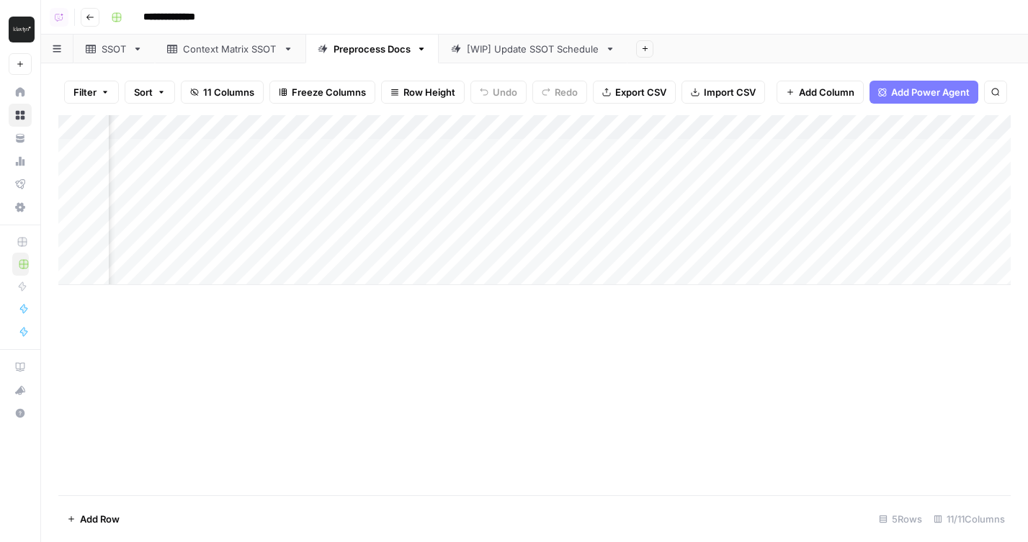
click at [740, 53] on div "Add Sheet" at bounding box center [827, 49] width 400 height 29
click at [572, 156] on div "Add Column" at bounding box center [534, 200] width 952 height 170
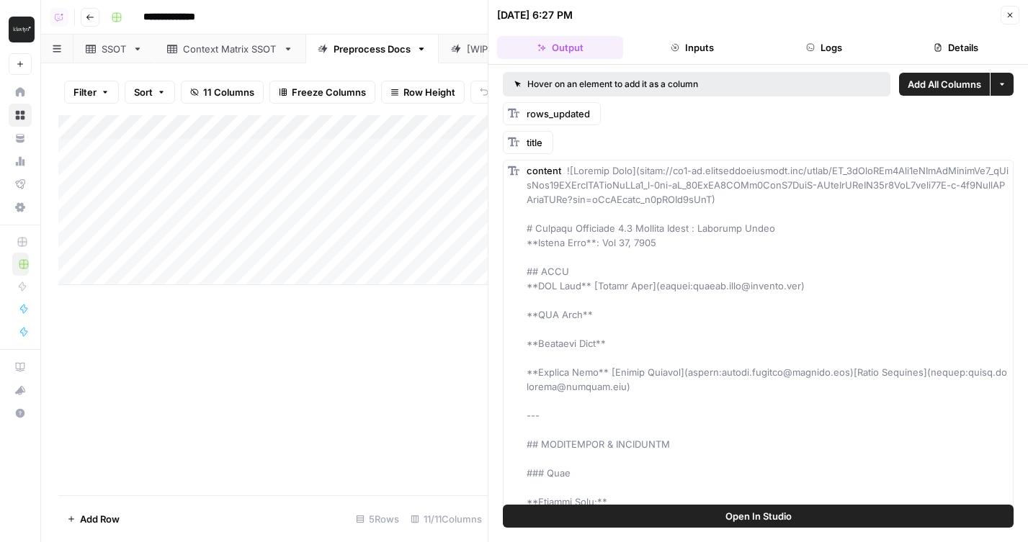
click at [631, 518] on button "Open In Studio" at bounding box center [758, 516] width 511 height 23
click at [1009, 14] on icon "button" at bounding box center [1009, 15] width 5 height 5
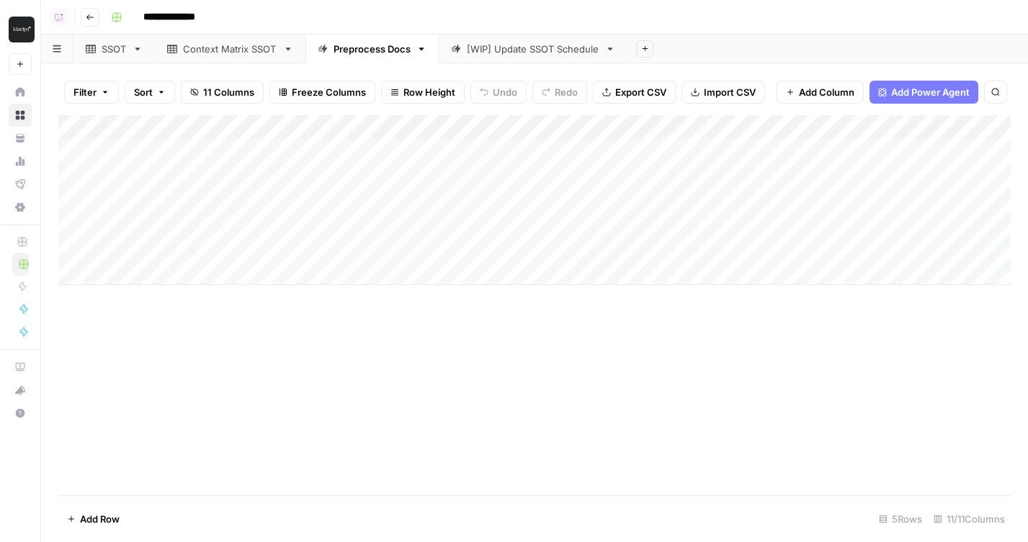
click at [761, 129] on div "Add Column" at bounding box center [534, 200] width 952 height 170
click at [761, 272] on span "Remove Column" at bounding box center [799, 268] width 126 height 14
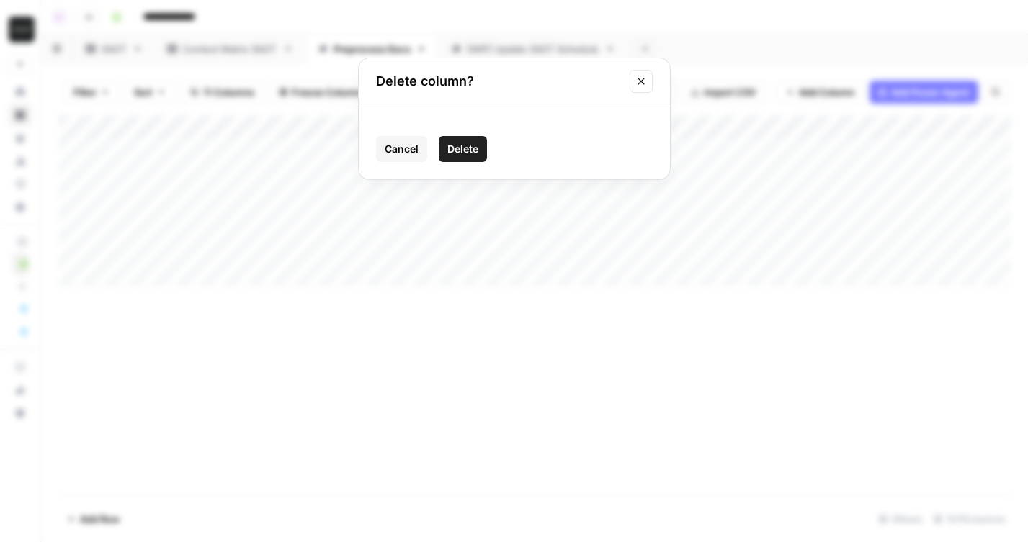
click at [459, 147] on span "Delete" at bounding box center [462, 149] width 31 height 14
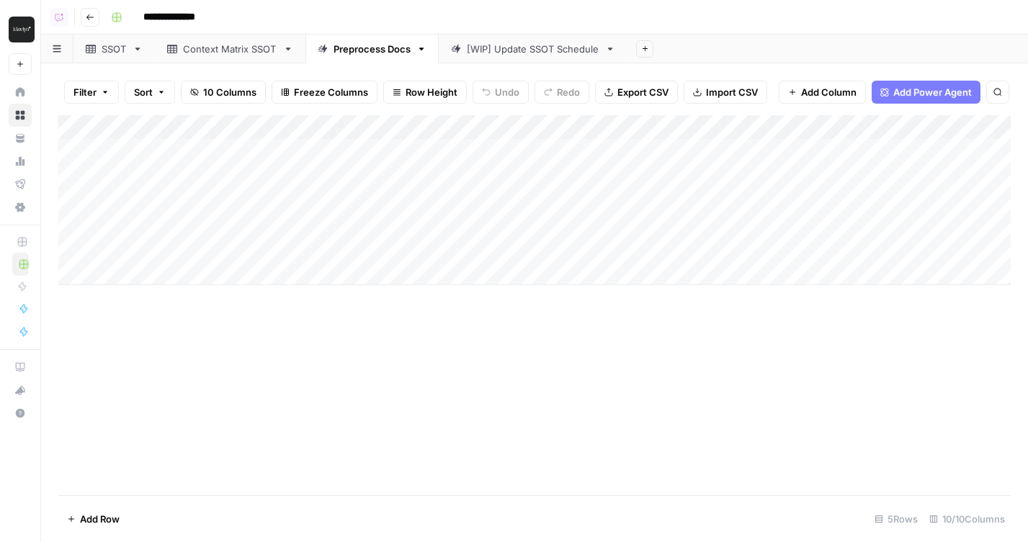
click at [110, 37] on link "SSOT" at bounding box center [113, 49] width 81 height 29
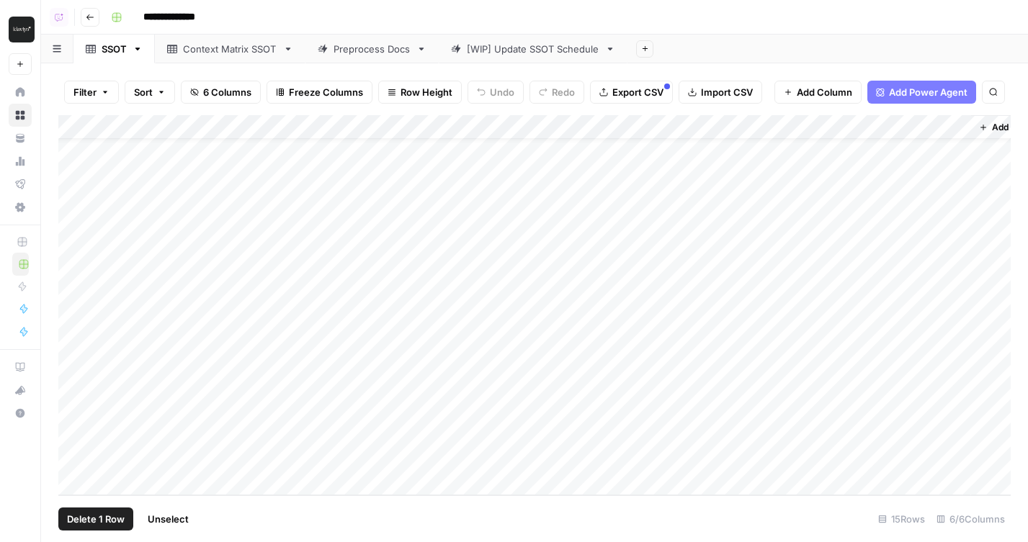
click at [69, 454] on div "Add Column" at bounding box center [534, 305] width 952 height 380
click at [69, 427] on div "Add Column" at bounding box center [534, 305] width 952 height 380
click at [73, 434] on div "Add Column" at bounding box center [534, 305] width 952 height 380
click at [106, 521] on span "Delete 2 Rows" at bounding box center [99, 519] width 64 height 14
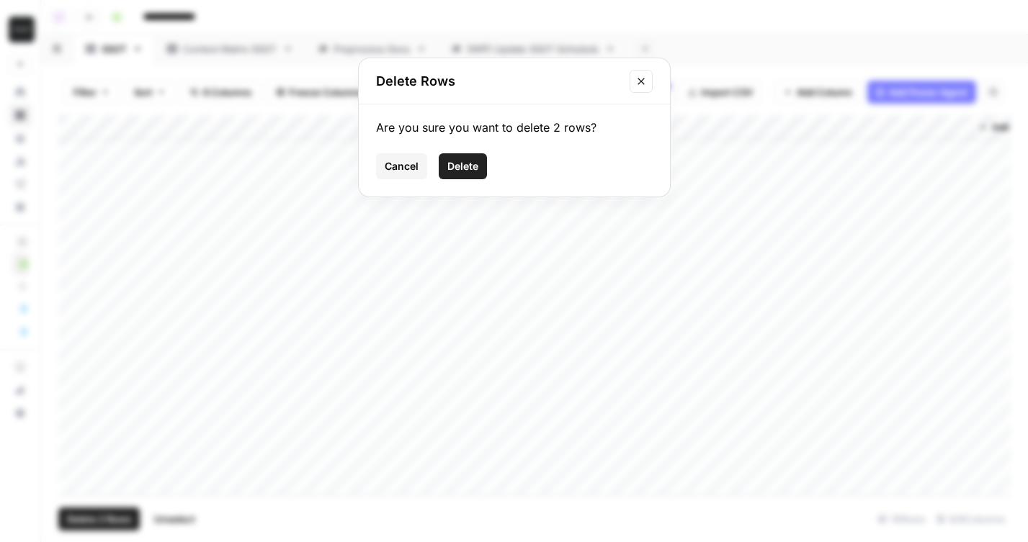
click at [469, 162] on span "Delete" at bounding box center [462, 166] width 31 height 14
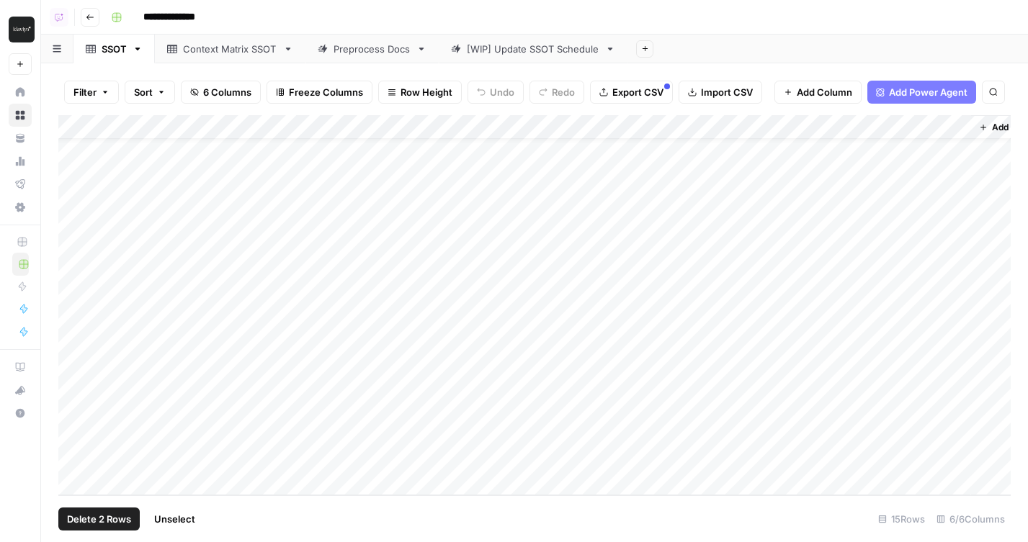
scroll to position [0, 0]
click at [179, 53] on div "Context Matrix SSOT" at bounding box center [222, 49] width 110 height 14
click at [352, 48] on div "Preprocess Docs" at bounding box center [371, 49] width 77 height 14
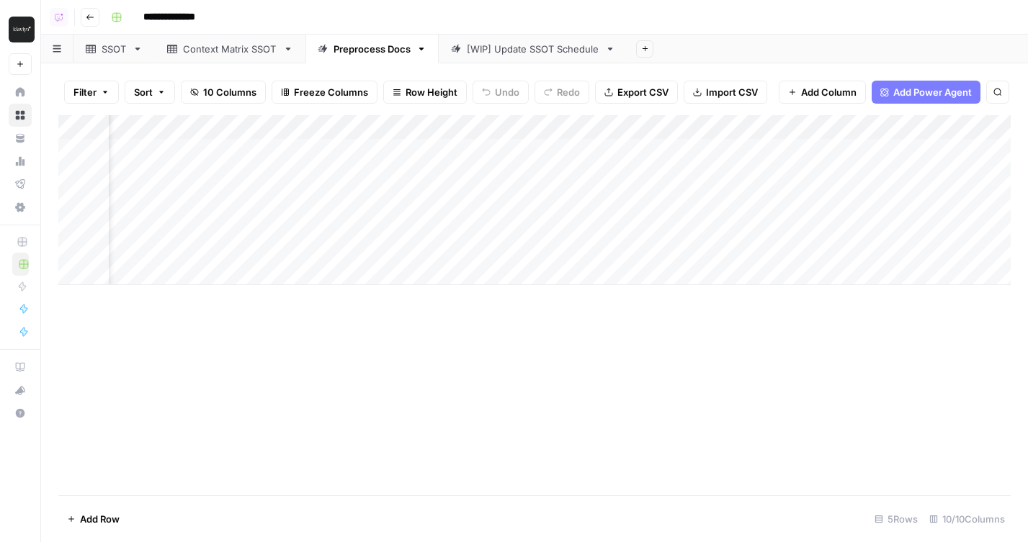
scroll to position [0, 88]
click at [506, 148] on div "Add Column" at bounding box center [534, 200] width 952 height 170
click at [505, 179] on div "Add Column" at bounding box center [534, 200] width 952 height 170
click at [99, 49] on div "SSOT" at bounding box center [106, 49] width 41 height 14
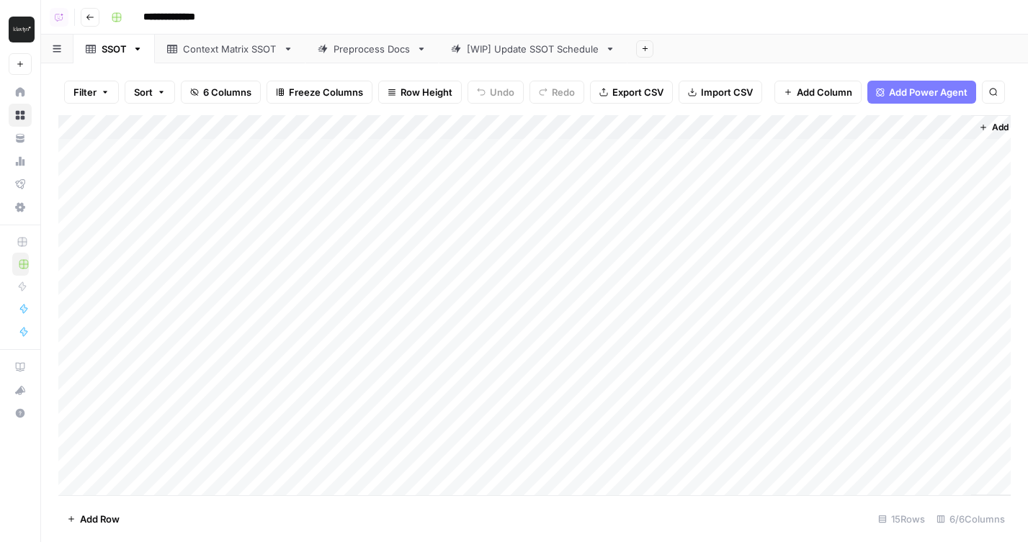
scroll to position [35, 0]
click at [366, 44] on div "Preprocess Docs" at bounding box center [371, 49] width 77 height 14
click at [189, 57] on link "Context Matrix SSOT" at bounding box center [230, 49] width 150 height 29
click at [482, 50] on div "[WIP] Update SSOT Schedule" at bounding box center [533, 49] width 132 height 14
click at [104, 54] on div "SSOT" at bounding box center [114, 49] width 25 height 14
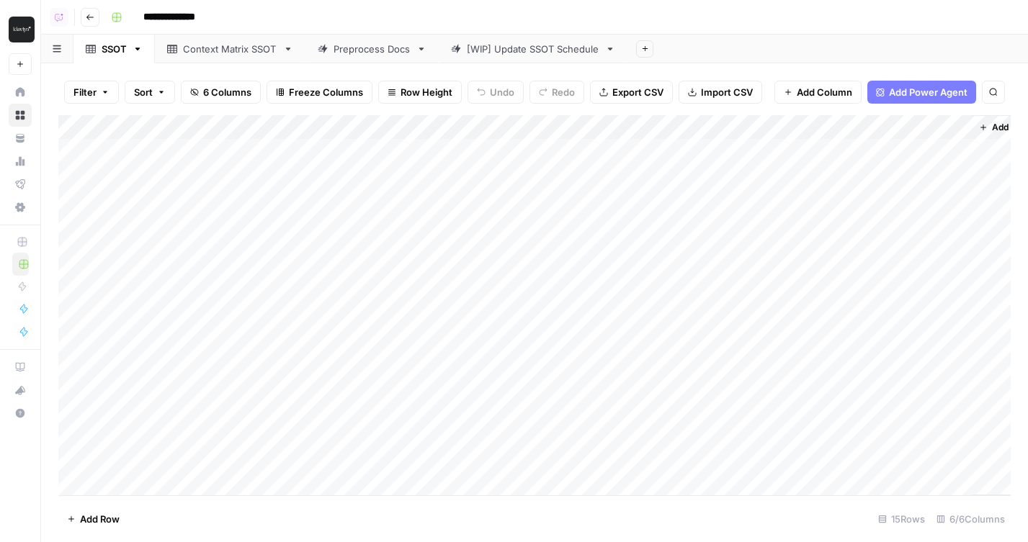
click at [351, 49] on div "Preprocess Docs" at bounding box center [371, 49] width 77 height 14
click at [514, 202] on div "Add Column" at bounding box center [534, 200] width 952 height 170
click at [515, 227] on div "Add Column" at bounding box center [534, 200] width 952 height 170
click at [514, 247] on div "Add Column" at bounding box center [534, 200] width 952 height 170
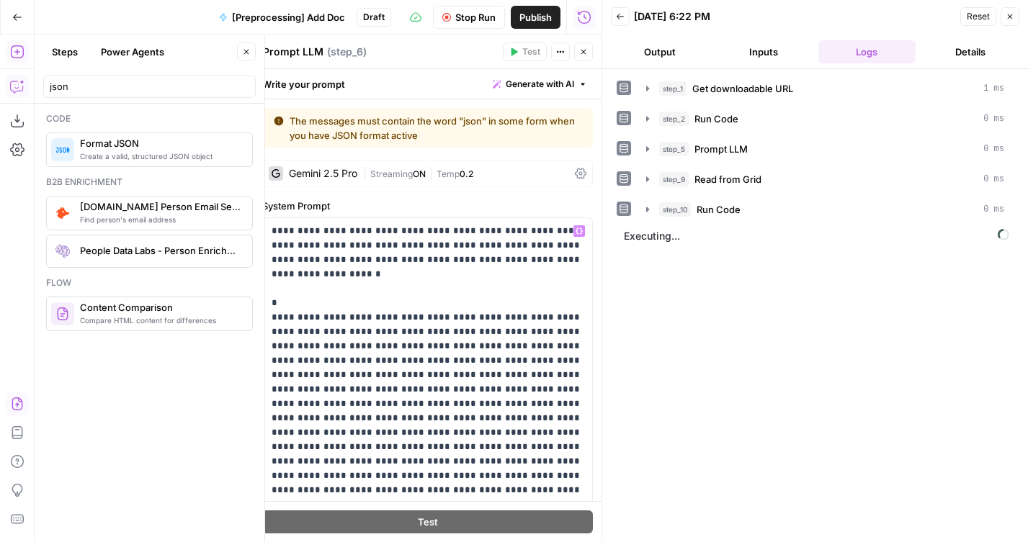
scroll to position [96, 0]
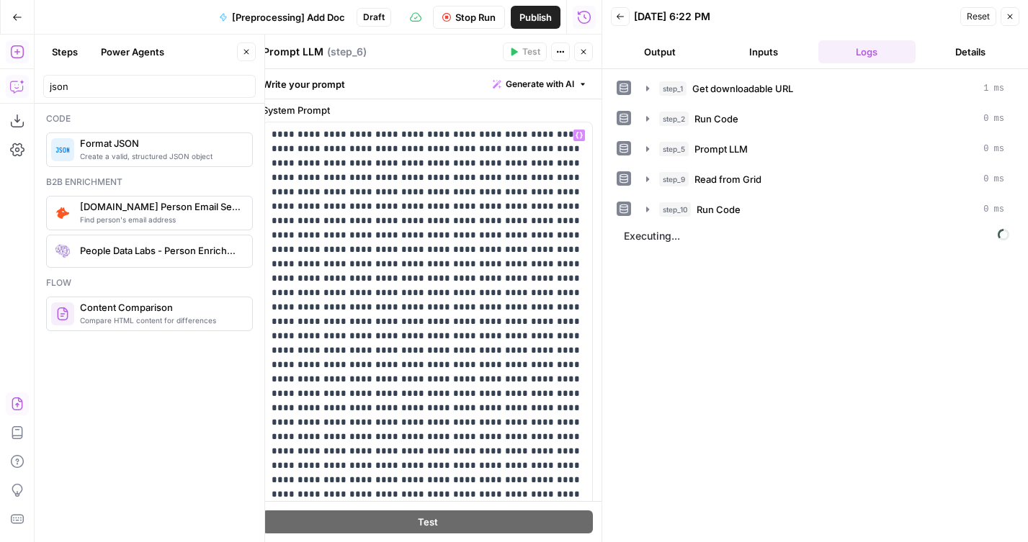
scroll to position [444, 0]
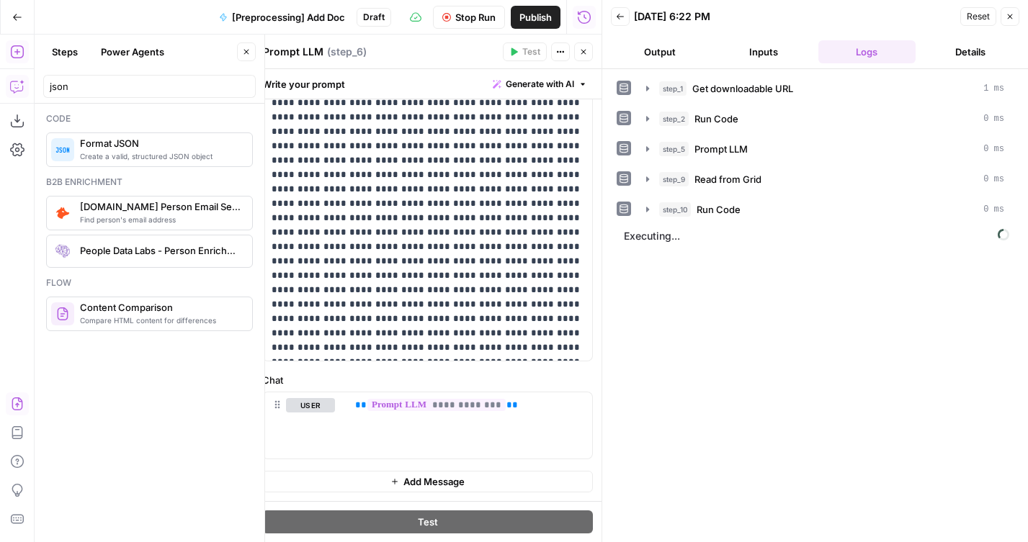
click at [667, 44] on button "Output" at bounding box center [660, 51] width 98 height 23
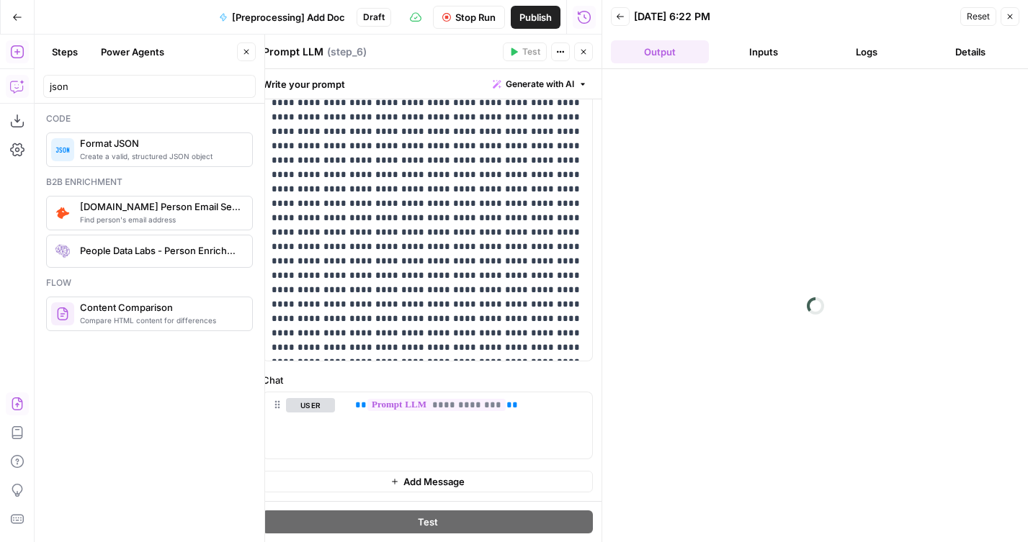
click at [579, 58] on button "Close" at bounding box center [583, 51] width 19 height 19
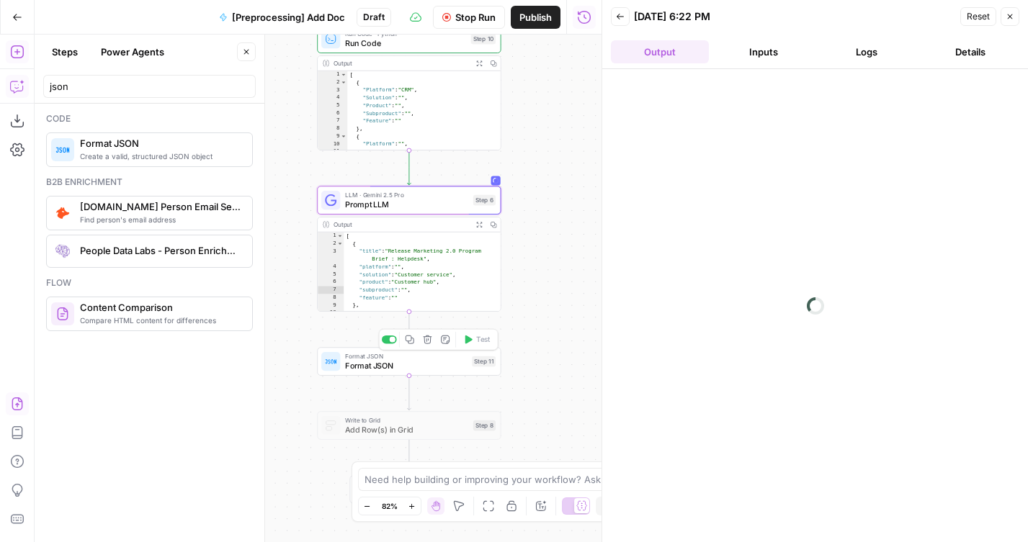
click at [371, 367] on span "Format JSON" at bounding box center [406, 366] width 122 height 12
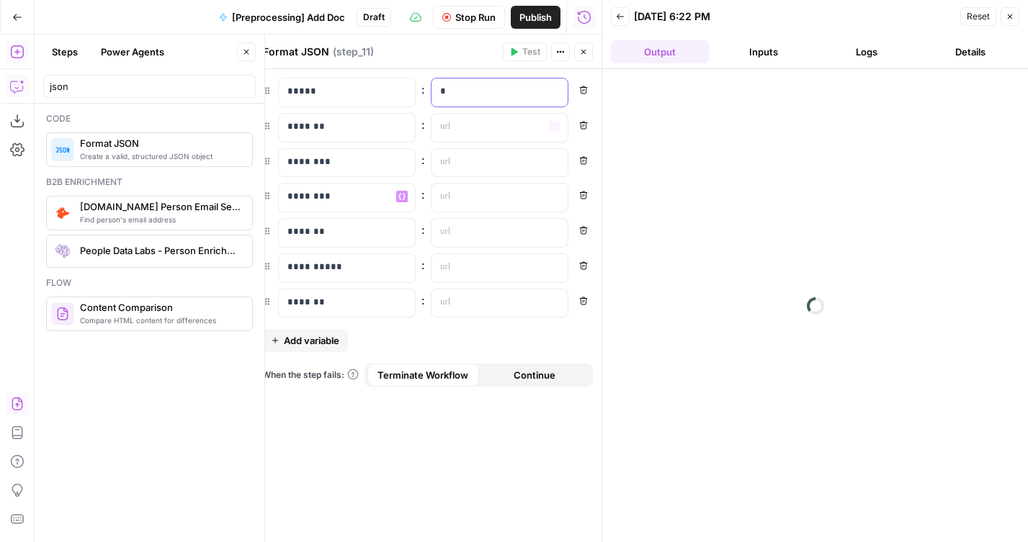
click at [485, 93] on p "*" at bounding box center [488, 91] width 96 height 14
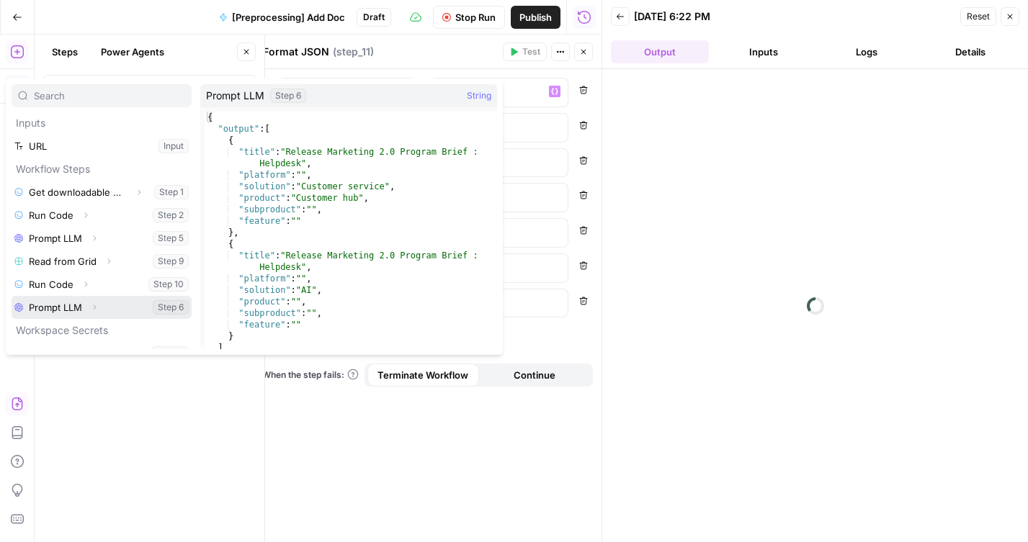
click at [66, 312] on button "Select variable Prompt LLM" at bounding box center [102, 307] width 180 height 23
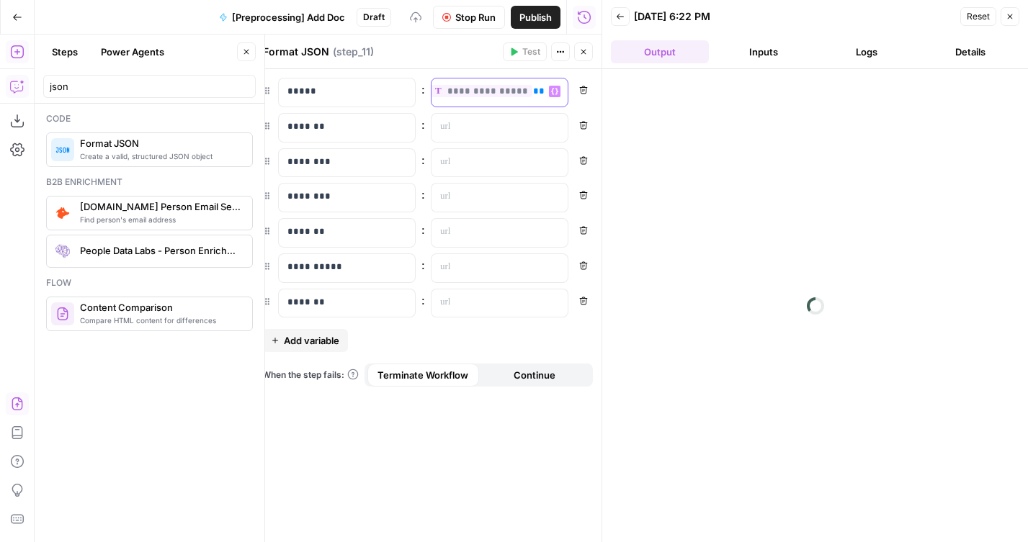
scroll to position [0, 0]
click at [493, 176] on div "“/” to reference Variables Menu" at bounding box center [500, 163] width 138 height 30
paste div
drag, startPoint x: 541, startPoint y: 163, endPoint x: 601, endPoint y: 163, distance: 60.5
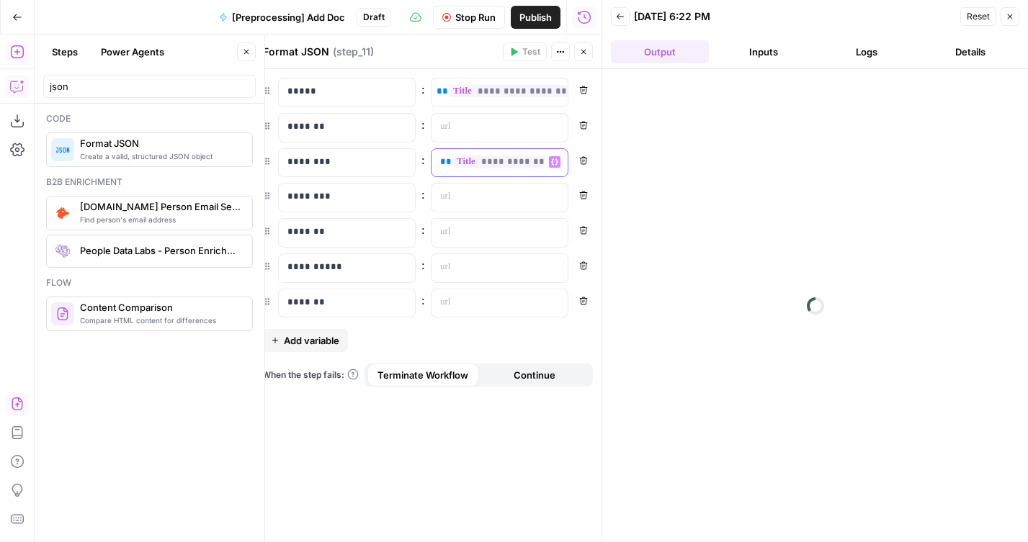
click at [602, 163] on body "**********" at bounding box center [514, 271] width 1028 height 542
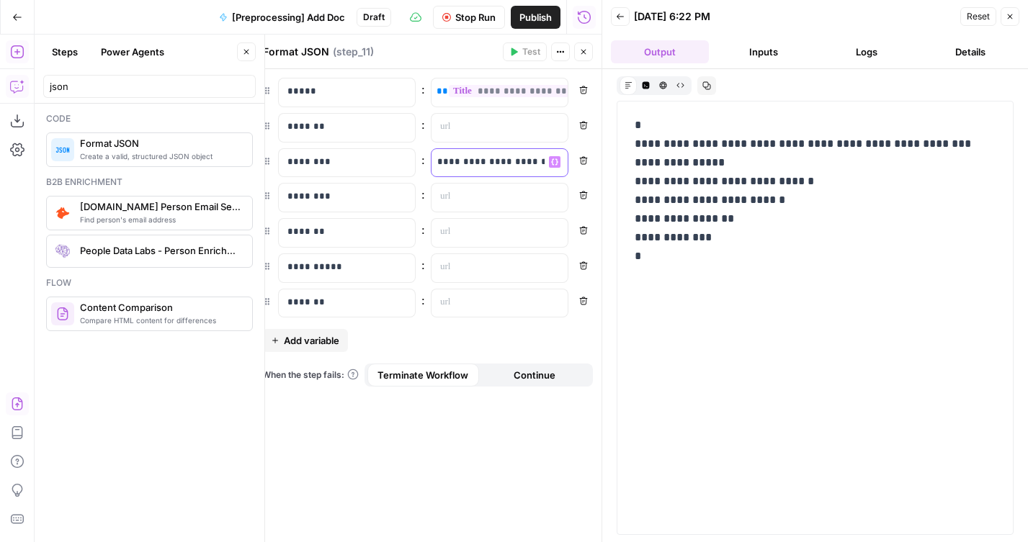
scroll to position [0, 66]
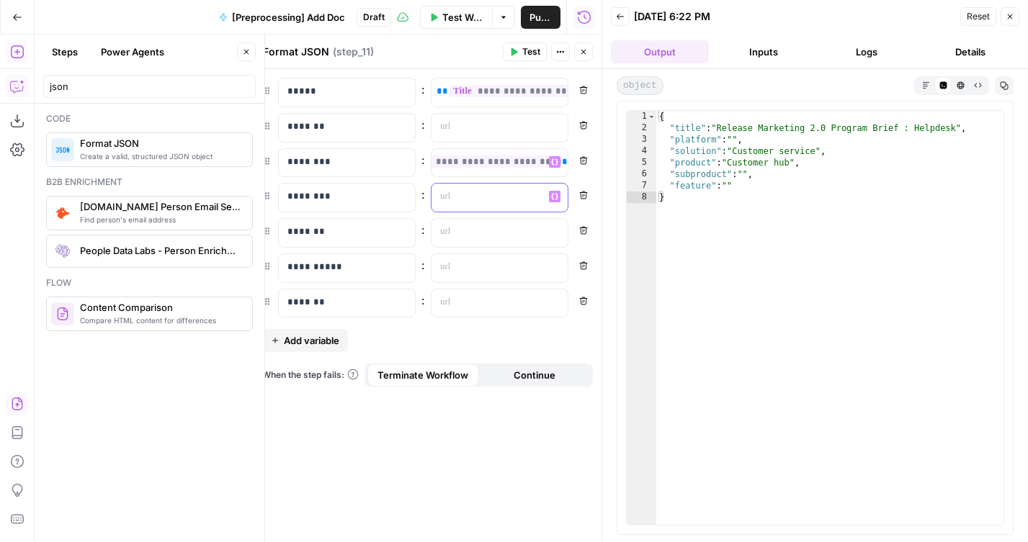
click at [458, 196] on p at bounding box center [488, 196] width 96 height 14
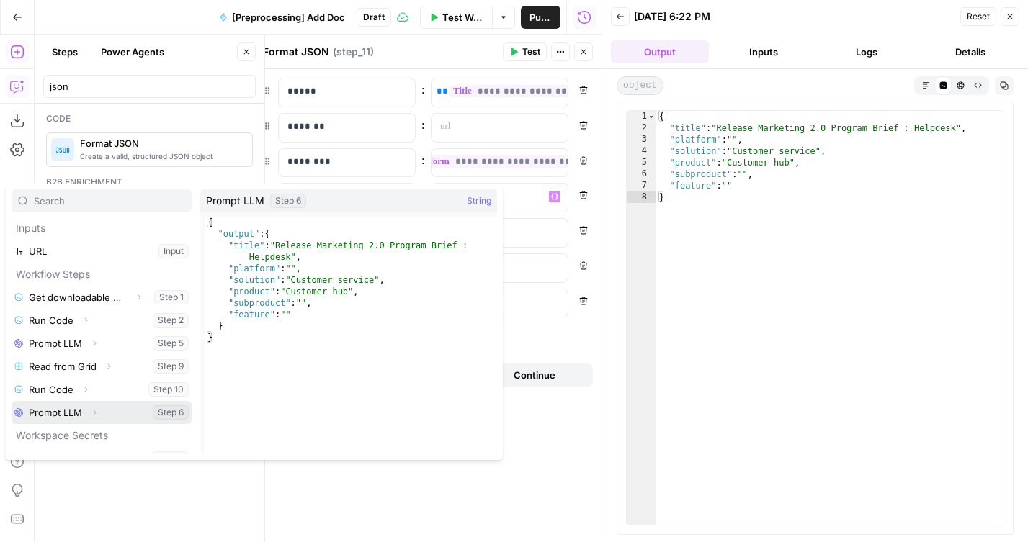
click at [95, 417] on icon "button" at bounding box center [94, 412] width 9 height 9
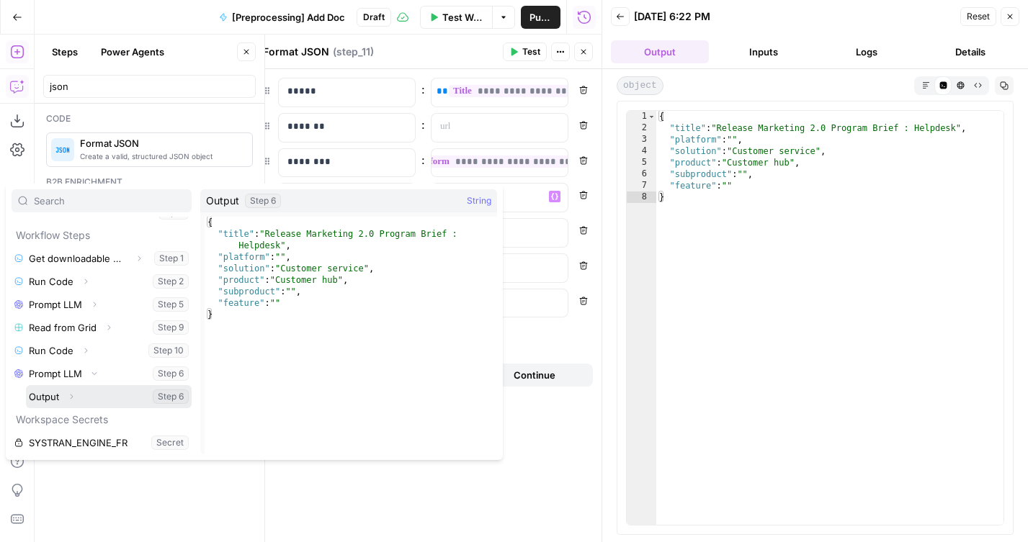
click at [74, 395] on icon "button" at bounding box center [71, 396] width 9 height 9
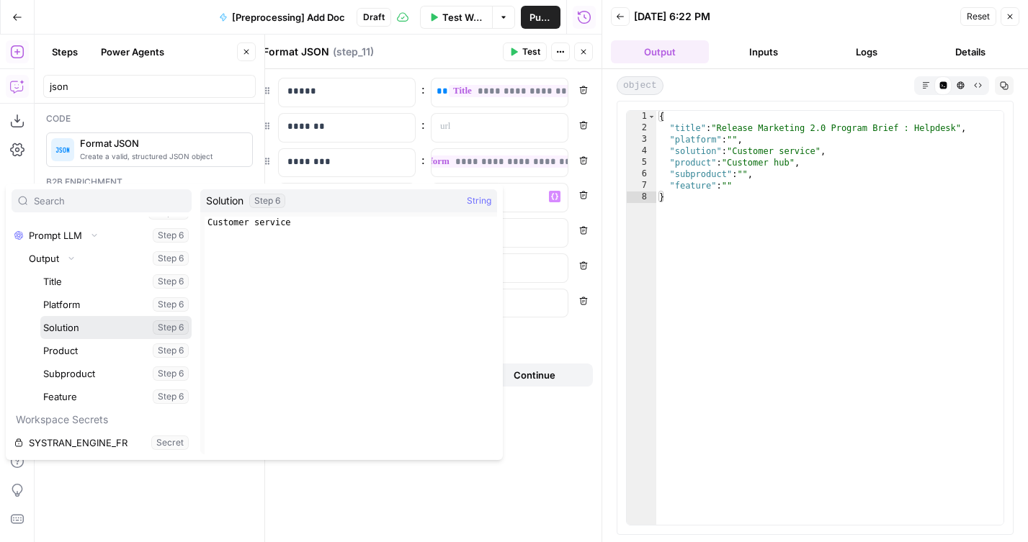
click at [66, 327] on button "Select variable Solution" at bounding box center [115, 327] width 151 height 23
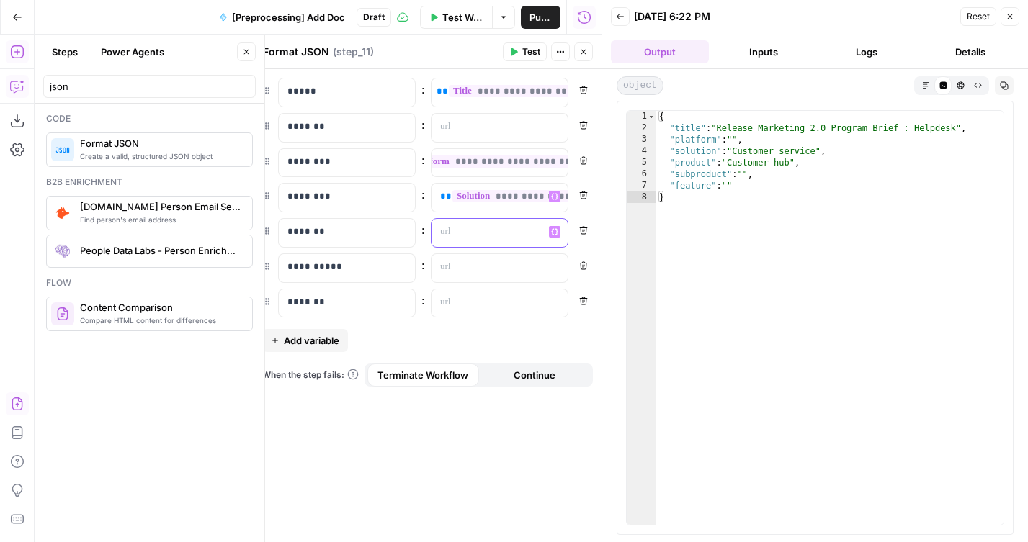
click at [504, 229] on p at bounding box center [488, 232] width 96 height 14
paste div
drag, startPoint x: 532, startPoint y: 235, endPoint x: 670, endPoint y: 235, distance: 137.5
click at [670, 235] on body "**********" at bounding box center [514, 271] width 1028 height 542
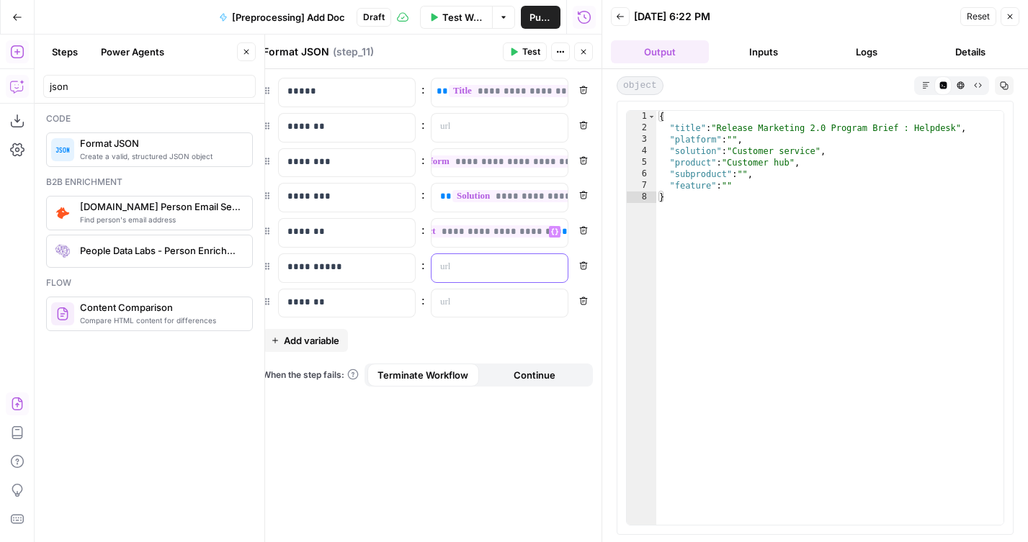
click at [505, 269] on p at bounding box center [488, 267] width 96 height 14
drag, startPoint x: 500, startPoint y: 258, endPoint x: 624, endPoint y: 265, distance: 123.3
click at [624, 265] on body "**********" at bounding box center [514, 271] width 1028 height 542
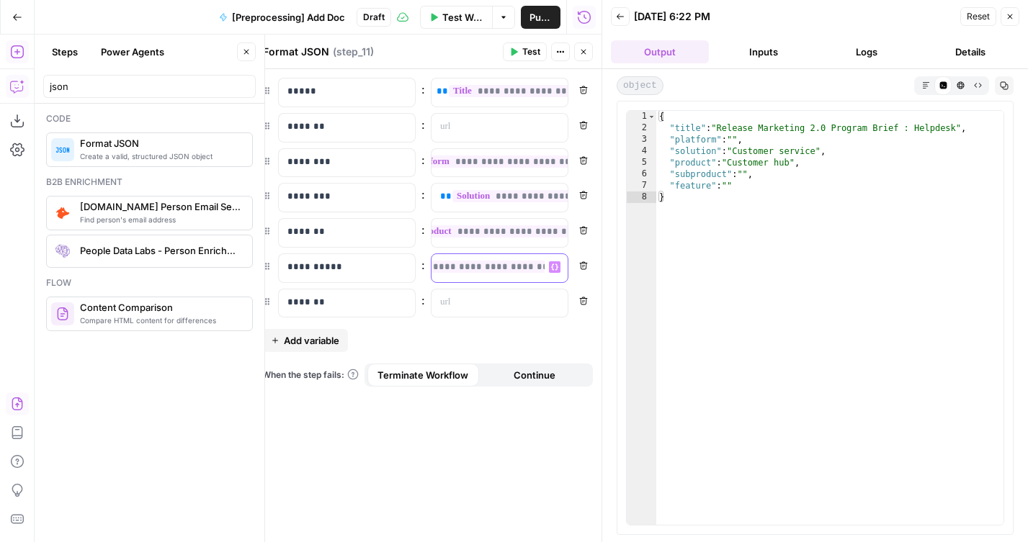
drag, startPoint x: 530, startPoint y: 268, endPoint x: 502, endPoint y: 268, distance: 28.1
click at [502, 268] on span "**********" at bounding box center [471, 267] width 163 height 12
click at [471, 292] on div at bounding box center [487, 303] width 113 height 28
drag, startPoint x: 520, startPoint y: 300, endPoint x: 680, endPoint y: 300, distance: 160.6
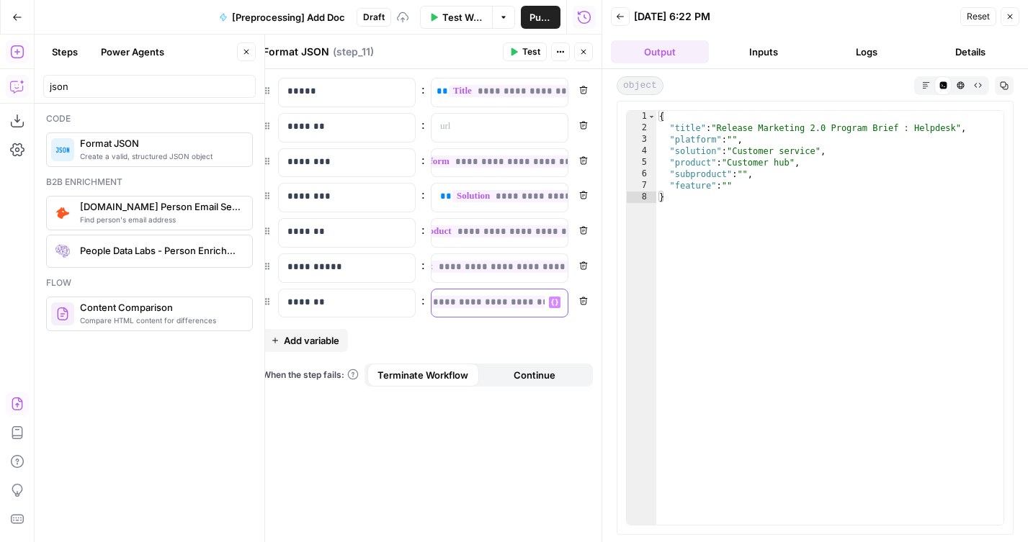
click at [680, 300] on body "**********" at bounding box center [514, 271] width 1028 height 542
click at [500, 300] on span "**********" at bounding box center [471, 302] width 163 height 12
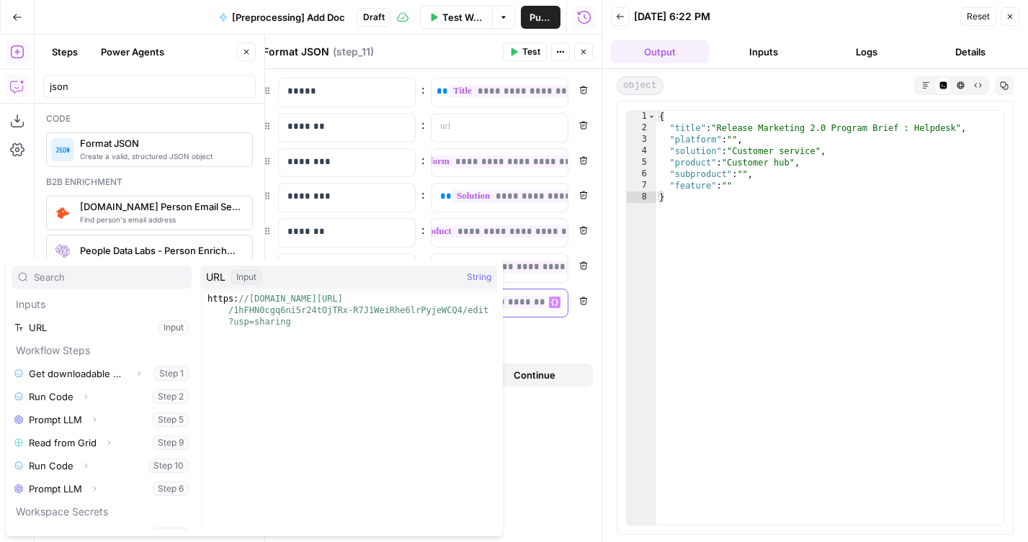
click at [518, 309] on div "**********" at bounding box center [487, 303] width 113 height 28
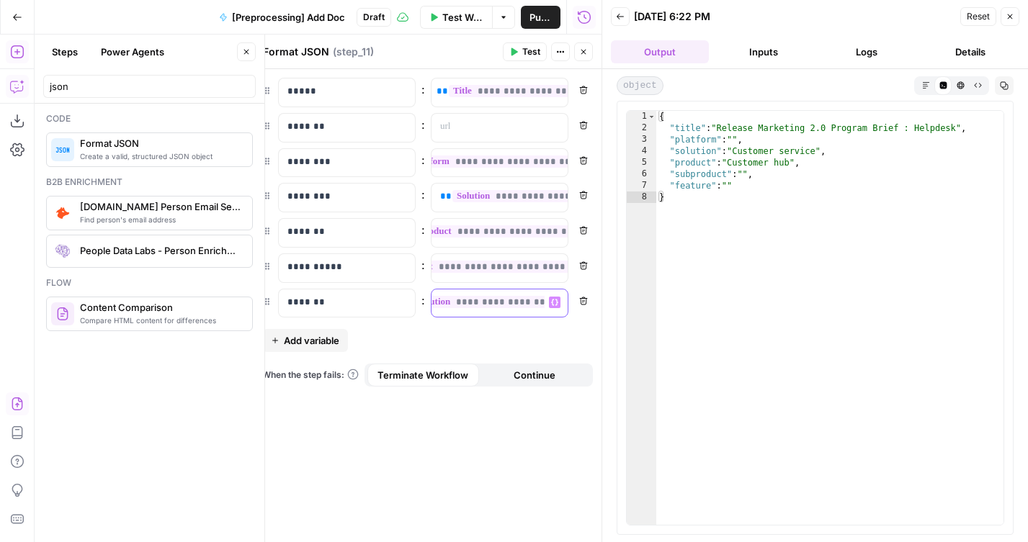
scroll to position [0, 63]
drag, startPoint x: 522, startPoint y: 305, endPoint x: 532, endPoint y: 305, distance: 10.1
click at [532, 305] on span "**********" at bounding box center [471, 302] width 163 height 12
click at [526, 325] on div "**********" at bounding box center [427, 305] width 348 height 473
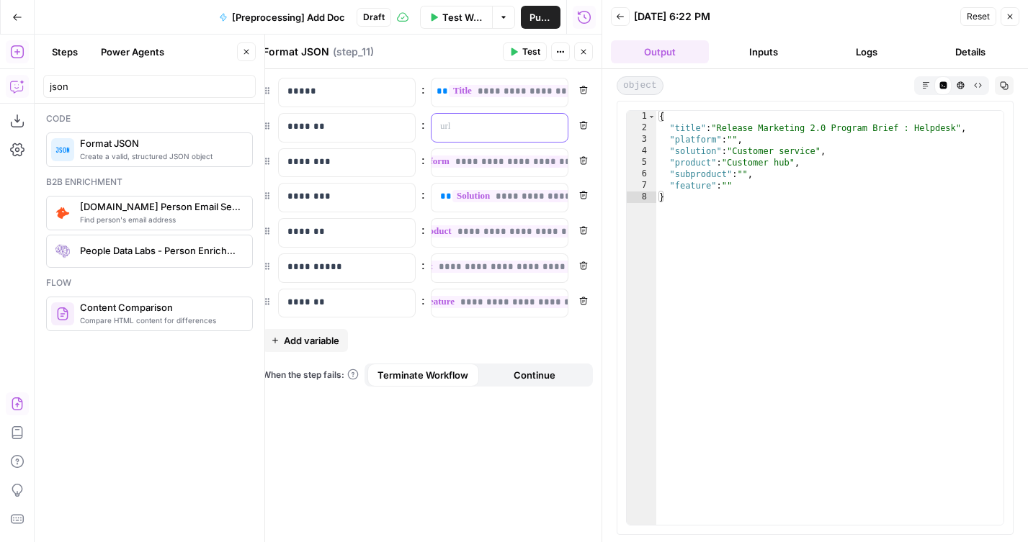
click at [467, 130] on p at bounding box center [488, 127] width 96 height 14
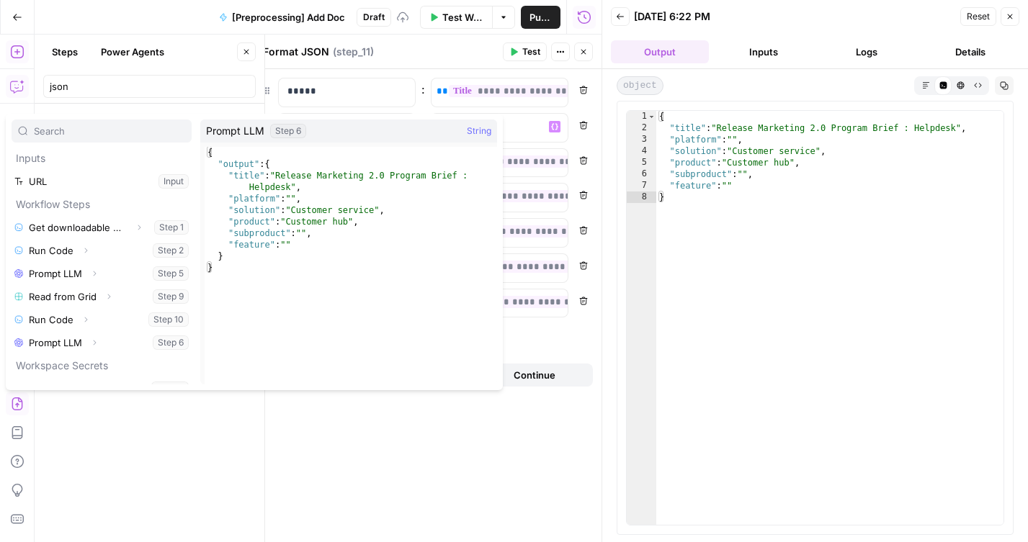
scroll to position [16, 0]
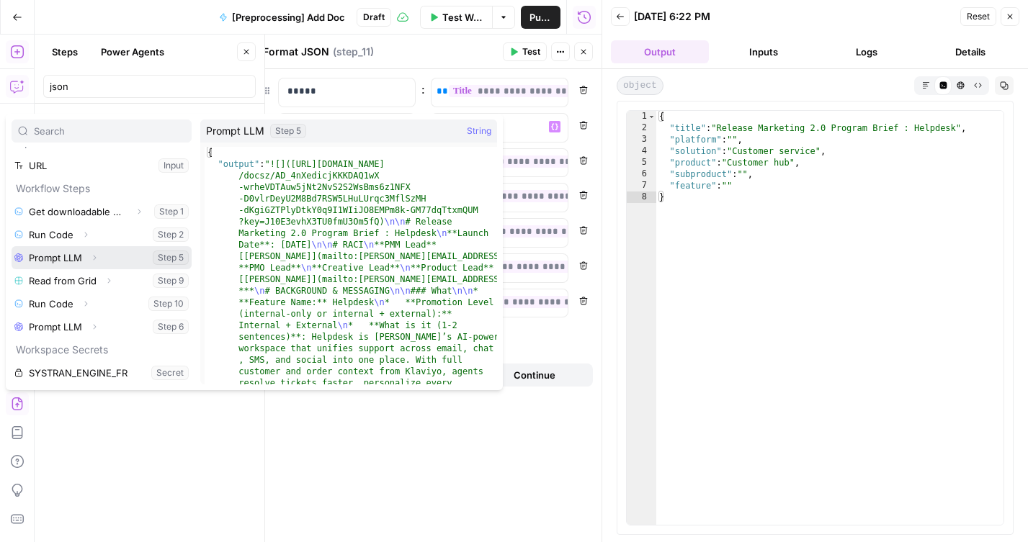
click at [66, 258] on button "Select variable Prompt LLM" at bounding box center [102, 257] width 180 height 23
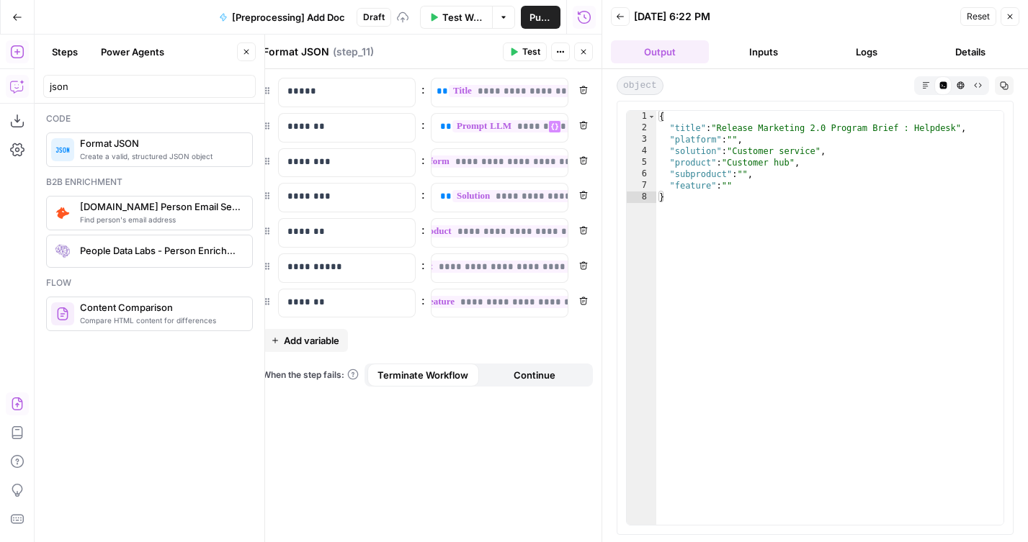
click at [583, 53] on icon "button" at bounding box center [583, 52] width 9 height 9
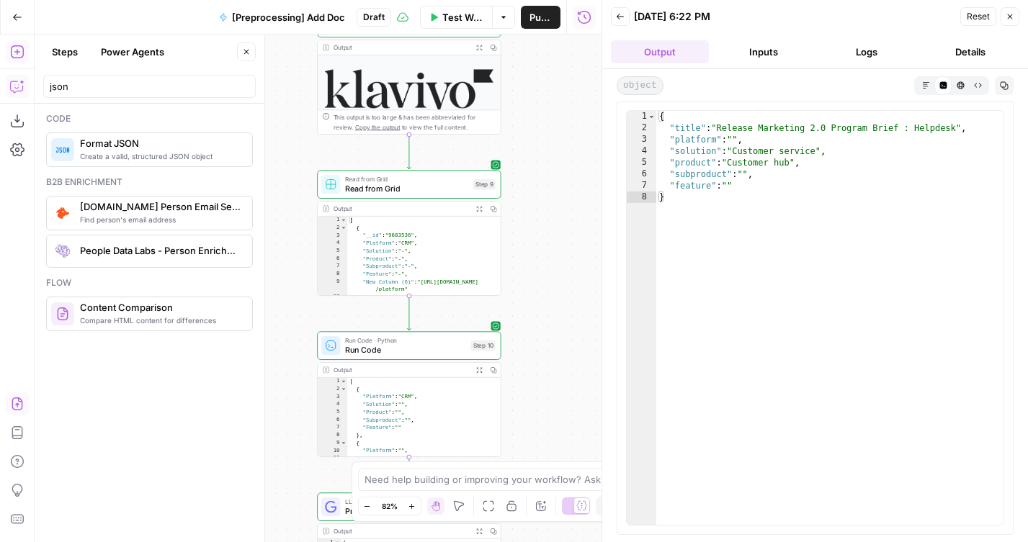
drag, startPoint x: 536, startPoint y: 101, endPoint x: 536, endPoint y: 408, distance: 306.7
click at [536, 408] on div "**********" at bounding box center [318, 289] width 567 height 508
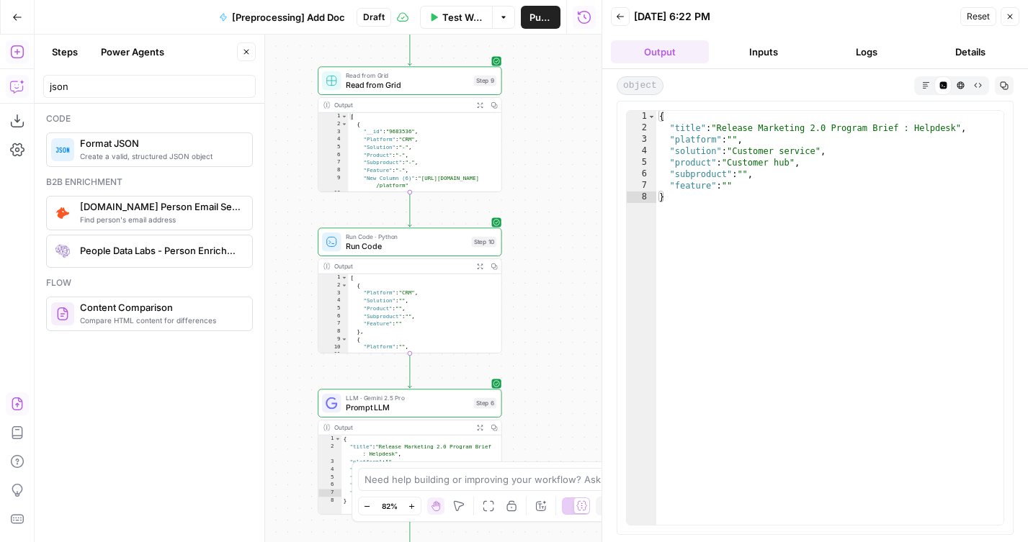
drag, startPoint x: 548, startPoint y: 265, endPoint x: 549, endPoint y: 158, distance: 107.3
click at [549, 158] on div "**********" at bounding box center [318, 289] width 567 height 508
drag, startPoint x: 547, startPoint y: 289, endPoint x: 536, endPoint y: 243, distance: 47.2
click at [536, 243] on div "**********" at bounding box center [318, 289] width 567 height 508
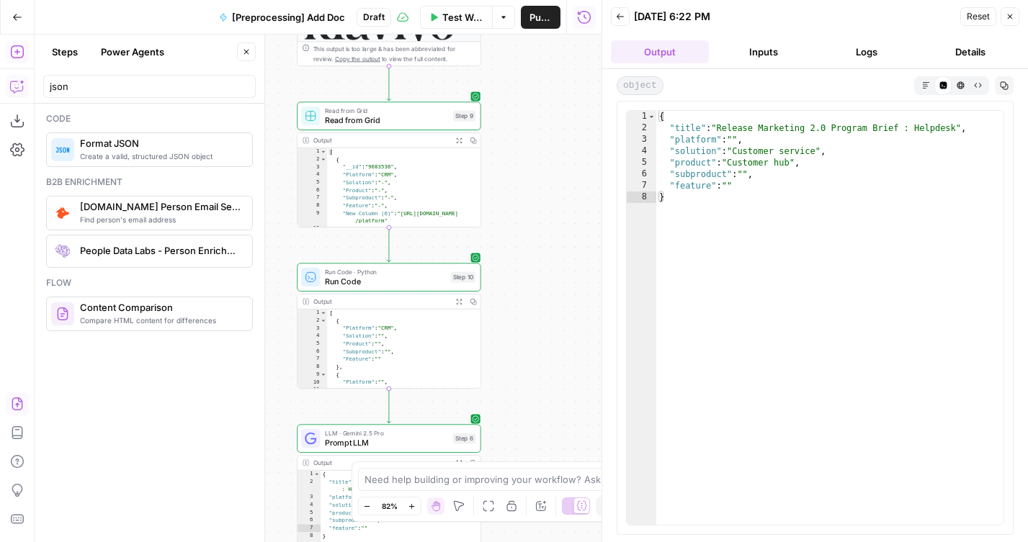
drag, startPoint x: 545, startPoint y: 344, endPoint x: 535, endPoint y: 347, distance: 10.5
click at [534, 350] on div "**********" at bounding box center [318, 289] width 567 height 508
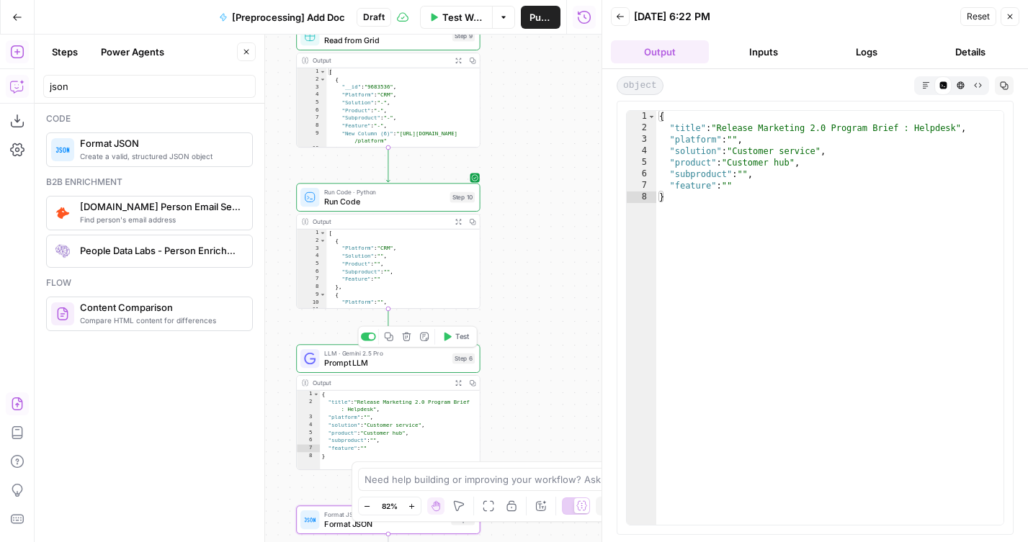
click at [356, 366] on span "Prompt LLM" at bounding box center [385, 363] width 123 height 12
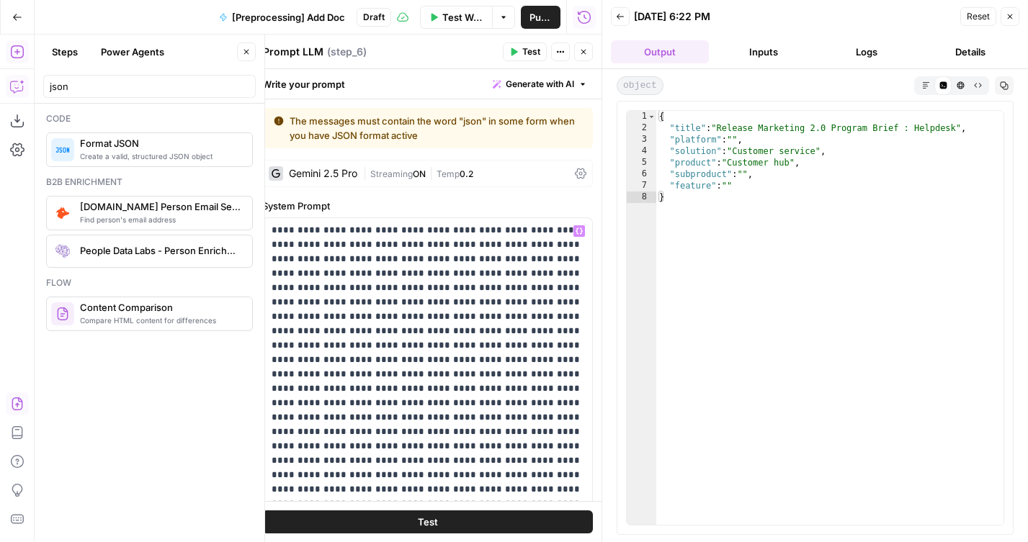
scroll to position [444, 0]
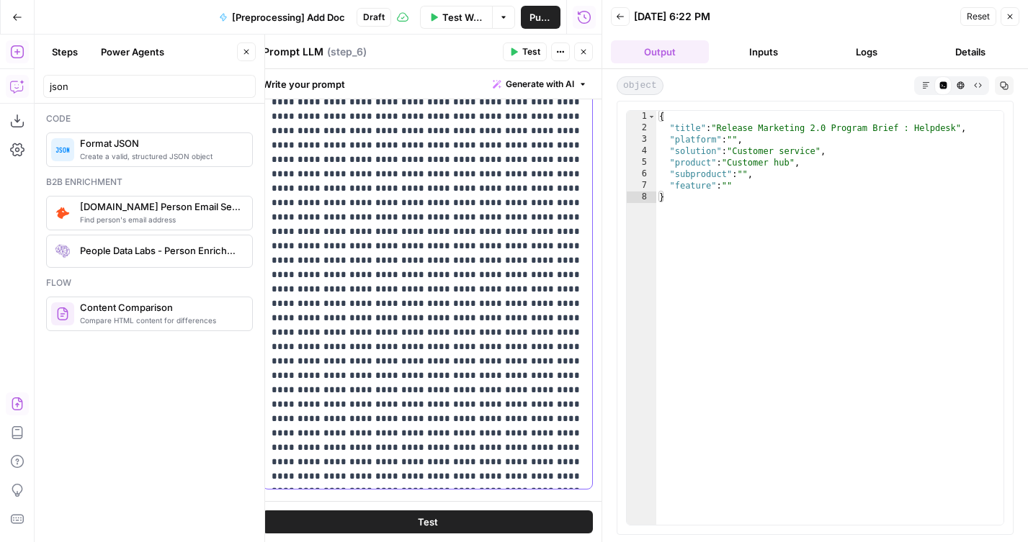
scroll to position [38, 0]
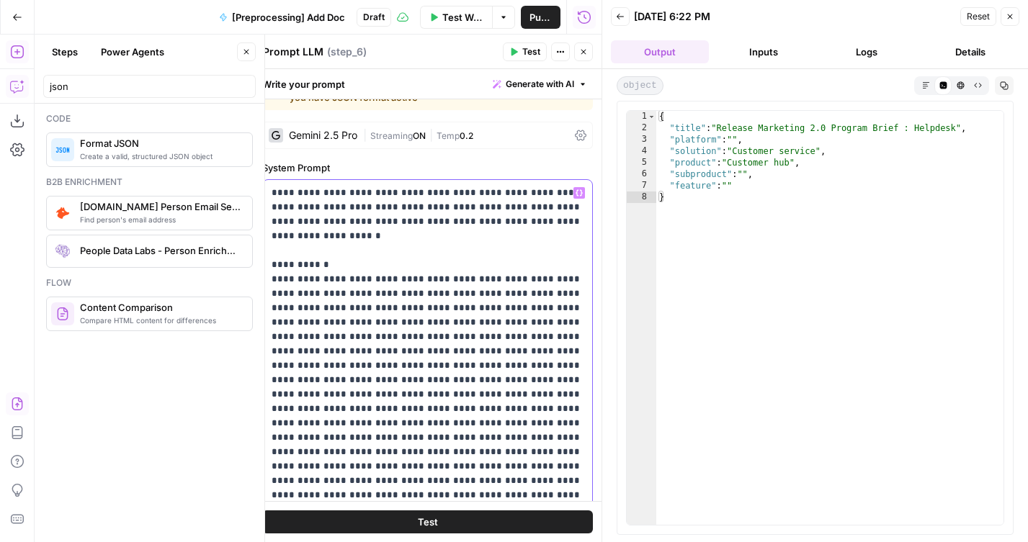
click at [270, 266] on div "**********" at bounding box center [427, 473] width 329 height 587
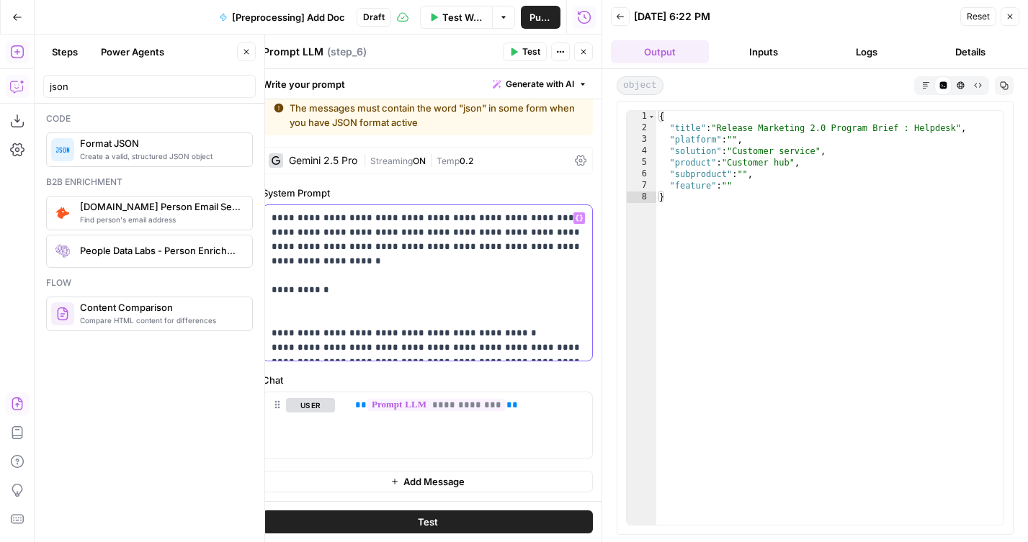
scroll to position [13, 0]
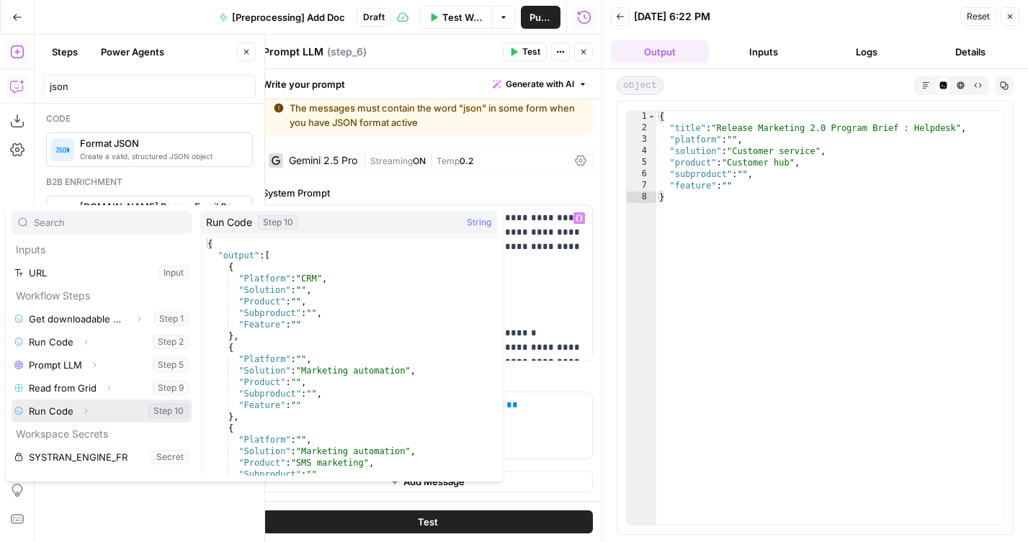
click at [47, 413] on button "Select variable Run Code" at bounding box center [102, 411] width 180 height 23
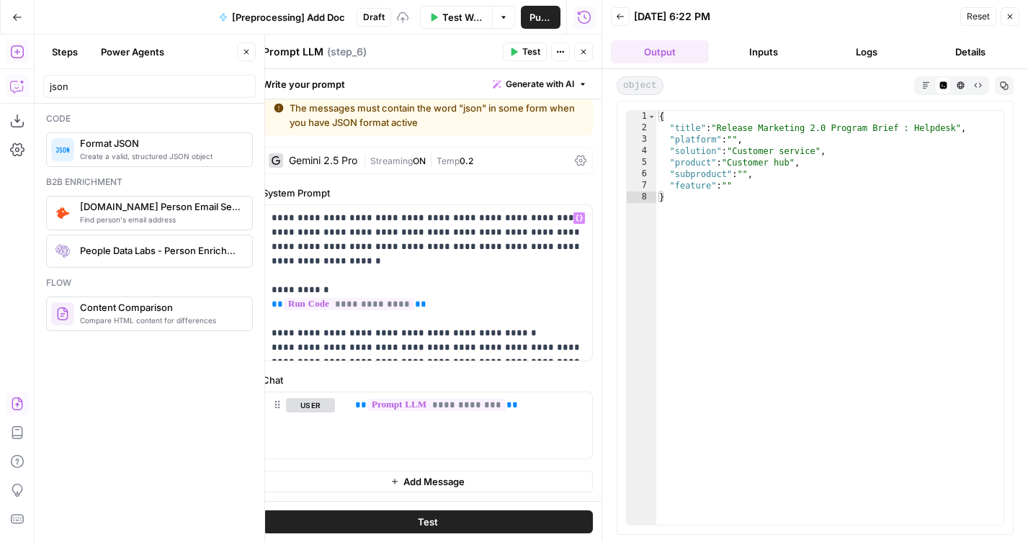
click at [583, 51] on icon "button" at bounding box center [583, 52] width 5 height 5
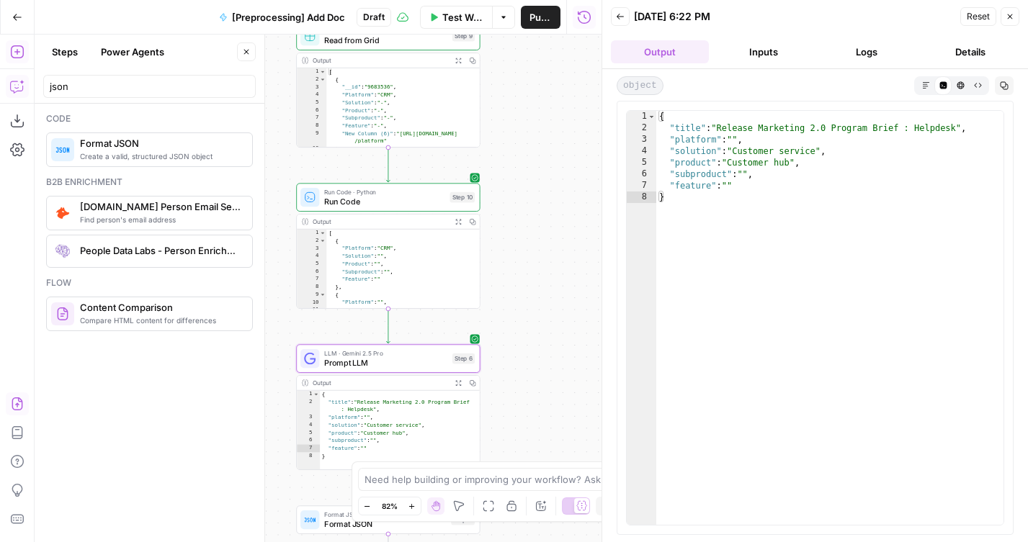
click at [336, 198] on span "Run Code" at bounding box center [384, 202] width 121 height 12
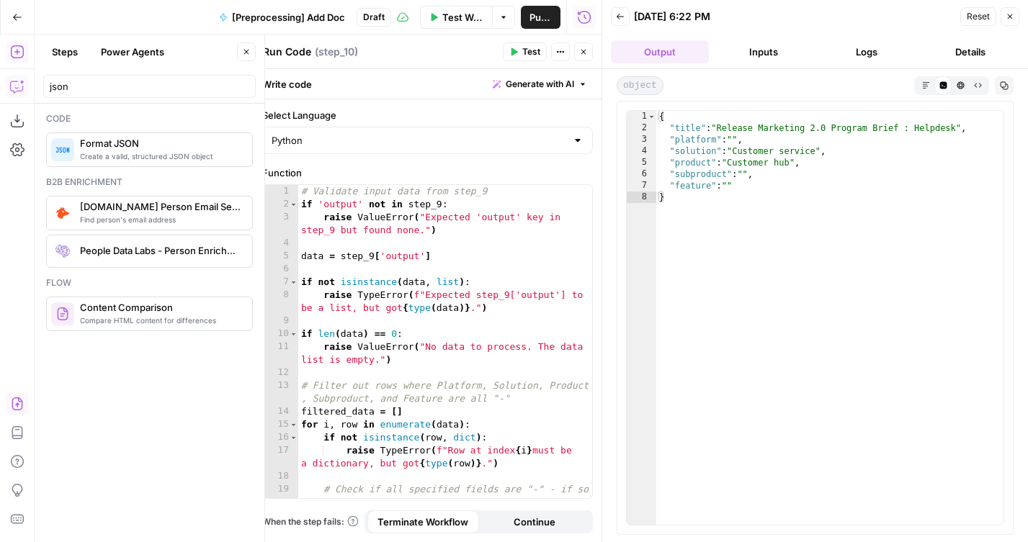
click at [289, 53] on textarea "Run Code" at bounding box center [287, 52] width 48 height 14
type textarea "Clean categories"
click at [587, 56] on button "Close" at bounding box center [583, 51] width 19 height 19
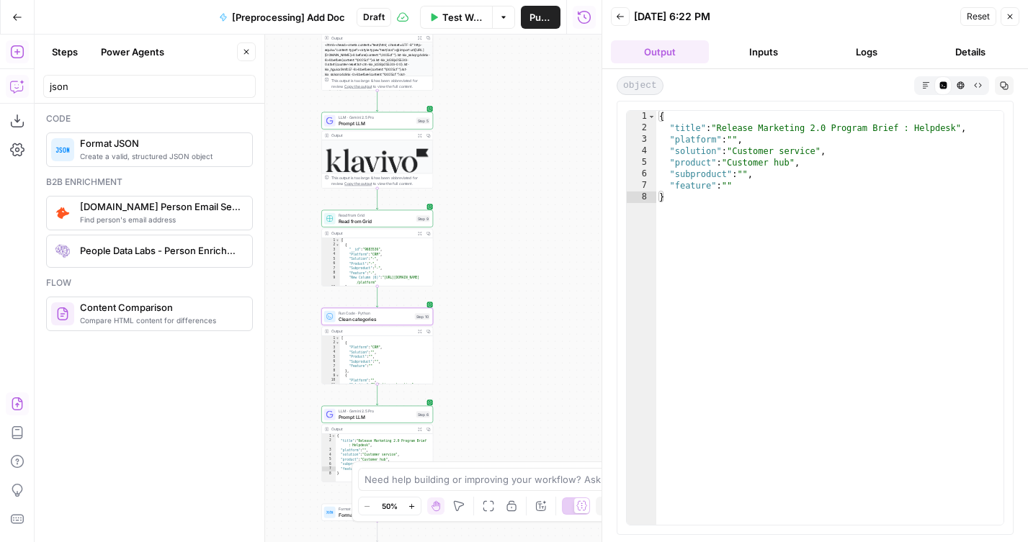
drag, startPoint x: 486, startPoint y: 241, endPoint x: 477, endPoint y: 274, distance: 33.7
click at [477, 274] on div "**********" at bounding box center [318, 289] width 567 height 508
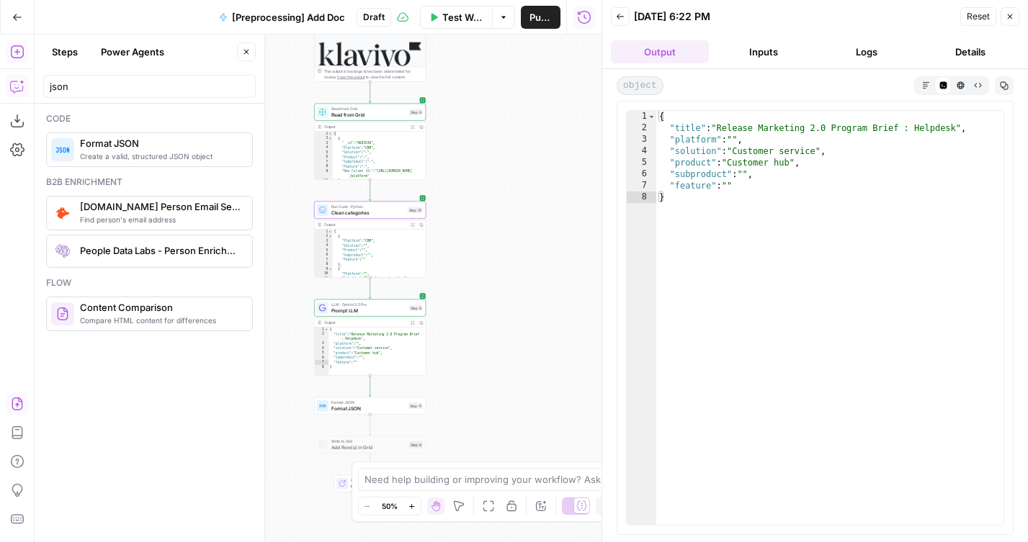
drag, startPoint x: 477, startPoint y: 274, endPoint x: 475, endPoint y: 147, distance: 126.7
click at [475, 147] on div "**********" at bounding box center [318, 289] width 567 height 508
click at [358, 433] on div "Copy step Delete step Add Note Test" at bounding box center [387, 431] width 73 height 13
click at [358, 432] on div at bounding box center [358, 431] width 9 height 5
click at [353, 442] on span "Write to Grid" at bounding box center [368, 442] width 75 height 6
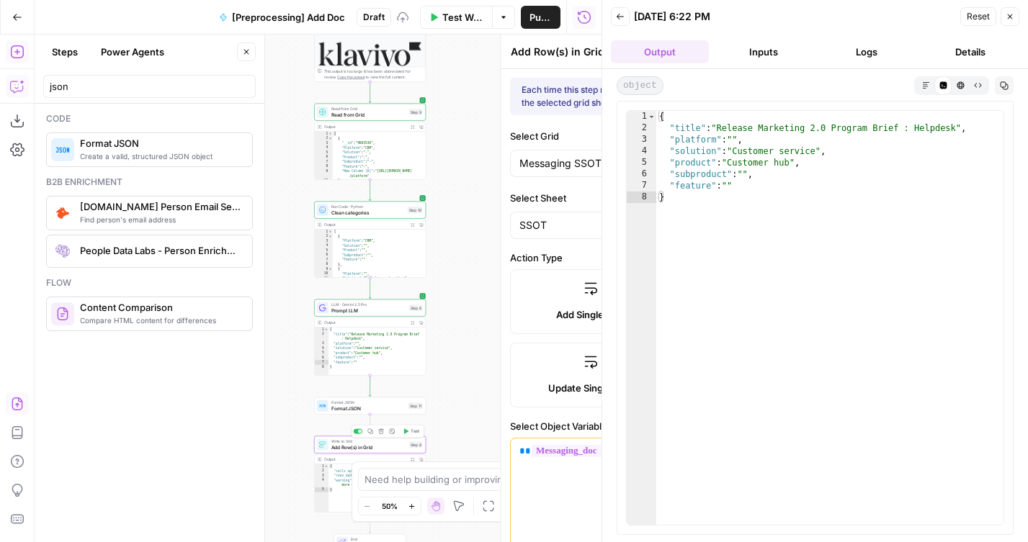
type input "Content"
type input "Platform"
type input "Solution"
type input "Product"
type input "Feature"
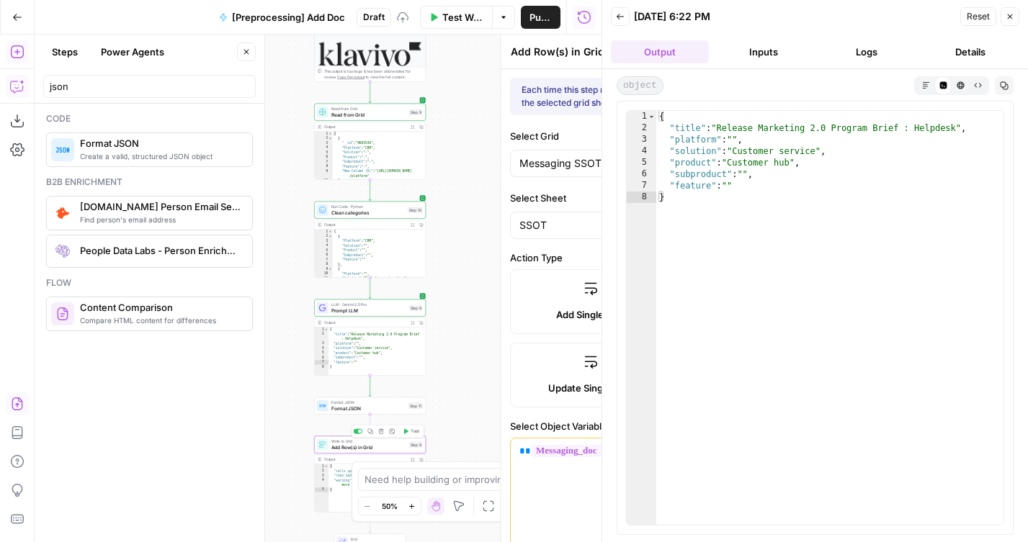
type input "Title"
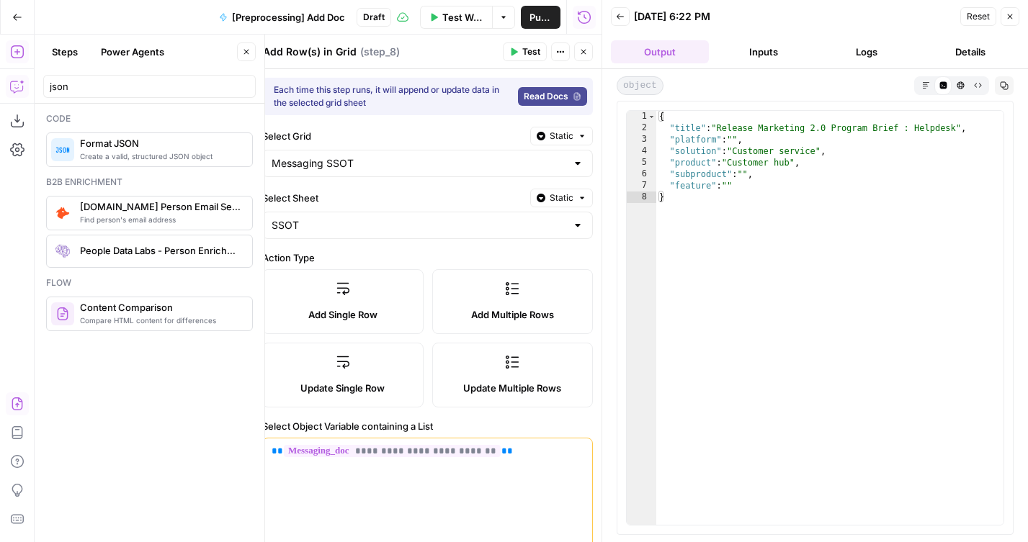
scroll to position [226, 0]
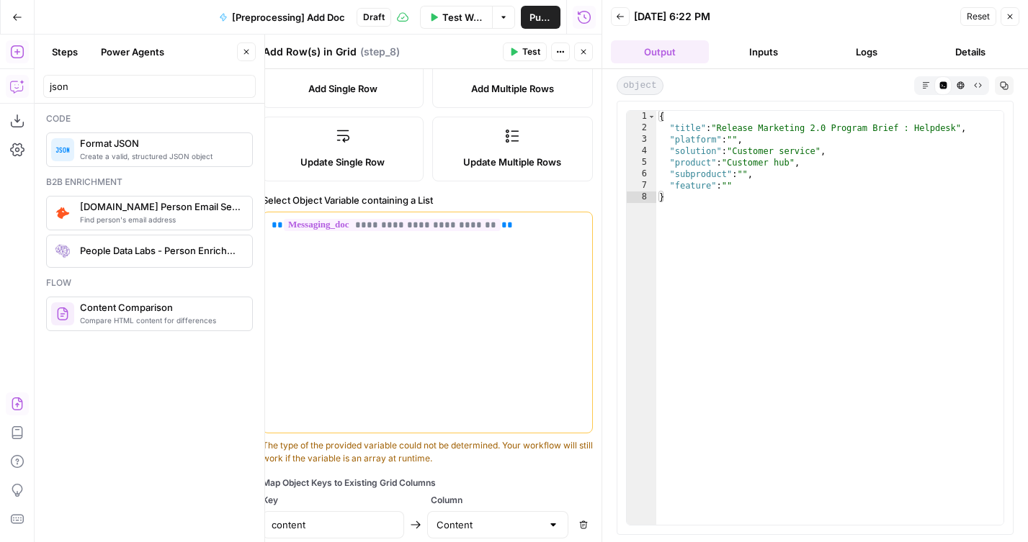
click at [516, 240] on div "**********" at bounding box center [427, 322] width 329 height 220
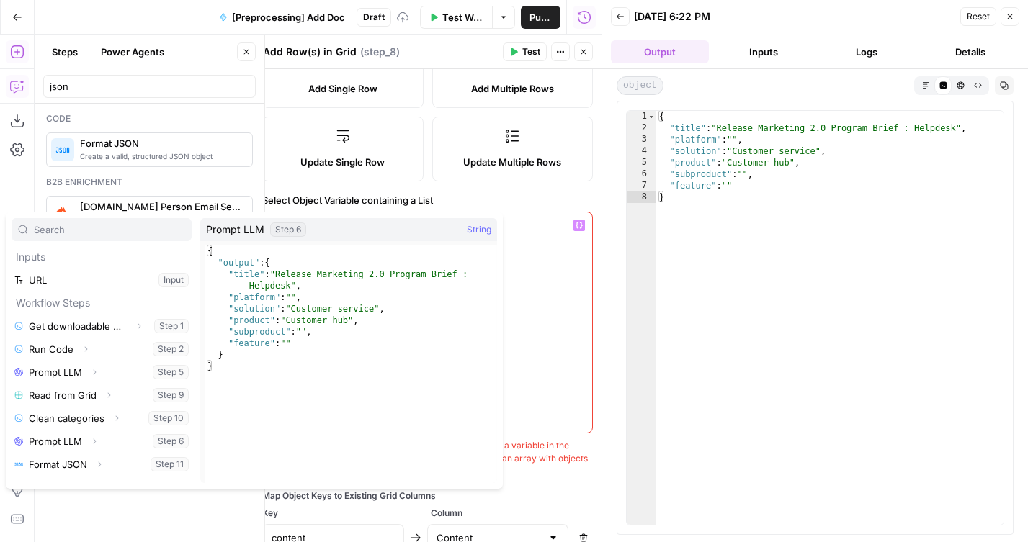
scroll to position [39, 0]
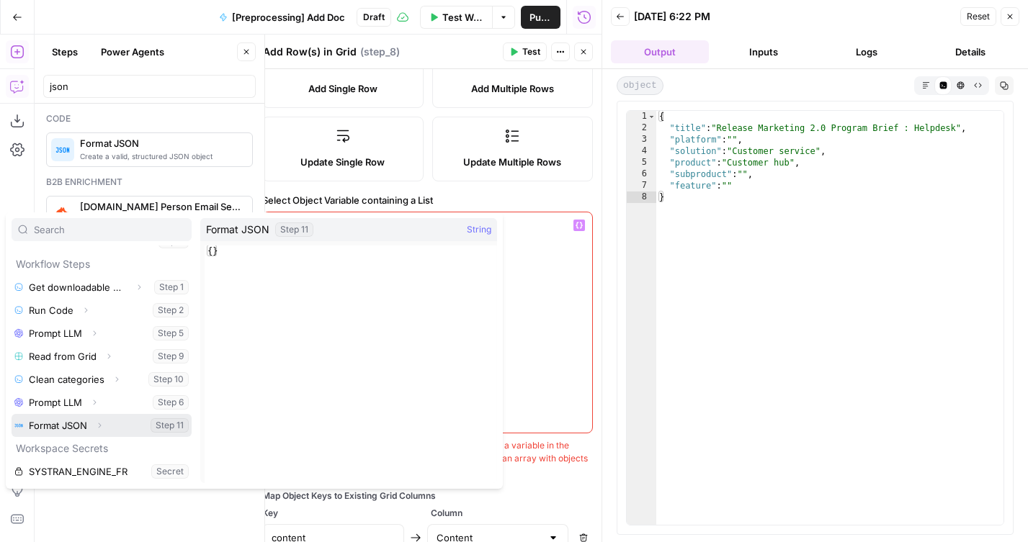
click at [72, 423] on button "Select variable Format JSON" at bounding box center [102, 425] width 180 height 23
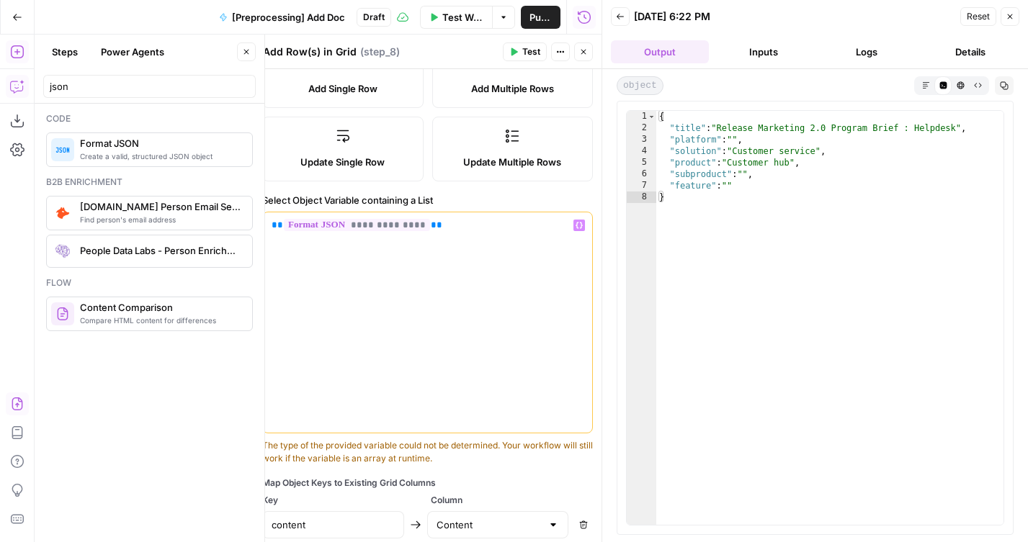
click at [331, 163] on span "Update Single Row" at bounding box center [342, 162] width 84 height 14
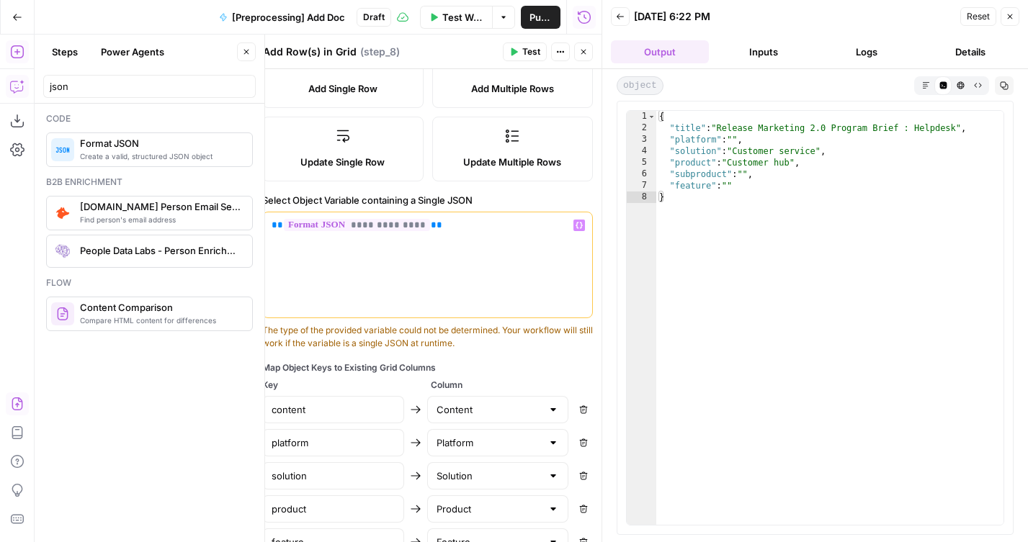
scroll to position [345, 0]
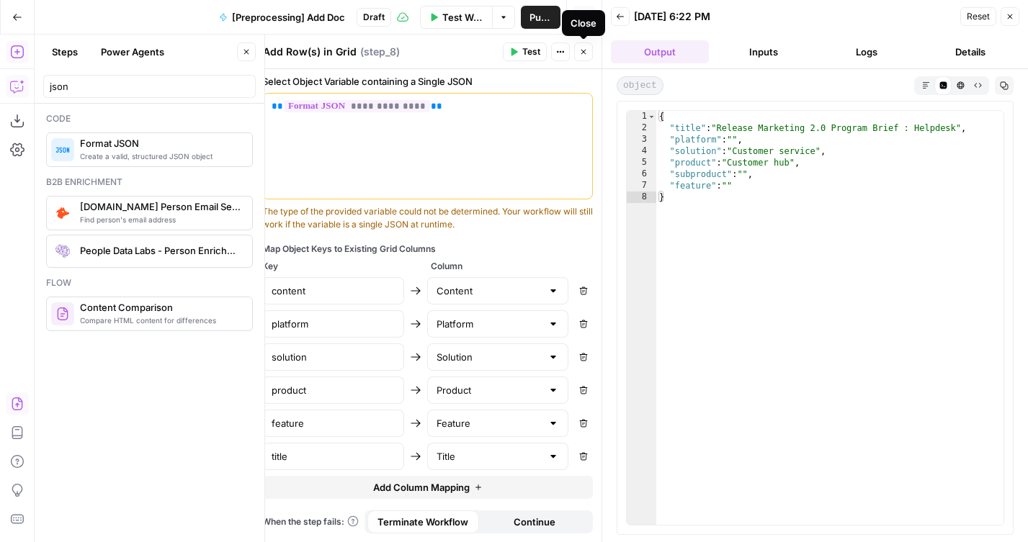
click at [588, 50] on button "Close" at bounding box center [583, 51] width 19 height 19
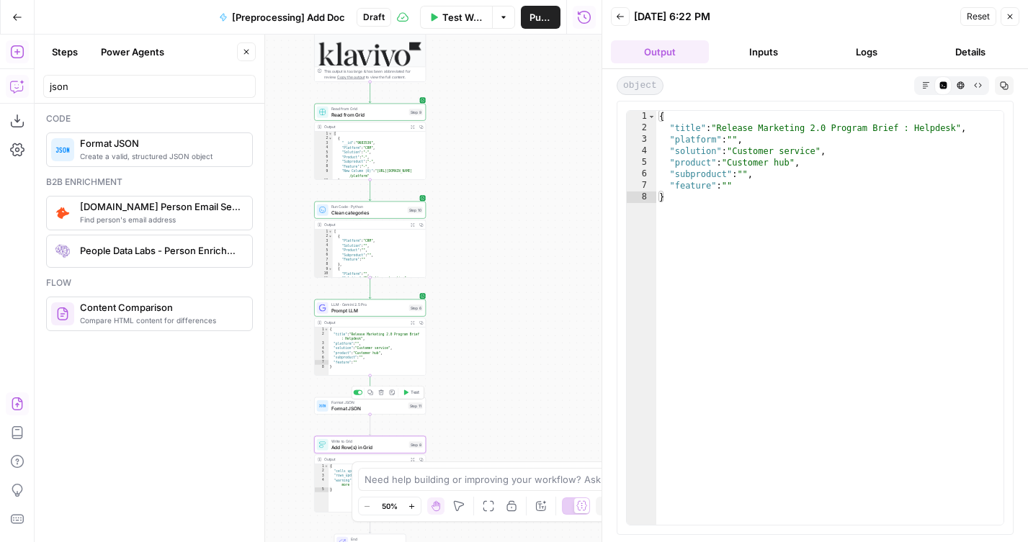
click at [407, 393] on icon "button" at bounding box center [406, 392] width 4 height 5
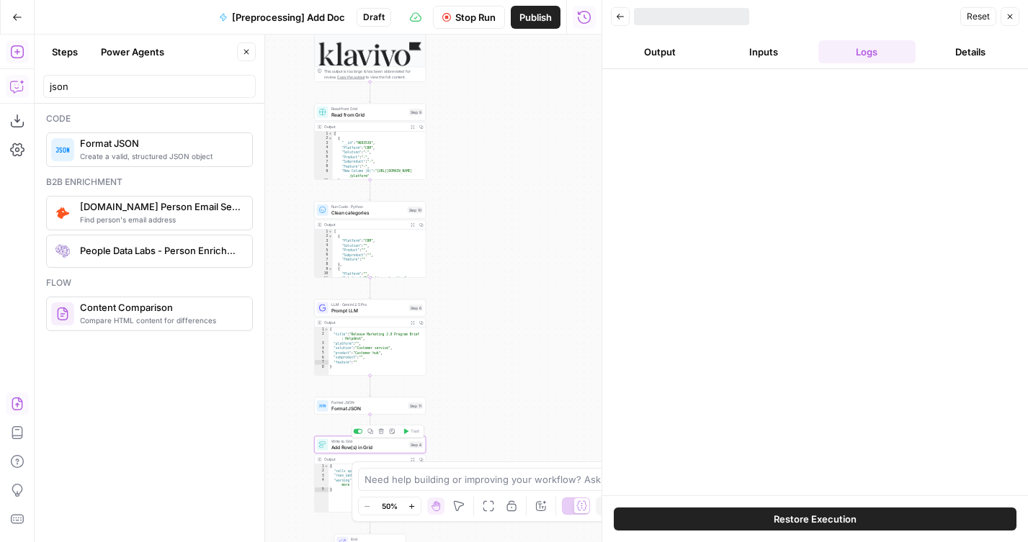
click at [387, 445] on span "Add Row(s) in Grid" at bounding box center [368, 447] width 75 height 7
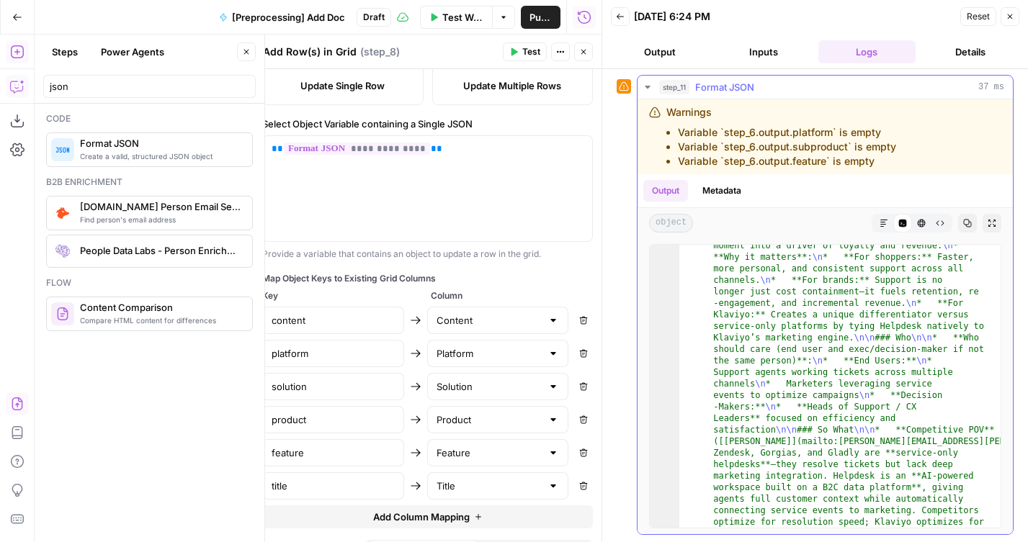
scroll to position [1134, 0]
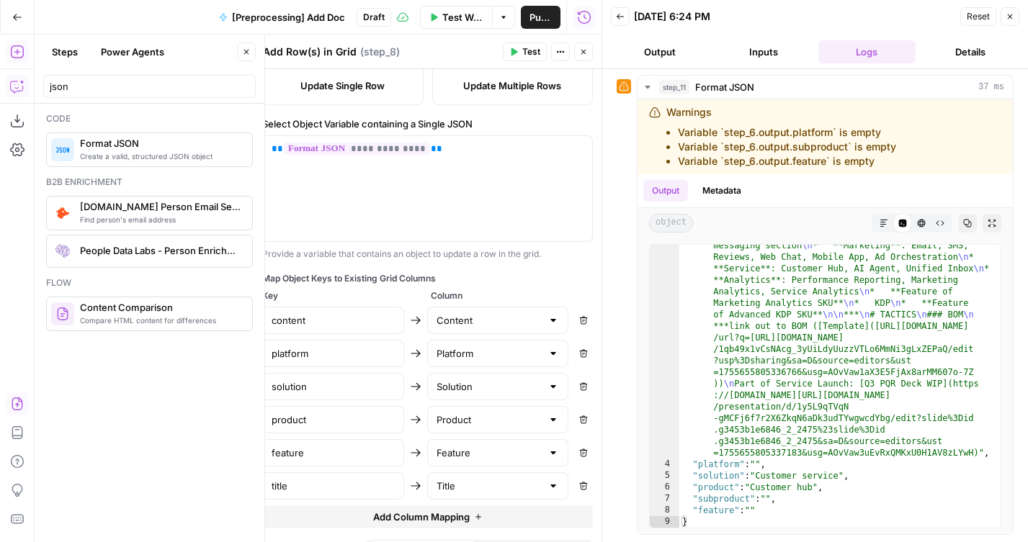
click at [585, 48] on icon "button" at bounding box center [583, 52] width 9 height 9
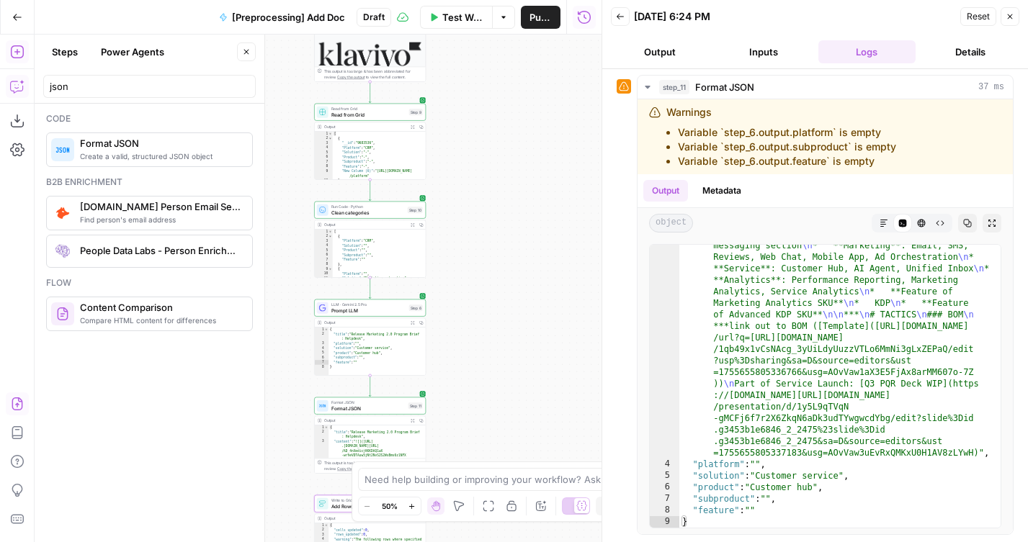
click at [535, 18] on span "Publish" at bounding box center [540, 17] width 22 height 14
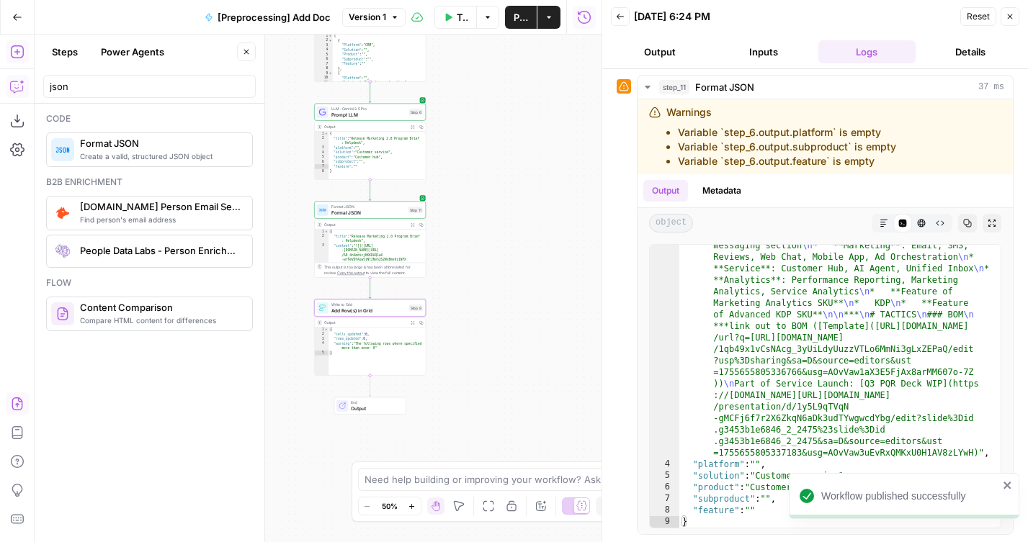
drag, startPoint x: 482, startPoint y: 382, endPoint x: 482, endPoint y: 184, distance: 198.7
click at [482, 184] on div "**********" at bounding box center [318, 289] width 567 height 508
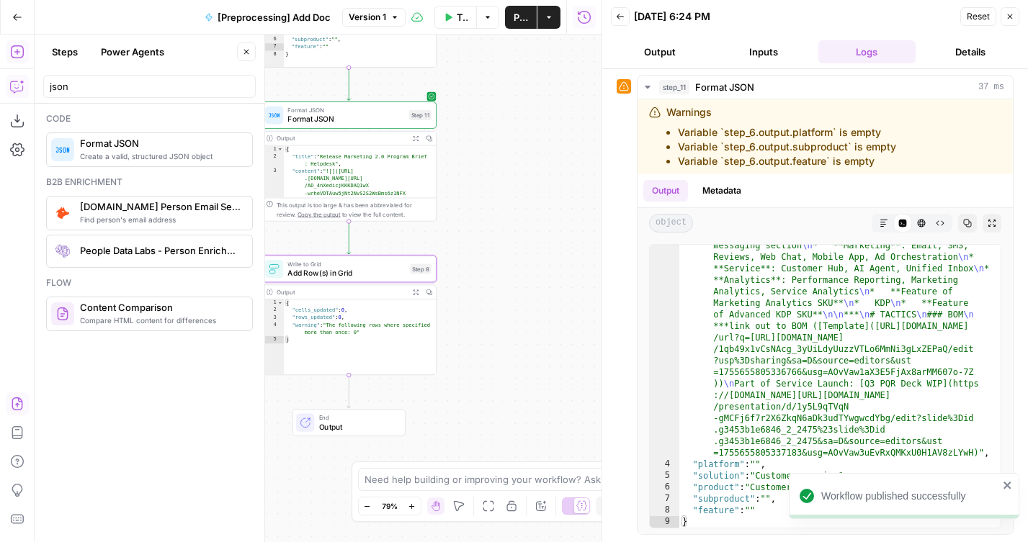
drag, startPoint x: 500, startPoint y: 323, endPoint x: 585, endPoint y: 298, distance: 89.3
click at [585, 298] on div "**********" at bounding box center [318, 289] width 567 height 508
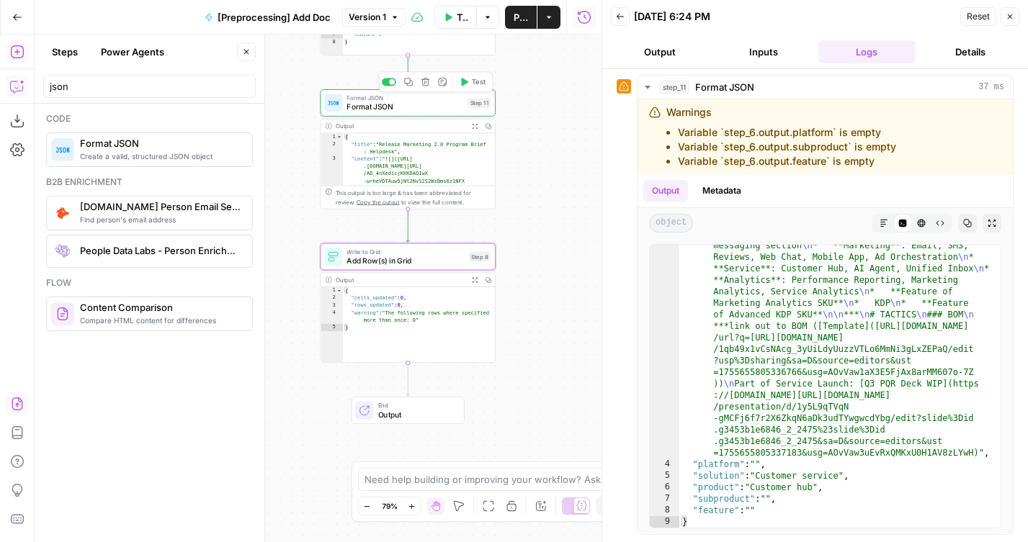
click at [410, 84] on icon "button" at bounding box center [408, 82] width 9 height 9
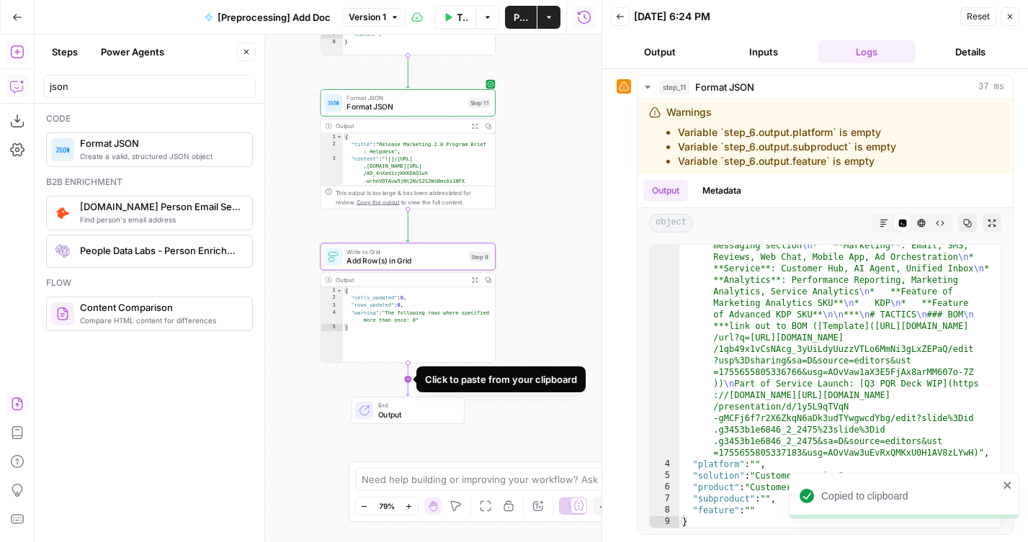
click at [407, 374] on icon "Edge from step_8 to end" at bounding box center [408, 379] width 4 height 33
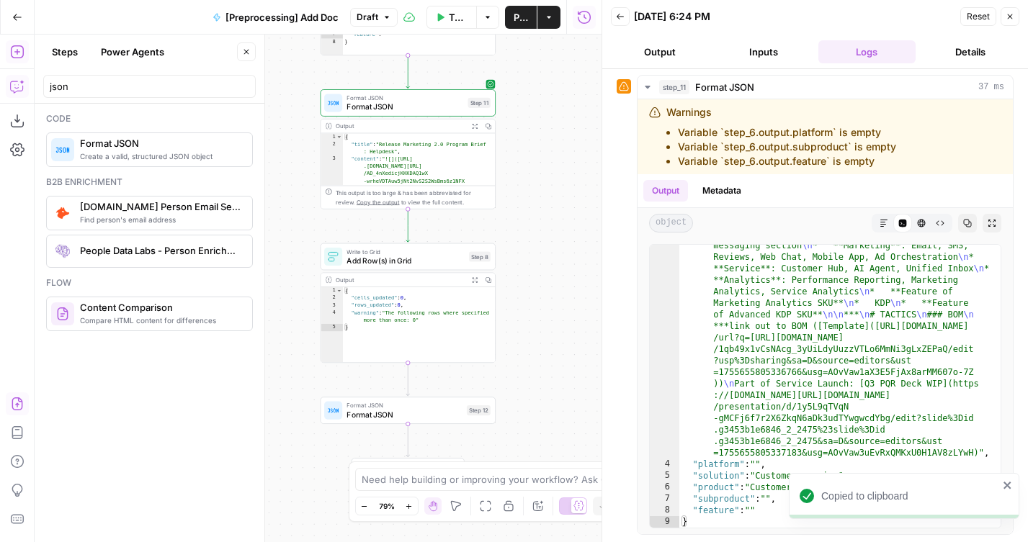
click at [373, 420] on div "Format JSON Format JSON Step 12 Copy step Delete step Add Note Test" at bounding box center [407, 410] width 175 height 27
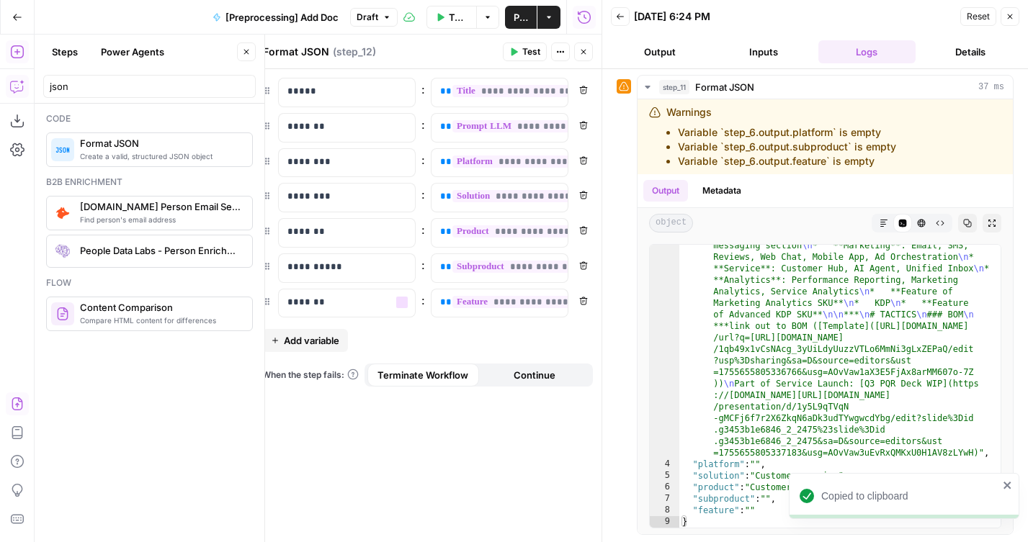
click at [316, 342] on span "Add variable" at bounding box center [311, 340] width 55 height 14
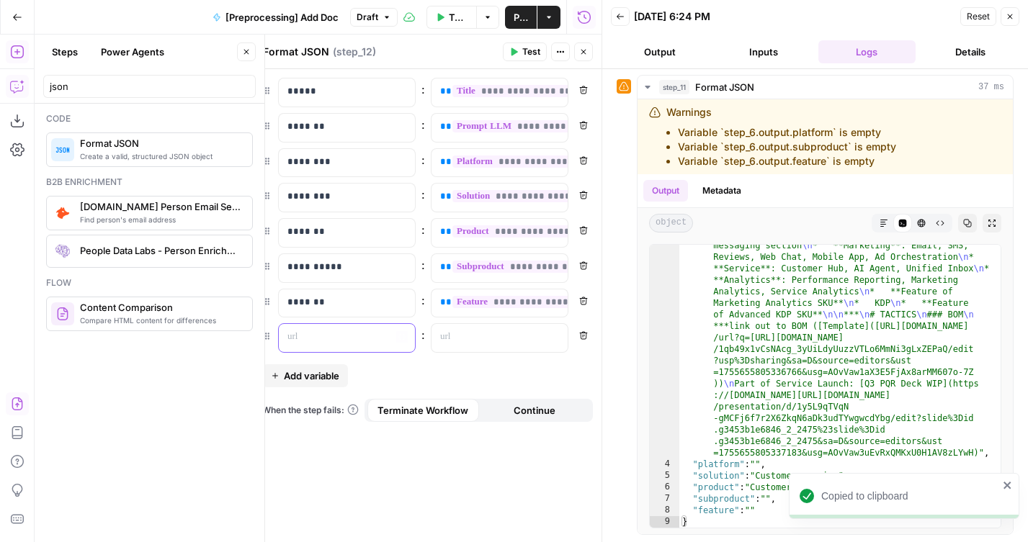
drag, startPoint x: 287, startPoint y: 336, endPoint x: 276, endPoint y: 336, distance: 11.5
click at [287, 336] on p at bounding box center [335, 337] width 96 height 14
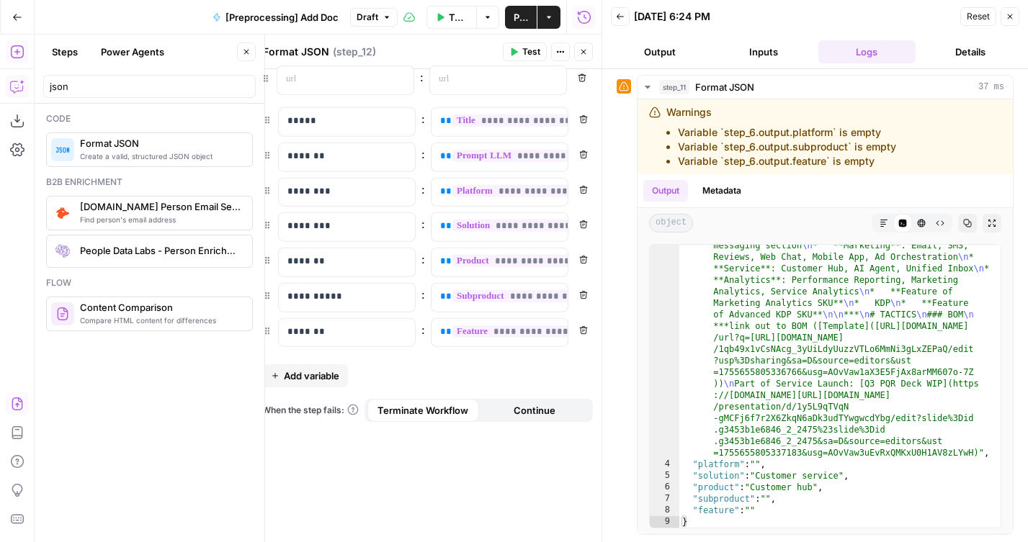
drag, startPoint x: 271, startPoint y: 336, endPoint x: 270, endPoint y: 76, distance: 259.9
click at [300, 81] on div "**********" at bounding box center [427, 215] width 331 height 275
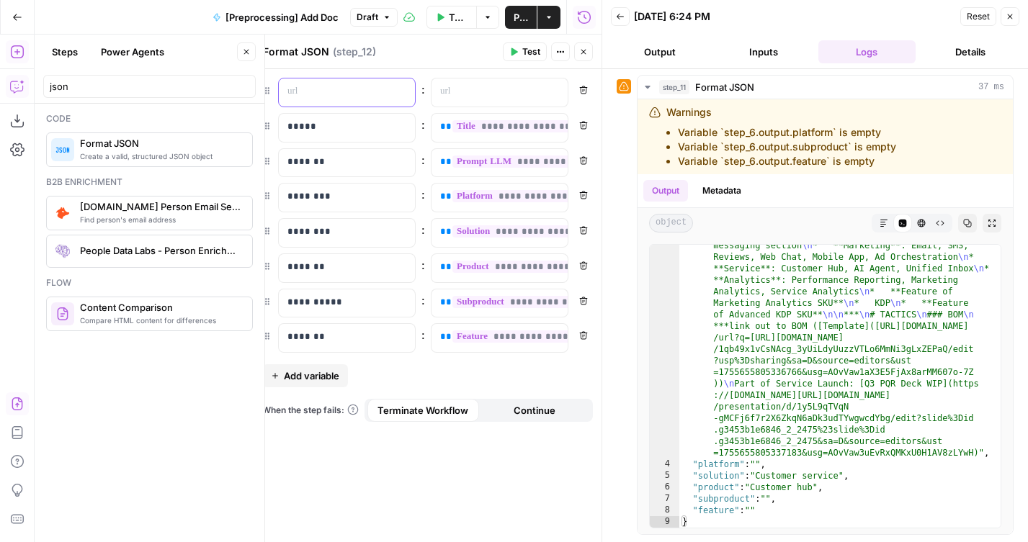
click at [302, 86] on p at bounding box center [335, 91] width 96 height 14
click at [446, 96] on p at bounding box center [488, 91] width 96 height 14
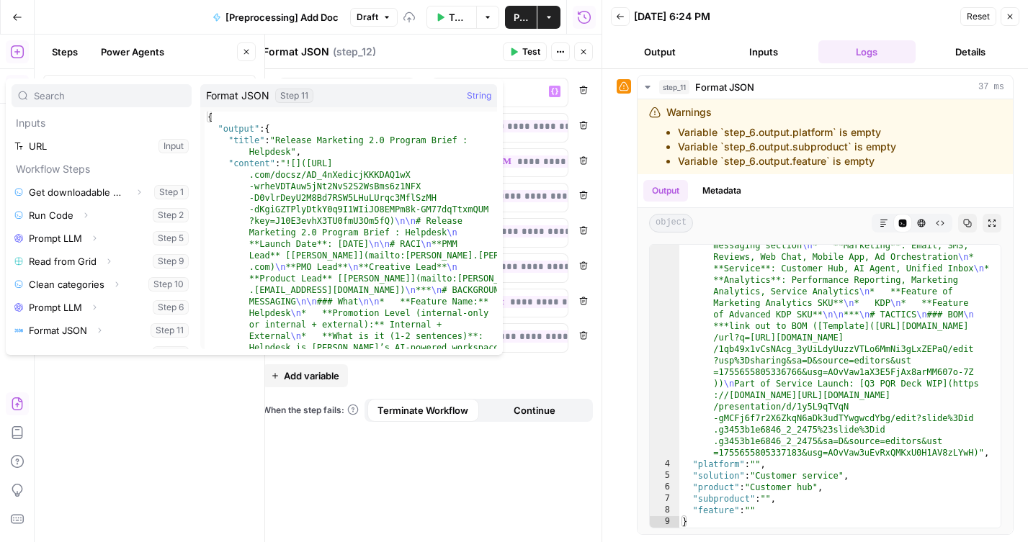
scroll to position [62, 0]
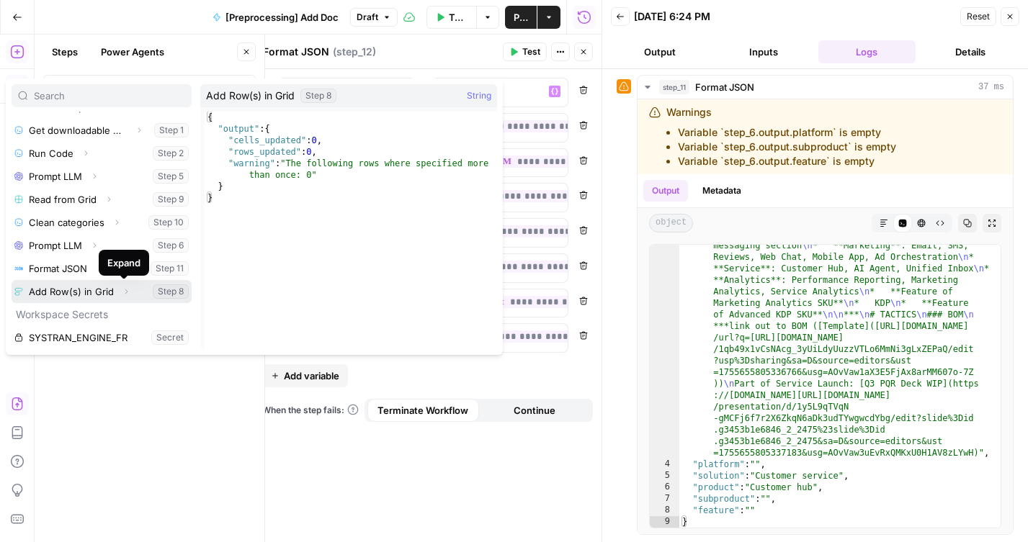
click at [127, 290] on icon "button" at bounding box center [126, 291] width 9 height 9
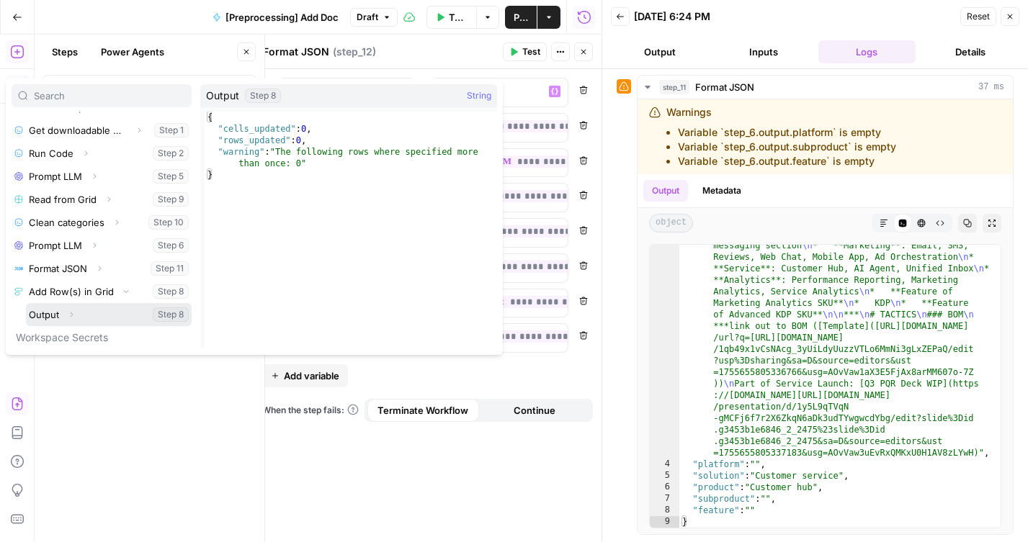
click at [75, 315] on span "Expand" at bounding box center [75, 315] width 1 height 1
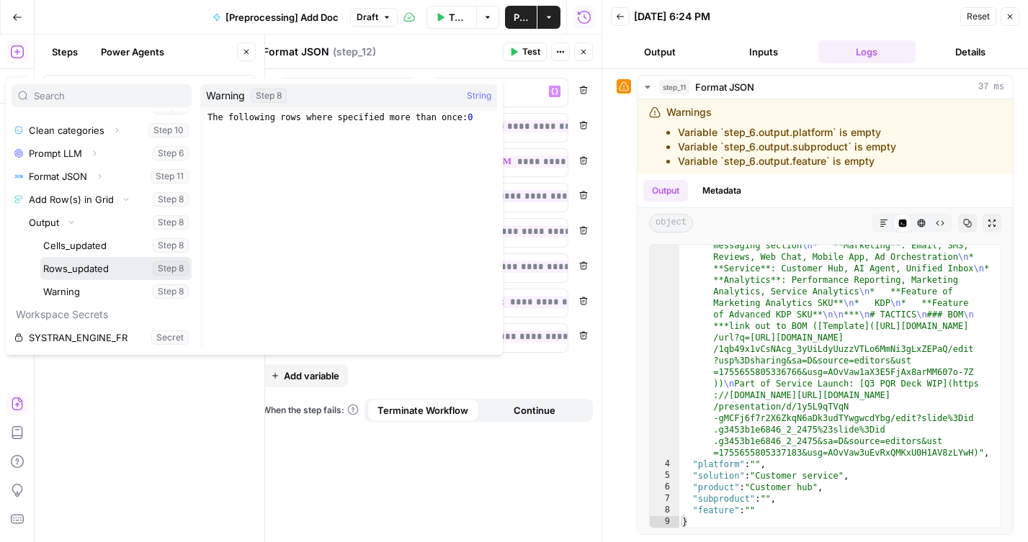
click at [81, 270] on button "Select variable Rows_updated" at bounding box center [115, 268] width 151 height 23
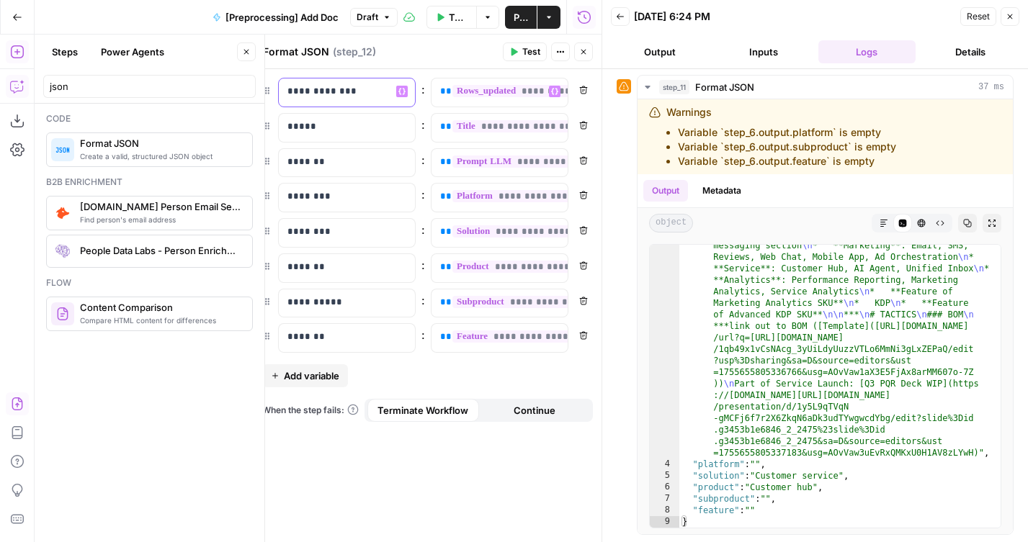
drag, startPoint x: 307, startPoint y: 92, endPoint x: 274, endPoint y: 92, distance: 32.4
click at [274, 92] on div "**********" at bounding box center [427, 93] width 331 height 30
click at [519, 14] on span "Publish" at bounding box center [520, 17] width 14 height 14
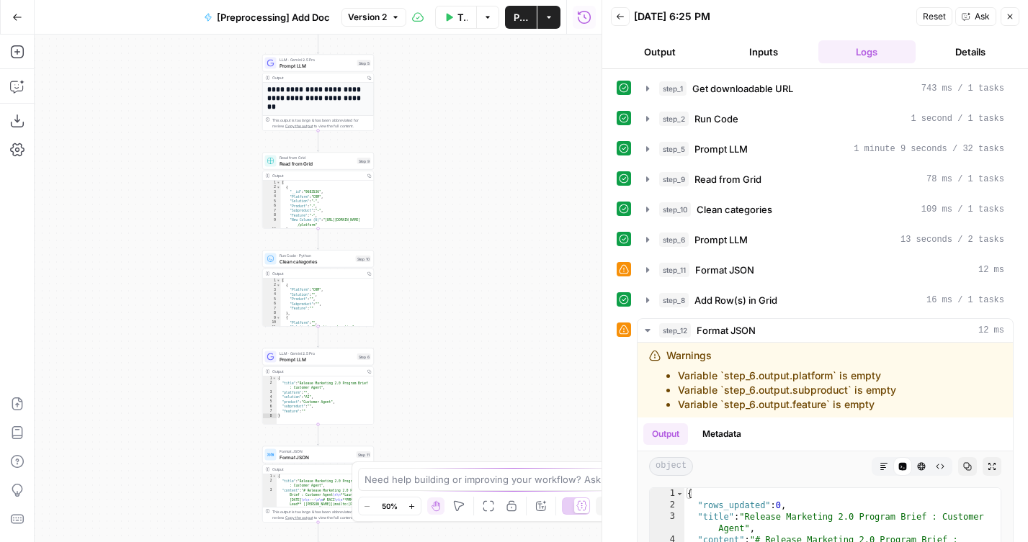
drag, startPoint x: 442, startPoint y: 361, endPoint x: 442, endPoint y: 125, distance: 236.9
click at [442, 125] on div "**********" at bounding box center [318, 289] width 567 height 508
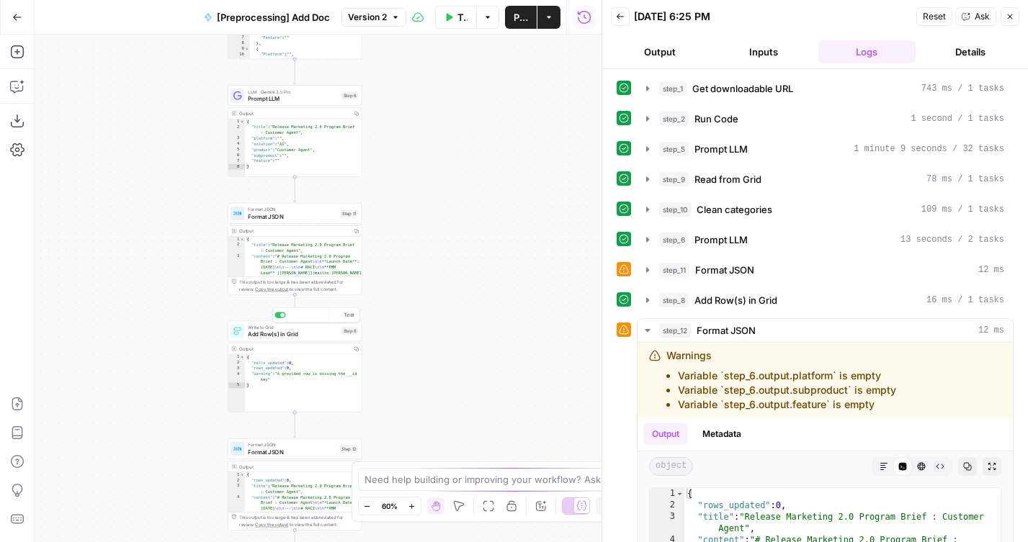
click at [250, 332] on span "Add Row(s) in Grid" at bounding box center [293, 334] width 90 height 9
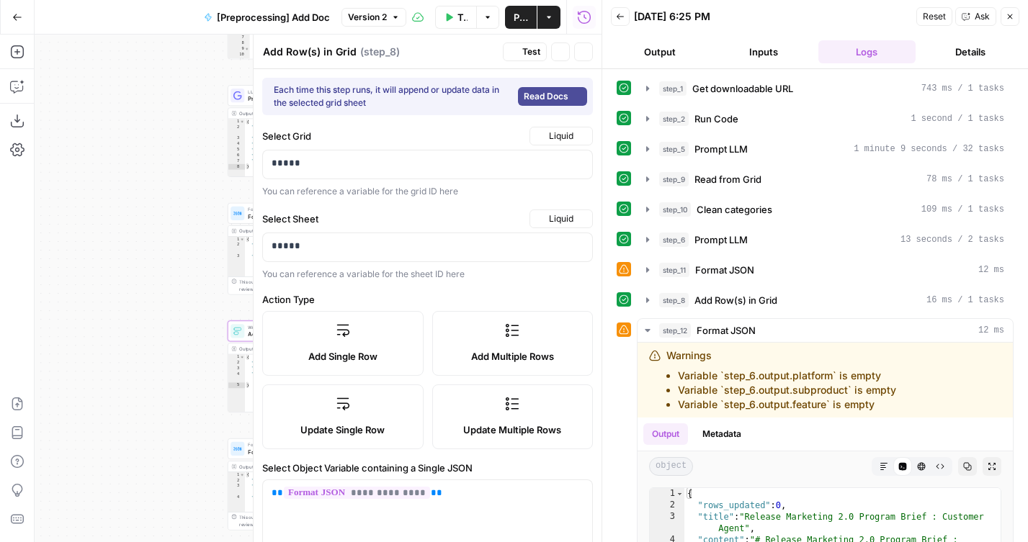
type input "Content"
type input "Platform"
type input "Solution"
type input "Product"
type input "Feature"
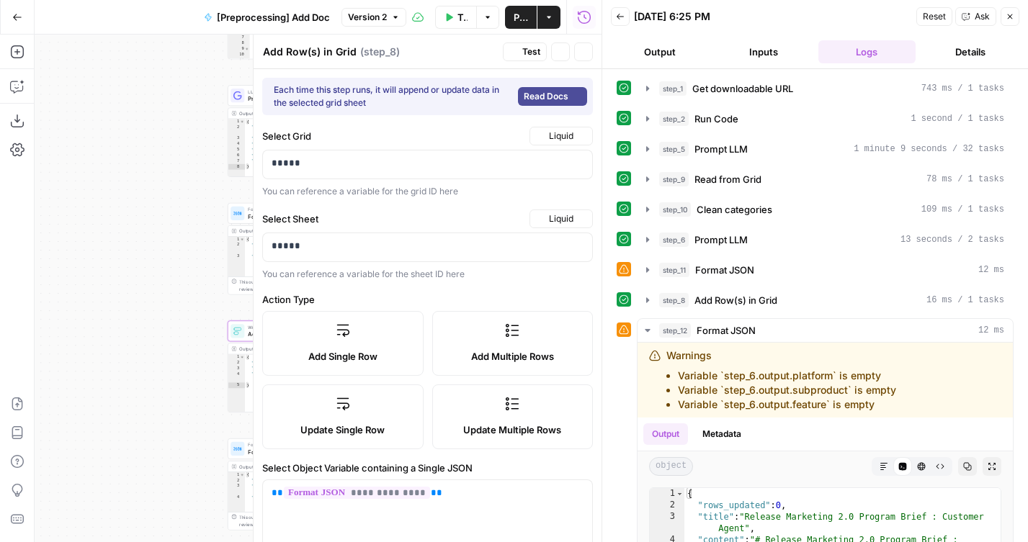
type input "Title"
click at [349, 351] on span "Add Single Row" at bounding box center [342, 356] width 69 height 14
click at [511, 22] on button "Publish" at bounding box center [521, 17] width 32 height 23
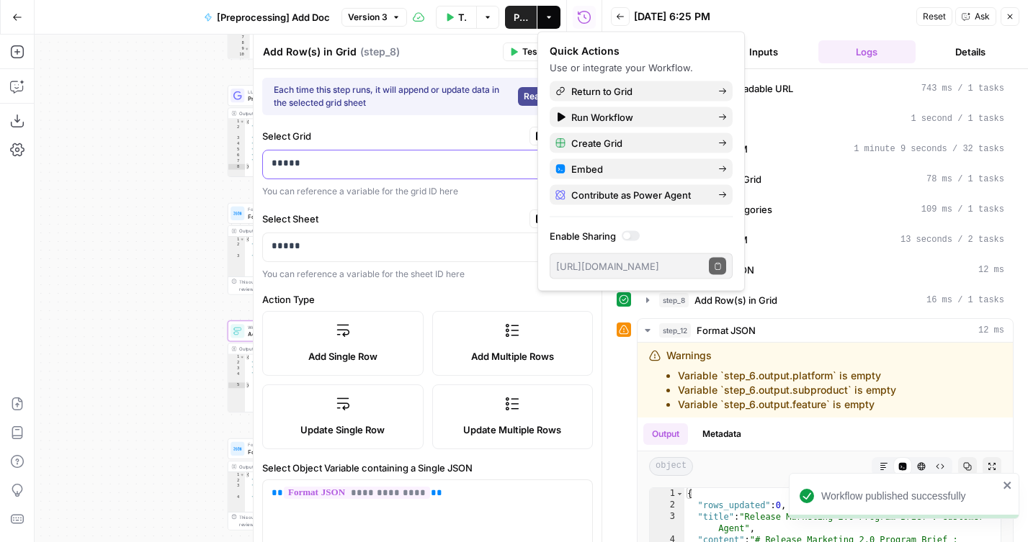
click at [343, 161] on p "*****" at bounding box center [427, 163] width 312 height 14
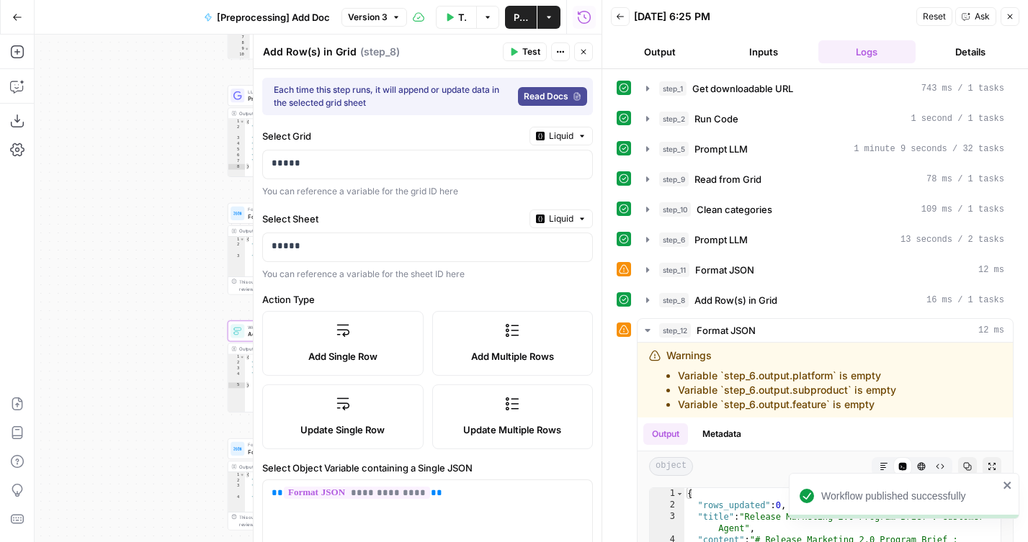
click at [530, 131] on button "Liquid" at bounding box center [560, 136] width 63 height 19
click at [547, 168] on span "Static" at bounding box center [527, 166] width 91 height 14
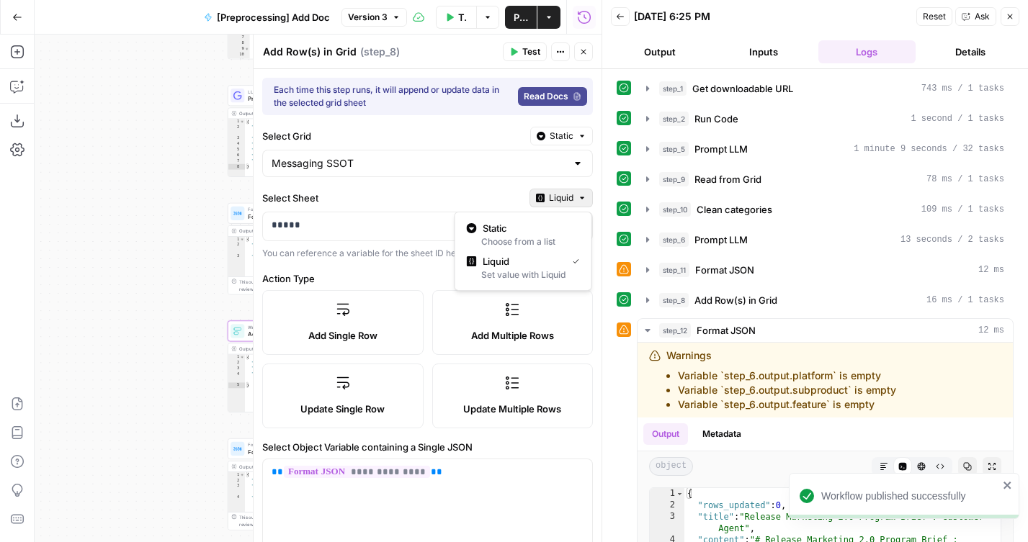
click at [565, 198] on span "Liquid" at bounding box center [561, 198] width 24 height 13
click at [551, 228] on span "Static" at bounding box center [527, 228] width 91 height 14
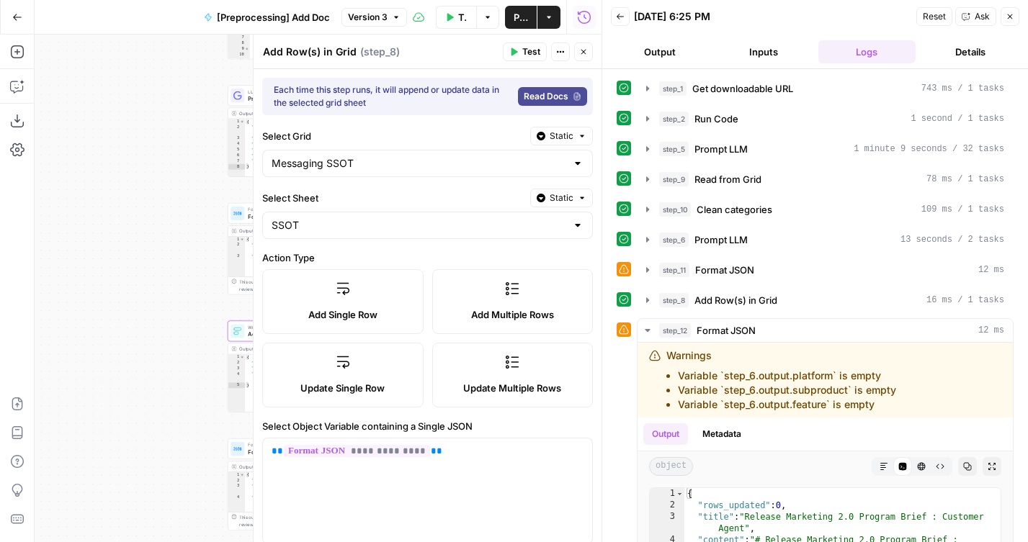
click at [511, 20] on button "Publish" at bounding box center [521, 17] width 32 height 23
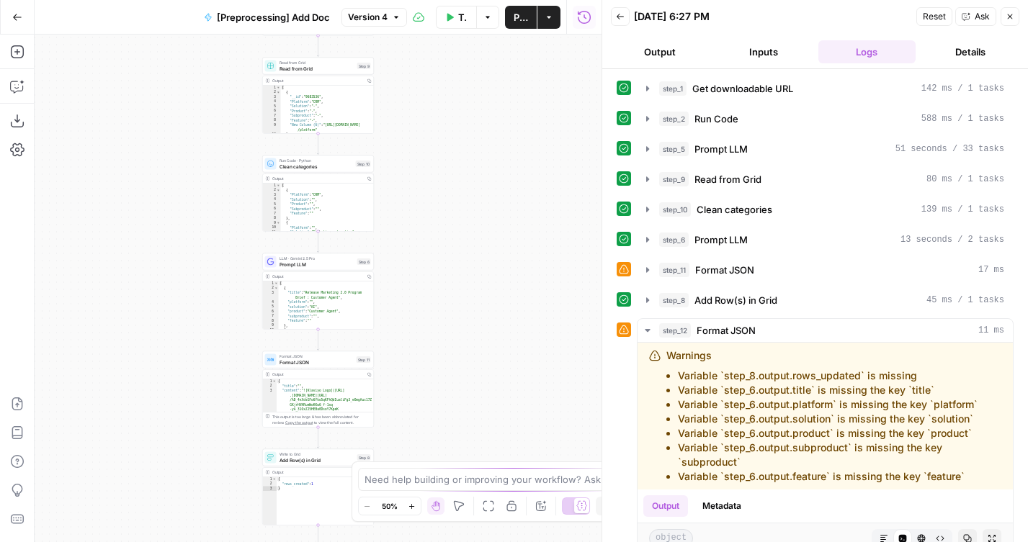
drag, startPoint x: 406, startPoint y: 238, endPoint x: 406, endPoint y: 176, distance: 61.2
click at [406, 176] on div "**********" at bounding box center [318, 289] width 567 height 508
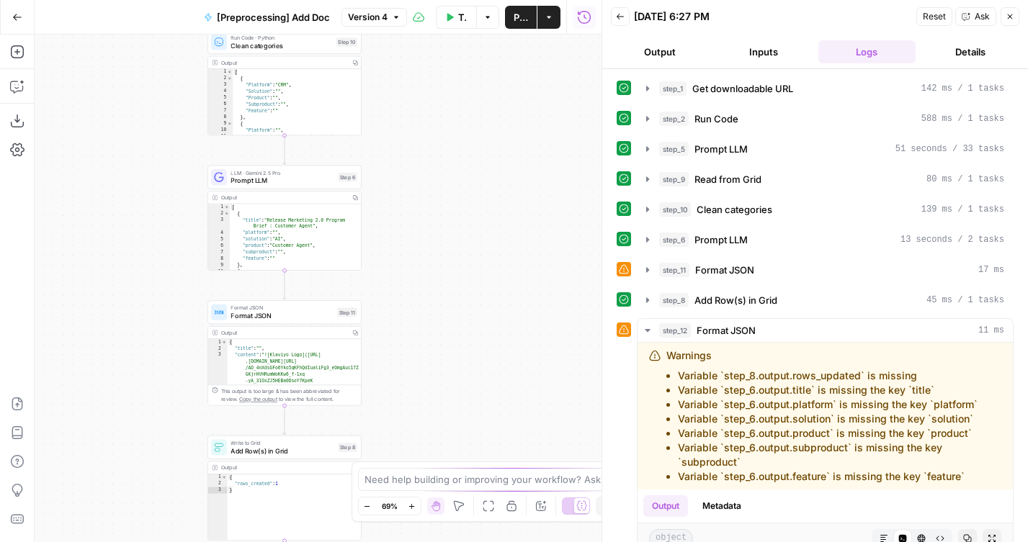
drag, startPoint x: 436, startPoint y: 300, endPoint x: 436, endPoint y: 184, distance: 115.9
click at [436, 184] on div "**********" at bounding box center [318, 289] width 567 height 508
click at [251, 316] on span "Format JSON" at bounding box center [281, 316] width 102 height 10
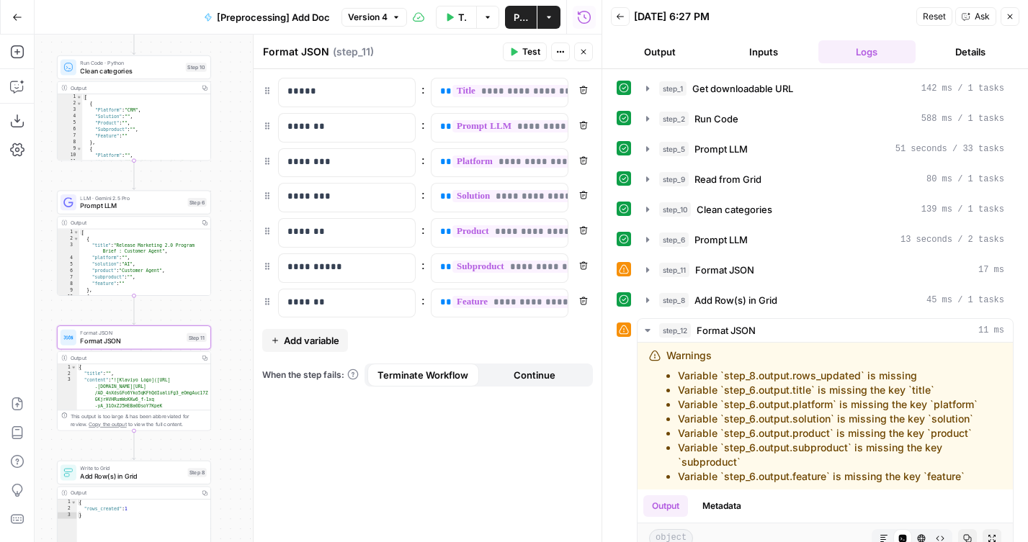
drag, startPoint x: 130, startPoint y: 258, endPoint x: -20, endPoint y: 284, distance: 152.6
click at [0, 284] on html "**********" at bounding box center [514, 271] width 1028 height 542
drag, startPoint x: 504, startPoint y: 94, endPoint x: 645, endPoint y: 94, distance: 141.1
click at [645, 94] on body "**********" at bounding box center [514, 271] width 1028 height 542
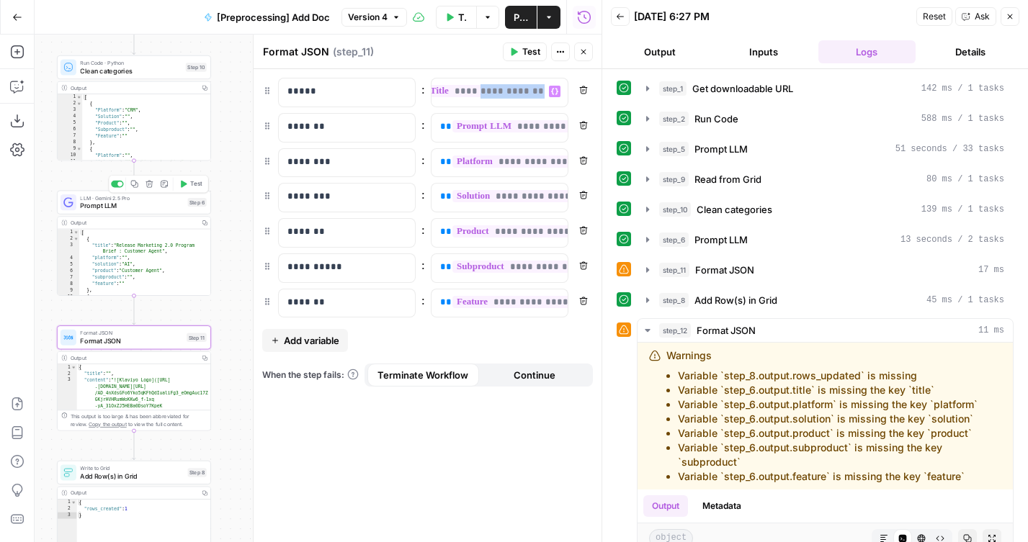
click at [150, 208] on span "Prompt LLM" at bounding box center [132, 206] width 104 height 10
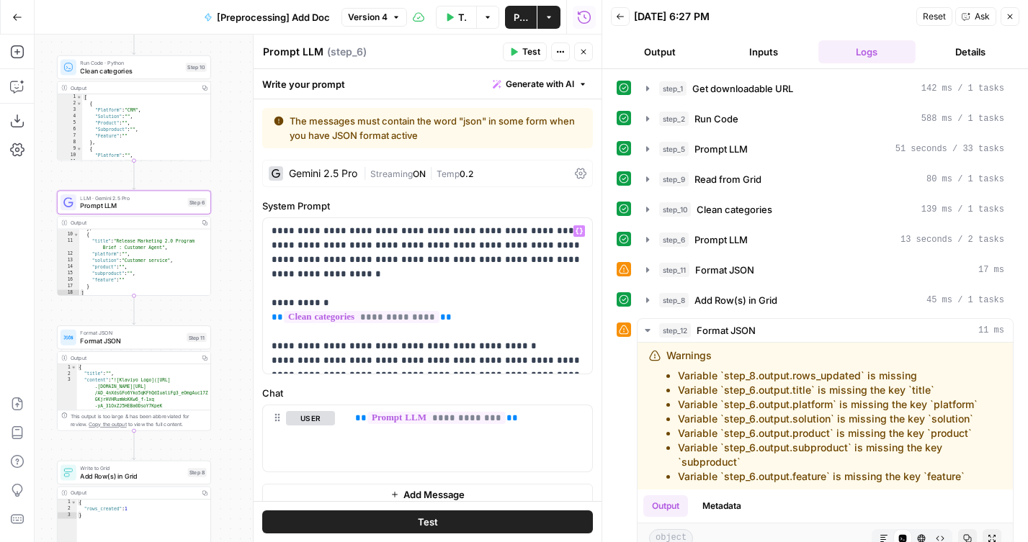
scroll to position [13, 0]
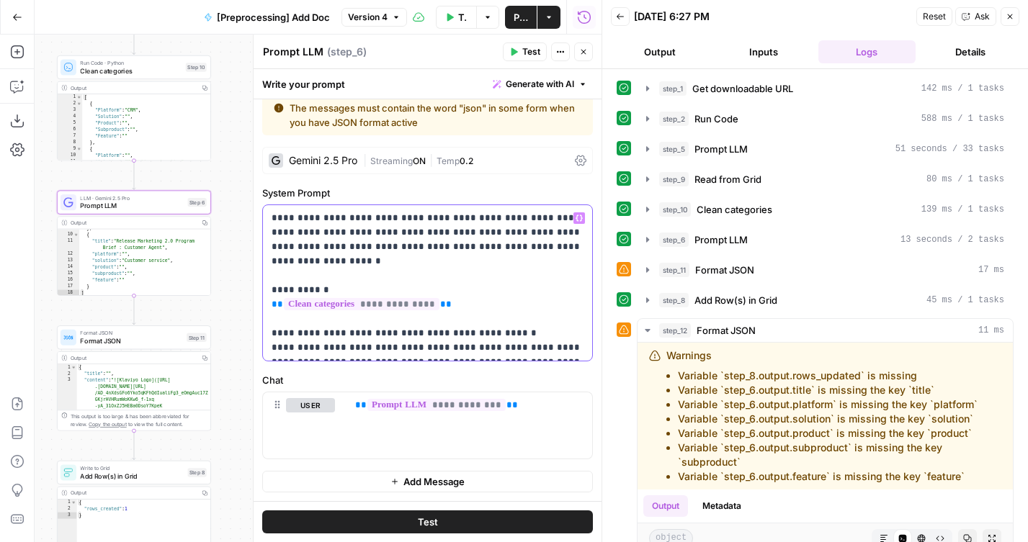
click at [346, 319] on p "**********" at bounding box center [427, 283] width 312 height 144
click at [425, 248] on p "**********" at bounding box center [427, 283] width 312 height 144
click at [511, 403] on p "**********" at bounding box center [469, 405] width 228 height 14
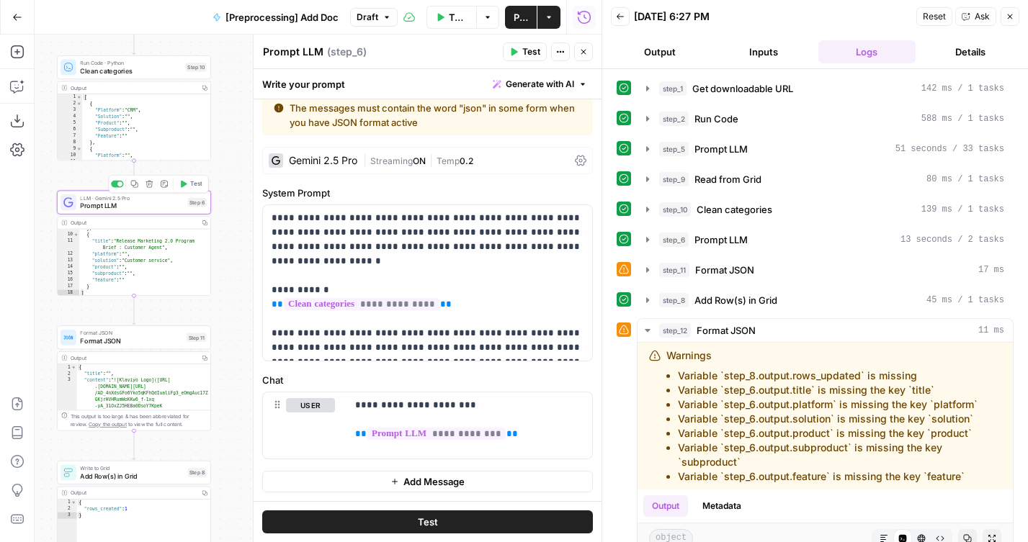
click at [179, 186] on icon "button" at bounding box center [183, 184] width 8 height 8
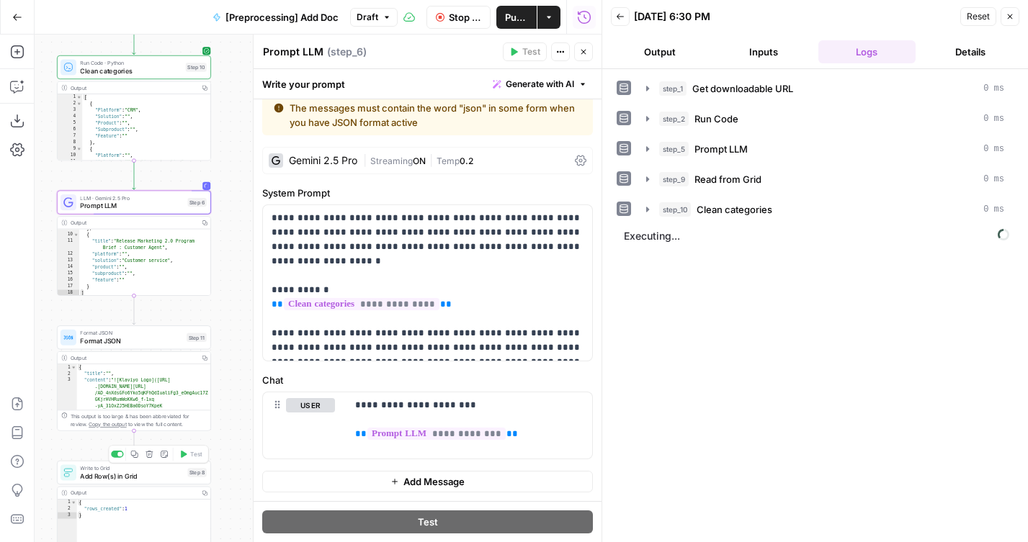
drag, startPoint x: 53, startPoint y: 449, endPoint x: 56, endPoint y: 230, distance: 218.2
click at [56, 230] on div "**********" at bounding box center [318, 289] width 567 height 508
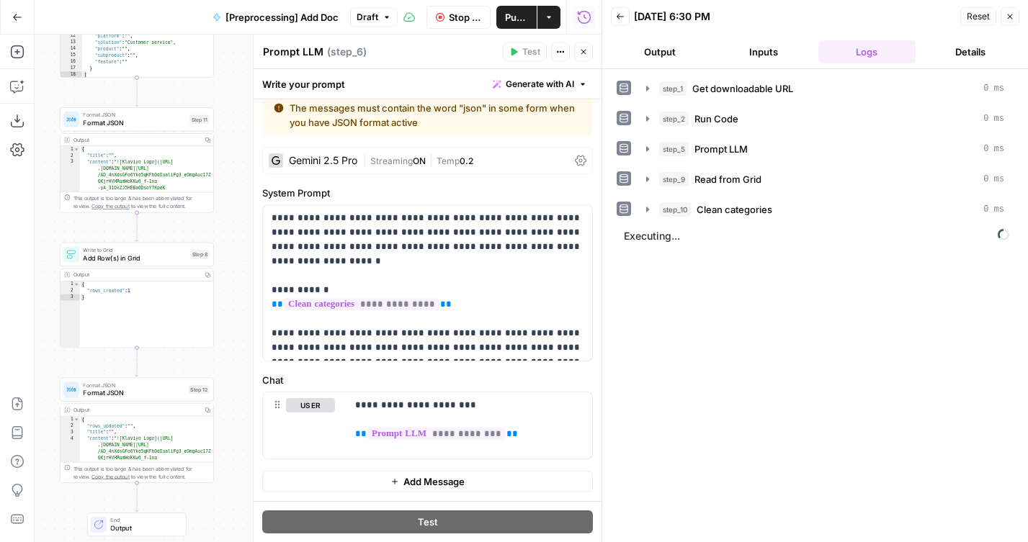
click at [99, 395] on span "Format JSON" at bounding box center [134, 393] width 102 height 10
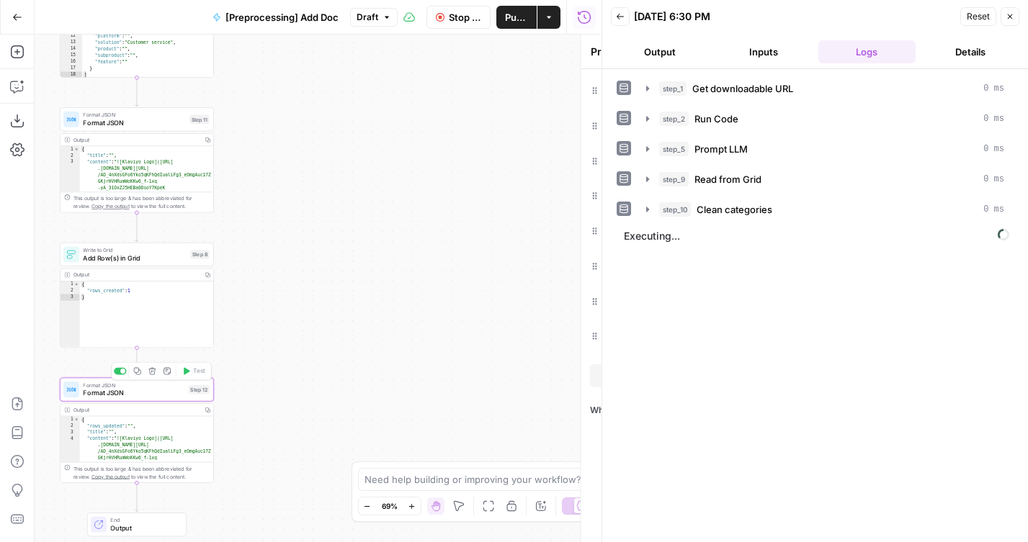
type textarea "Format JSON"
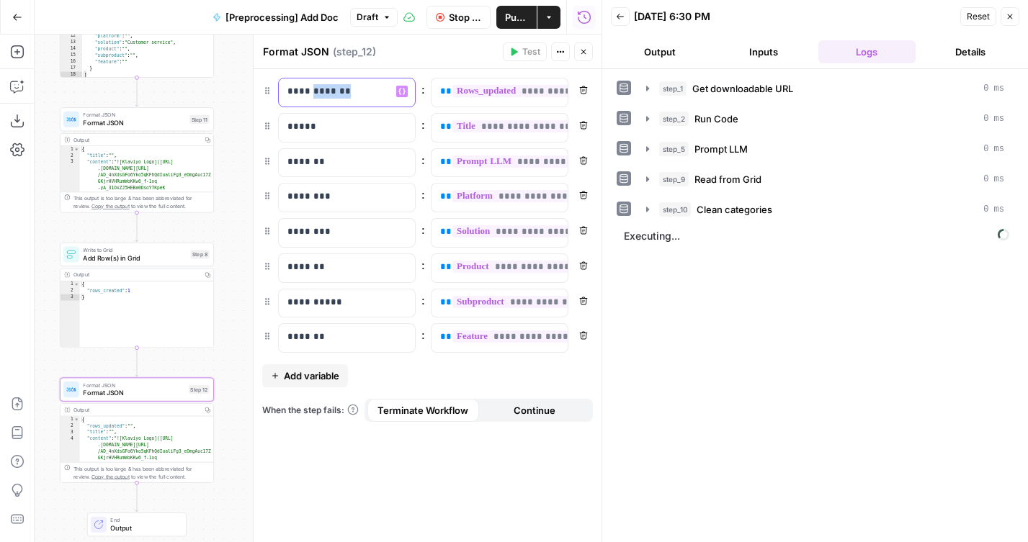
drag, startPoint x: 365, startPoint y: 92, endPoint x: 315, endPoint y: 91, distance: 50.4
click at [315, 91] on p "**********" at bounding box center [335, 91] width 96 height 14
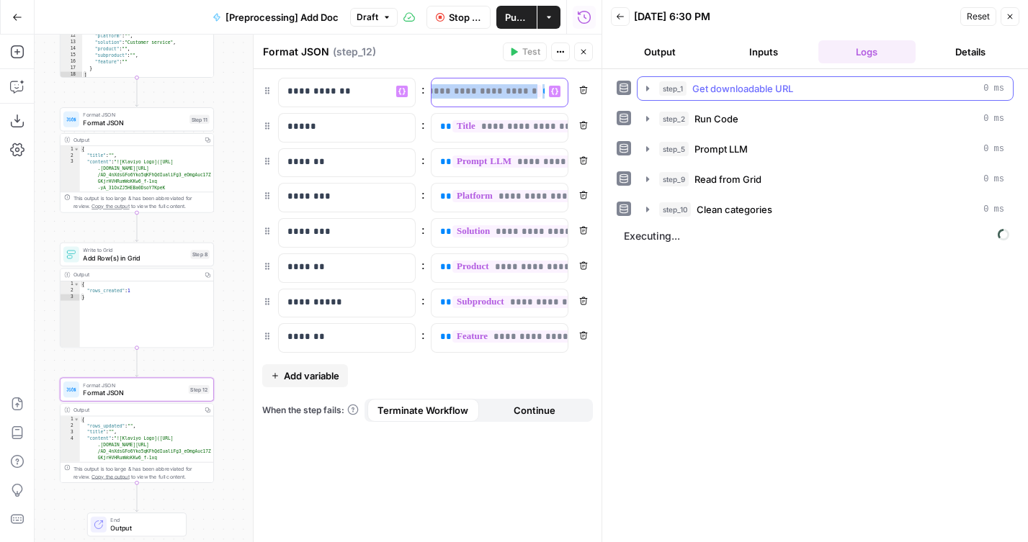
drag, startPoint x: 519, startPoint y: 94, endPoint x: 673, endPoint y: 94, distance: 154.1
click at [674, 94] on body "**********" at bounding box center [514, 271] width 1028 height 542
click at [531, 93] on span "**********" at bounding box center [437, 91] width 209 height 12
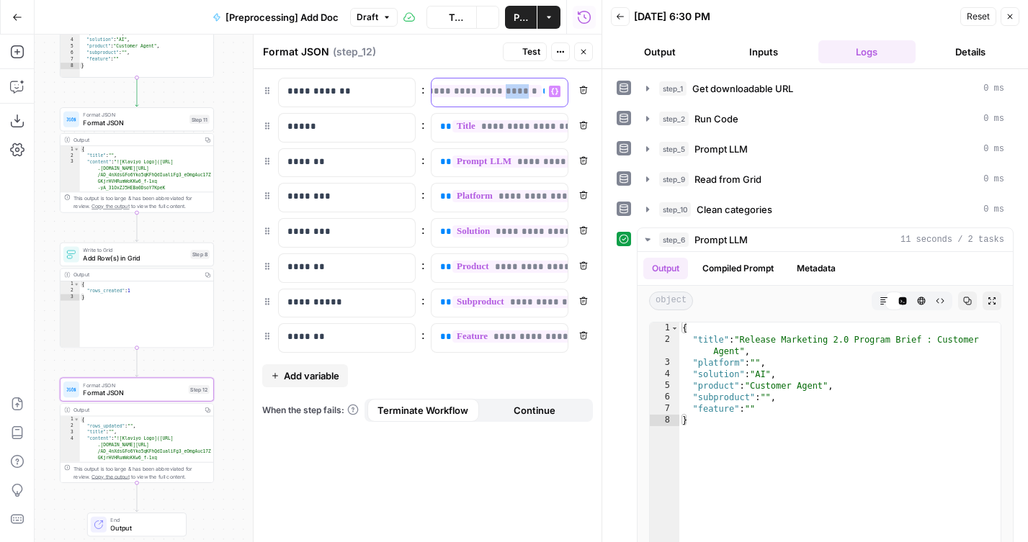
click at [519, 94] on span "**********" at bounding box center [437, 91] width 209 height 12
click at [579, 52] on icon "button" at bounding box center [583, 52] width 9 height 9
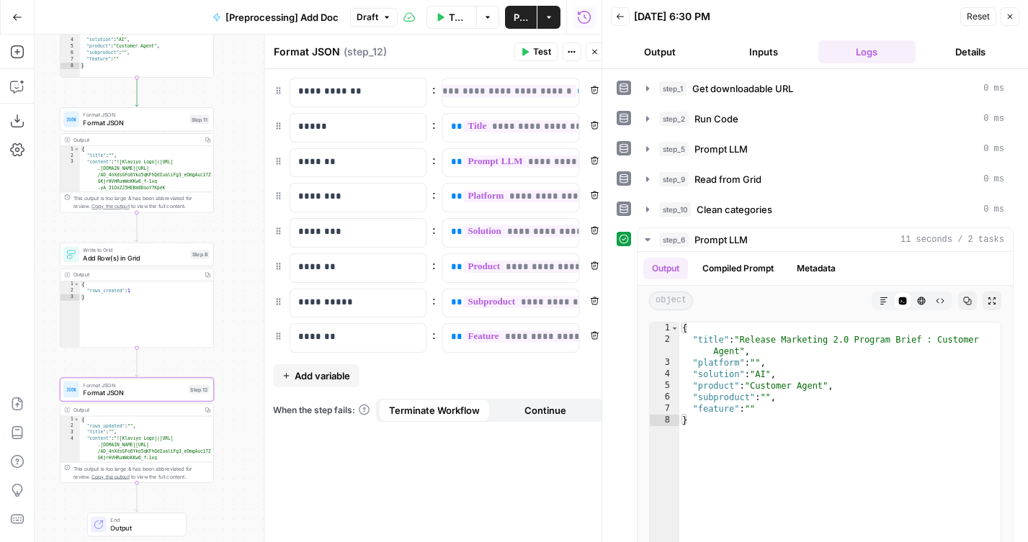
scroll to position [0, 91]
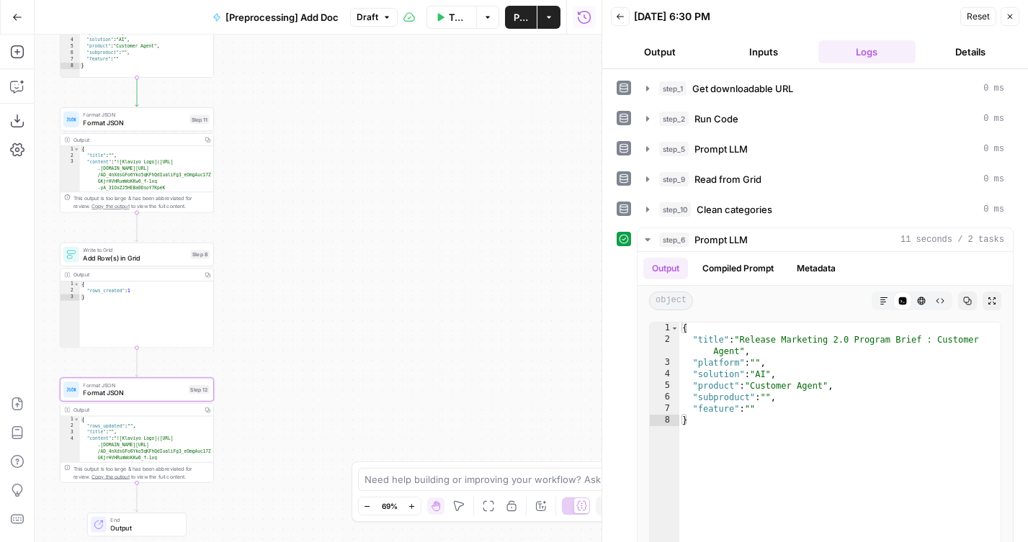
click at [517, 14] on span "Publish" at bounding box center [520, 17] width 14 height 14
drag, startPoint x: 244, startPoint y: 203, endPoint x: 316, endPoint y: 203, distance: 72.0
click at [316, 203] on div "**********" at bounding box center [318, 289] width 567 height 508
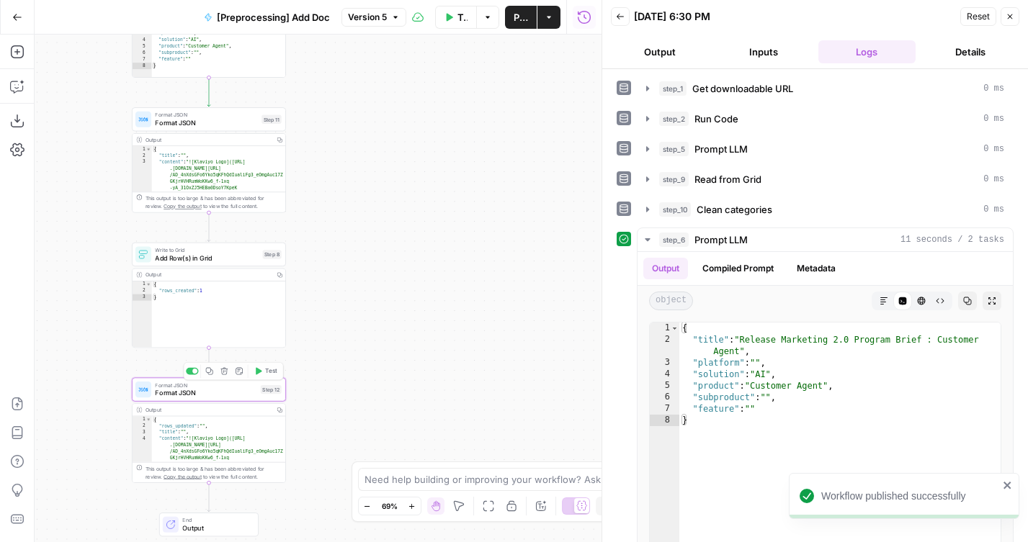
drag, startPoint x: 33, startPoint y: 300, endPoint x: 130, endPoint y: 431, distance: 163.3
click at [130, 431] on div "**********" at bounding box center [300, 289] width 601 height 508
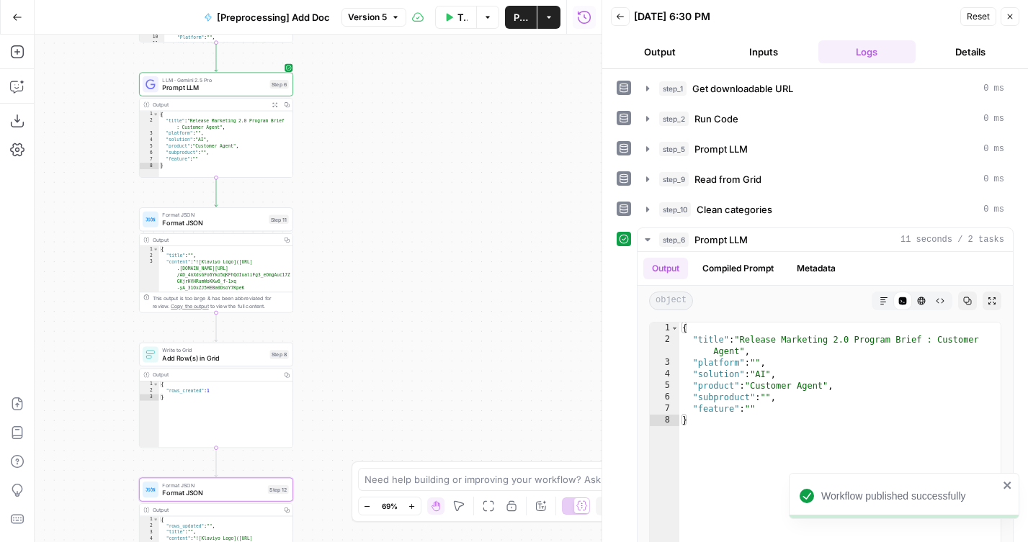
drag, startPoint x: 99, startPoint y: 204, endPoint x: 106, endPoint y: 302, distance: 98.2
click at [106, 302] on div "**********" at bounding box center [318, 289] width 567 height 508
click at [183, 93] on div "LLM · Gemini 2.5 Pro Prompt LLM Step 6 Copy step Delete step Add Note Test" at bounding box center [216, 85] width 154 height 24
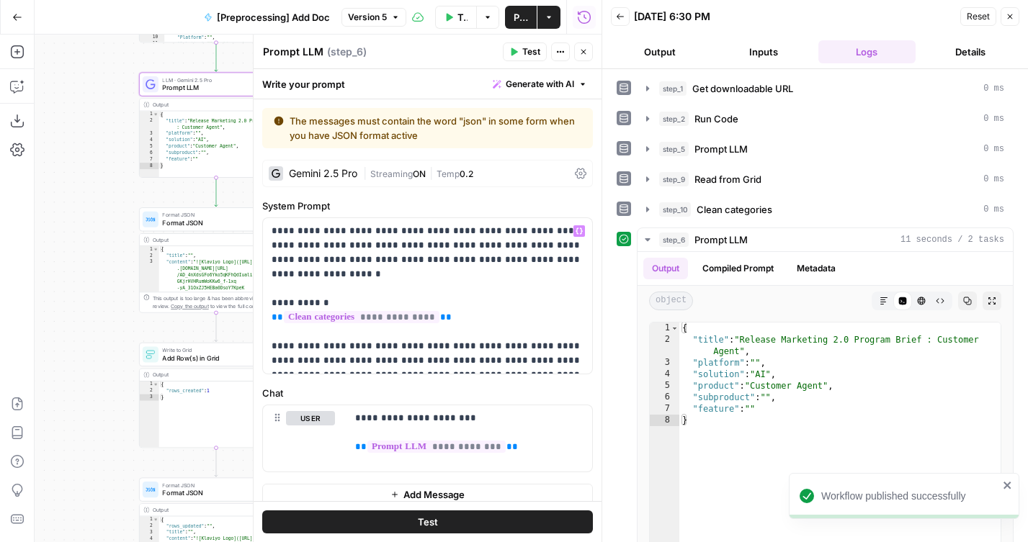
scroll to position [13, 0]
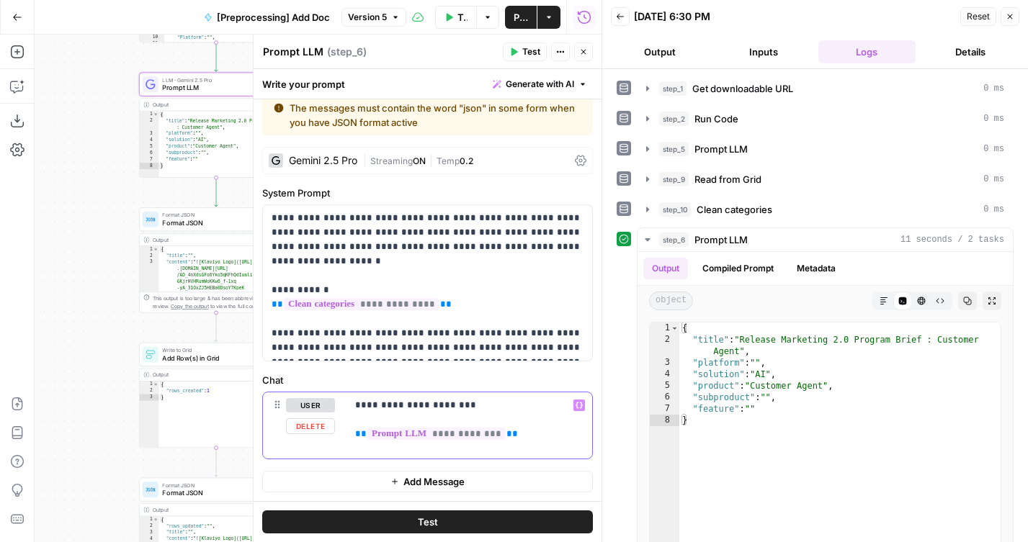
click at [454, 408] on p "**********" at bounding box center [469, 419] width 228 height 43
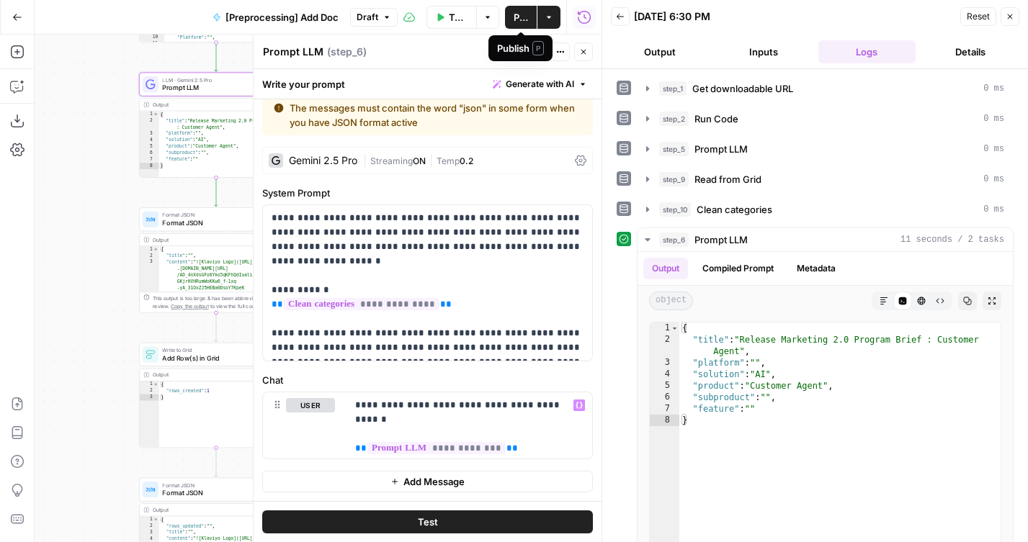
click at [508, 15] on button "Publish" at bounding box center [521, 17] width 32 height 23
